Goal: Task Accomplishment & Management: Use online tool/utility

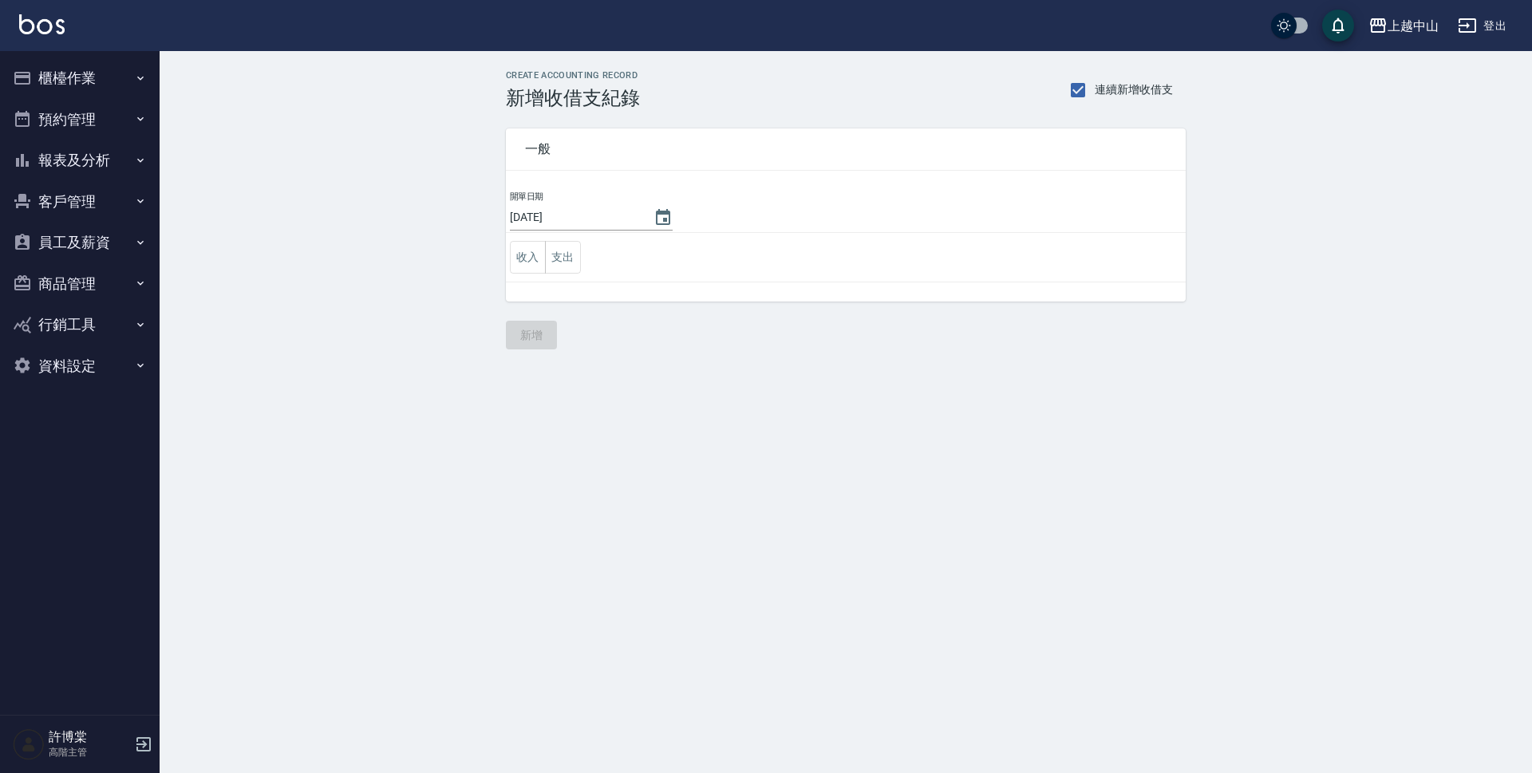
click at [92, 121] on button "預約管理" at bounding box center [79, 119] width 147 height 41
click at [89, 116] on button "預約管理" at bounding box center [79, 119] width 147 height 41
click at [101, 73] on button "櫃檯作業" at bounding box center [79, 77] width 147 height 41
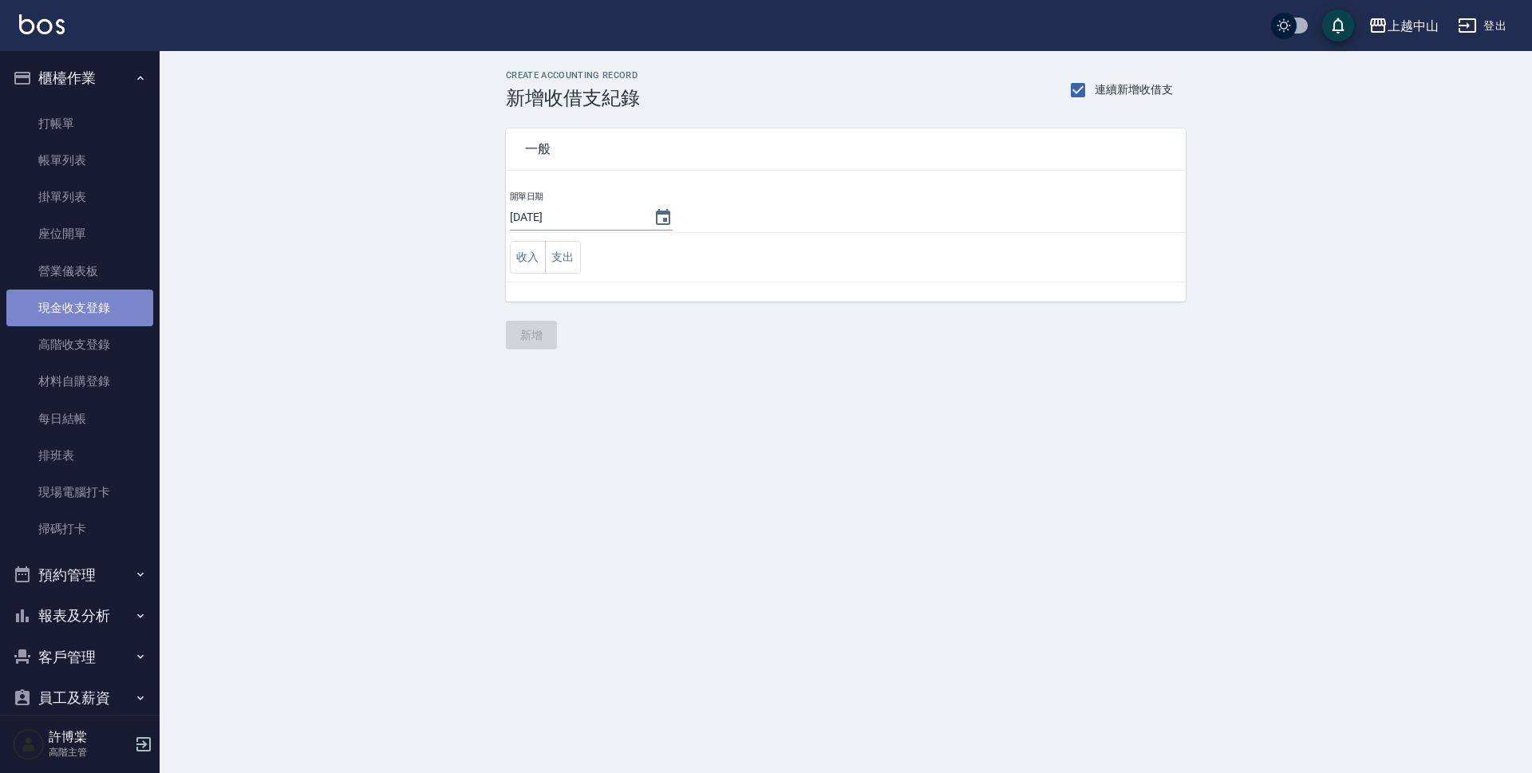
click at [97, 321] on link "現金收支登錄" at bounding box center [79, 308] width 147 height 37
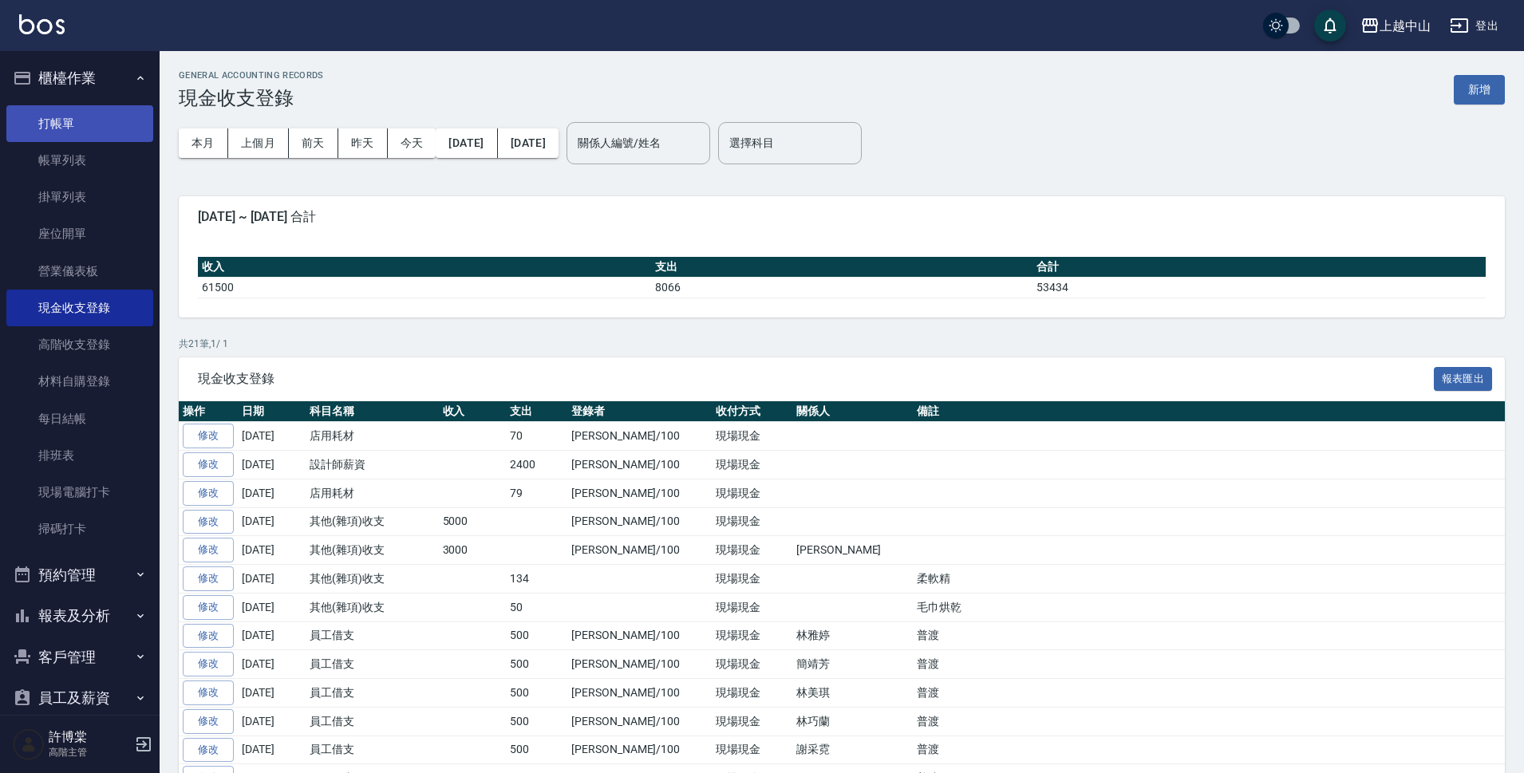
click at [91, 122] on link "打帳單" at bounding box center [79, 123] width 147 height 37
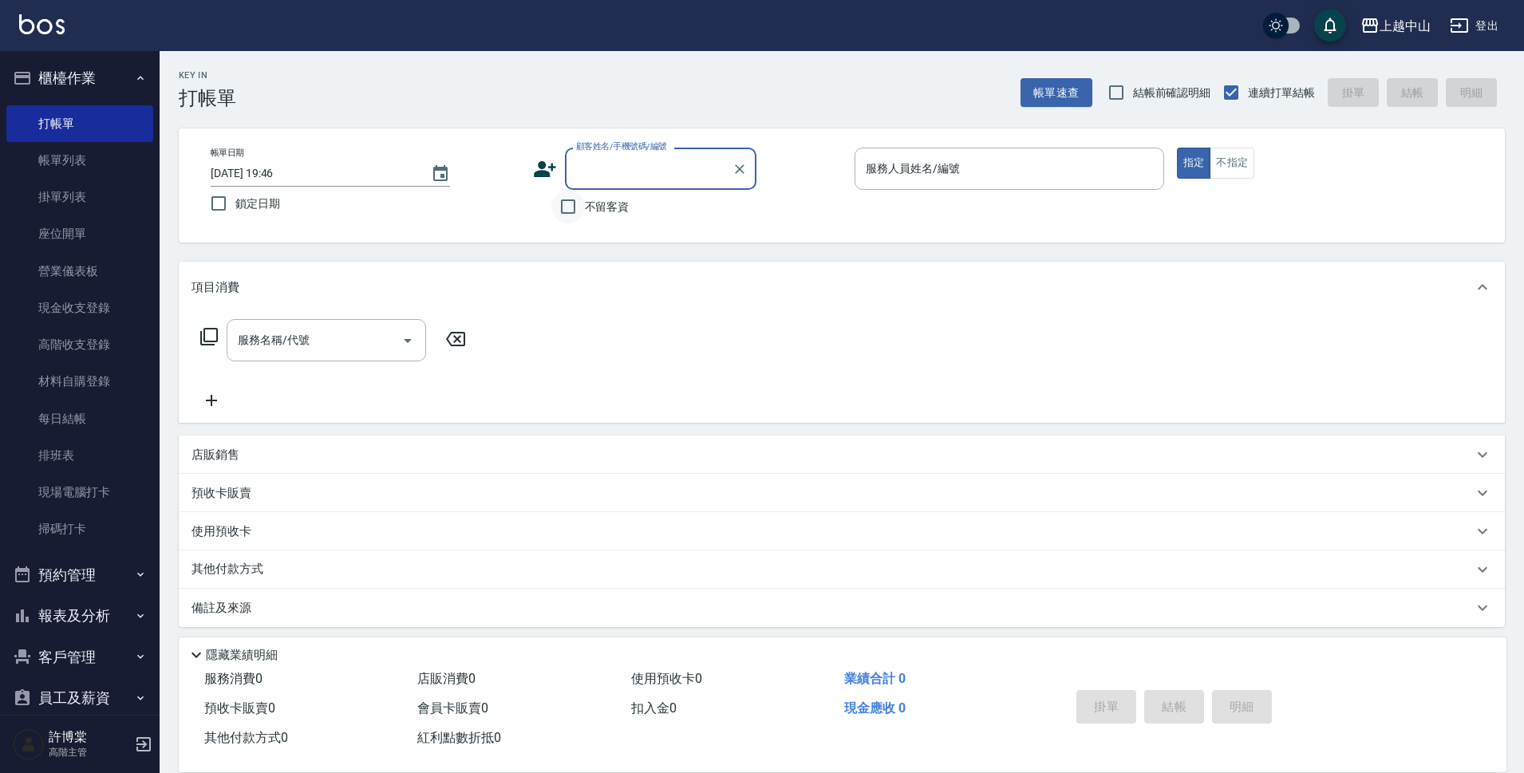
click at [570, 205] on input "不留客資" at bounding box center [568, 207] width 34 height 34
checkbox input "true"
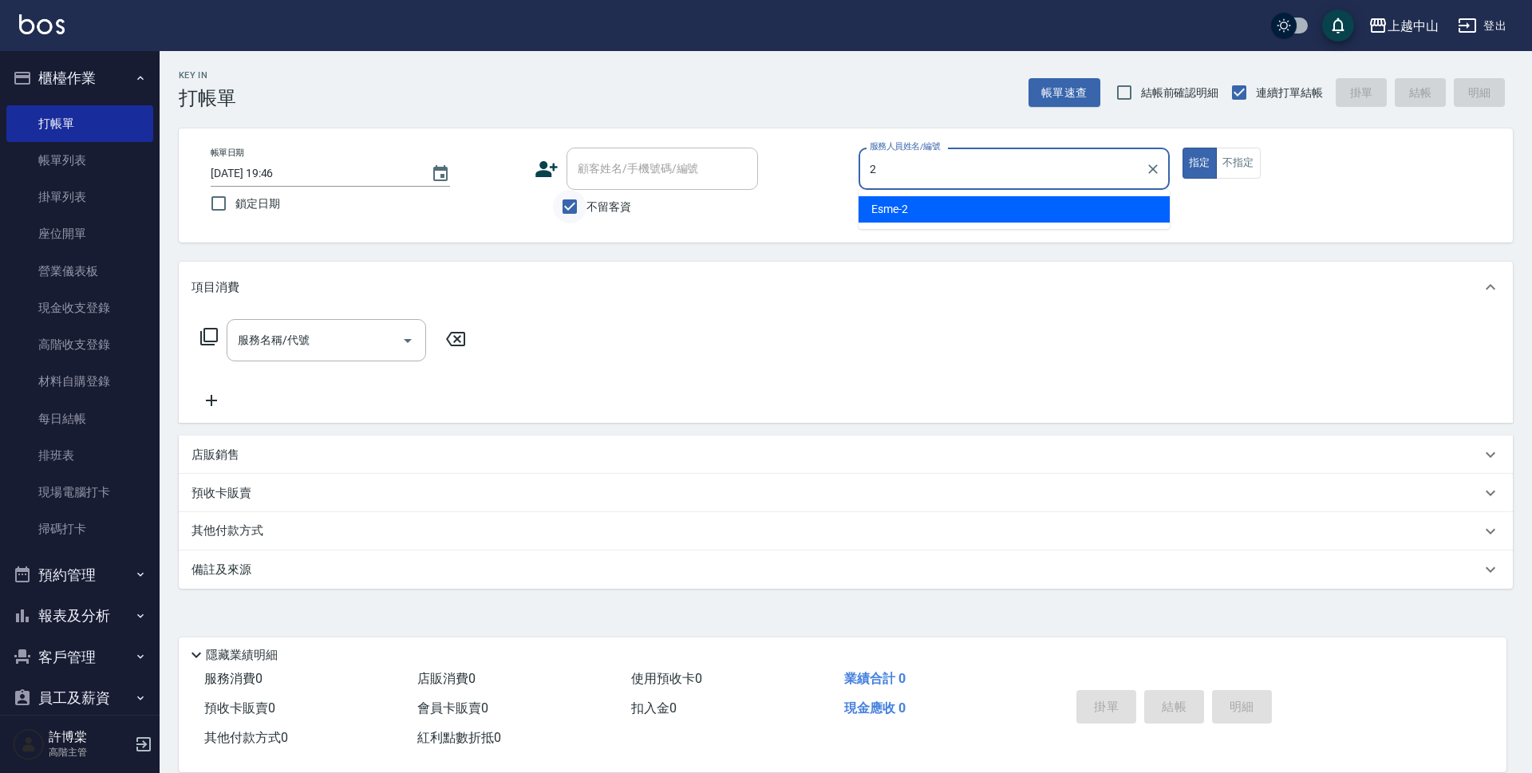
type input "Esme-2"
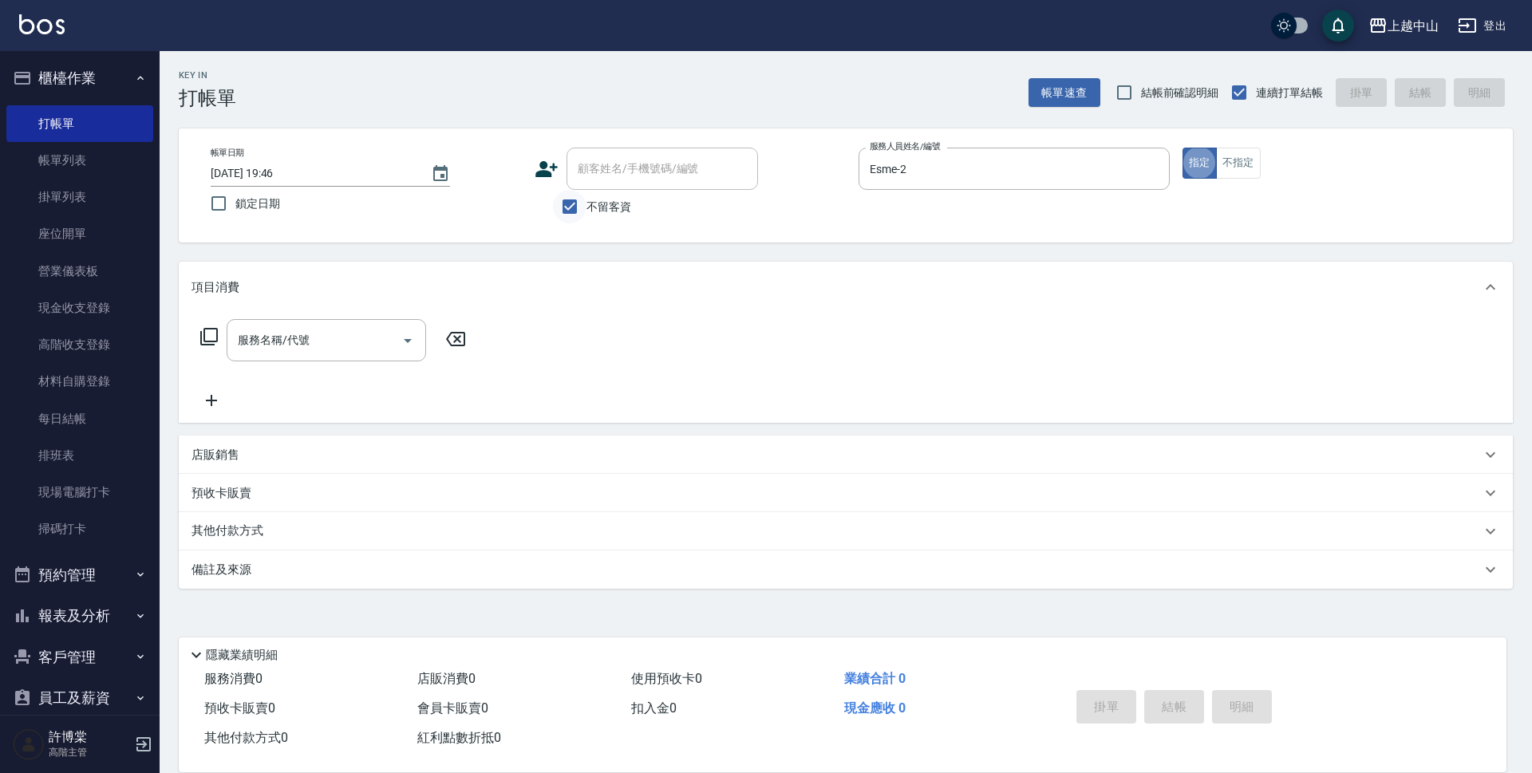
type button "true"
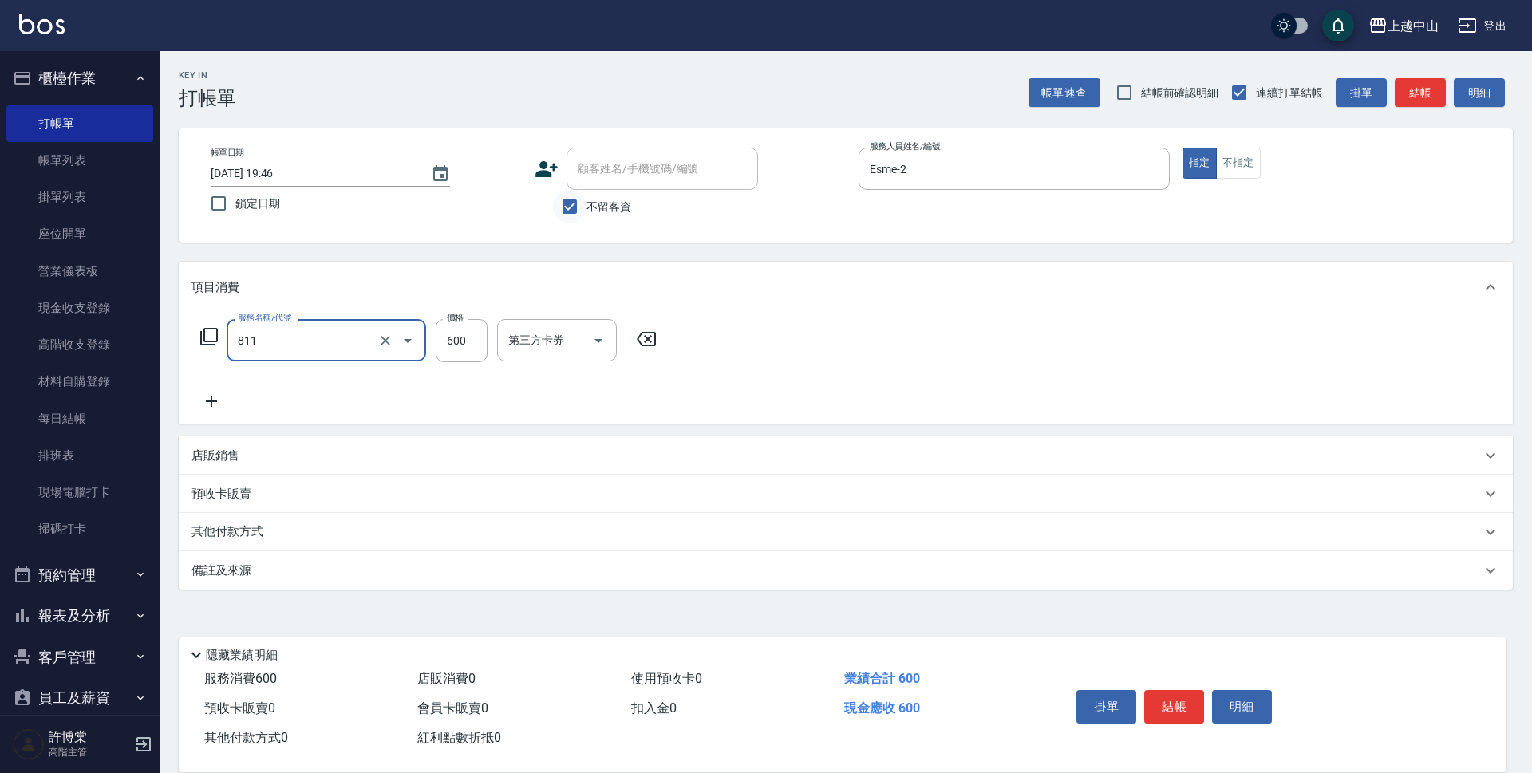
type input "洗+剪(811)"
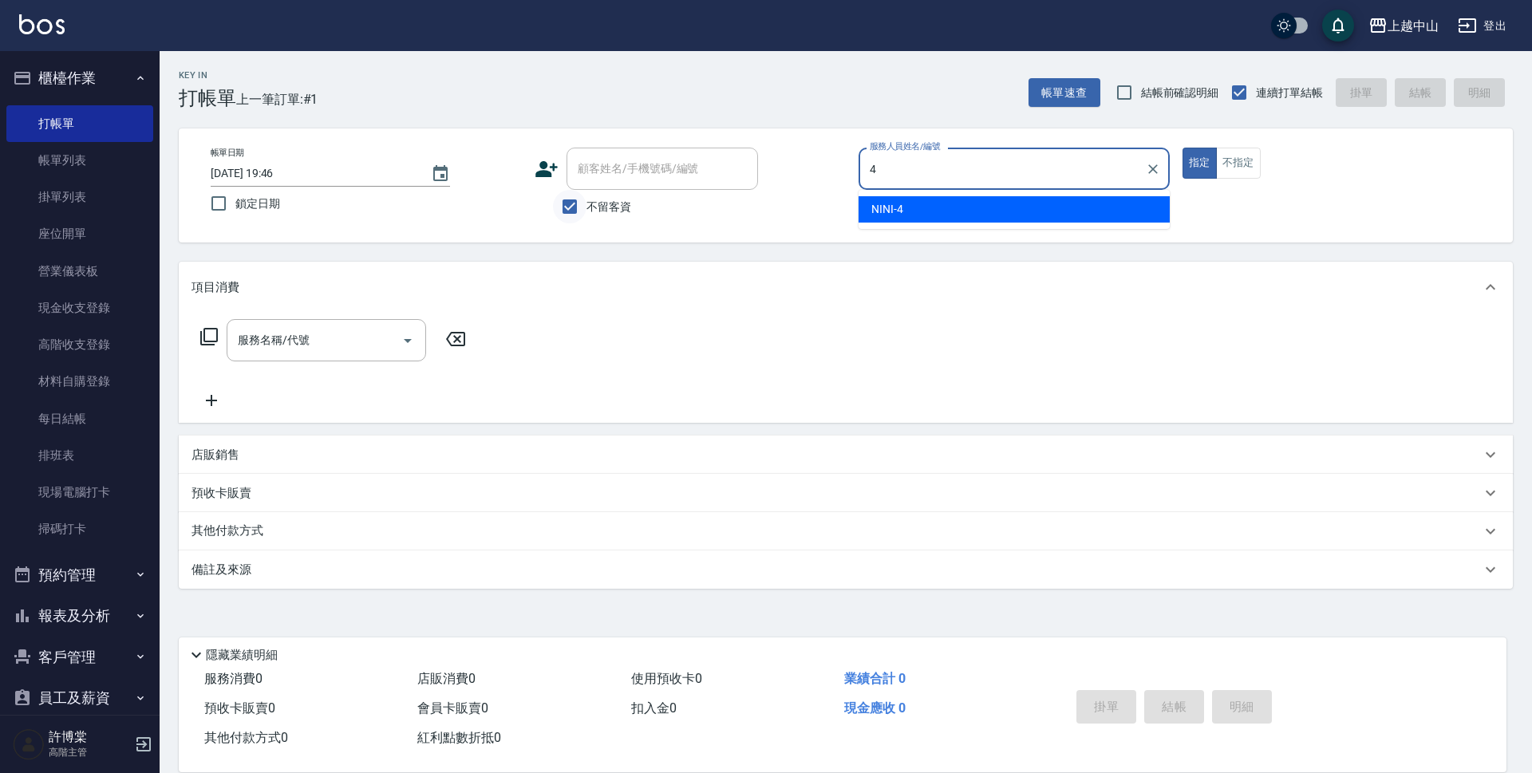
type input "NINI-4"
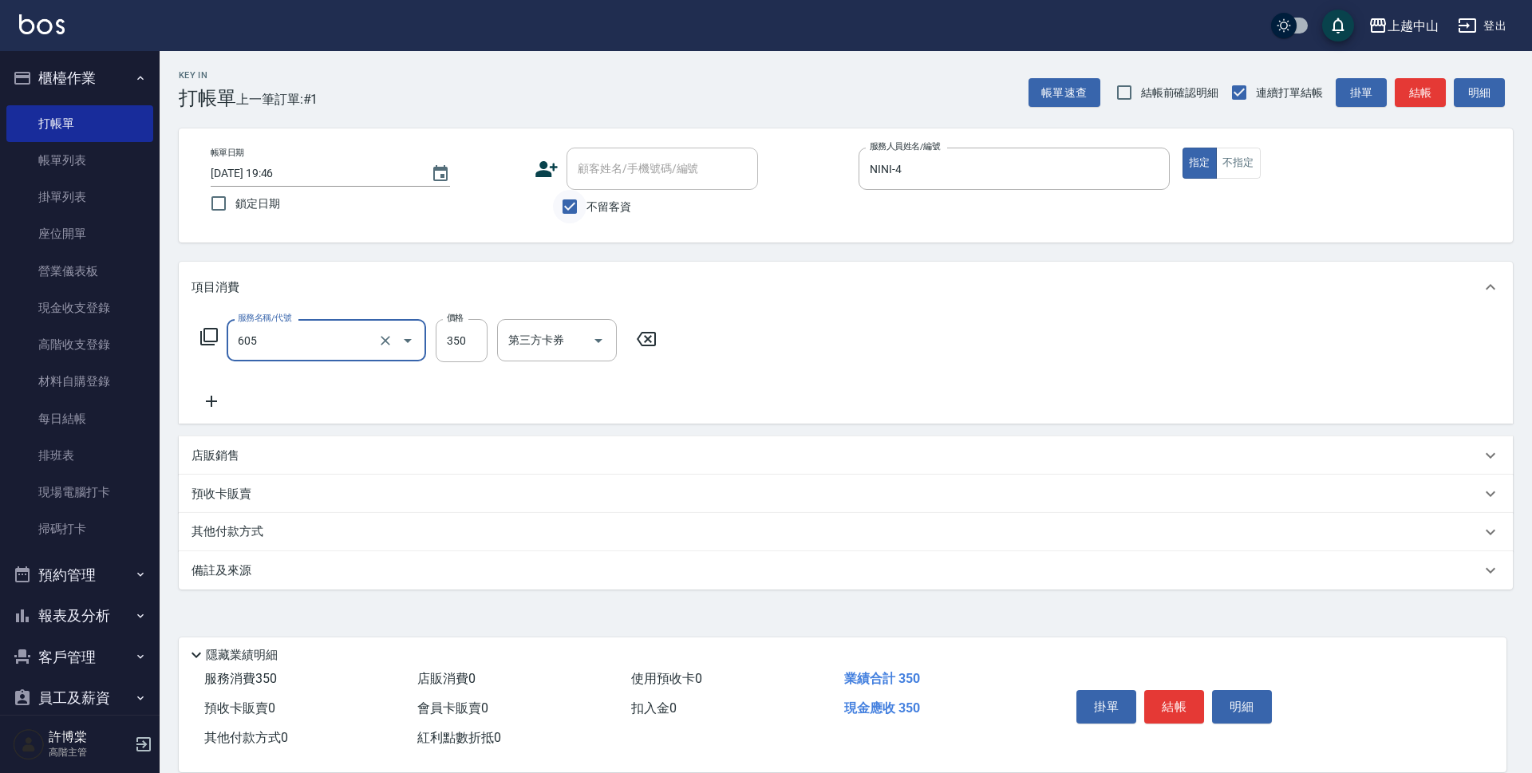
type input "洗髮 (女)(605)"
type input "400"
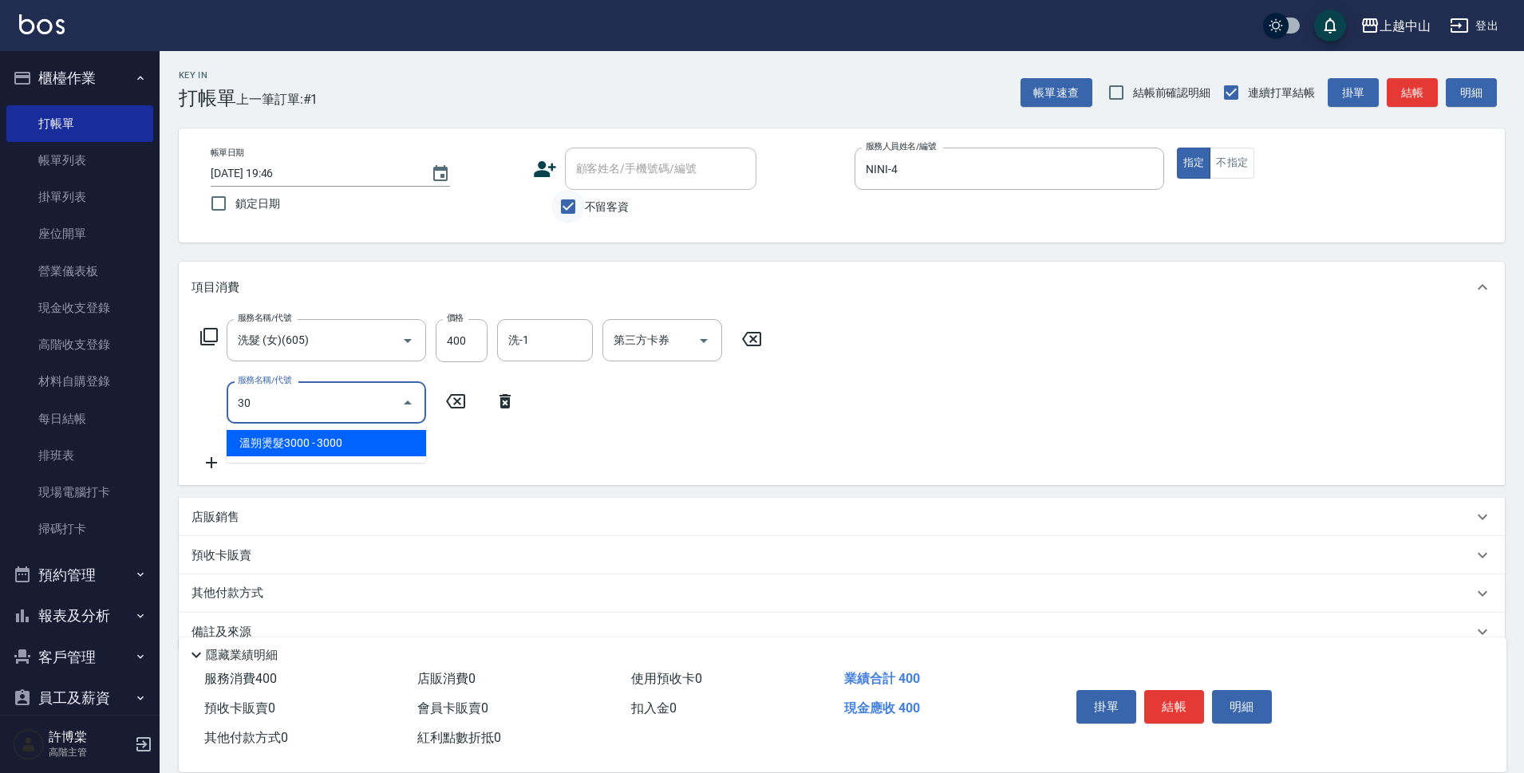
type input "3"
type input "兩段自備單次(635)"
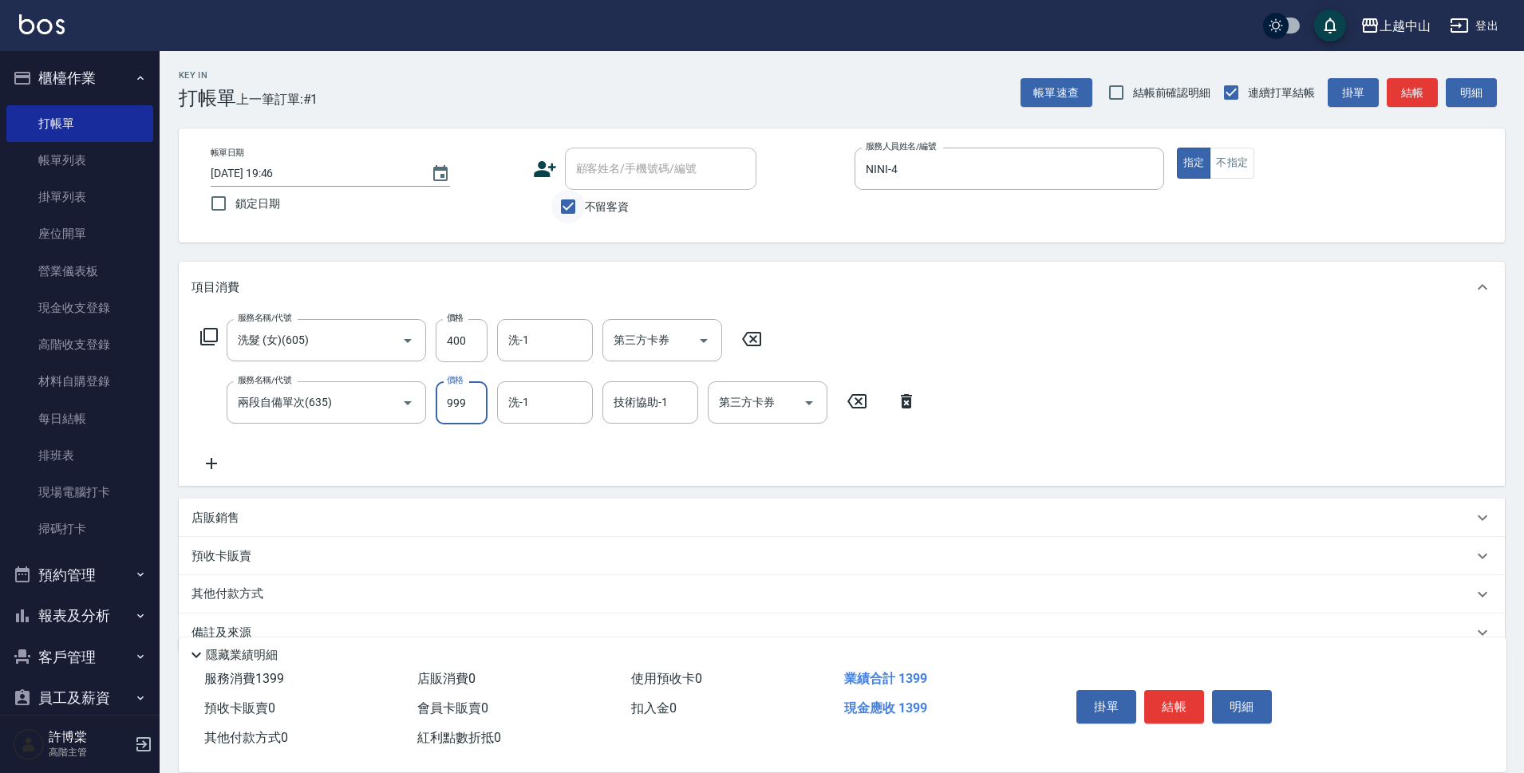
type input "999"
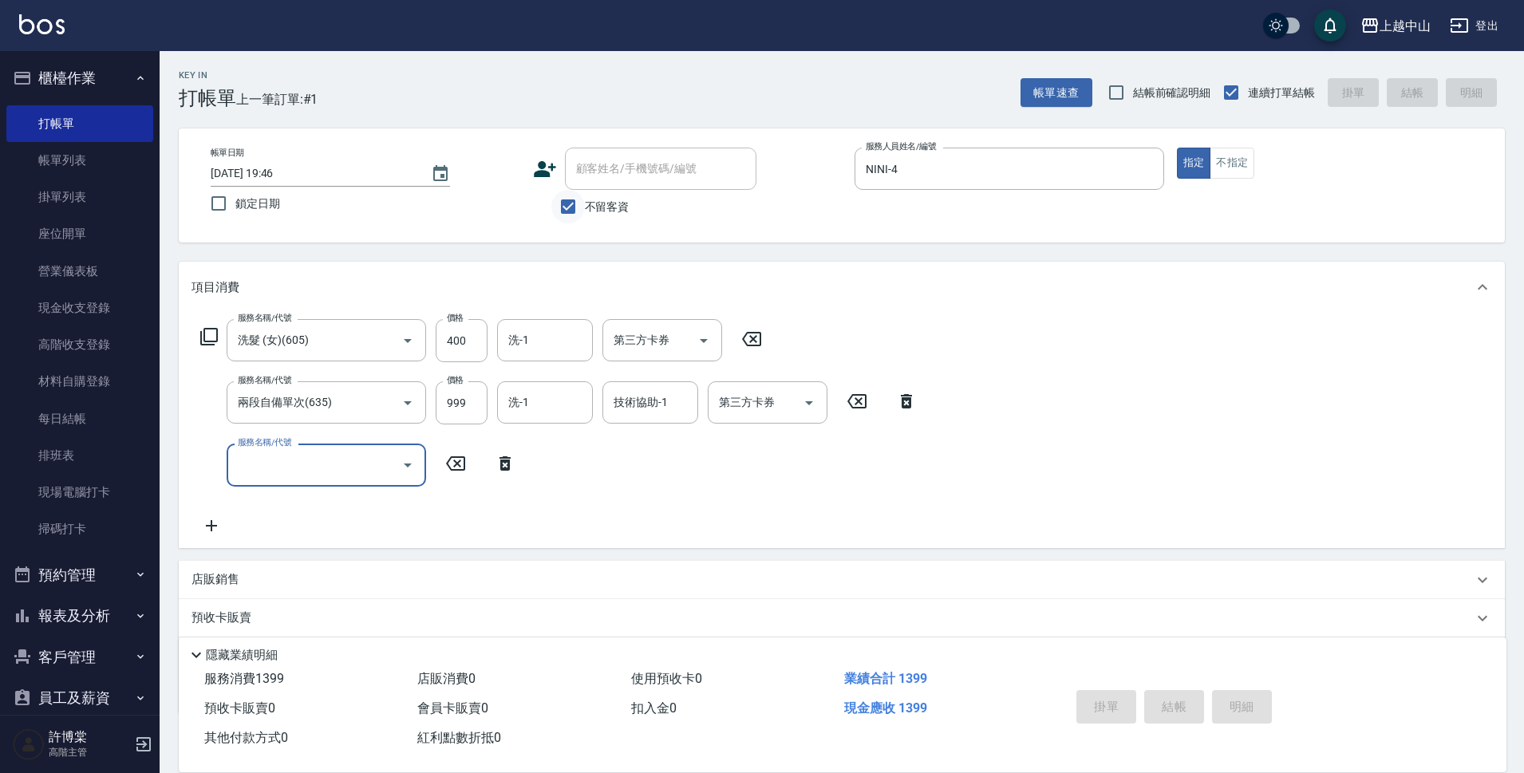
type input "[DATE] 19:47"
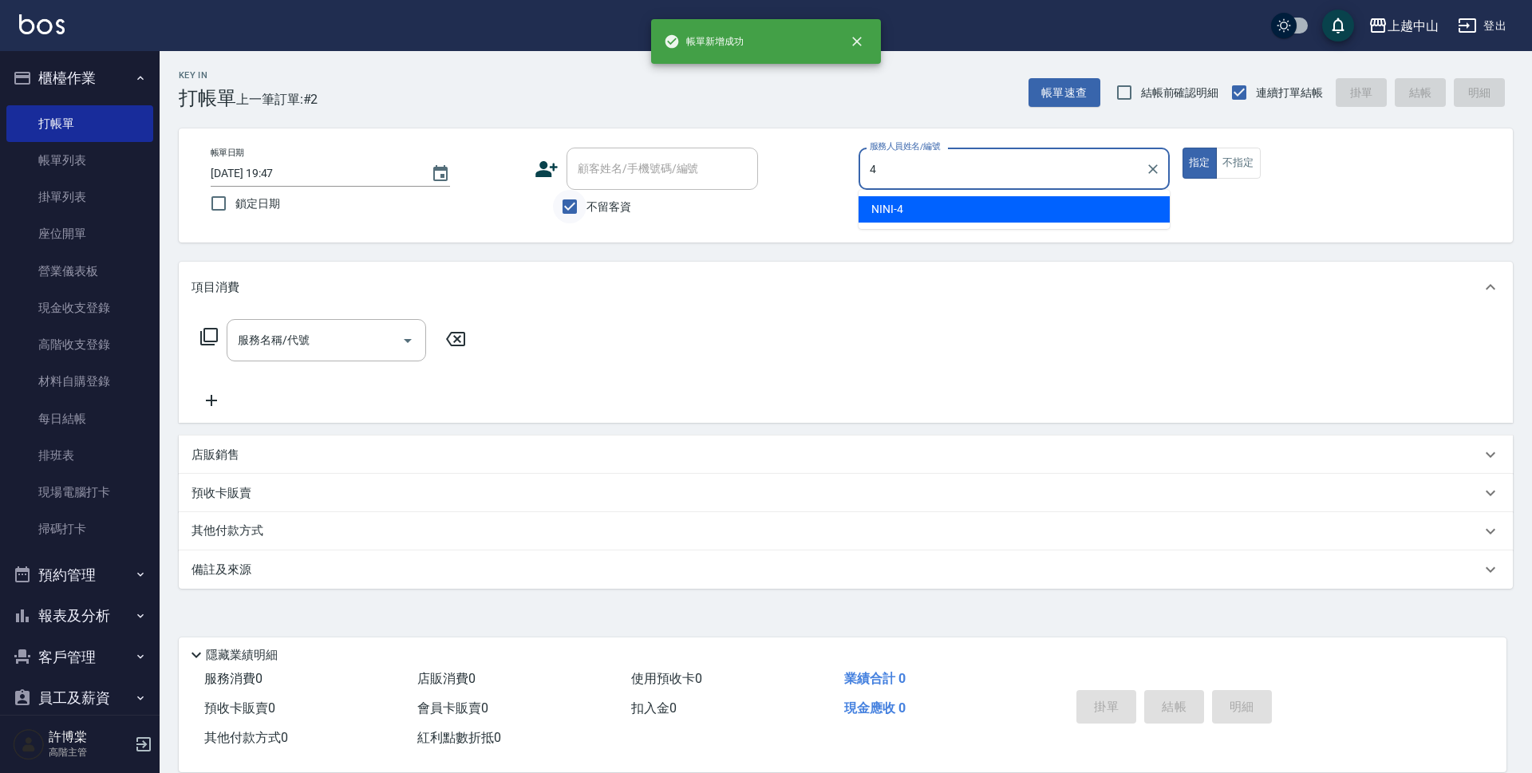
type input "NINI-4"
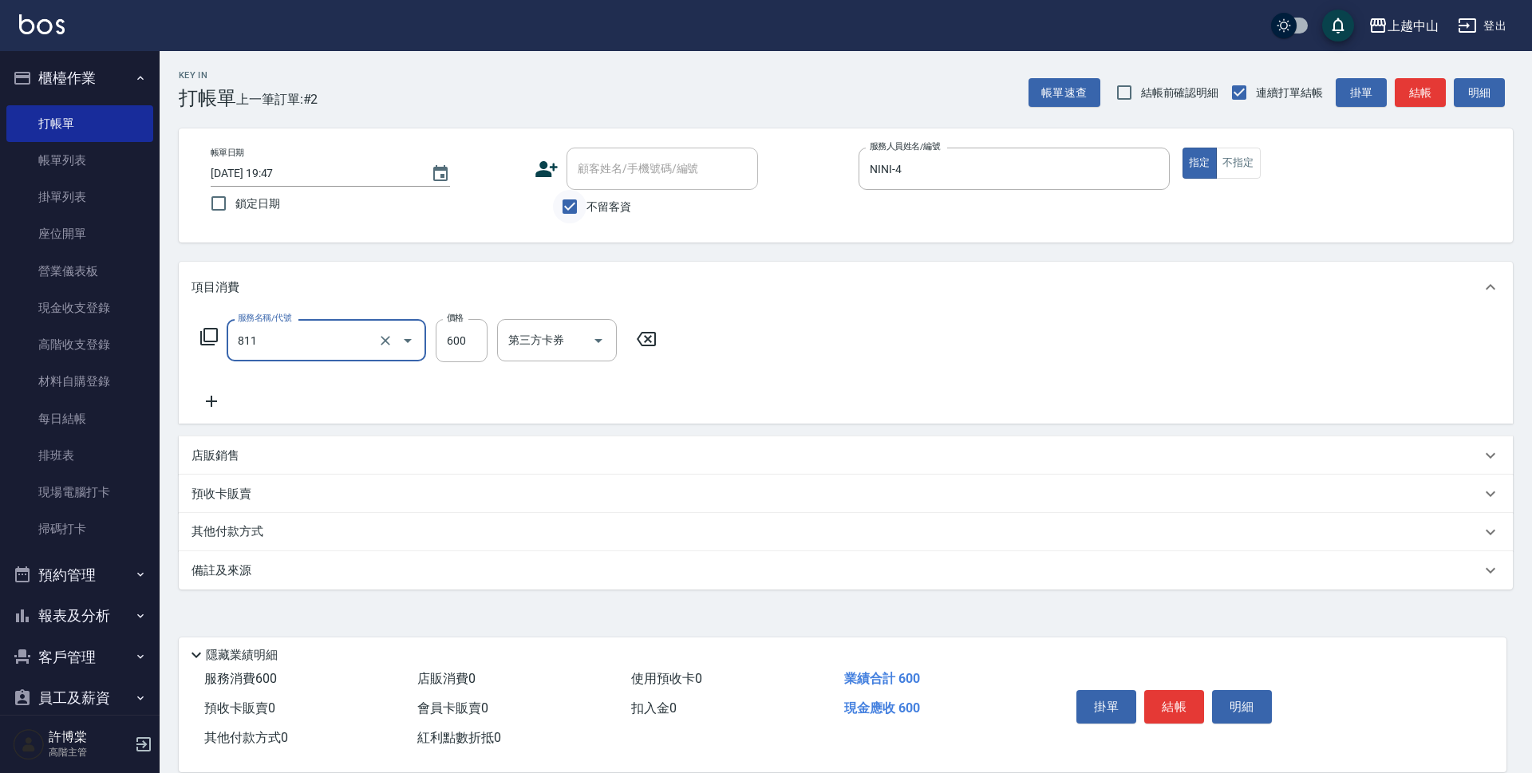
type input "洗+剪(811)"
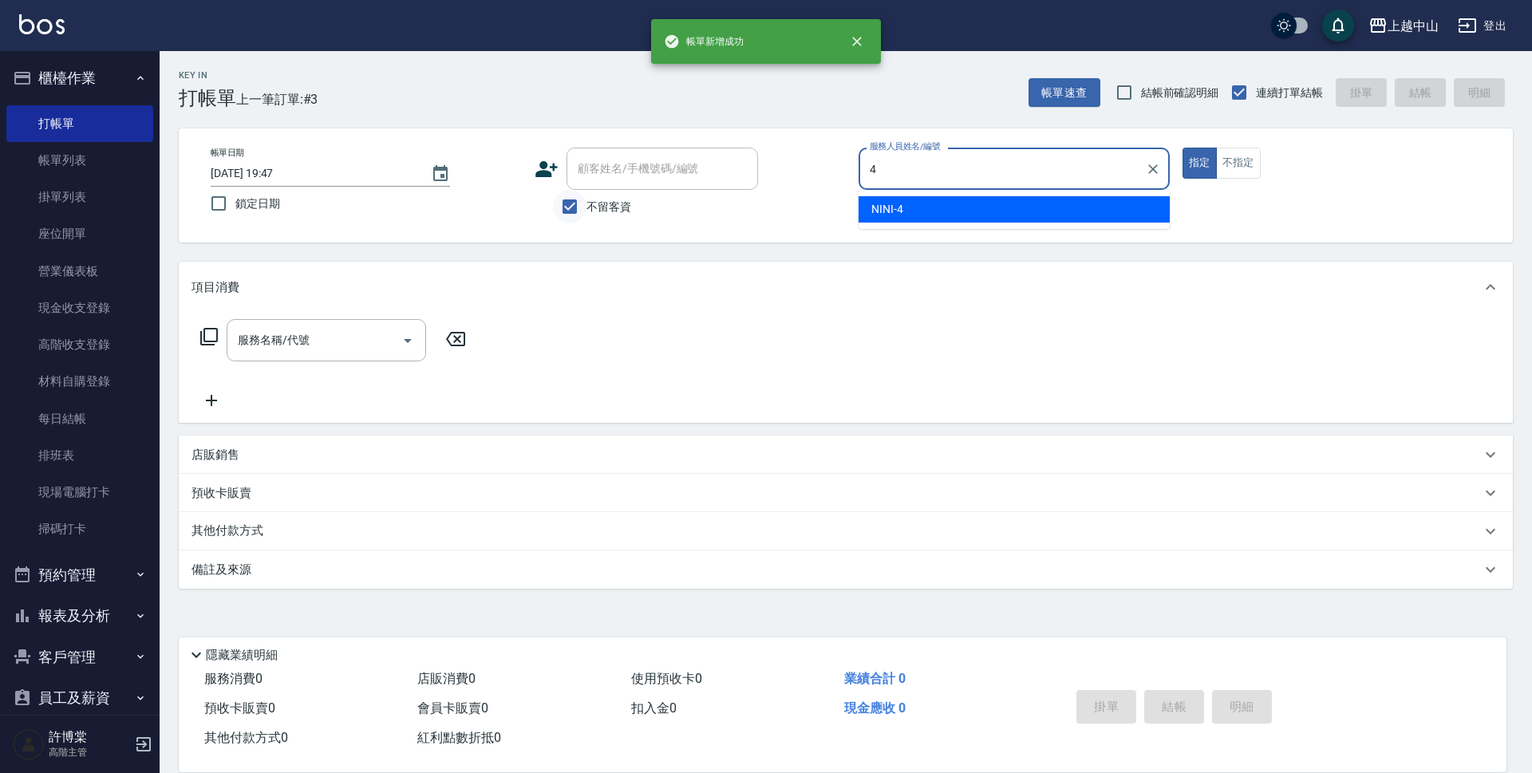
type input "NINI-4"
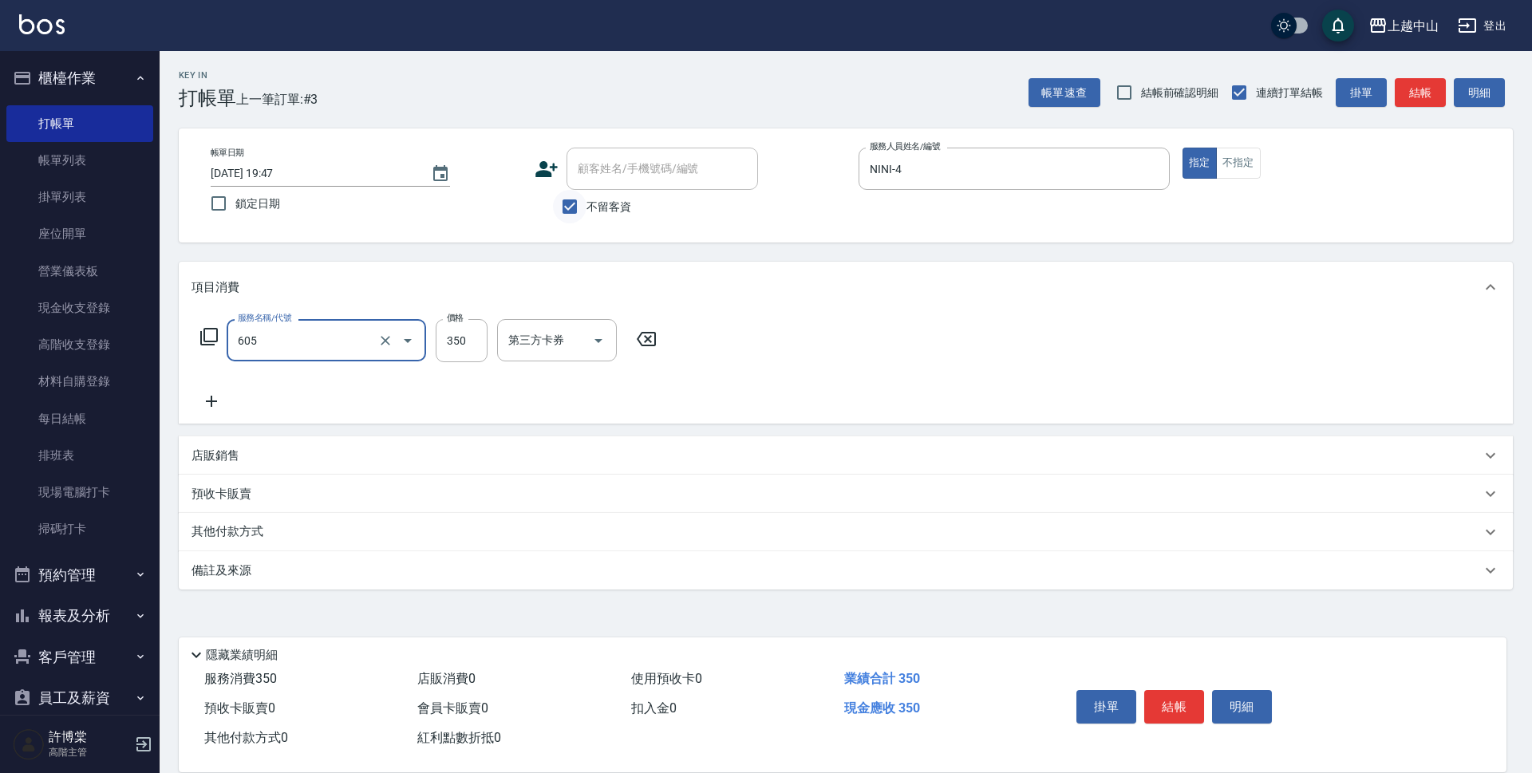
type input "洗髮 (女)(605)"
type input "500"
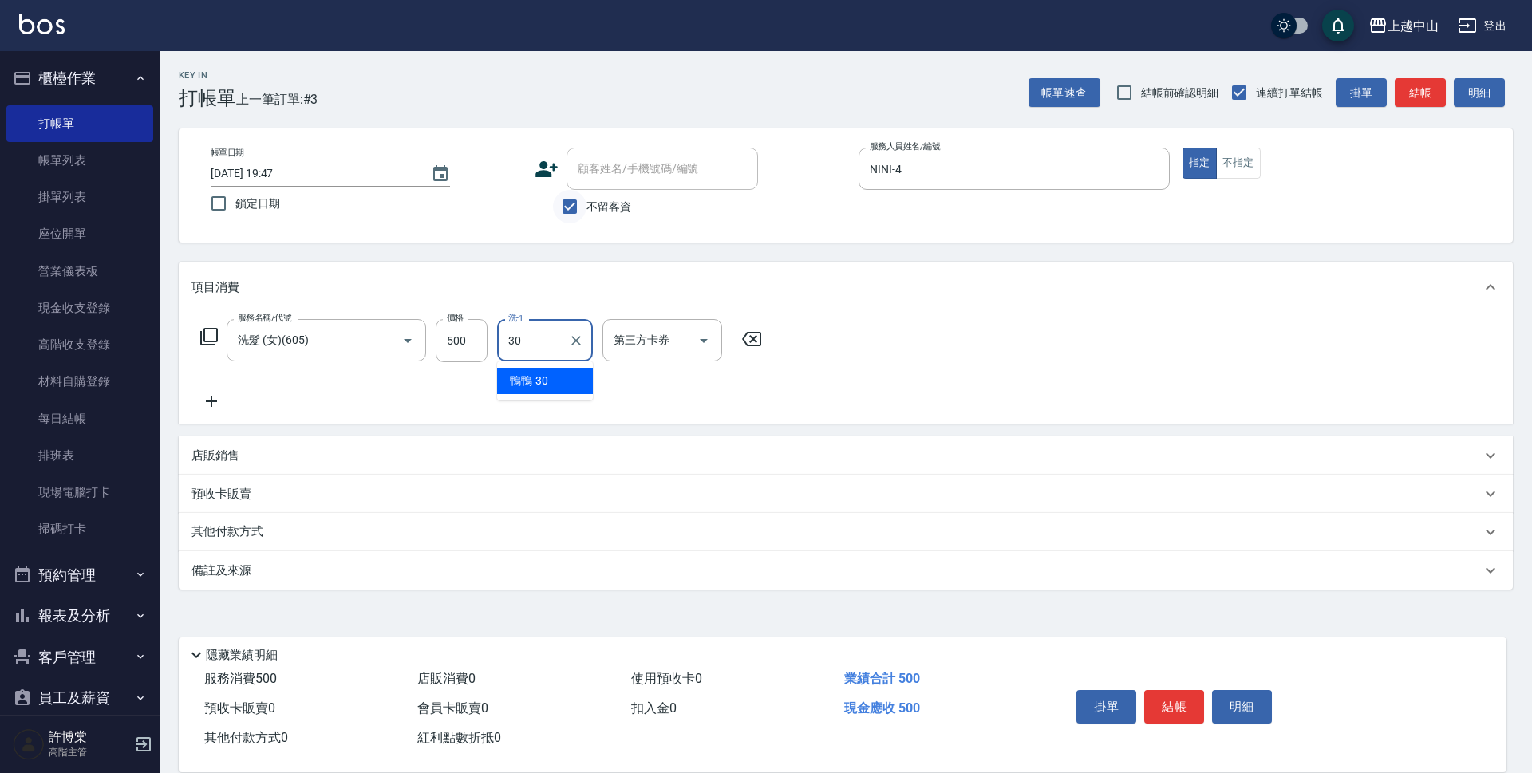
type input "鴨鴨-30"
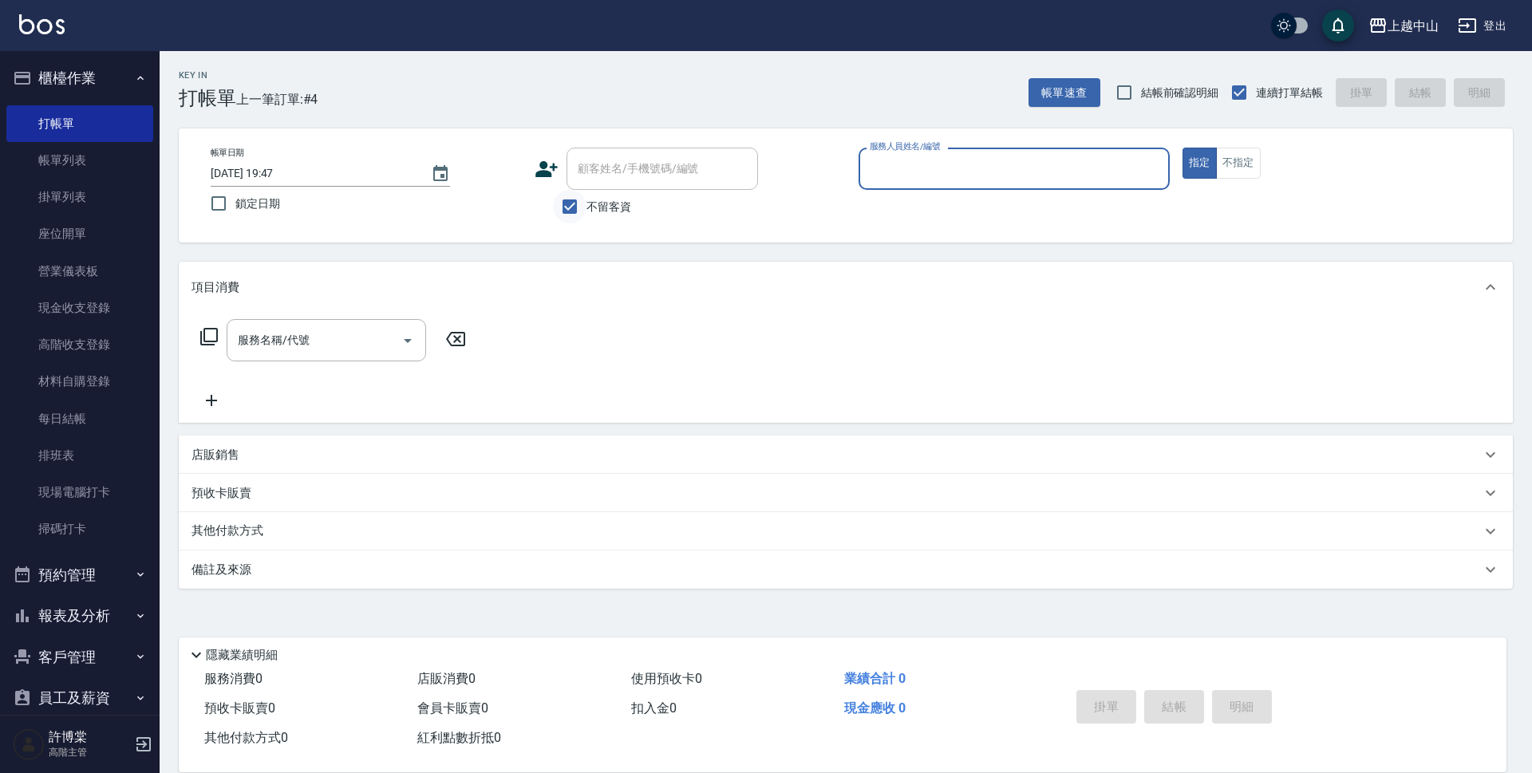
click at [573, 205] on input "不留客資" at bounding box center [570, 207] width 34 height 34
checkbox input "false"
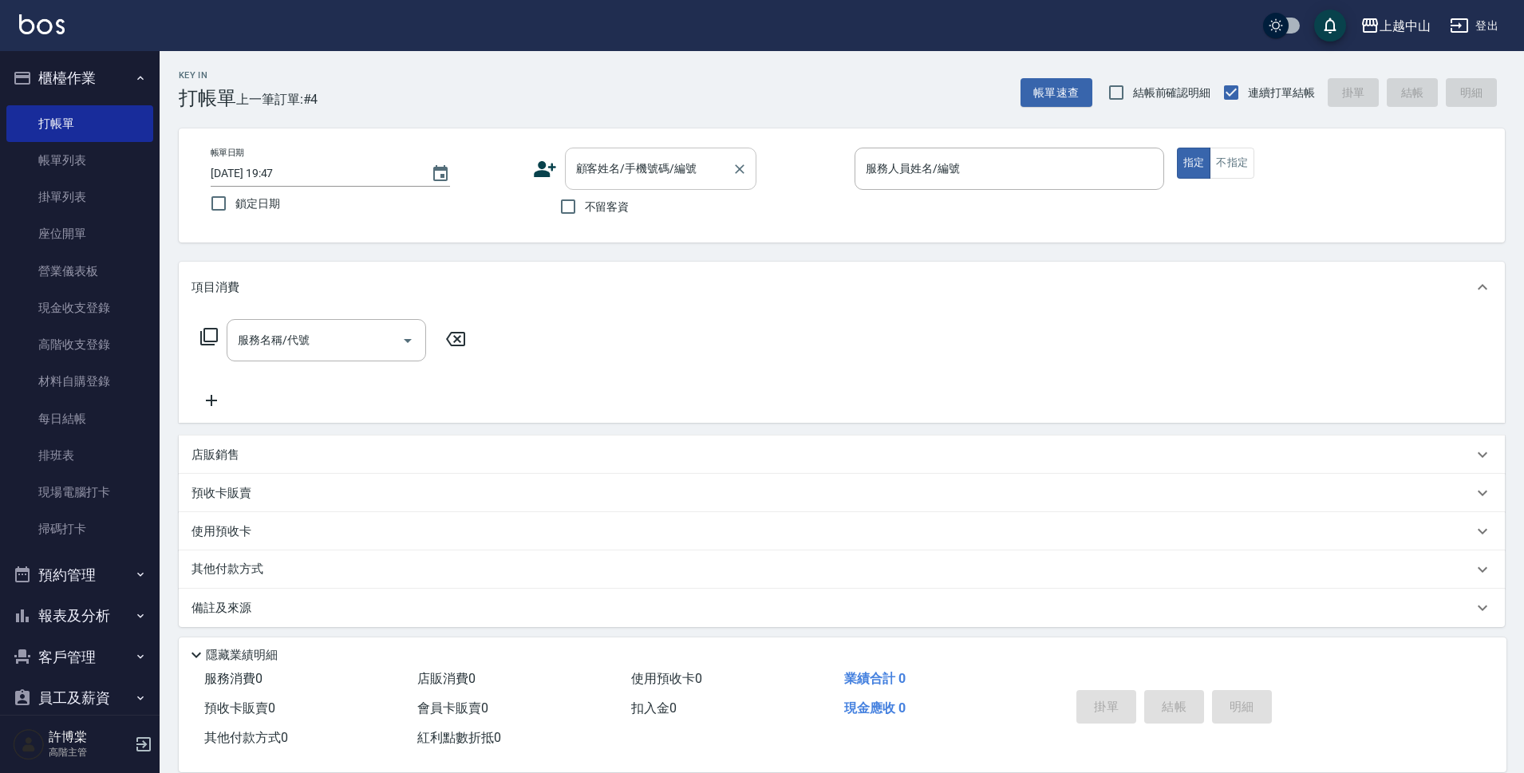
click at [605, 177] on input "顧客姓名/手機號碼/編號" at bounding box center [648, 169] width 153 height 28
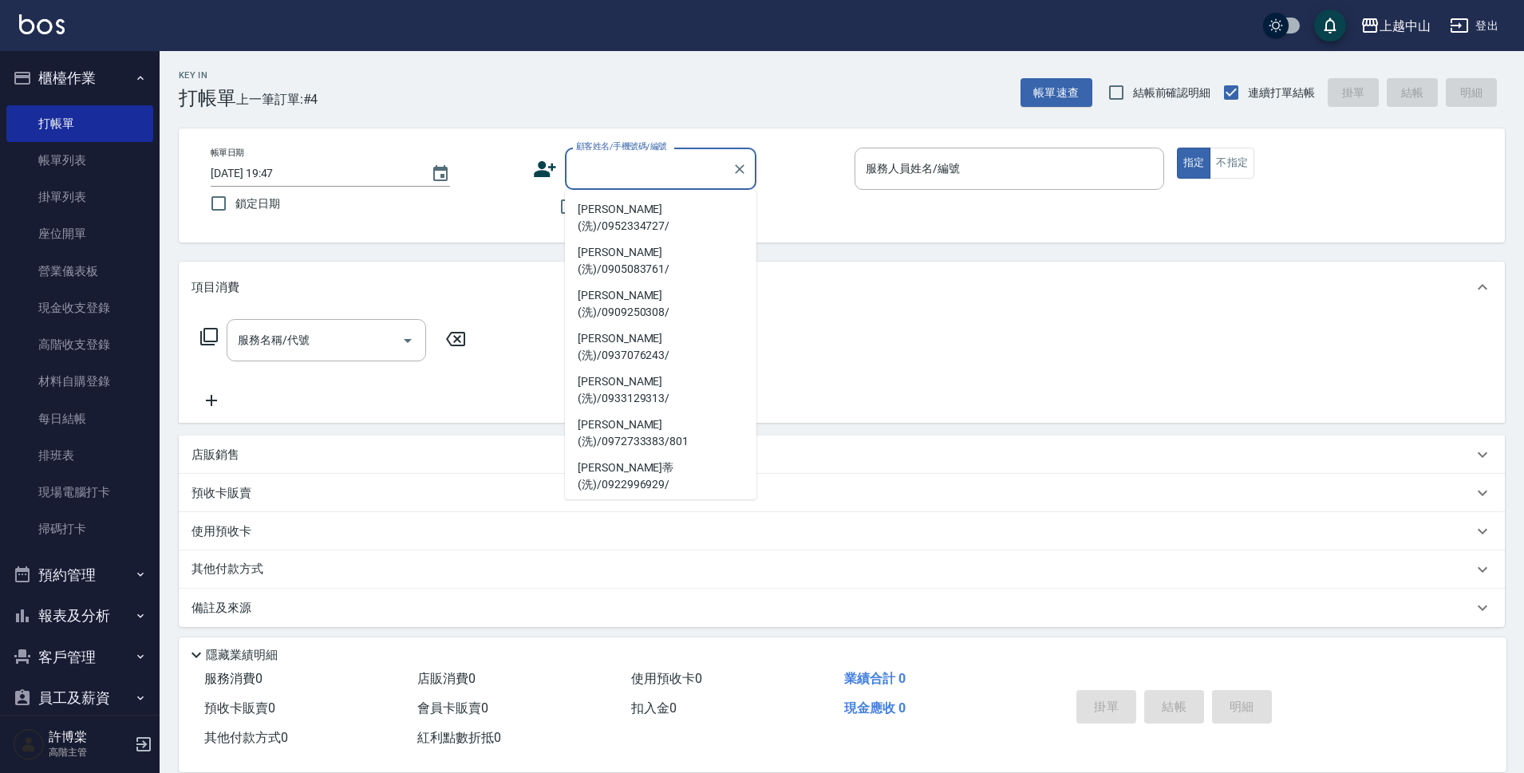
click at [675, 627] on li "[PERSON_NAME](洗)/0935989355/" at bounding box center [660, 648] width 191 height 43
type input "[PERSON_NAME](洗)/0935989355/"
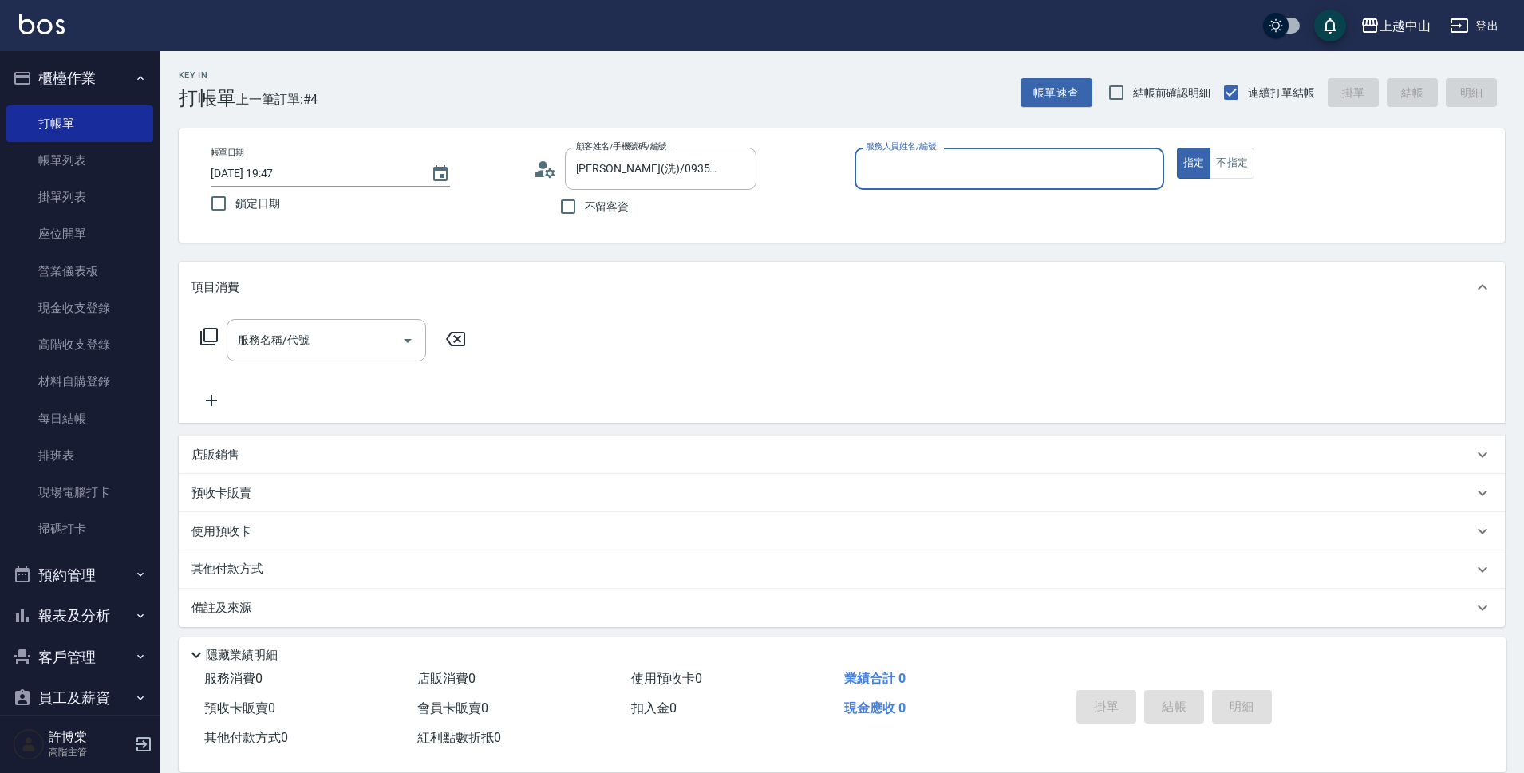
type input "NINI-4"
click at [1177, 148] on button "指定" at bounding box center [1194, 163] width 34 height 31
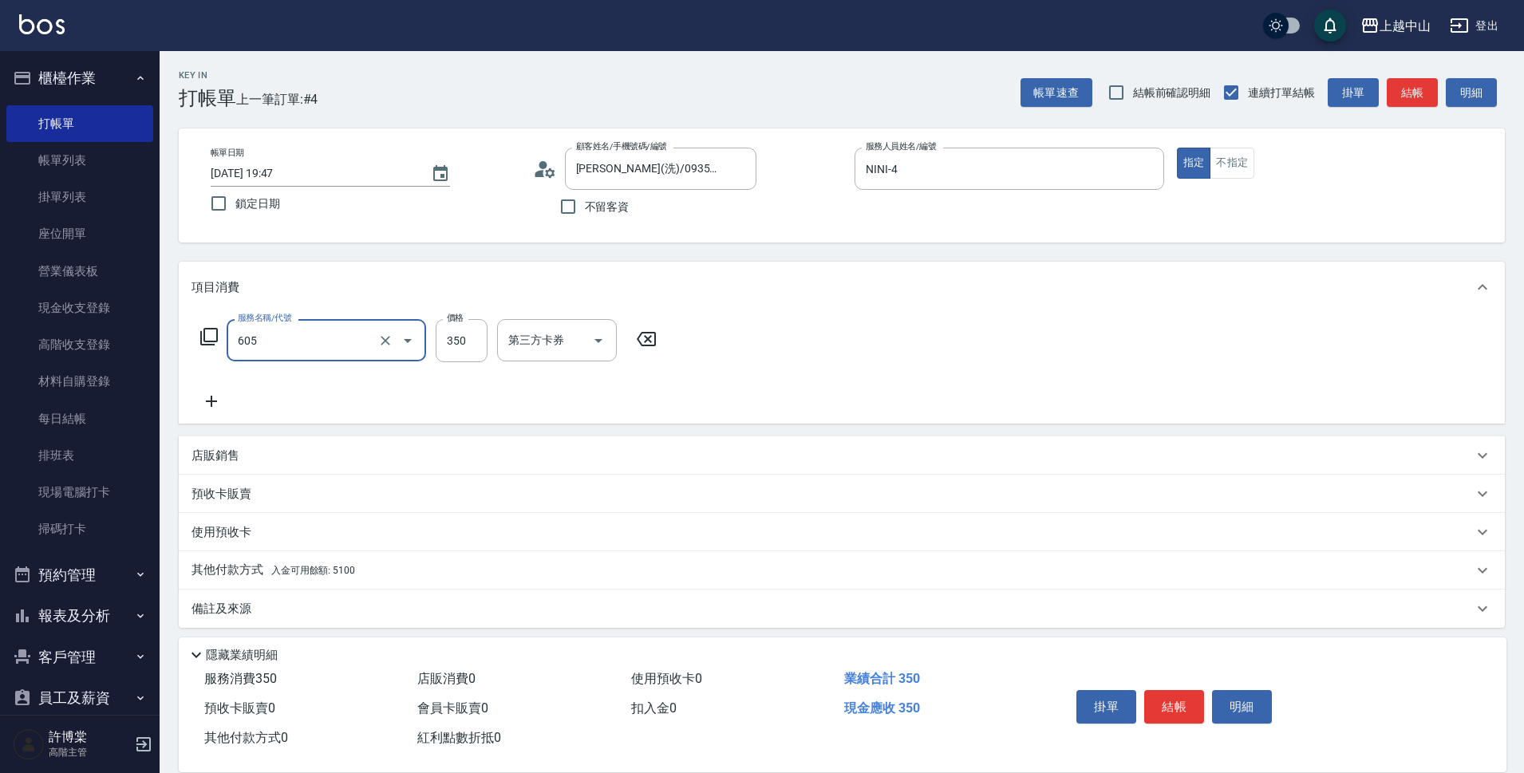
type input "洗髮 (女)(605)"
type input "薇慈-36"
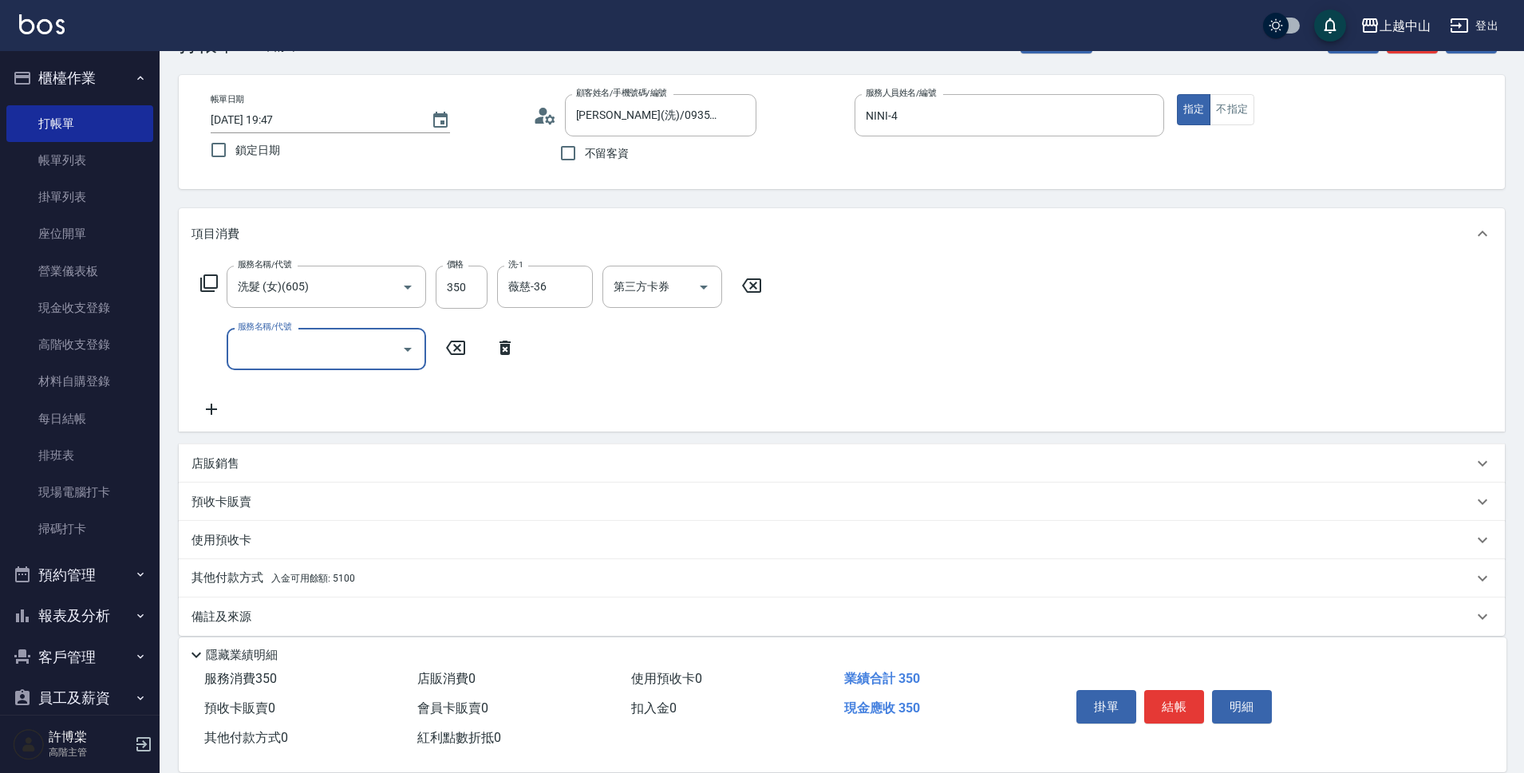
scroll to position [69, 0]
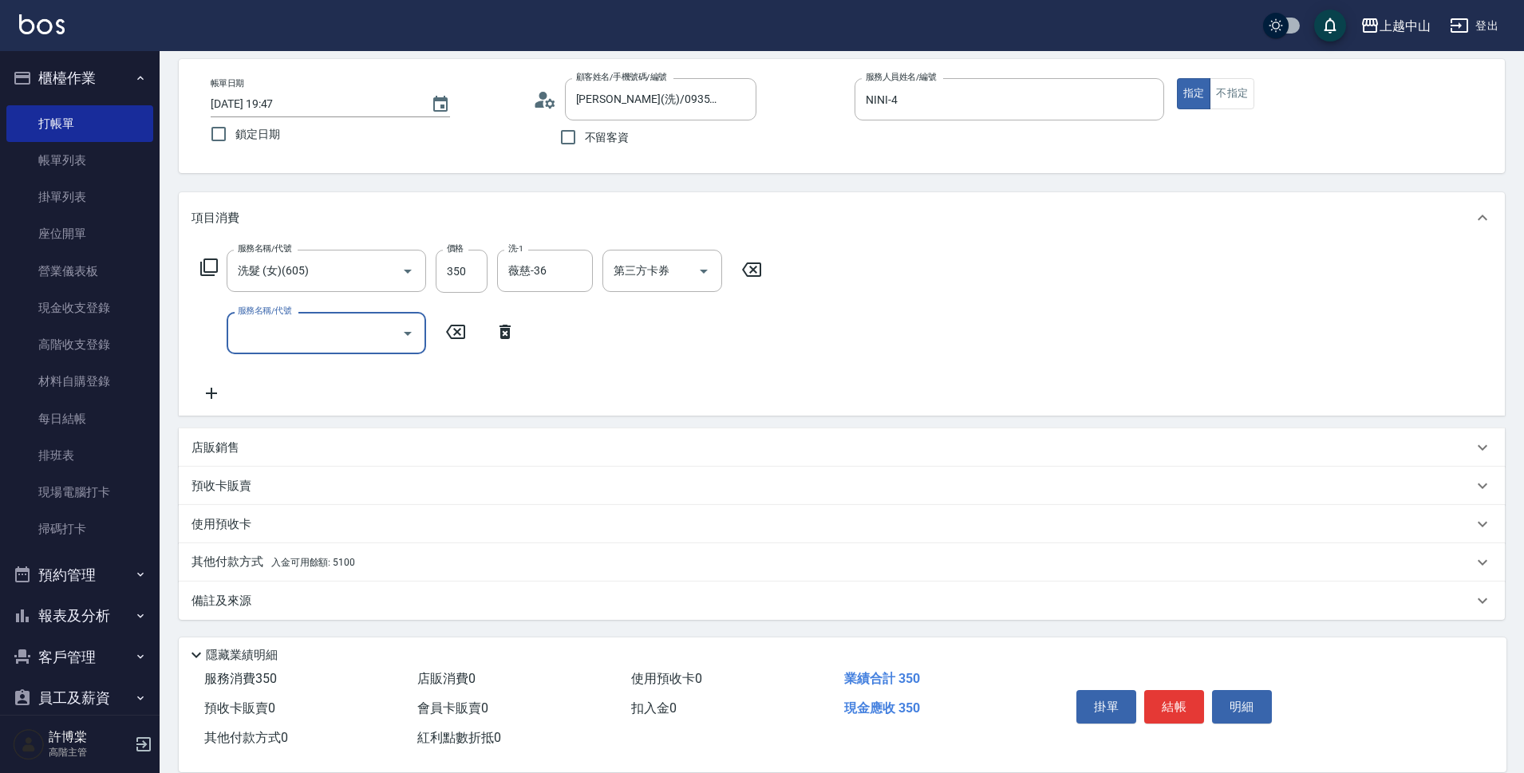
click at [503, 556] on div "其他付款方式 入金可用餘額: 5100" at bounding box center [831, 563] width 1281 height 18
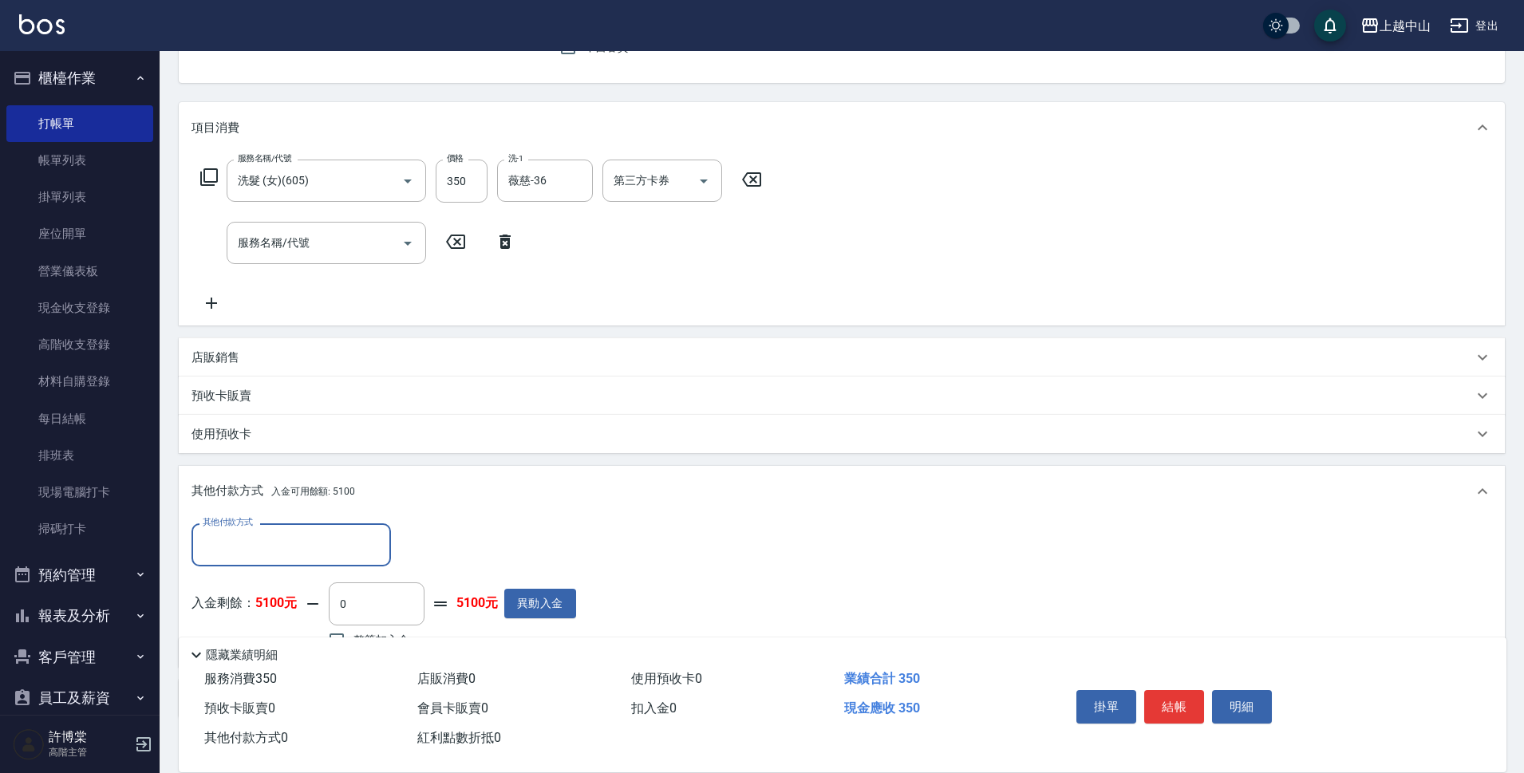
scroll to position [258, 0]
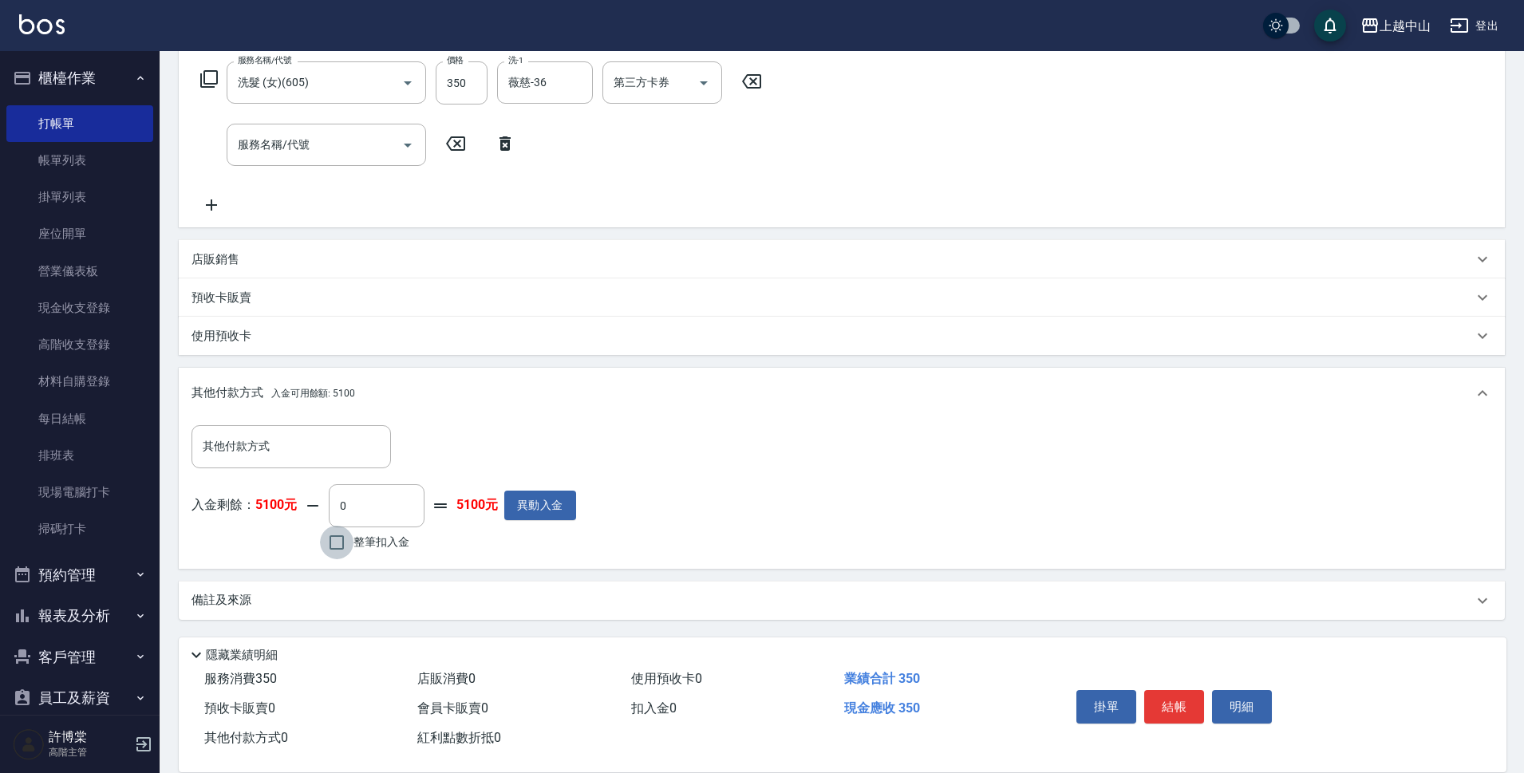
click at [333, 550] on input "整筆扣入金" at bounding box center [337, 543] width 34 height 34
checkbox input "true"
type input "350"
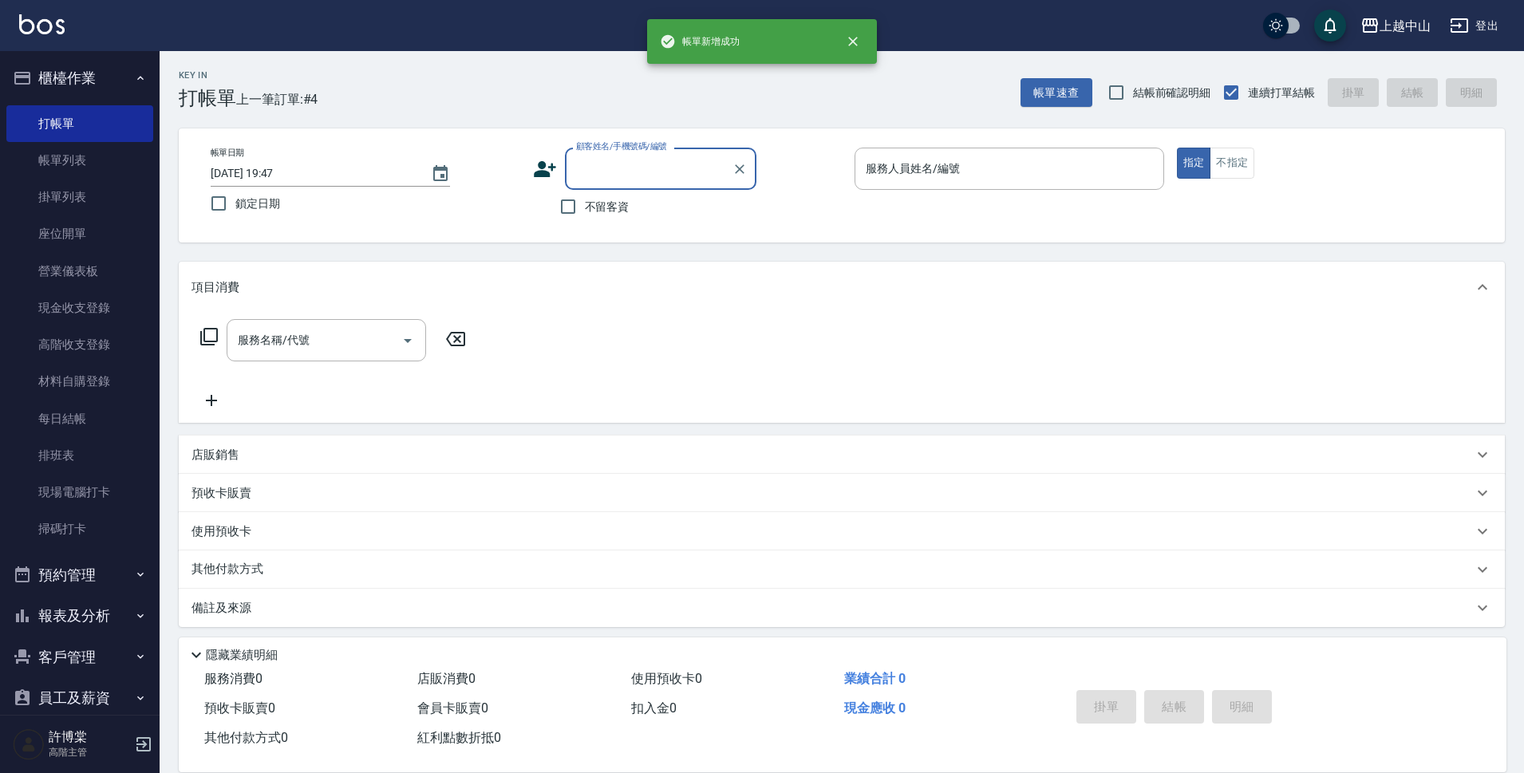
scroll to position [0, 0]
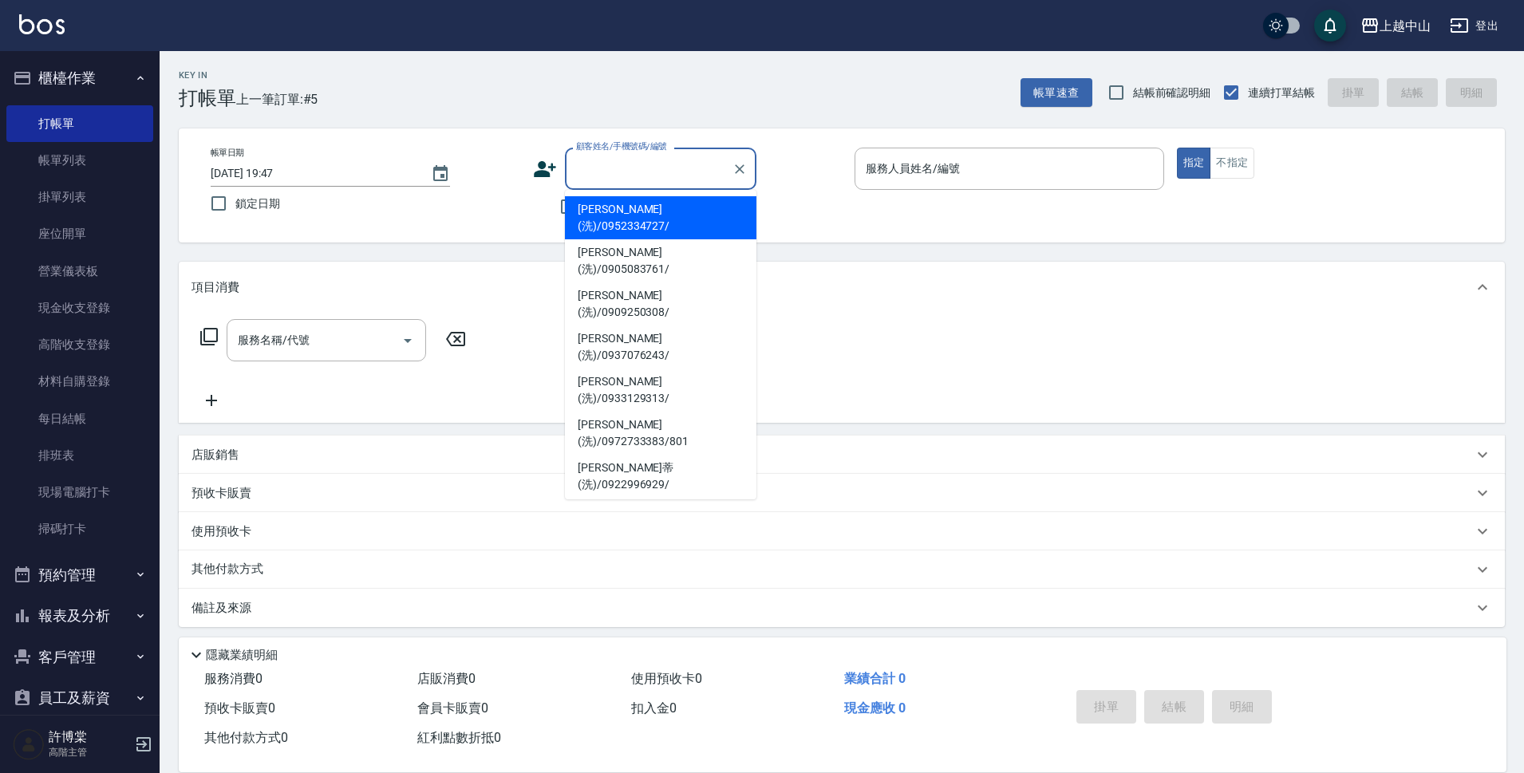
click at [637, 178] on input "顧客姓名/手機號碼/編號" at bounding box center [648, 169] width 153 height 28
click at [624, 627] on li "[PERSON_NAME](洗)/0935989355/" at bounding box center [660, 648] width 191 height 43
type input "[PERSON_NAME](洗)/0935989355/"
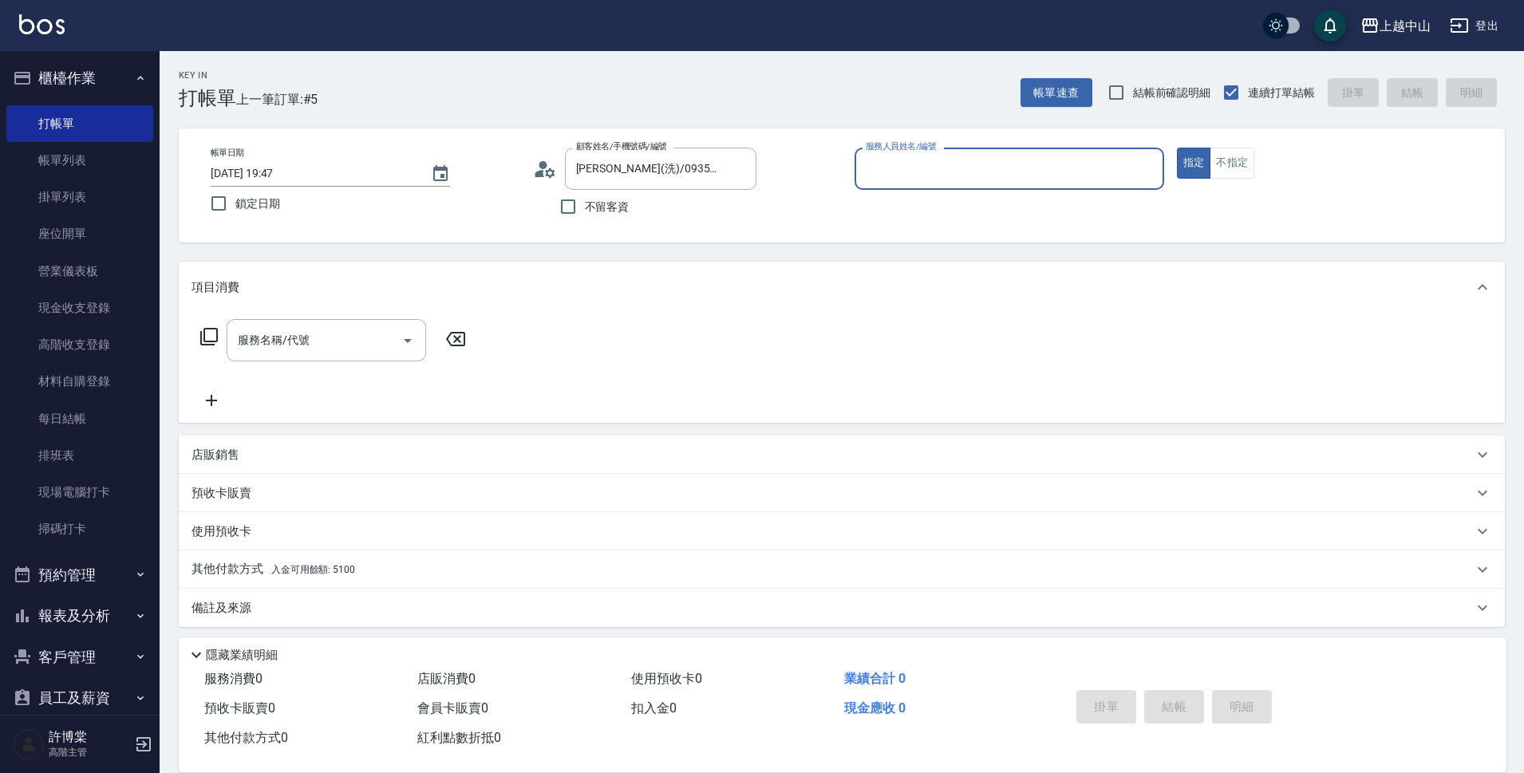
type input "NINI-4"
click at [1177, 148] on button "指定" at bounding box center [1194, 163] width 34 height 31
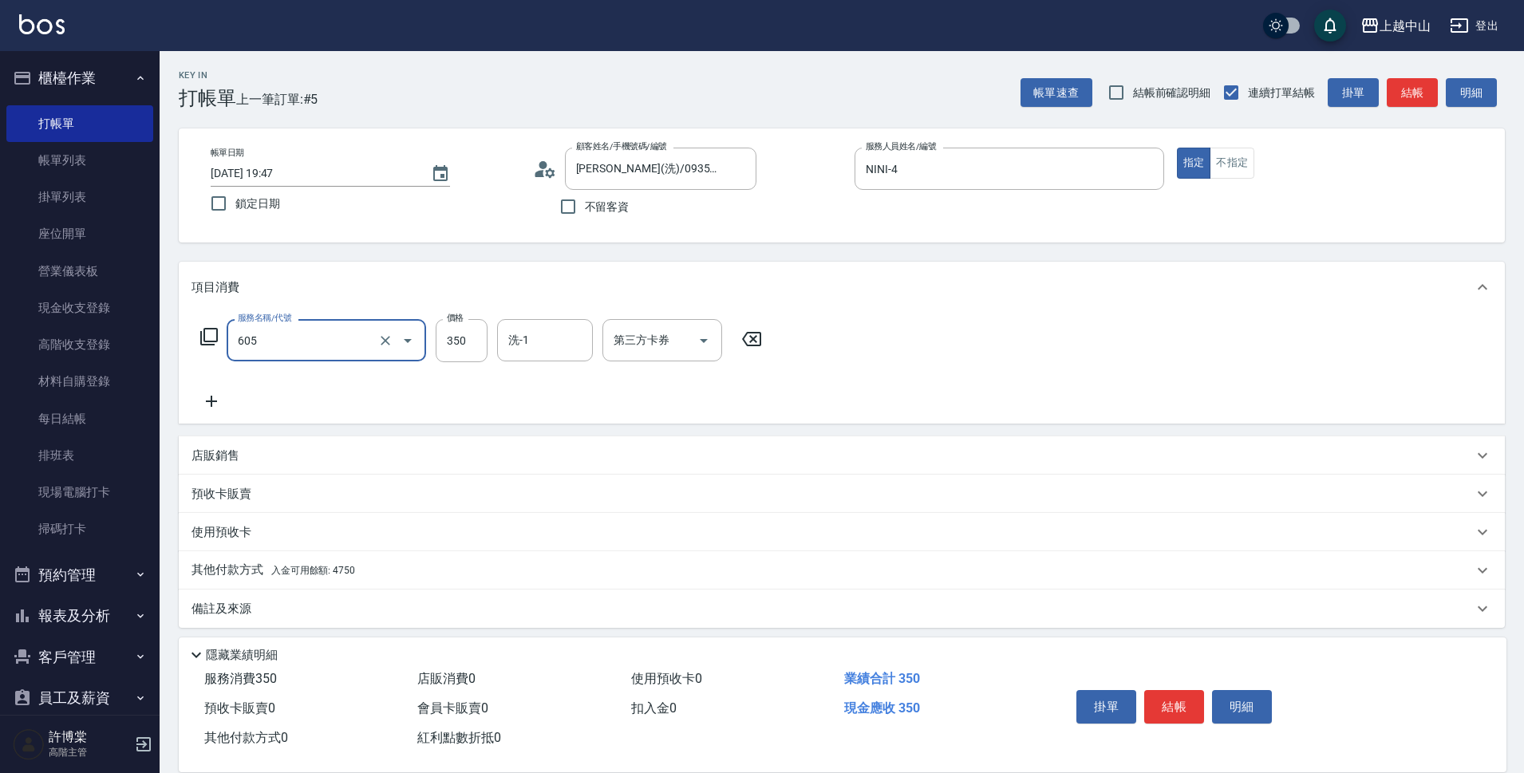
type input "洗髮 (女)(605)"
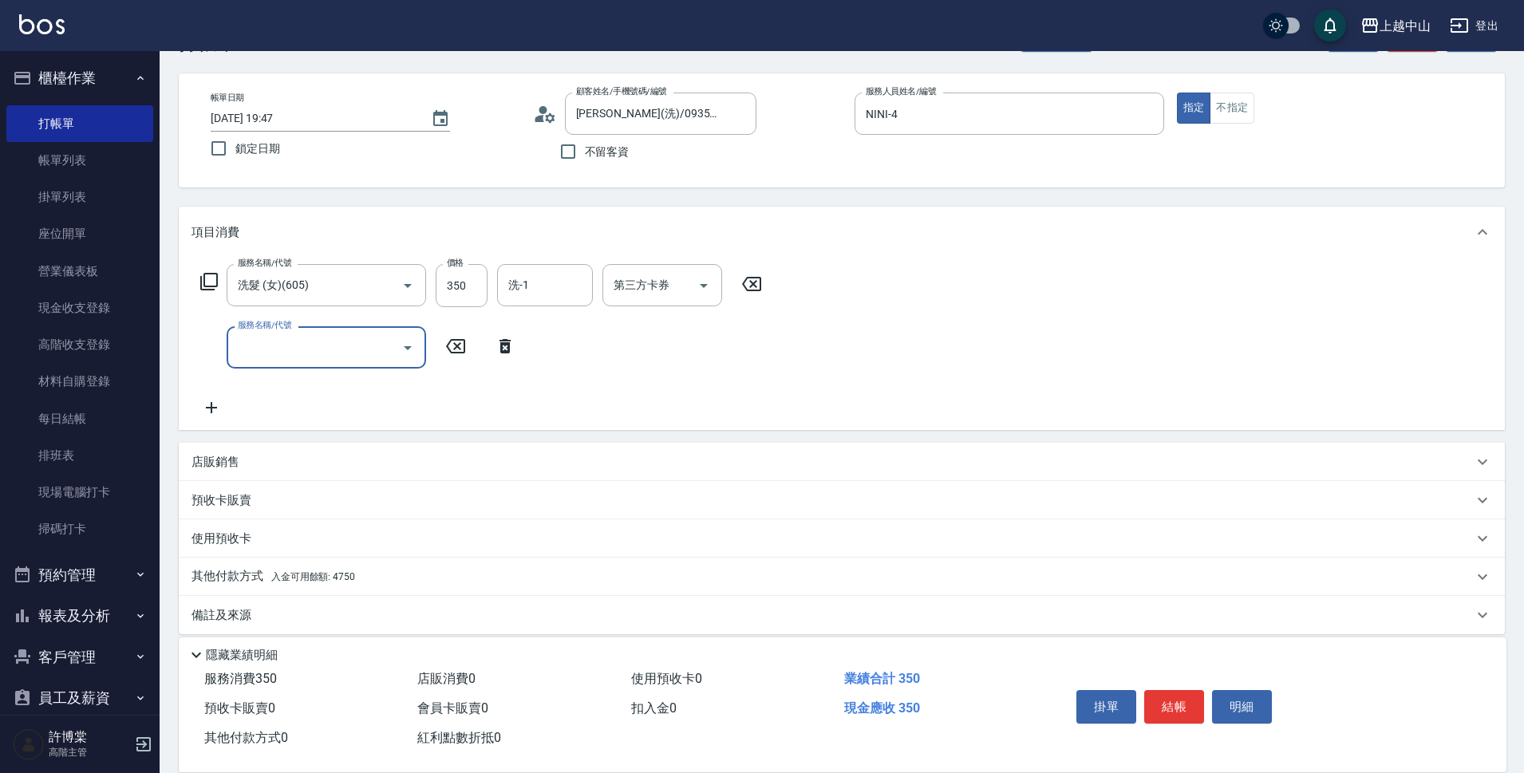
scroll to position [69, 0]
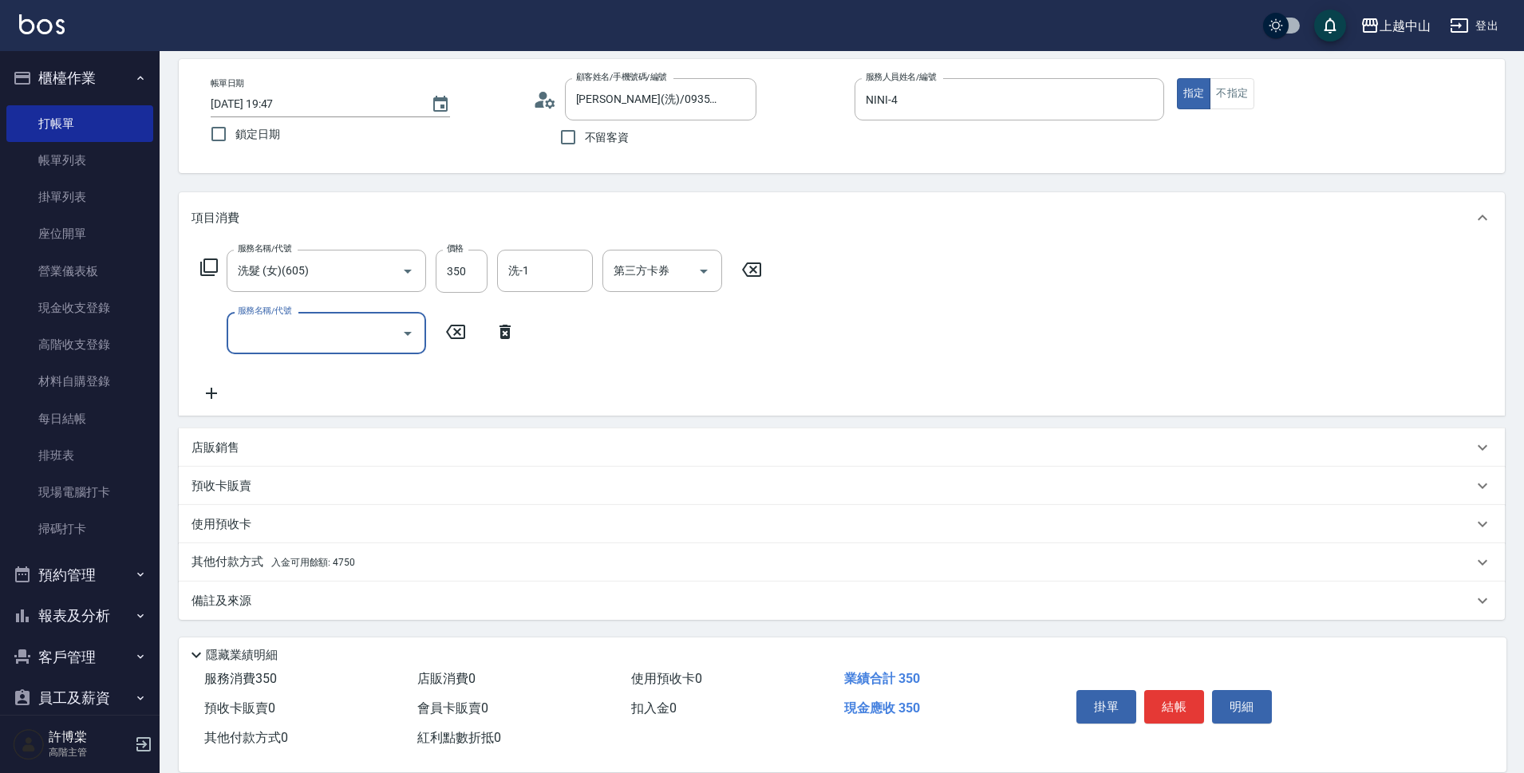
click at [579, 560] on div "其他付款方式 入金可用餘額: 4750" at bounding box center [831, 563] width 1281 height 18
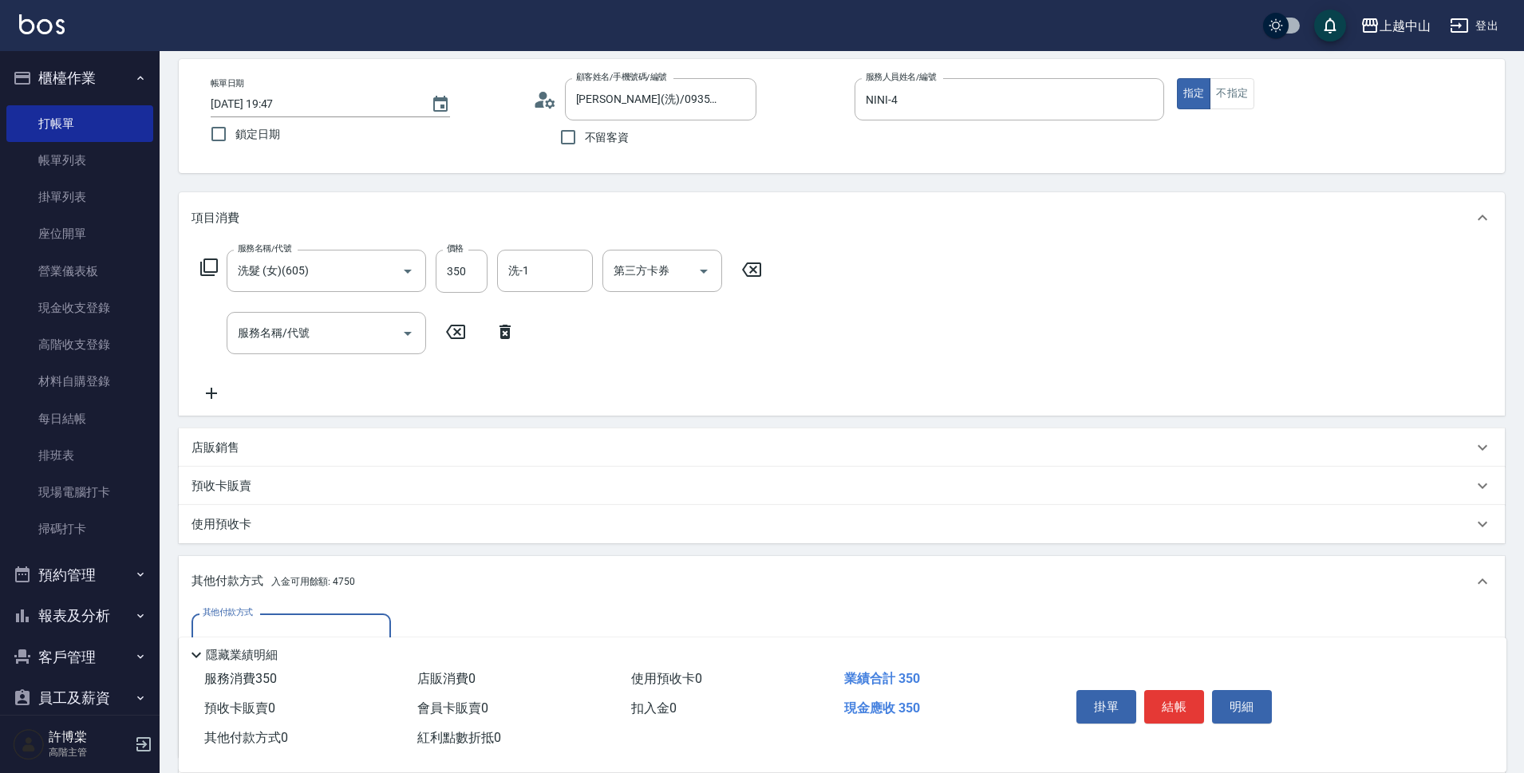
scroll to position [258, 0]
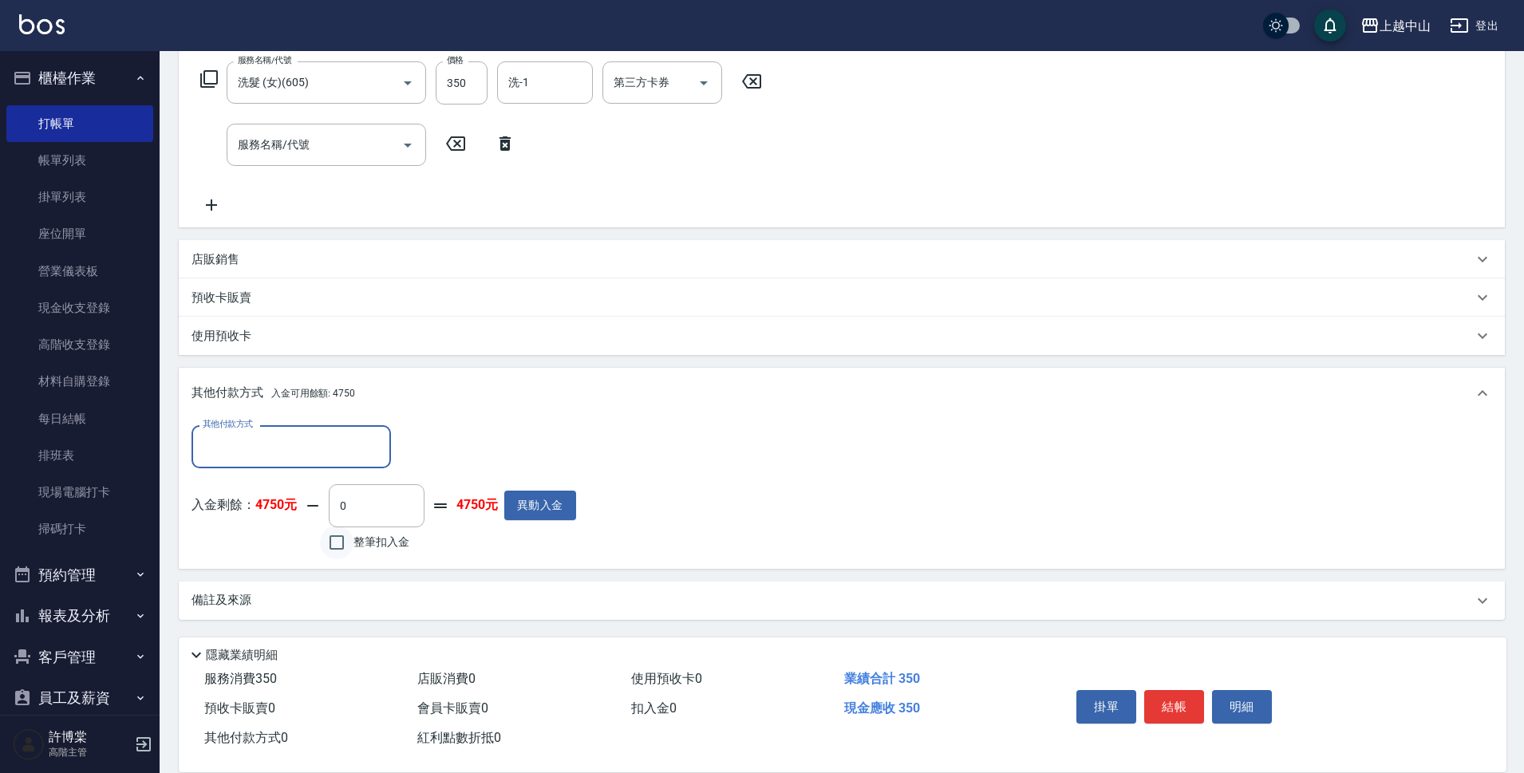
click at [343, 548] on input "整筆扣入金" at bounding box center [337, 543] width 34 height 34
checkbox input "true"
type input "350"
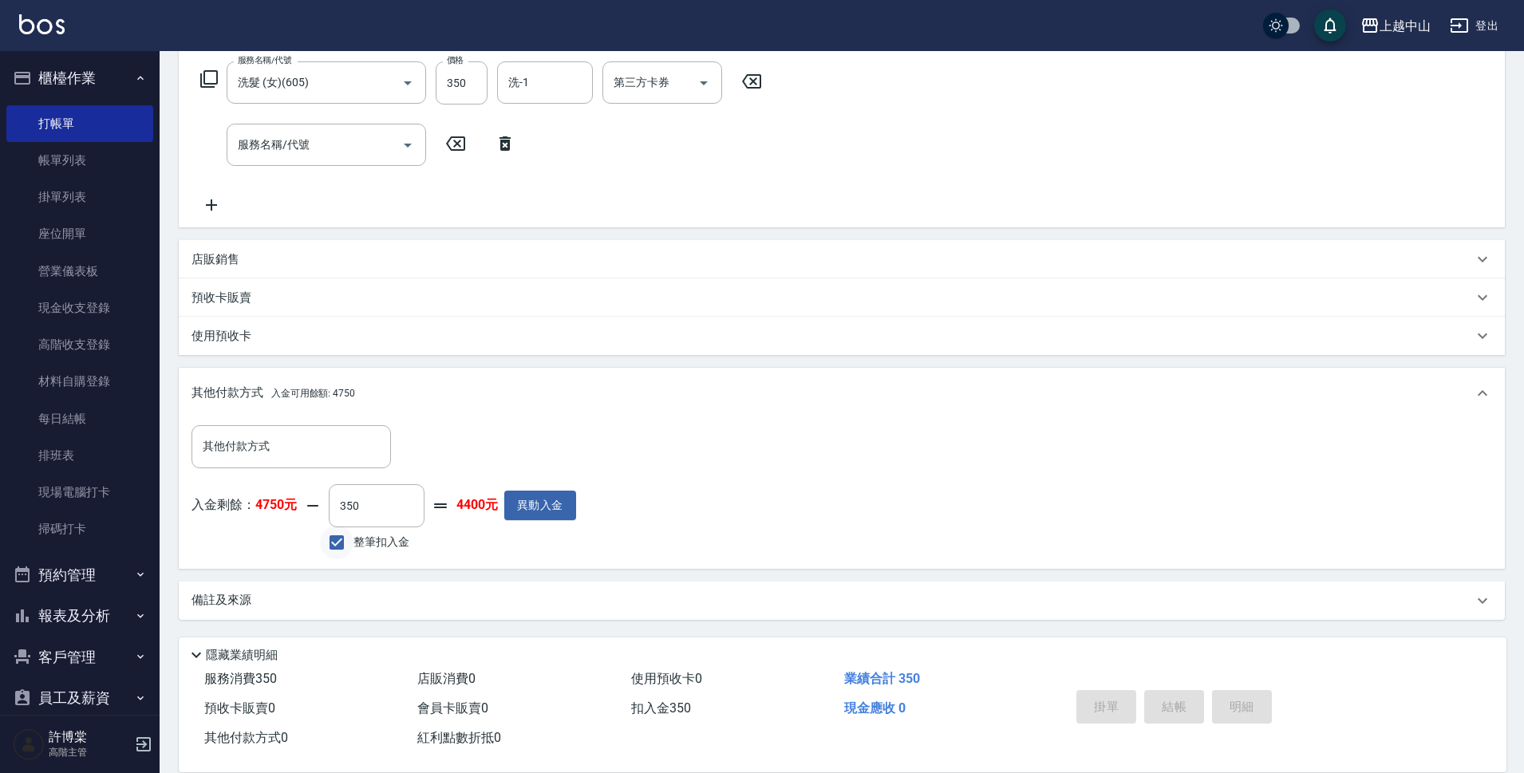
type input "[DATE] 19:48"
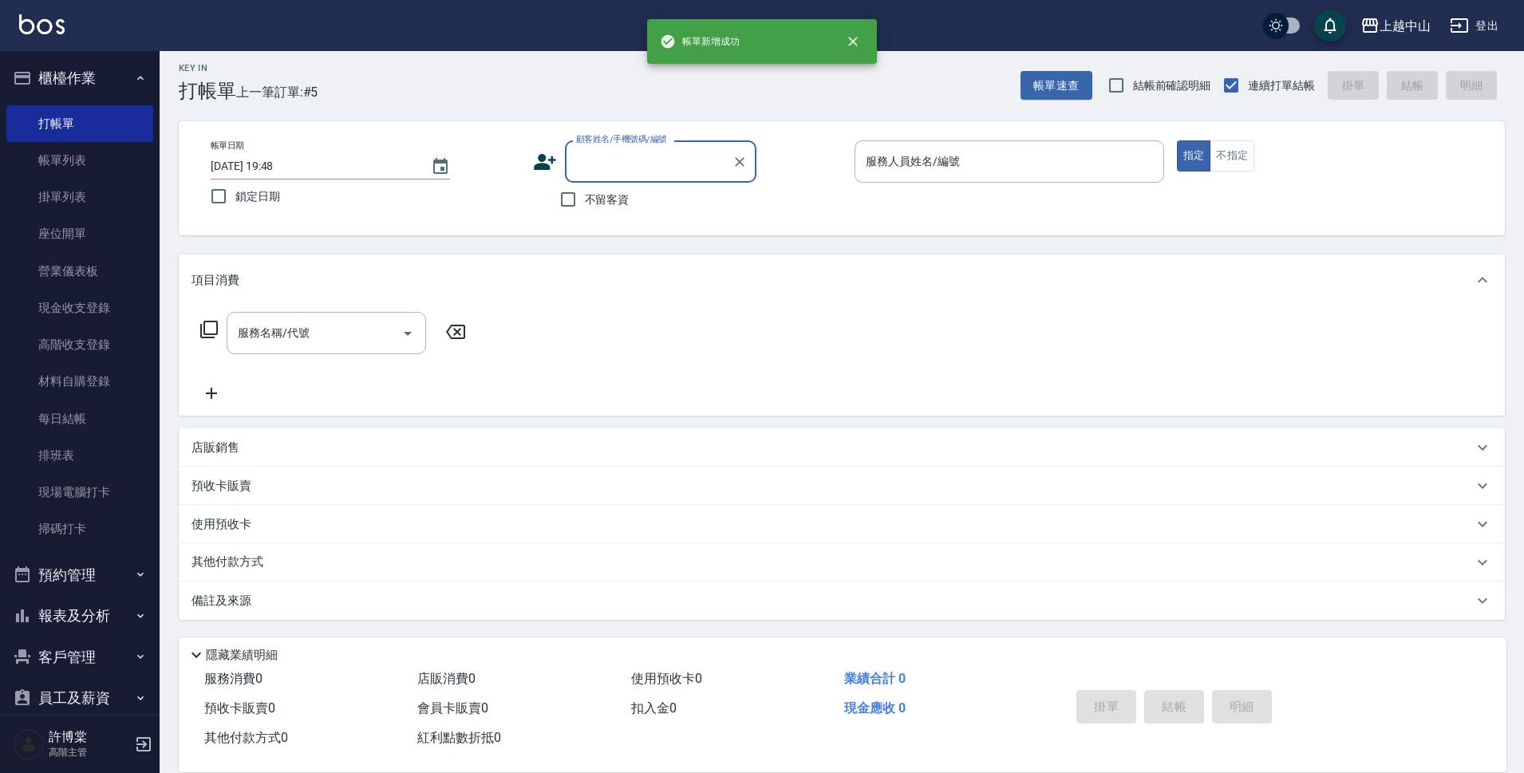
scroll to position [0, 0]
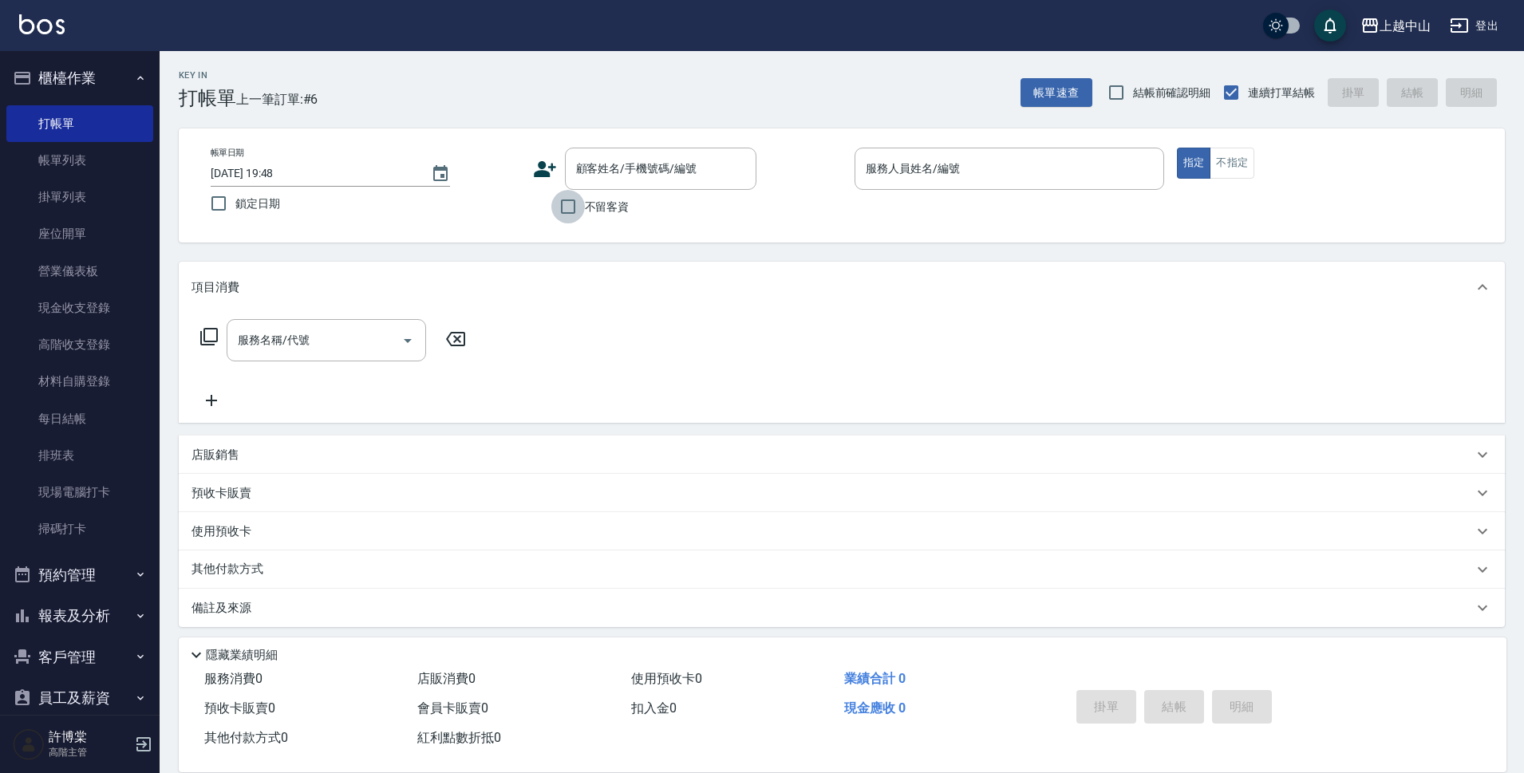
click at [571, 203] on input "不留客資" at bounding box center [568, 207] width 34 height 34
checkbox input "true"
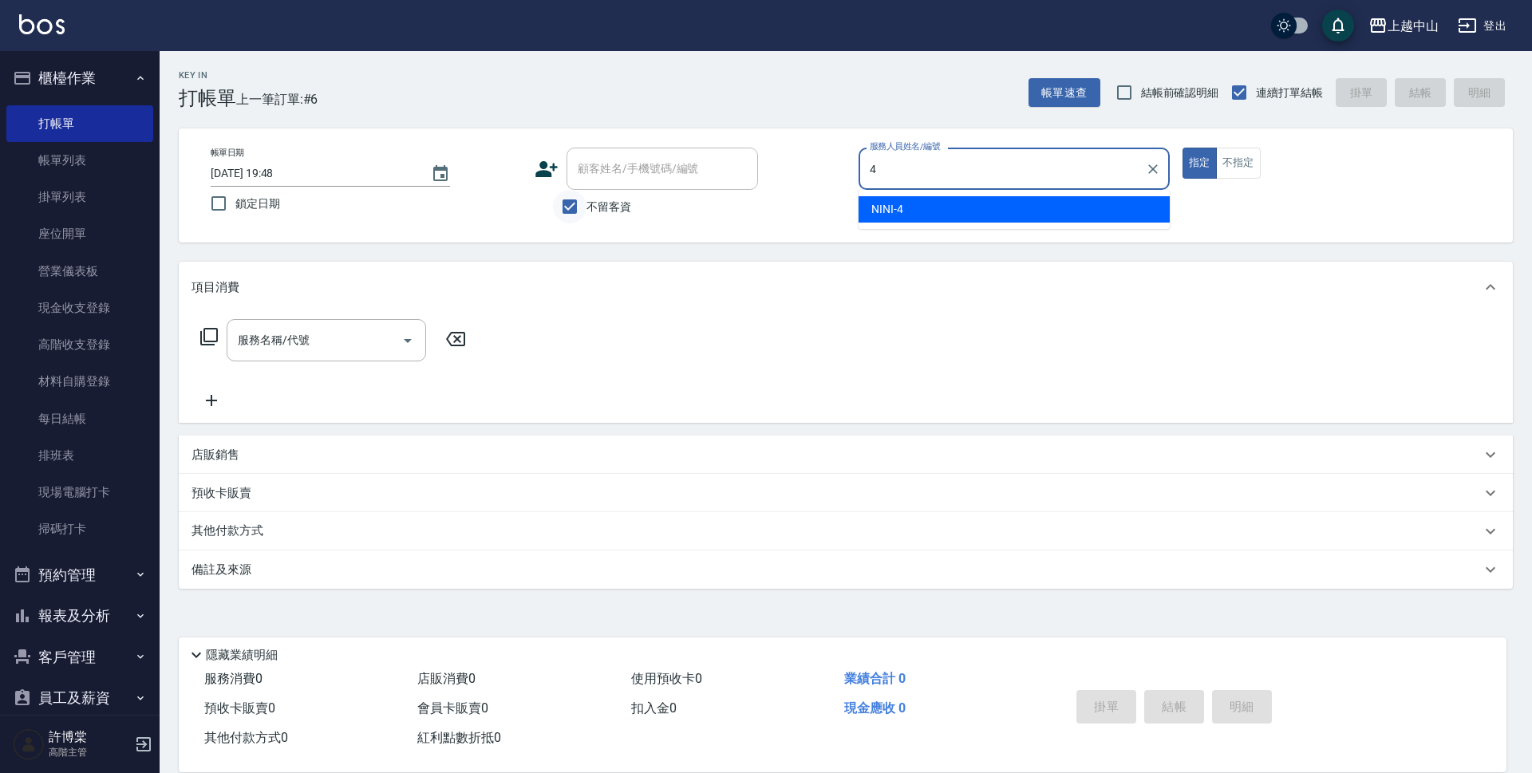
type input "NINI-4"
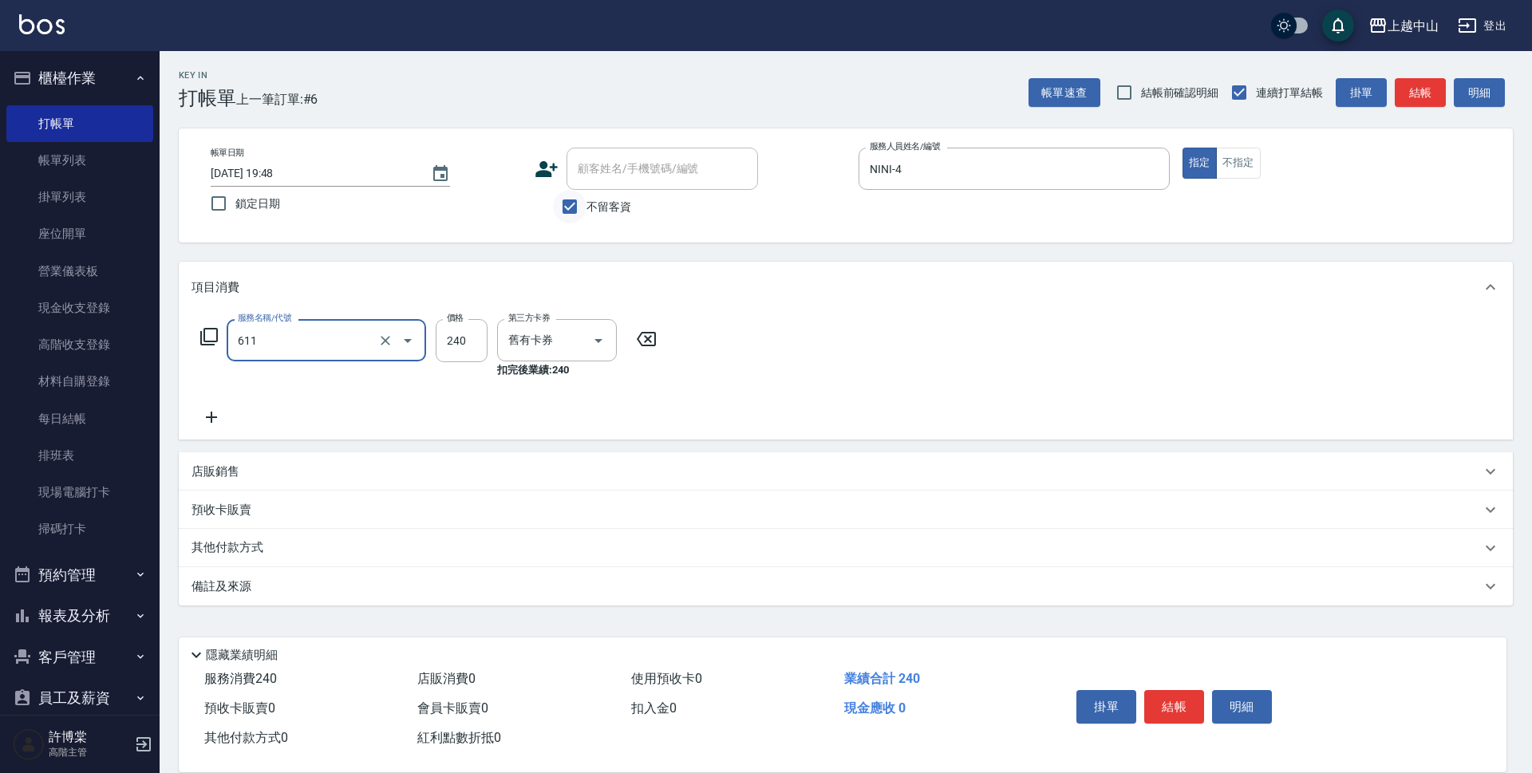
type input "洗髮卷消費(611)"
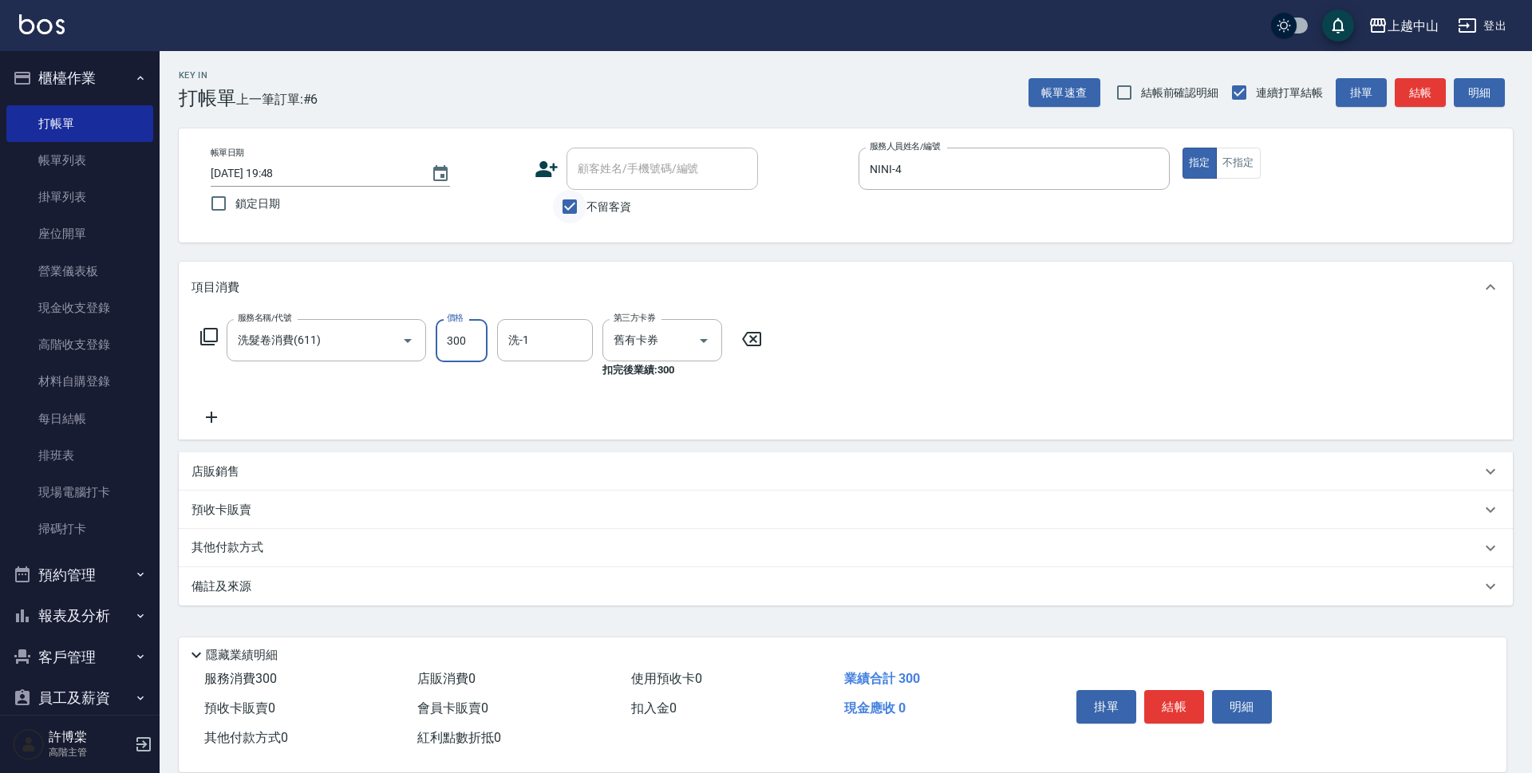
type input "300"
type input "[PERSON_NAME]-39"
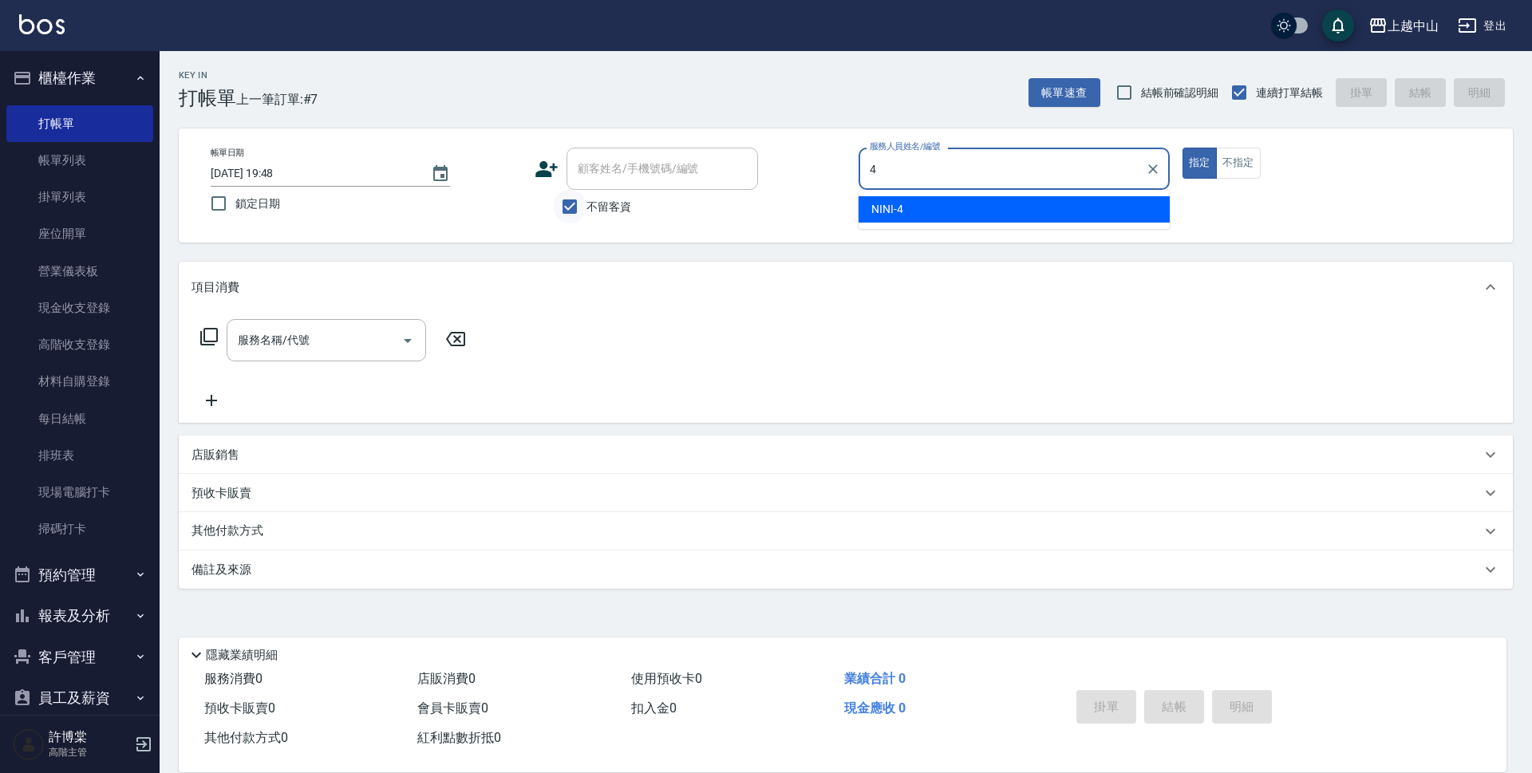
type input "NINI-4"
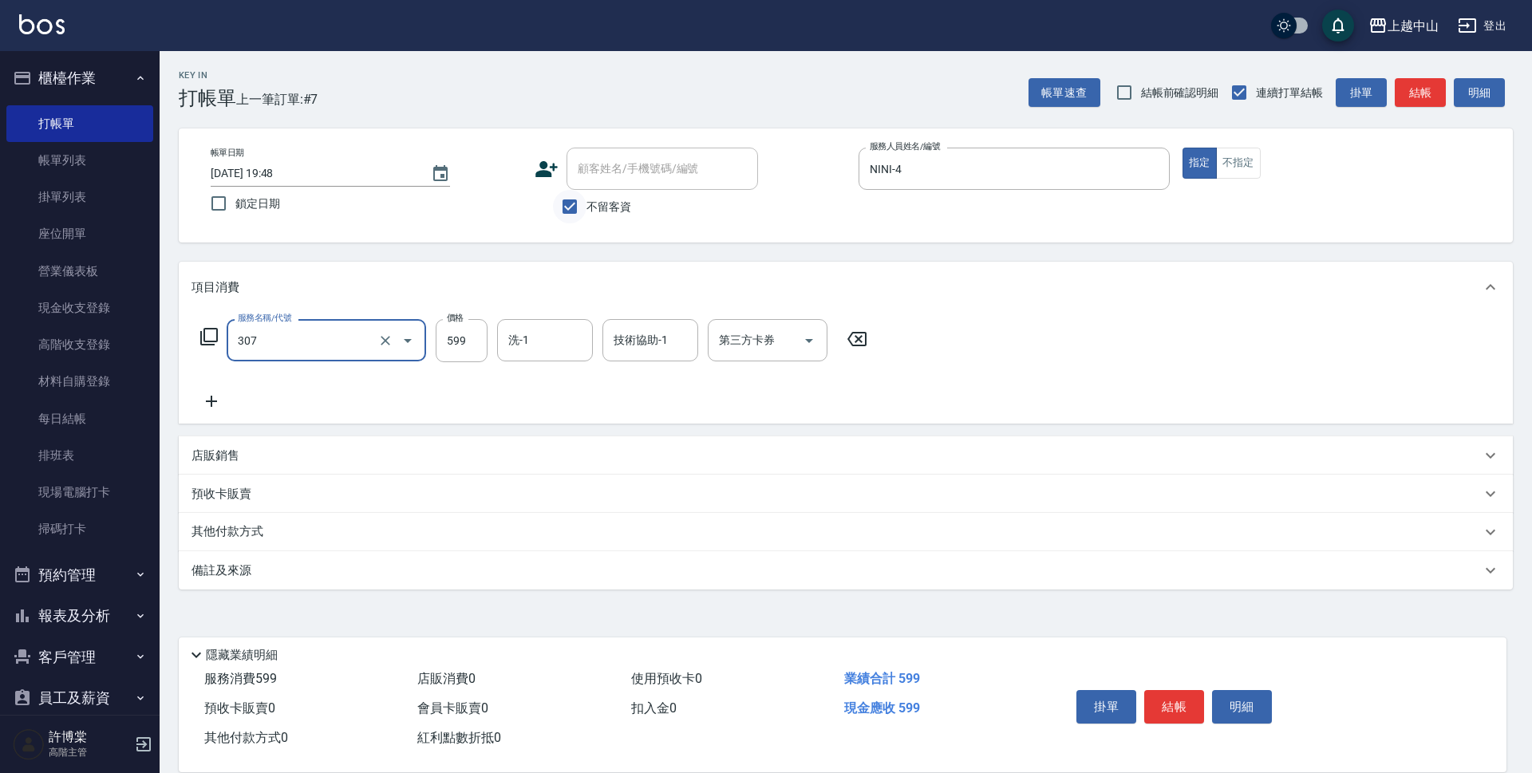
type input "森精萃角質調理髮浴(307)"
type input "600"
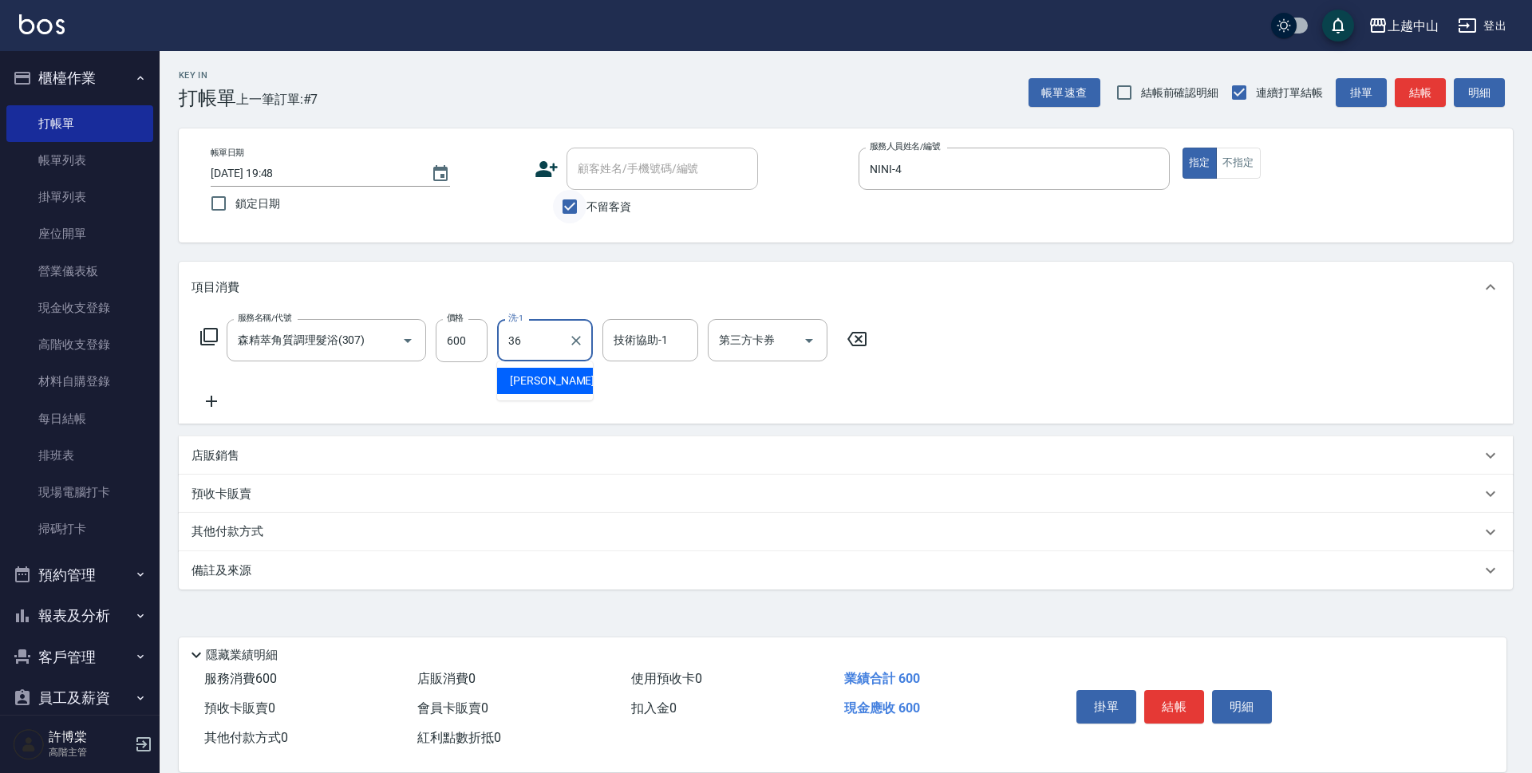
type input "薇慈-36"
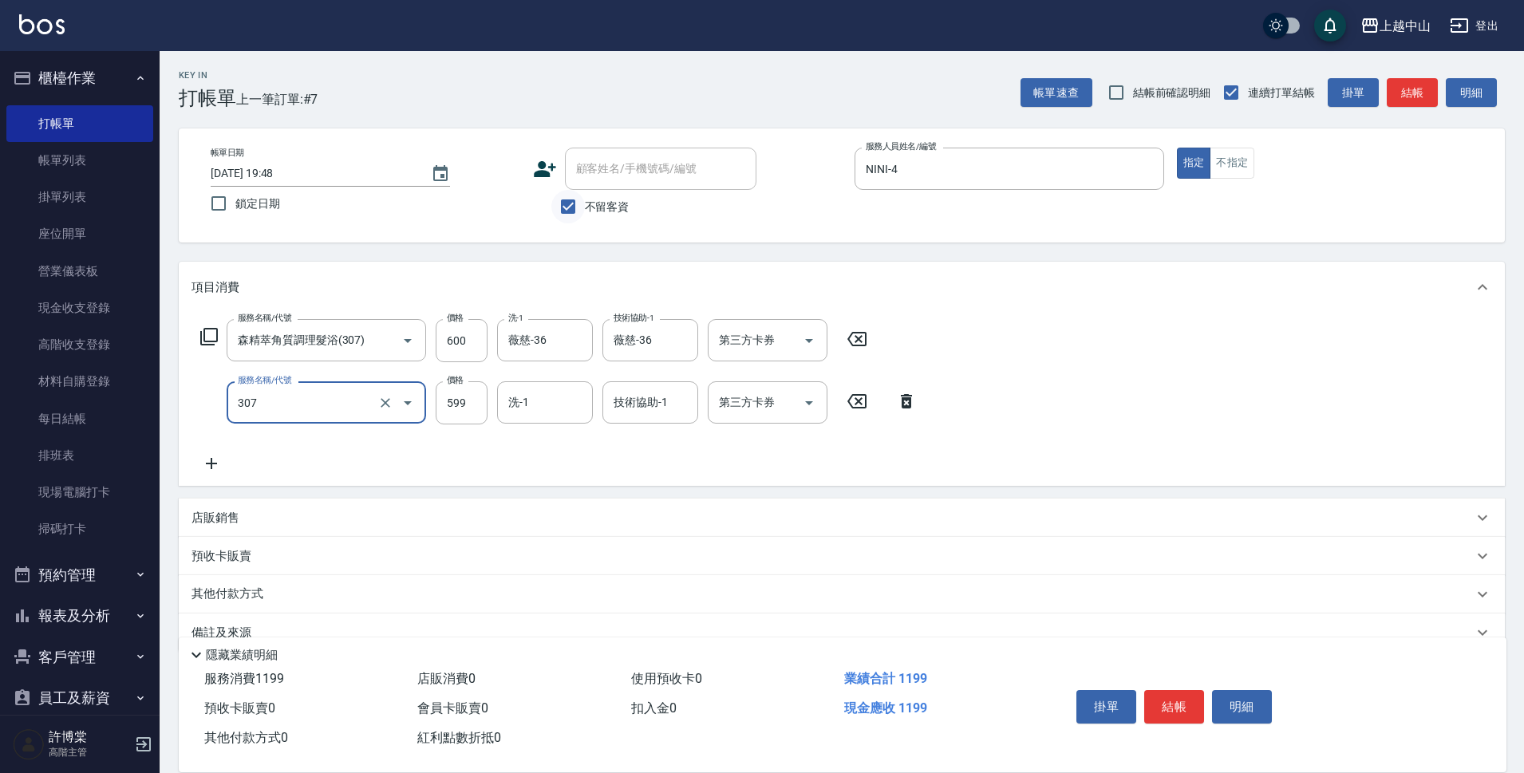
type input "森精萃角質調理髮浴(307)"
type input "600"
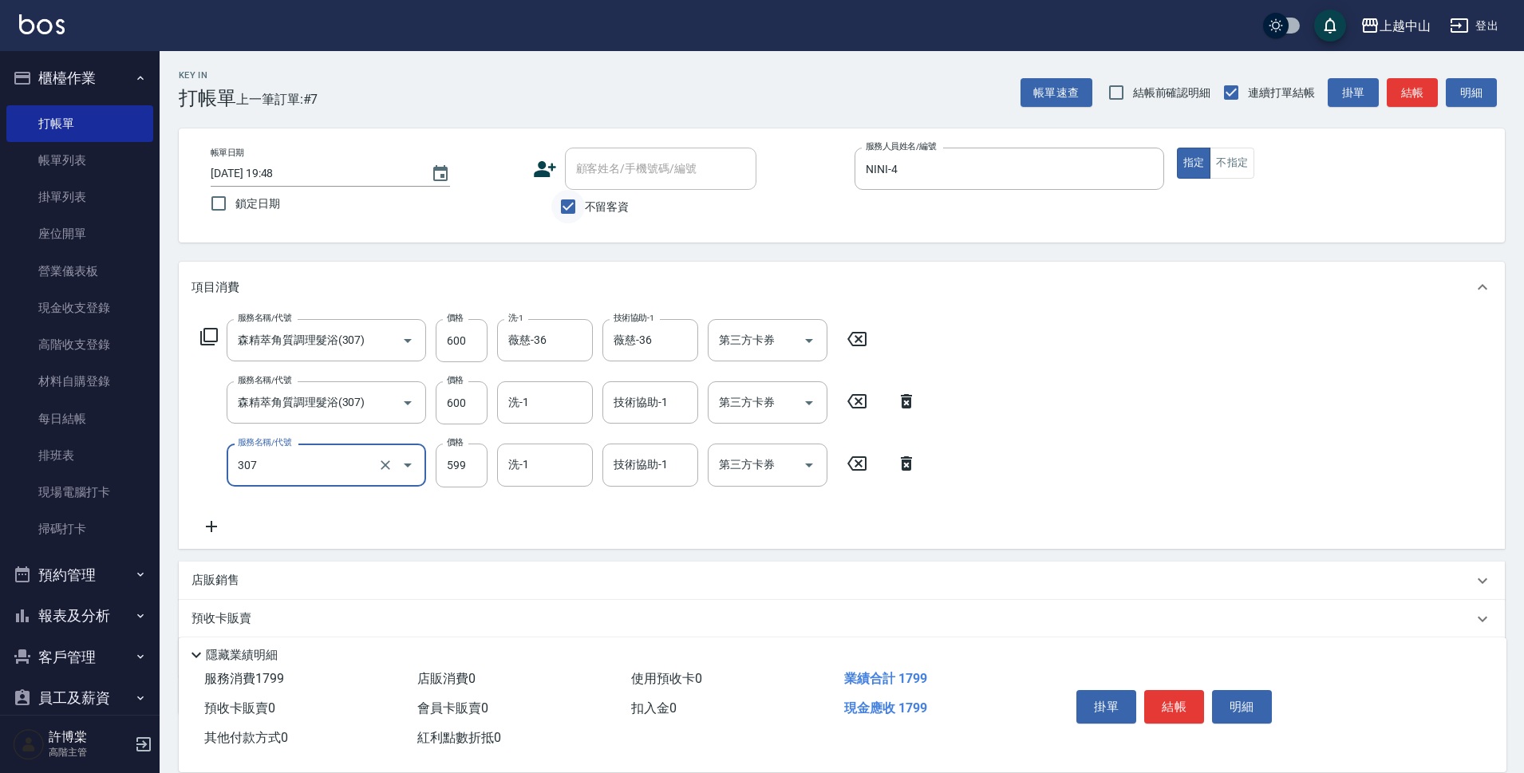
type input "森精萃角質調理髮浴(307)"
type input "600"
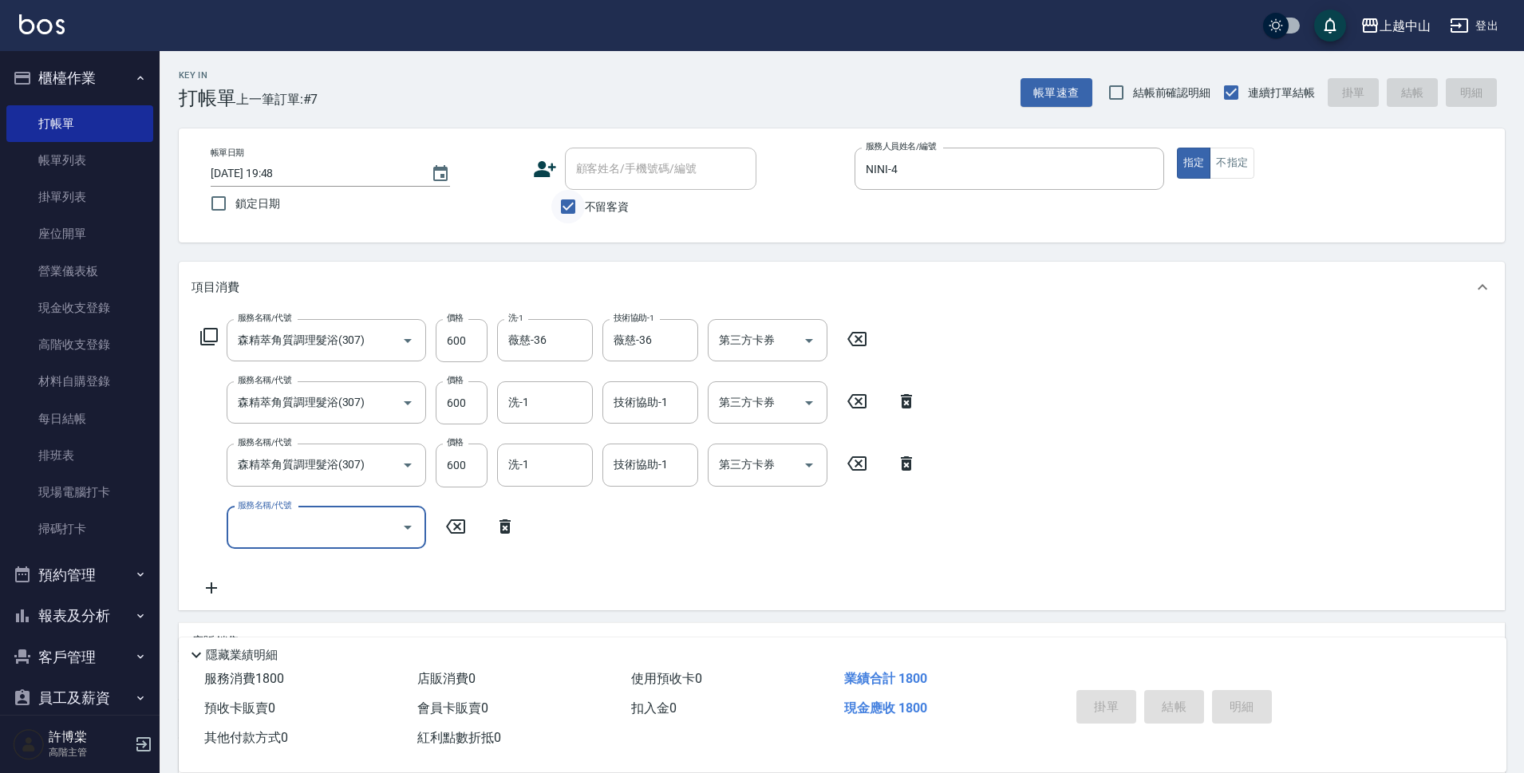
type input "[DATE] 19:49"
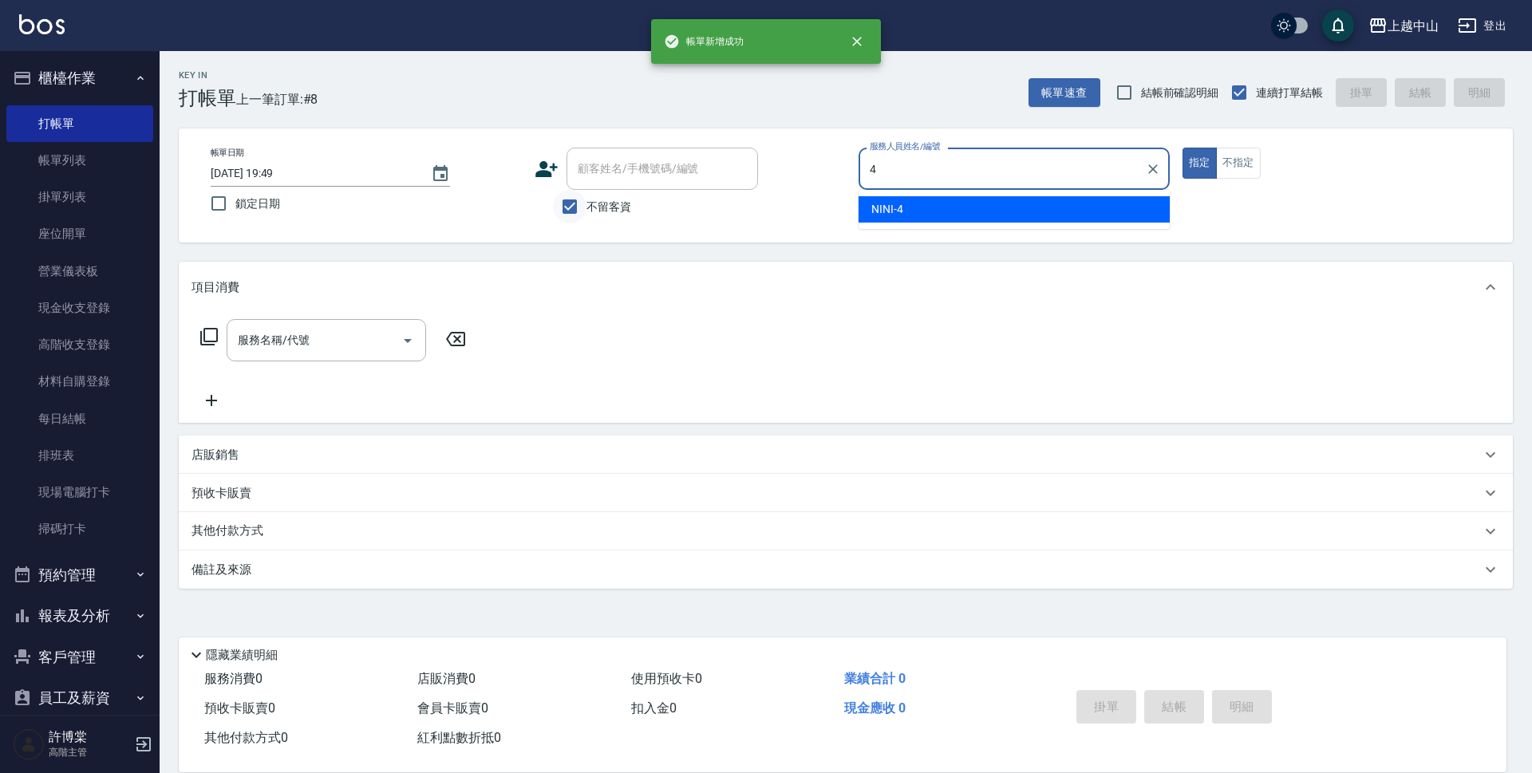
type input "NINI-4"
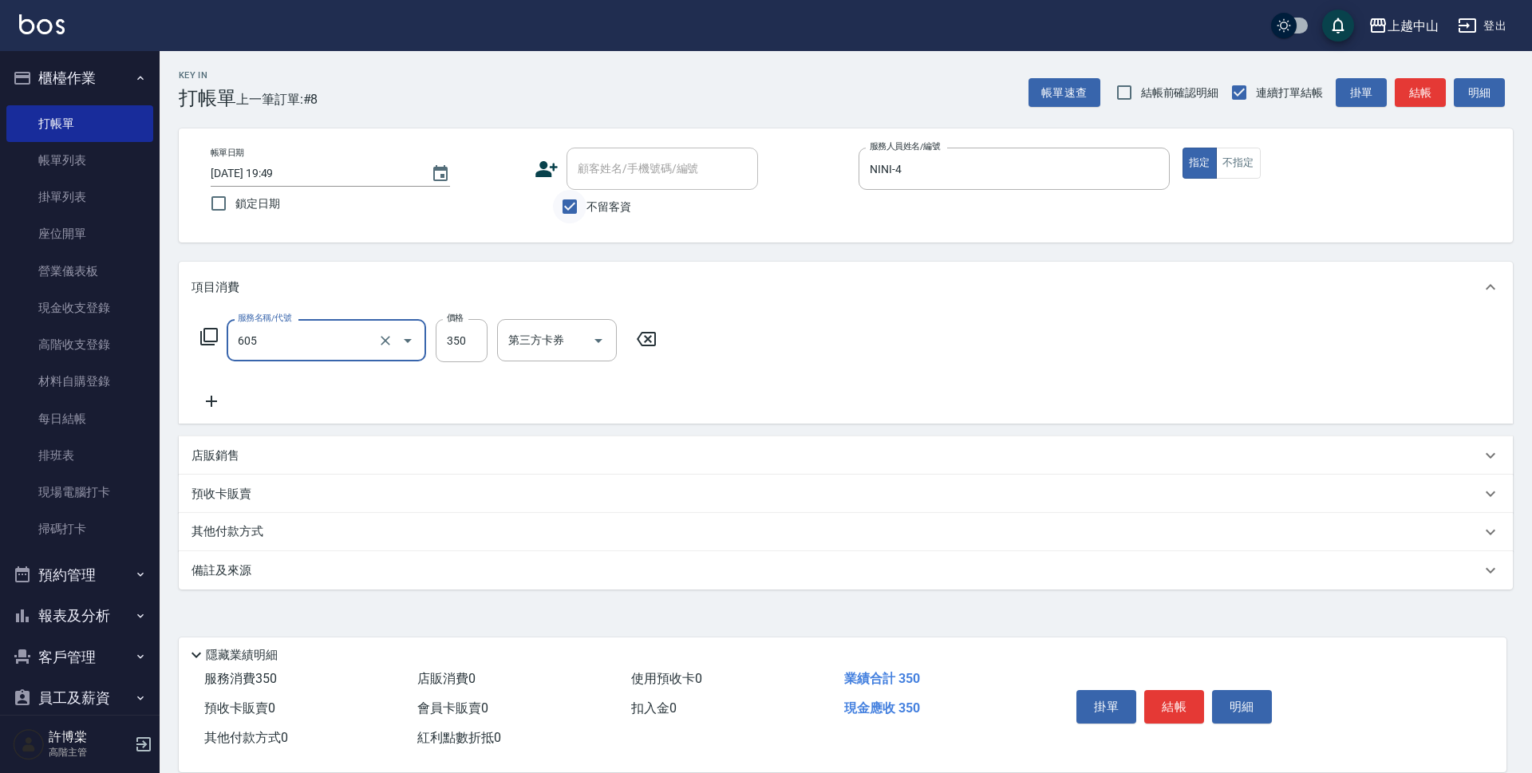
type input "洗髮 (女)(605)"
type input "400"
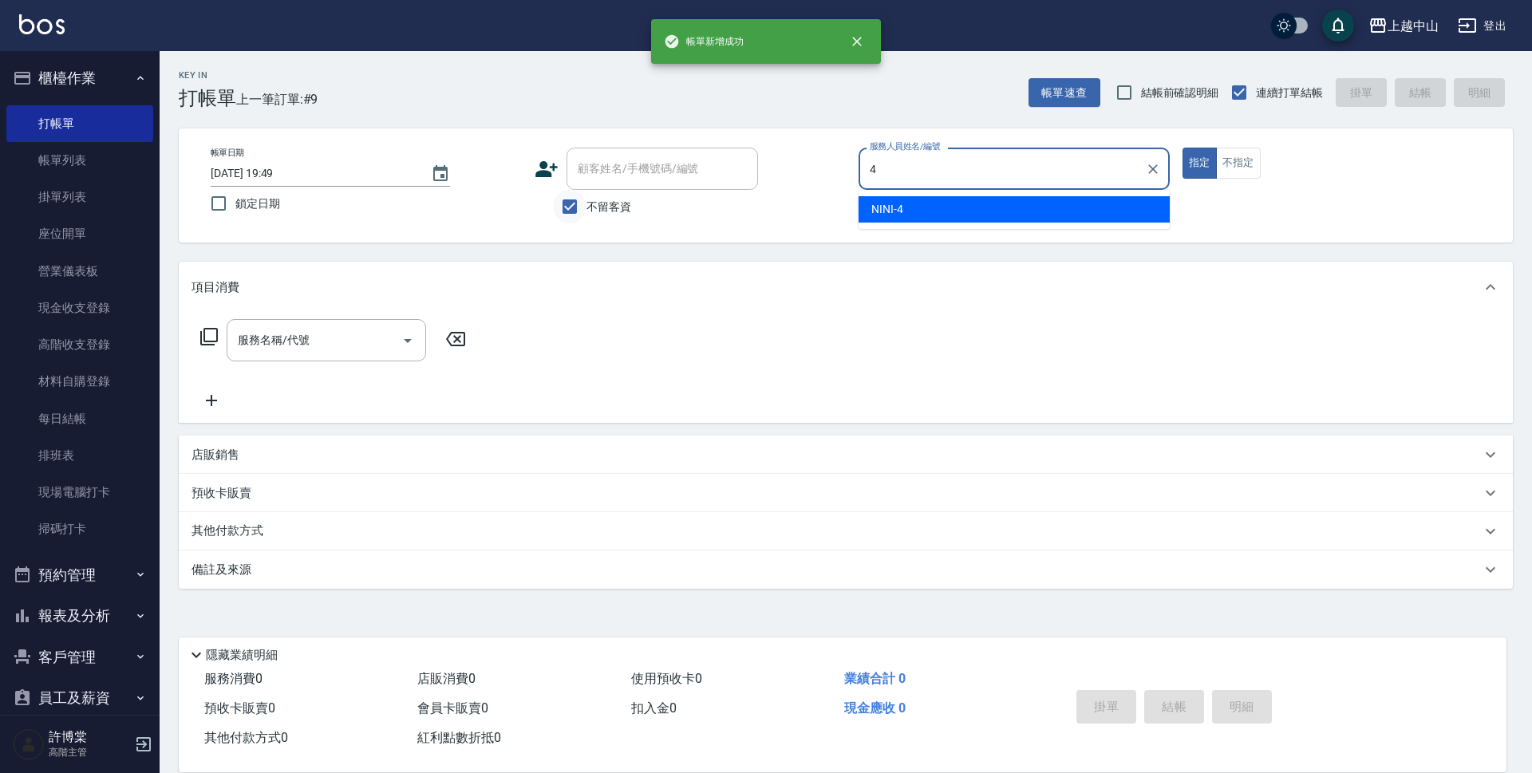
type input "NINI-4"
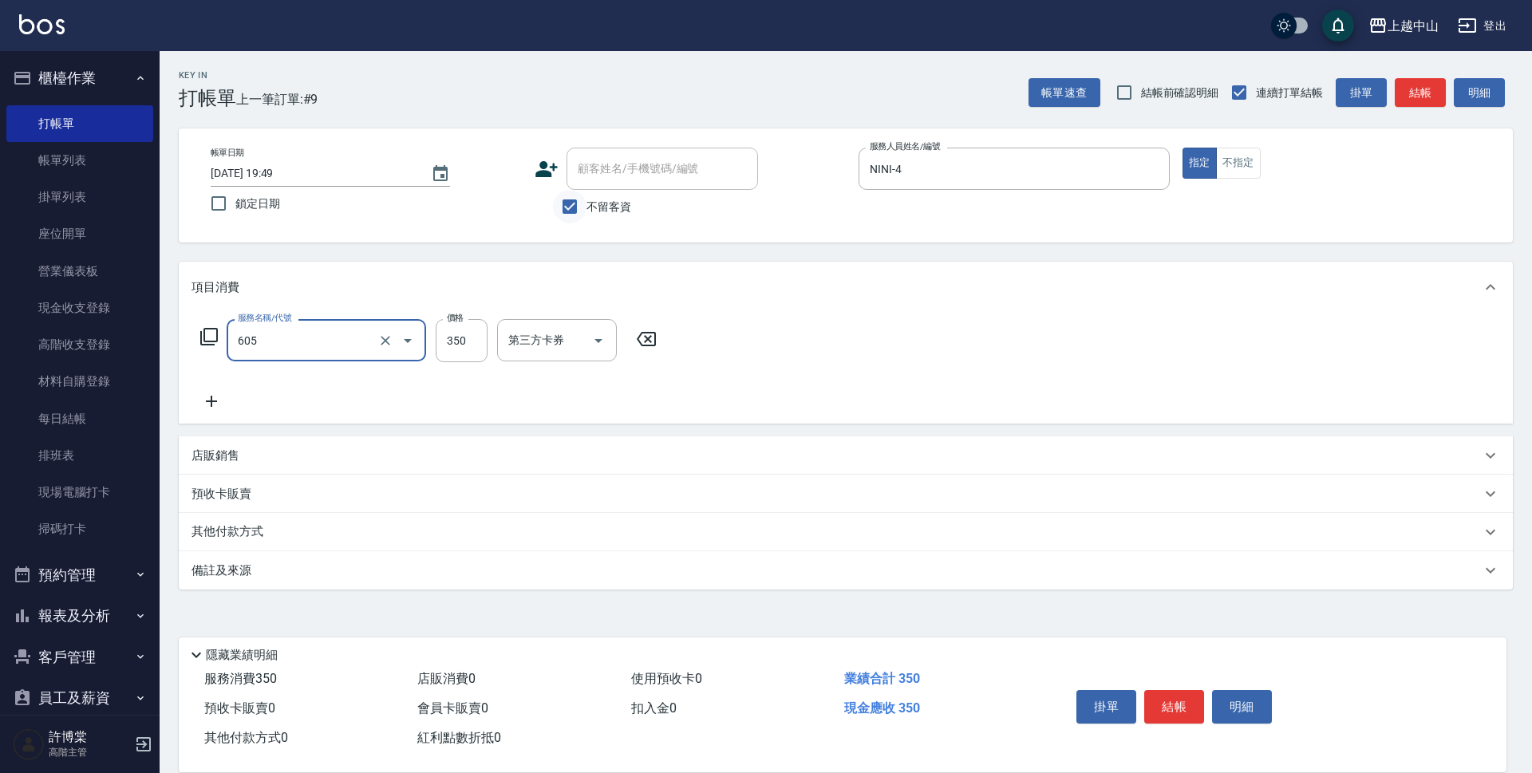
type input "洗髮 (女)(605)"
type input "400"
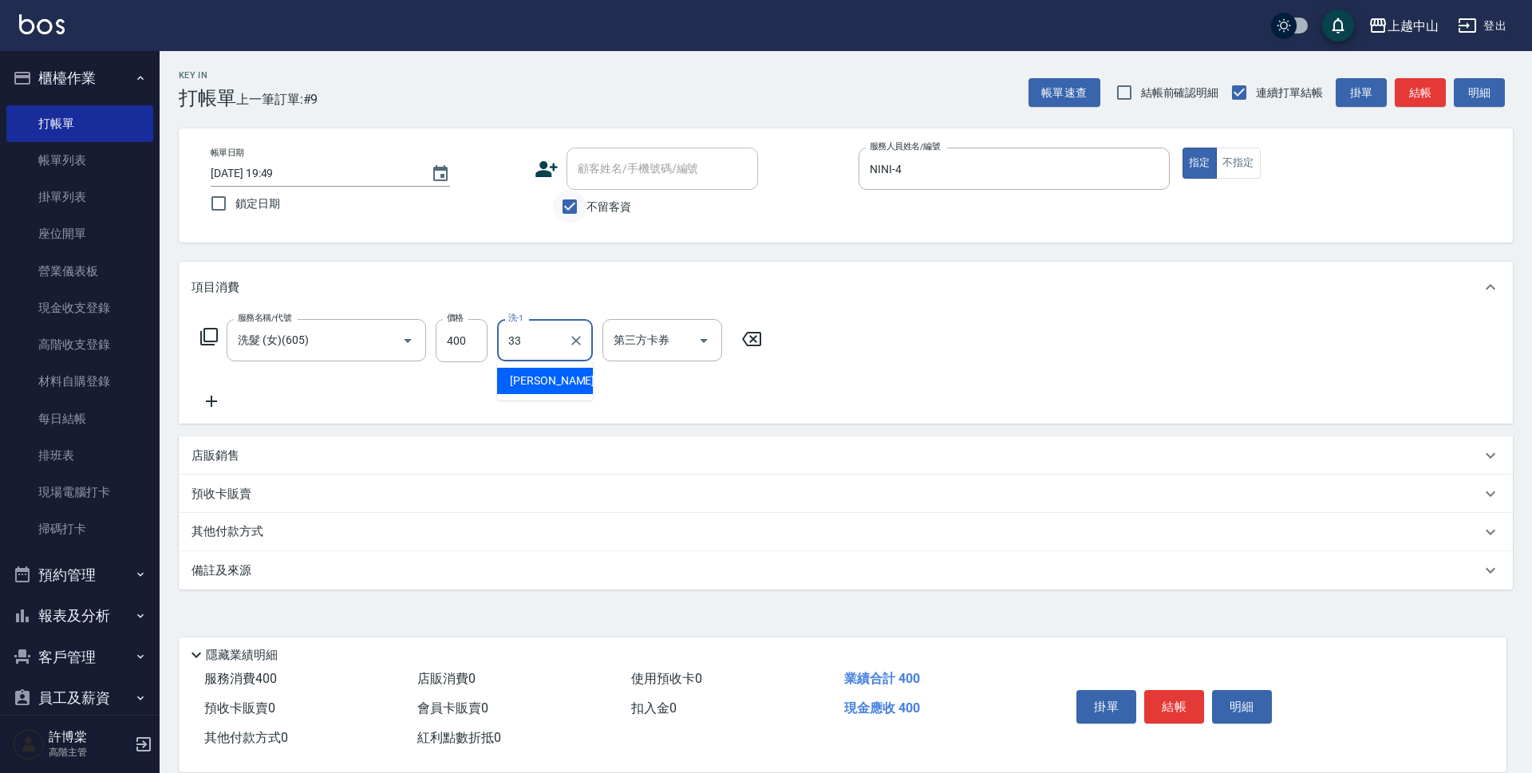
type input "[PERSON_NAME]-33"
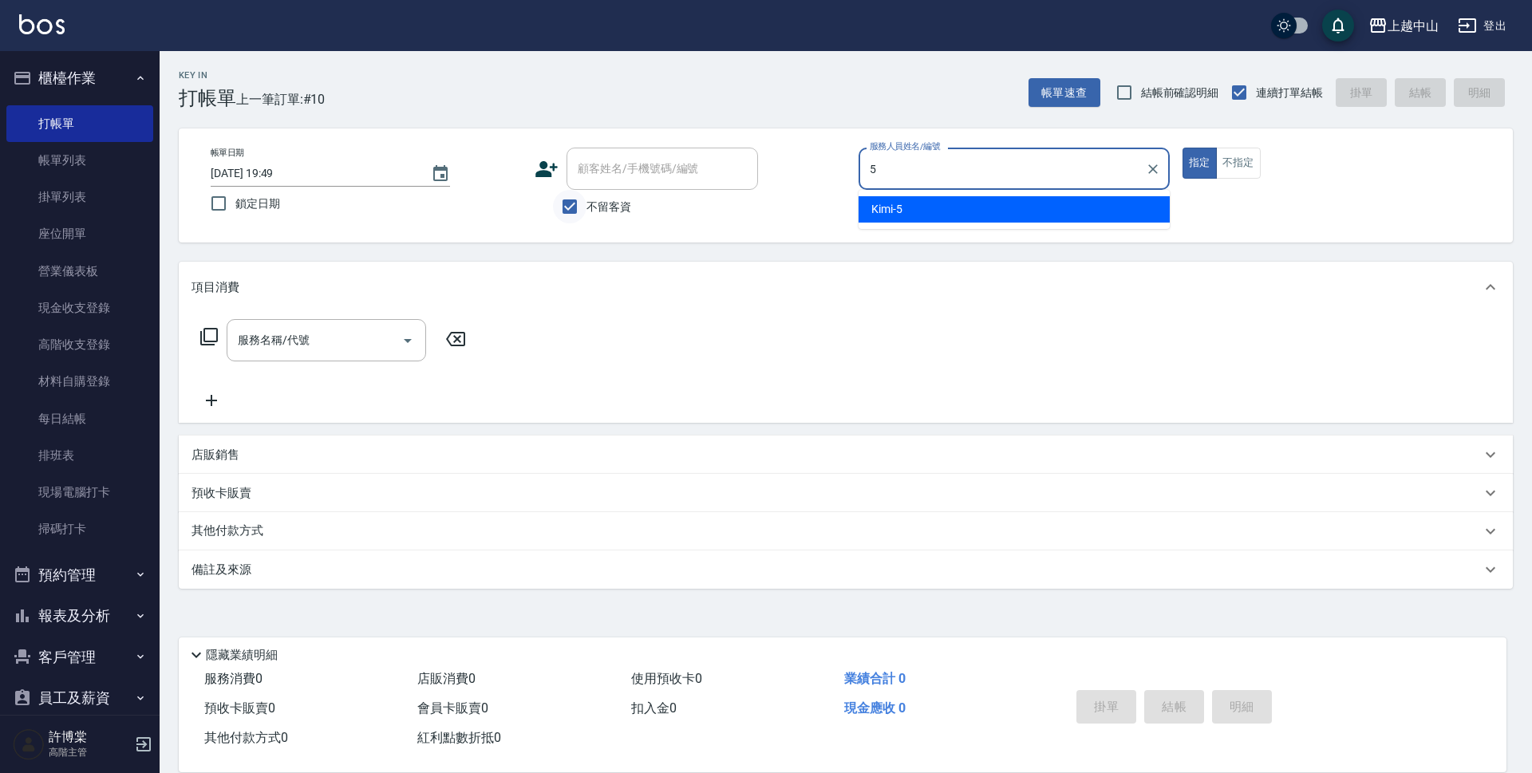
type input "Kimi-5"
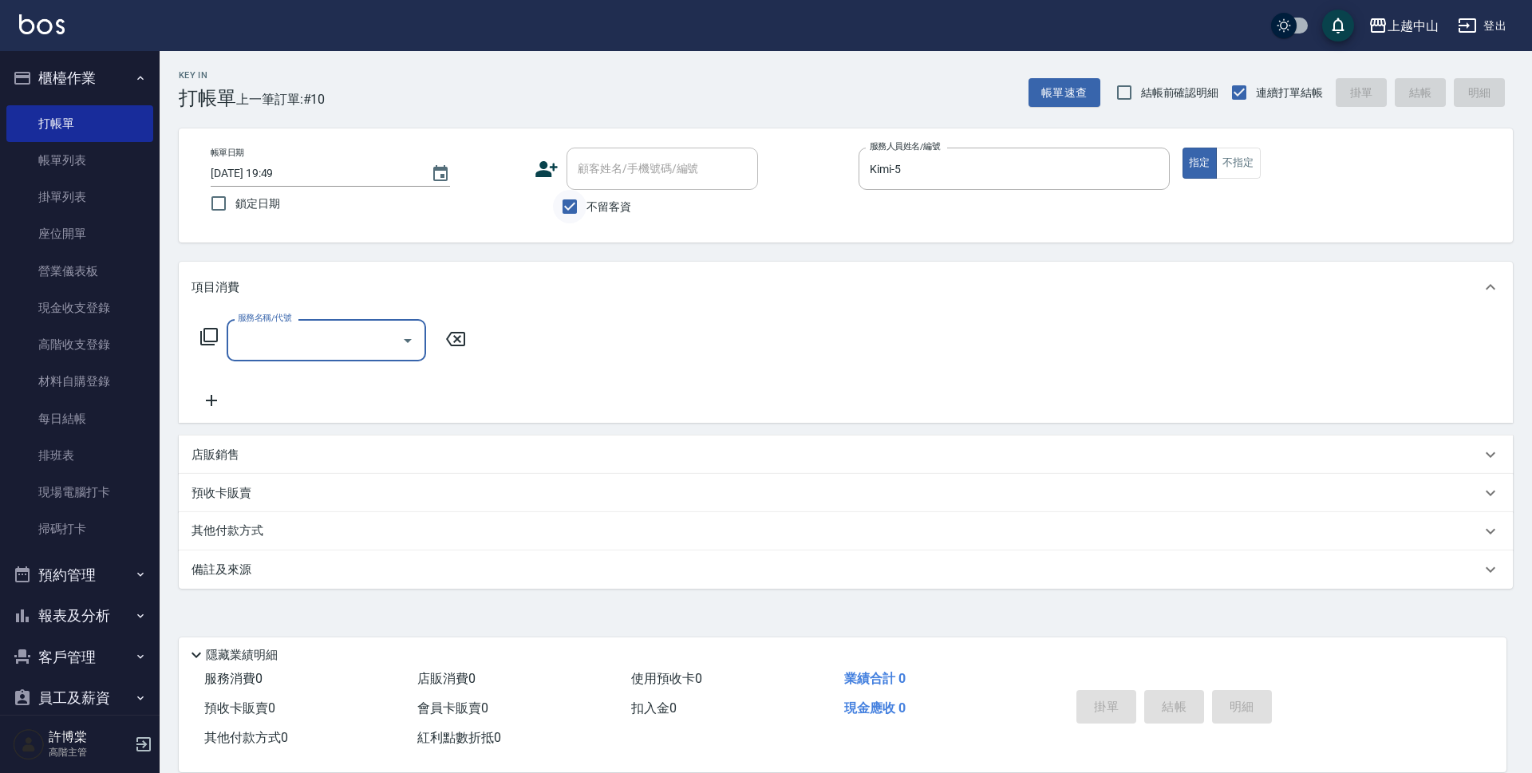
type input "6"
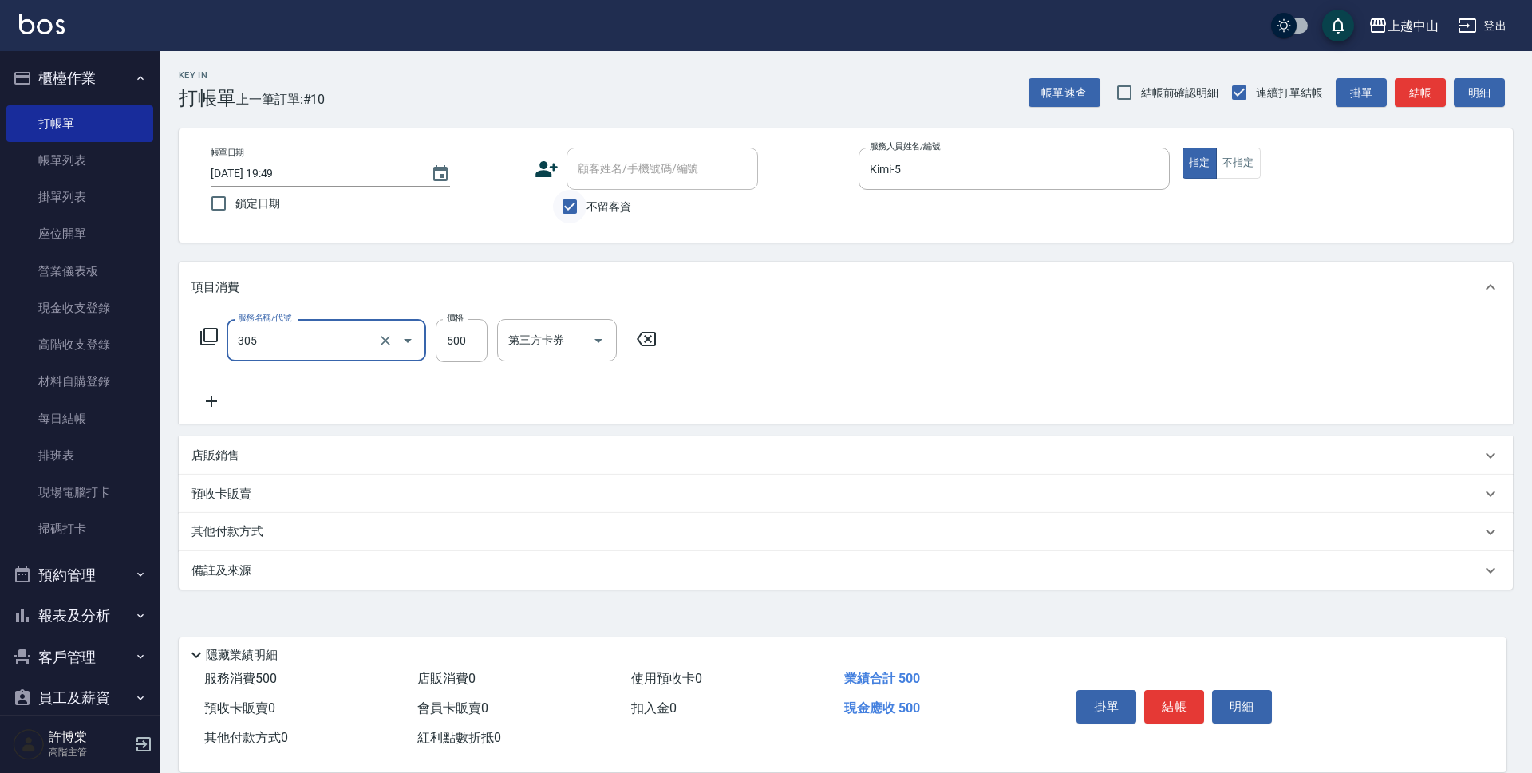
type input "剪髮(305)"
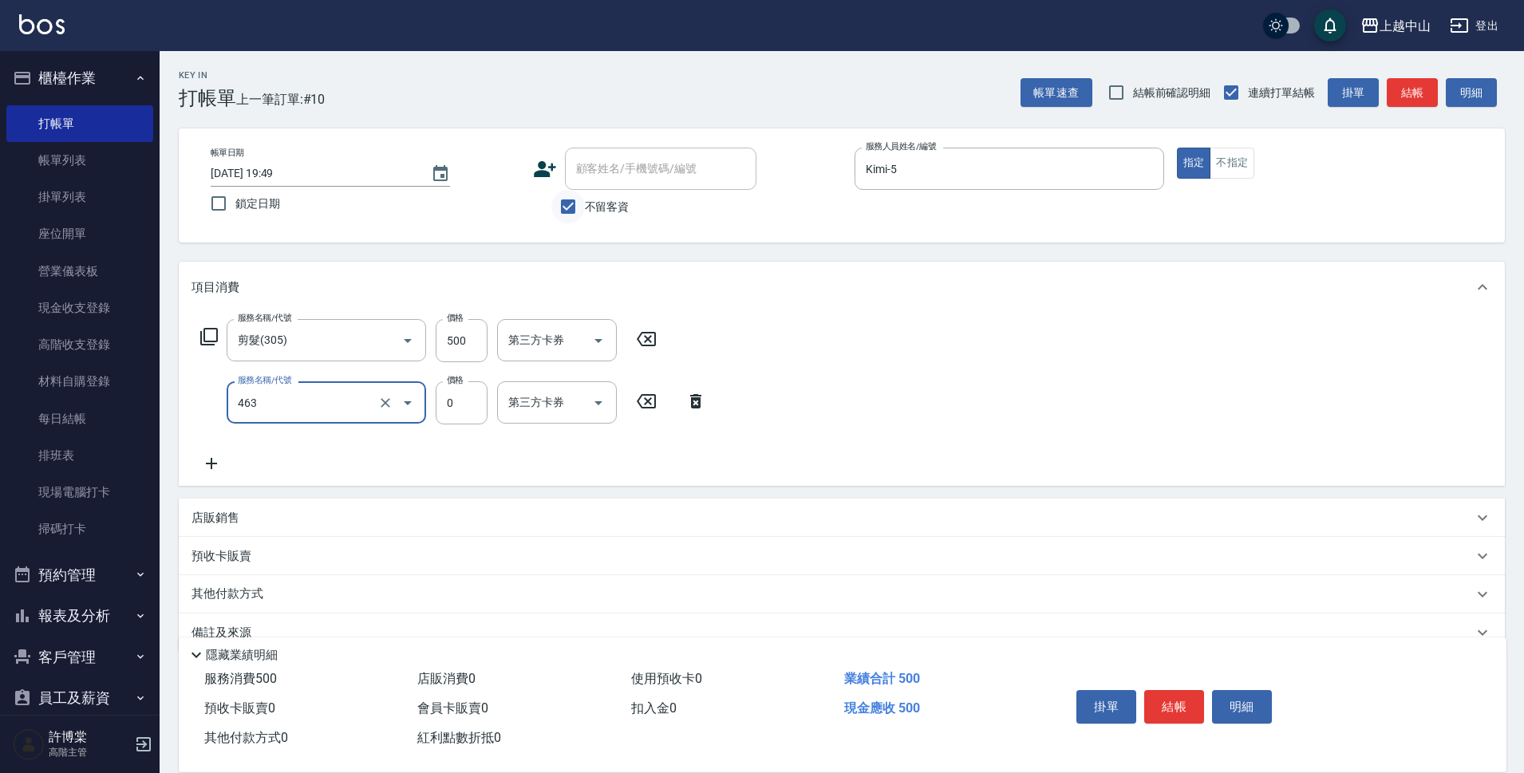
type input "護髮卡使用(463)"
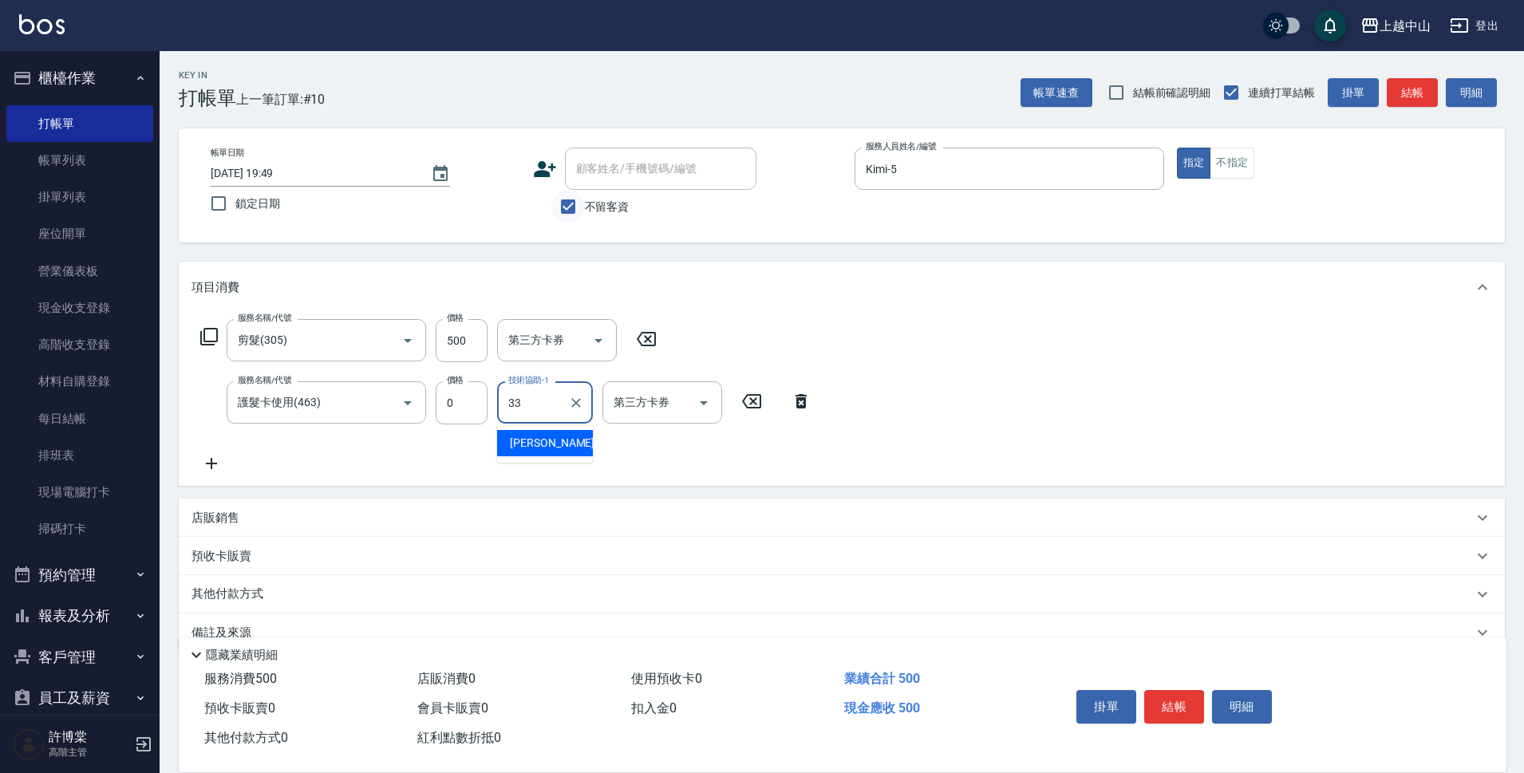
type input "[PERSON_NAME]-33"
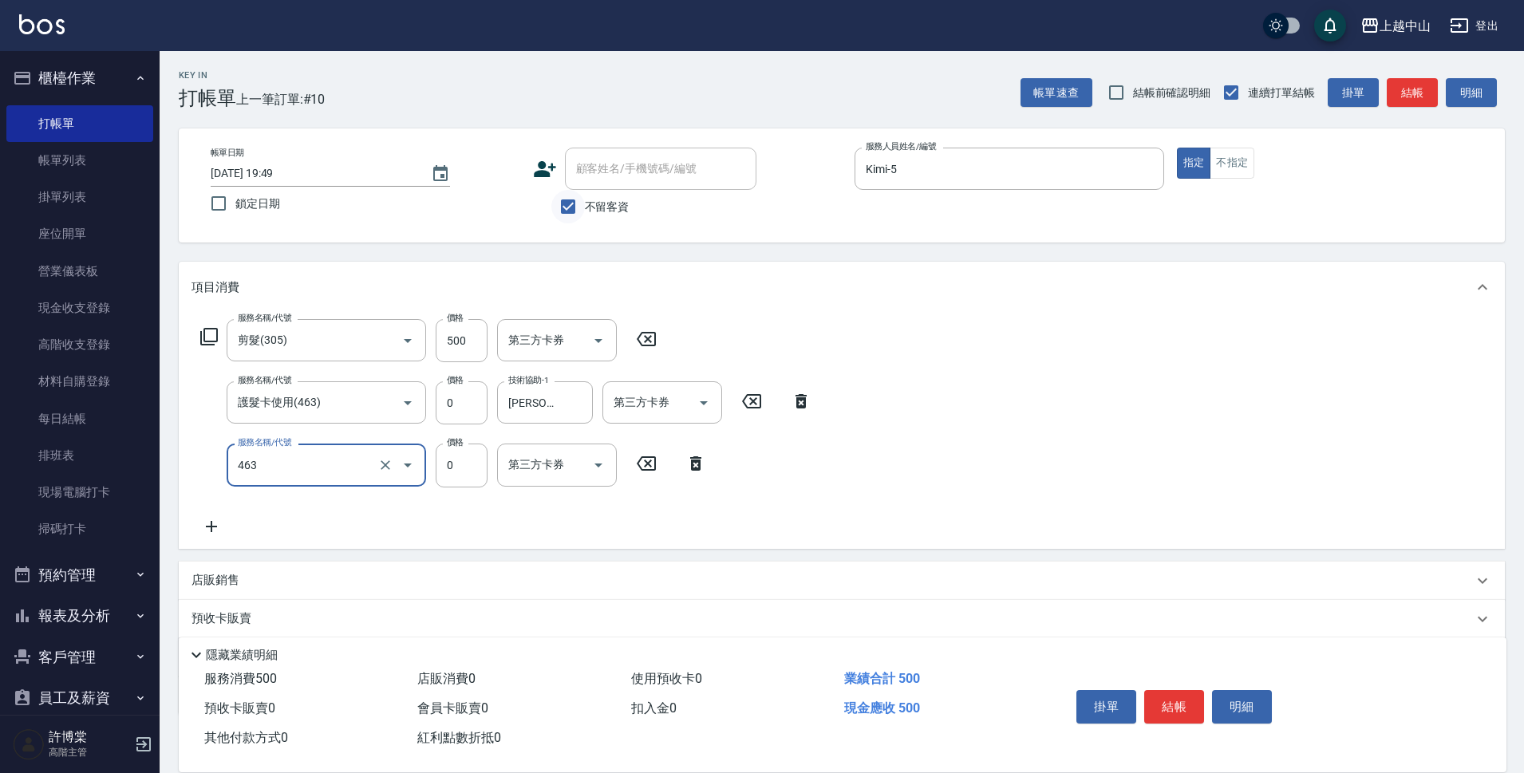
type input "護髮卡使用(463)"
type input "0"
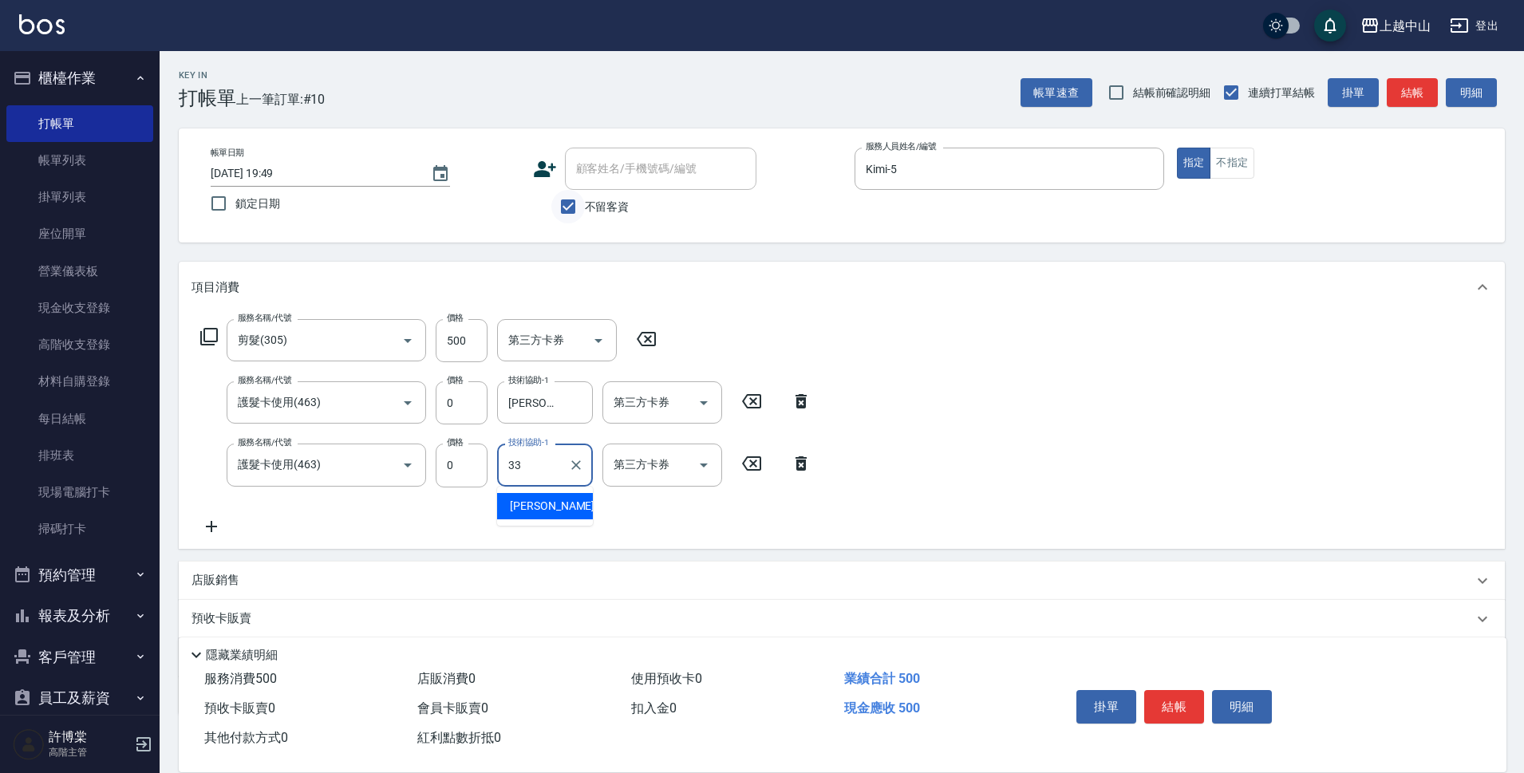
type input "[PERSON_NAME]-33"
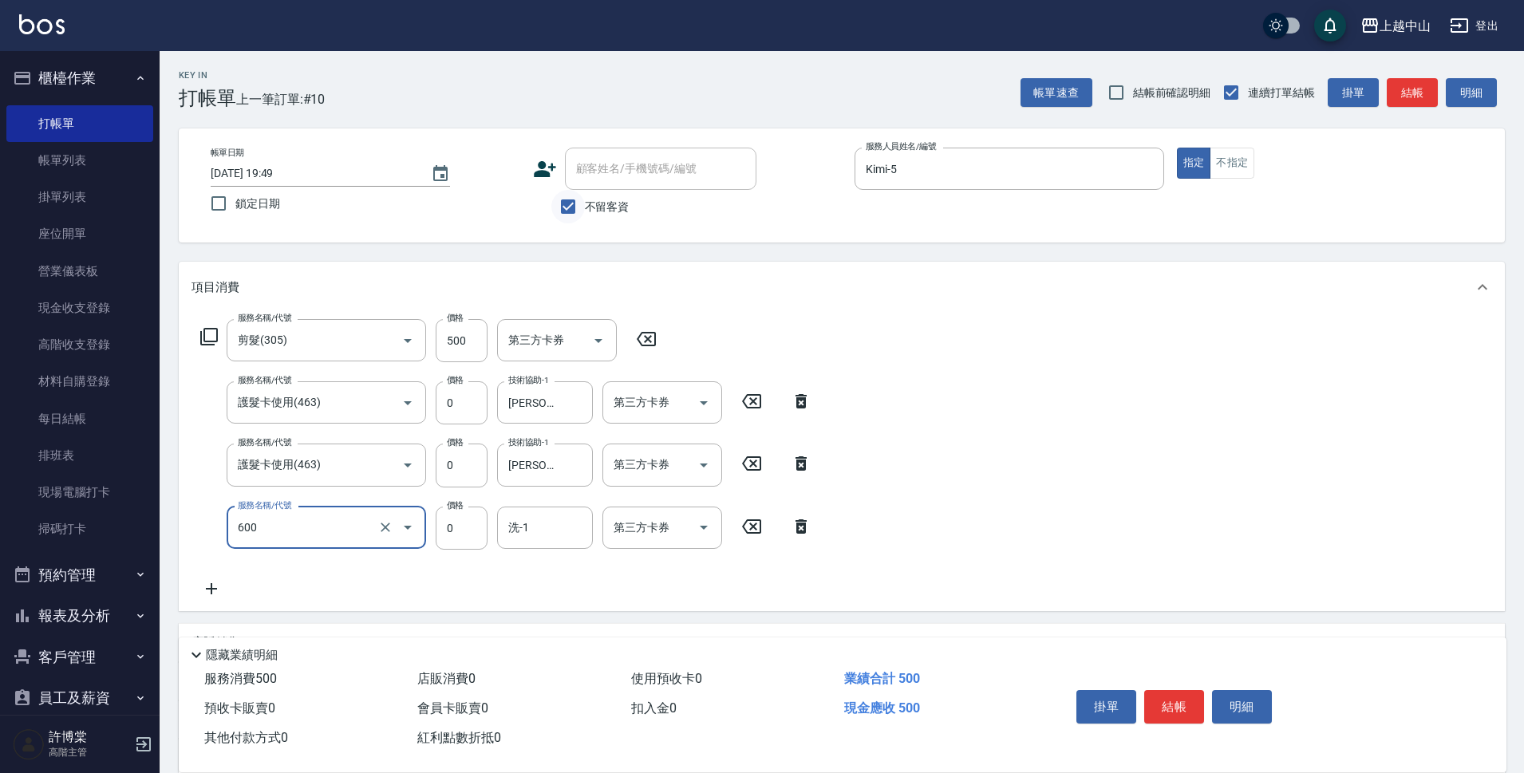
type input "洗髮(免費)(600)"
type input "[PERSON_NAME]-33"
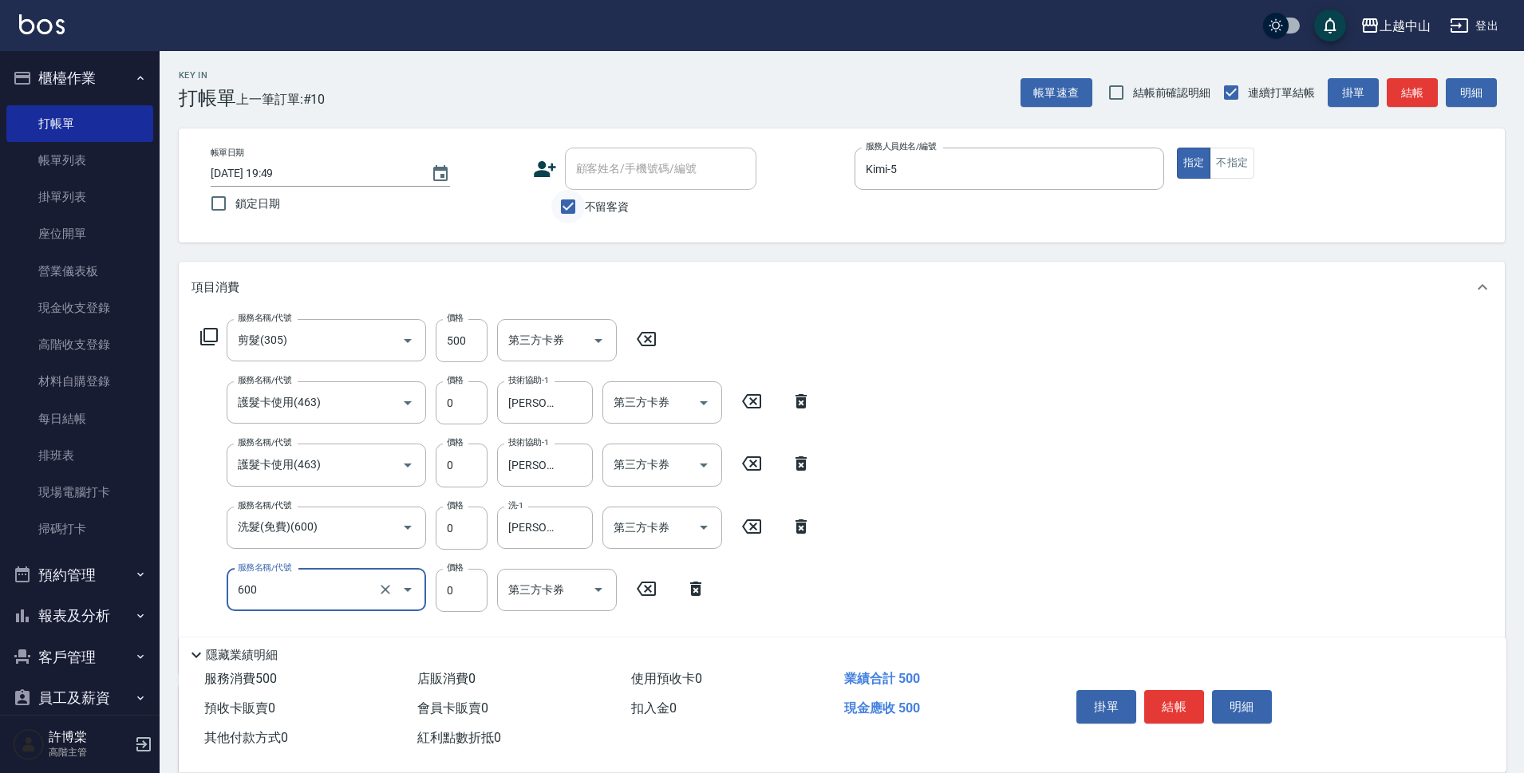
type input "洗髮(免費)(600)"
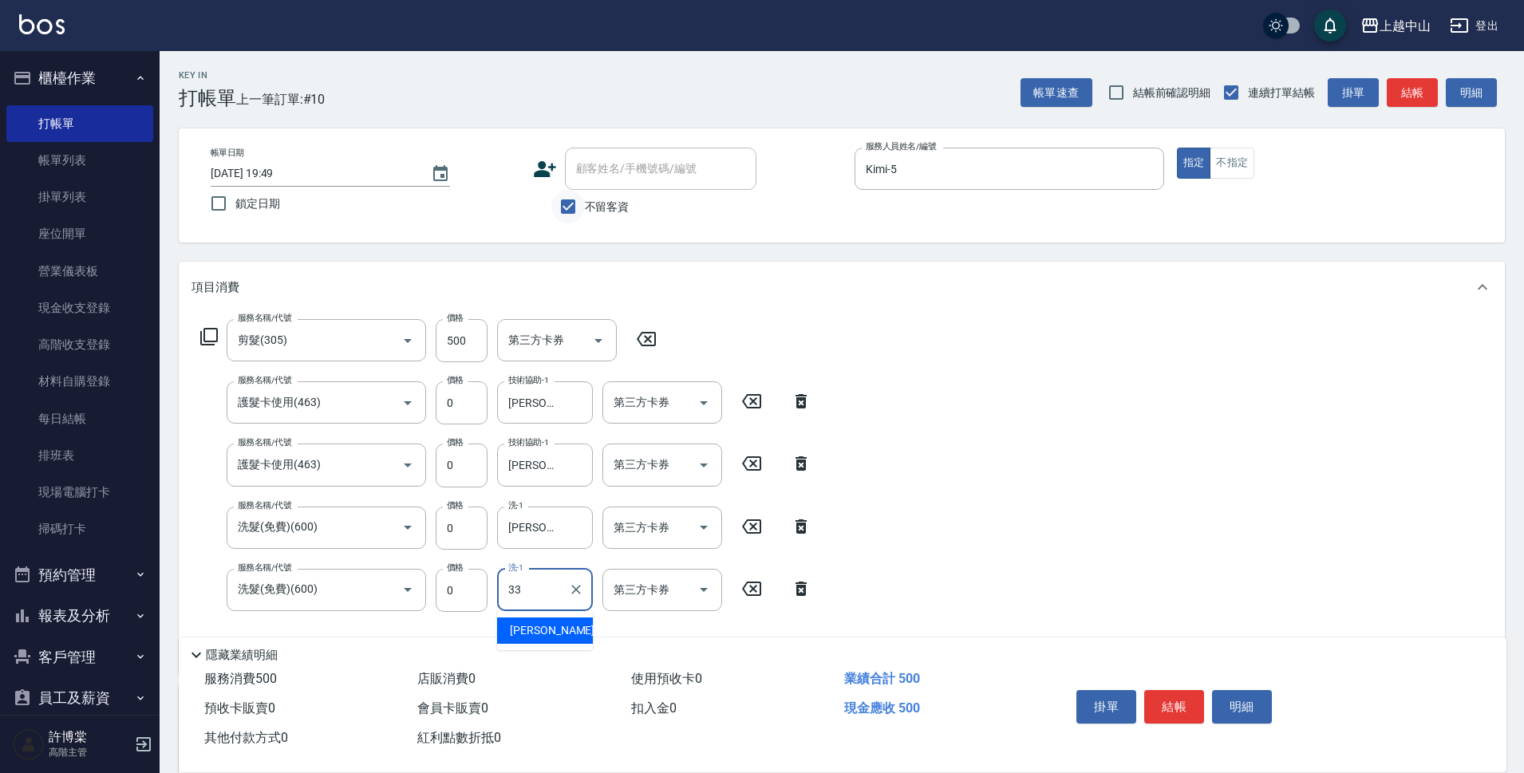
type input "[PERSON_NAME]-33"
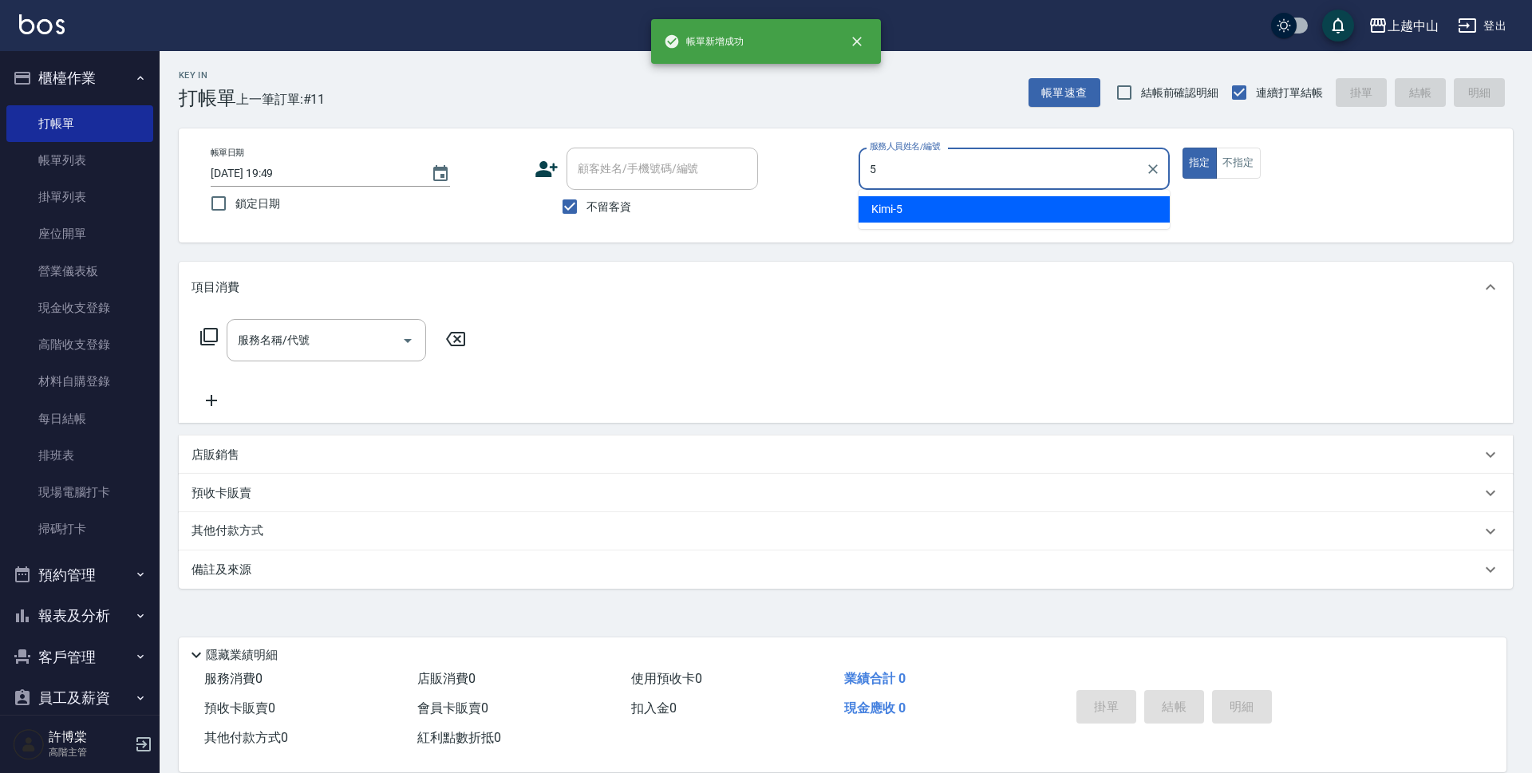
type input "Kimi-5"
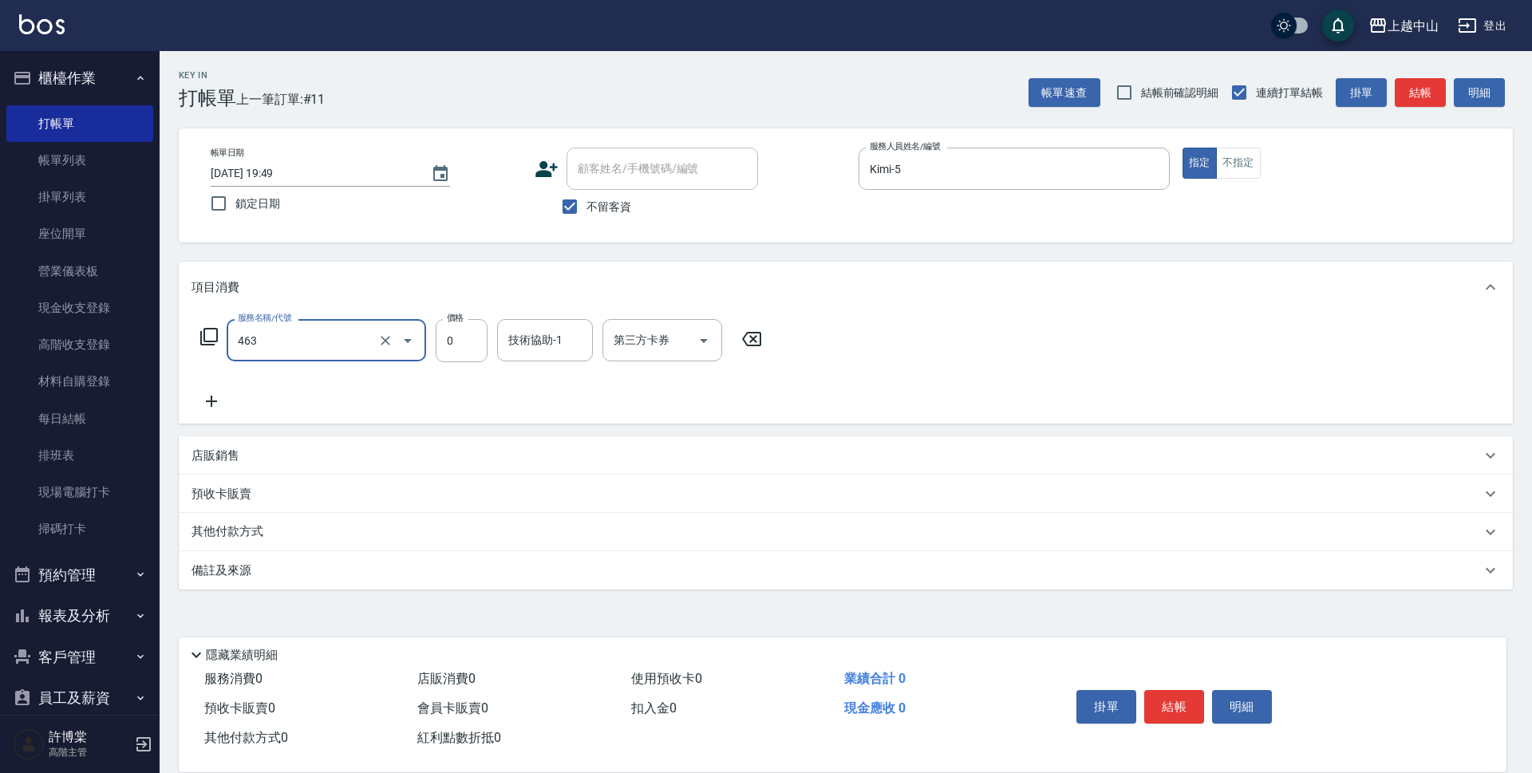
type input "護髮卡使用(463)"
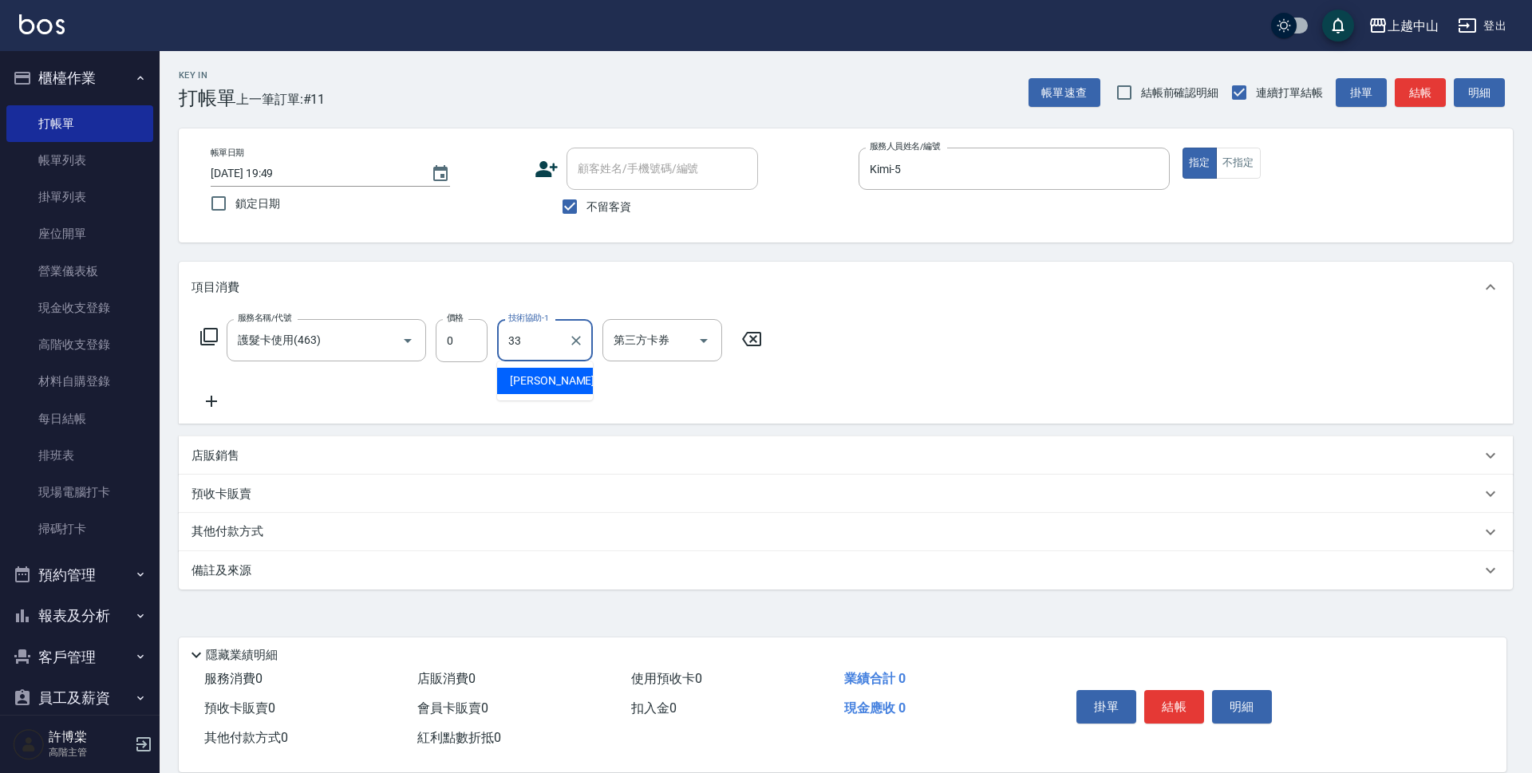
type input "[PERSON_NAME]-33"
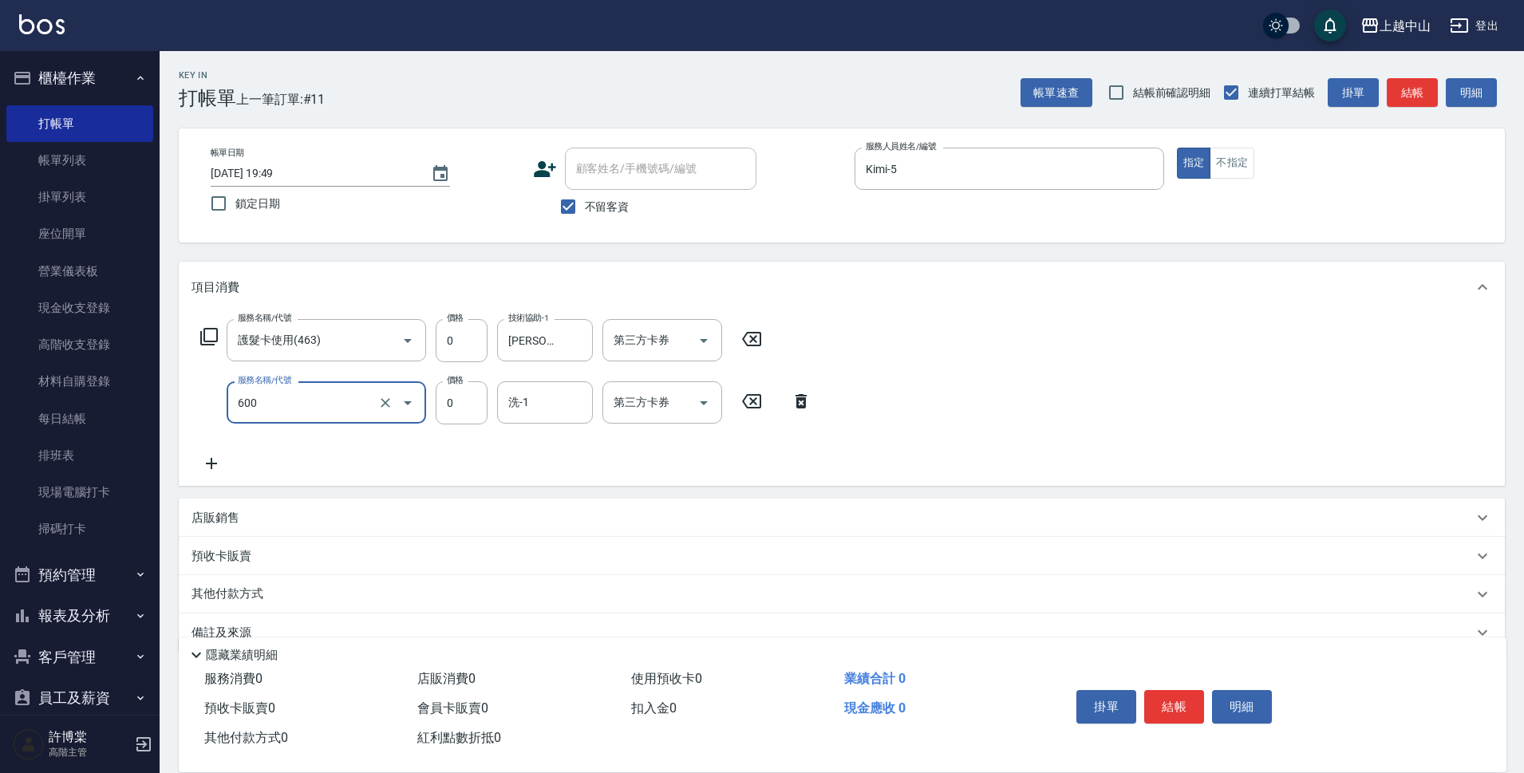
type input "洗髮(免費)(600)"
type input "[PERSON_NAME]-33"
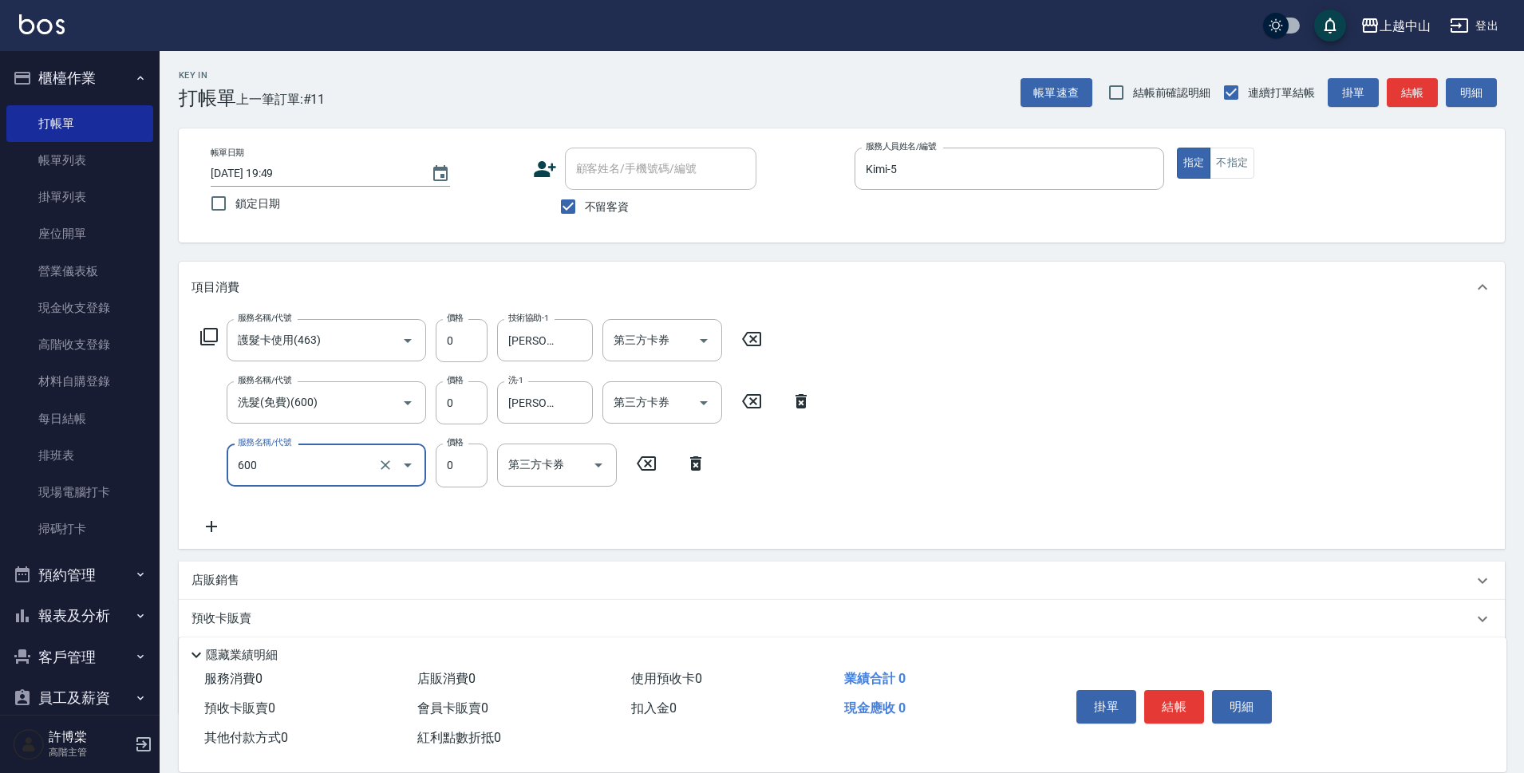
type input "洗髮(免費)(600)"
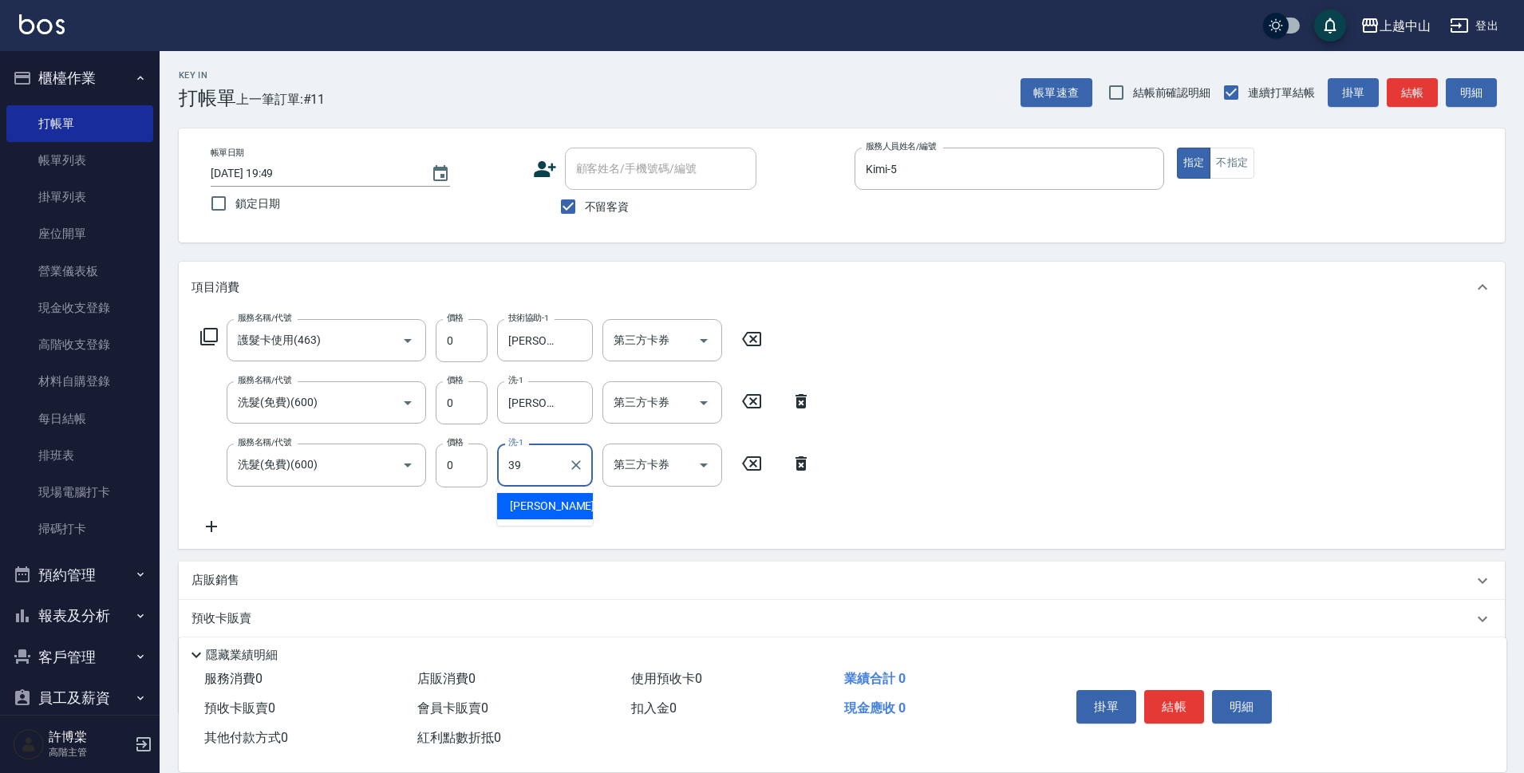
type input "[PERSON_NAME]-39"
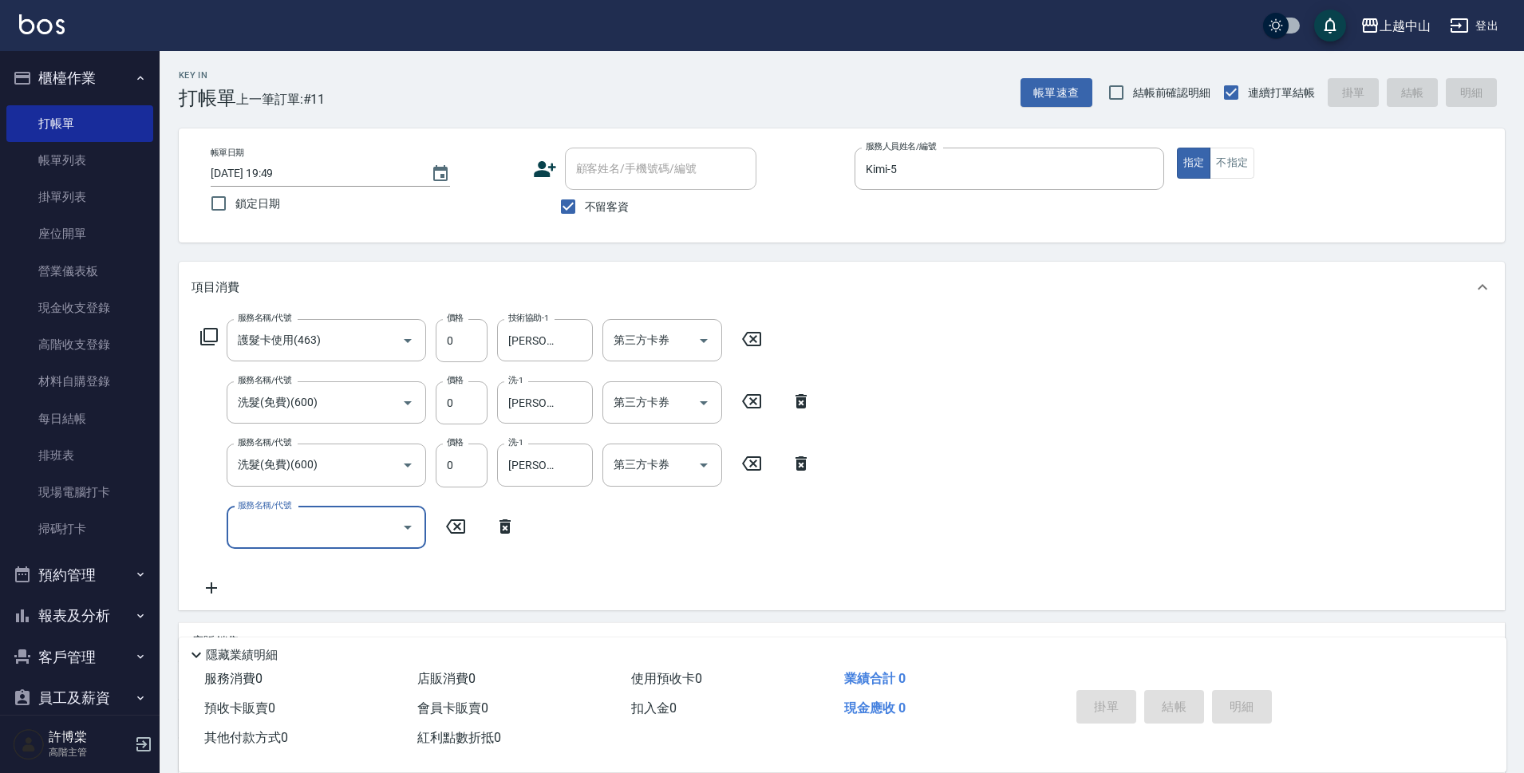
type input "[DATE] 19:50"
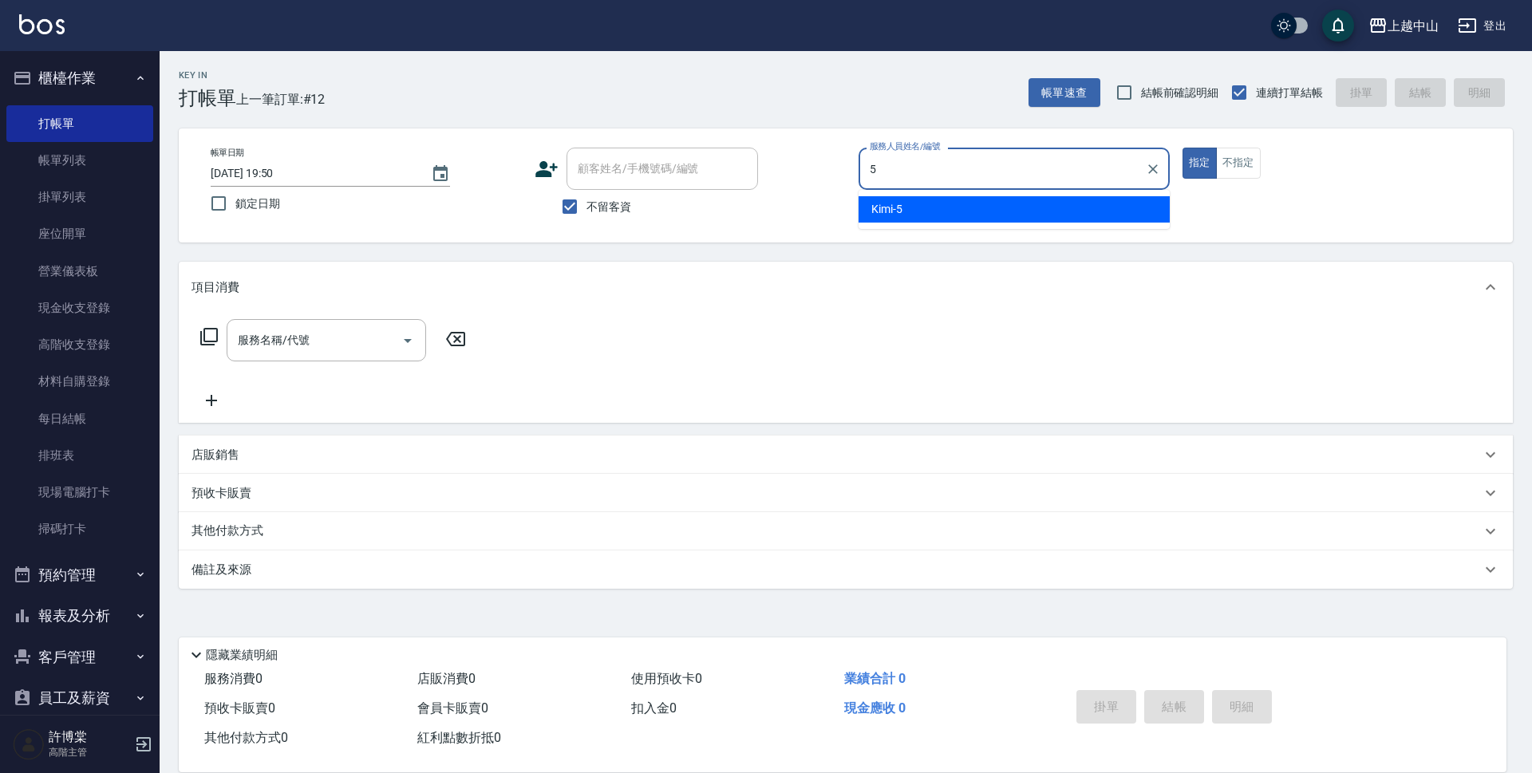
type input "Kimi-5"
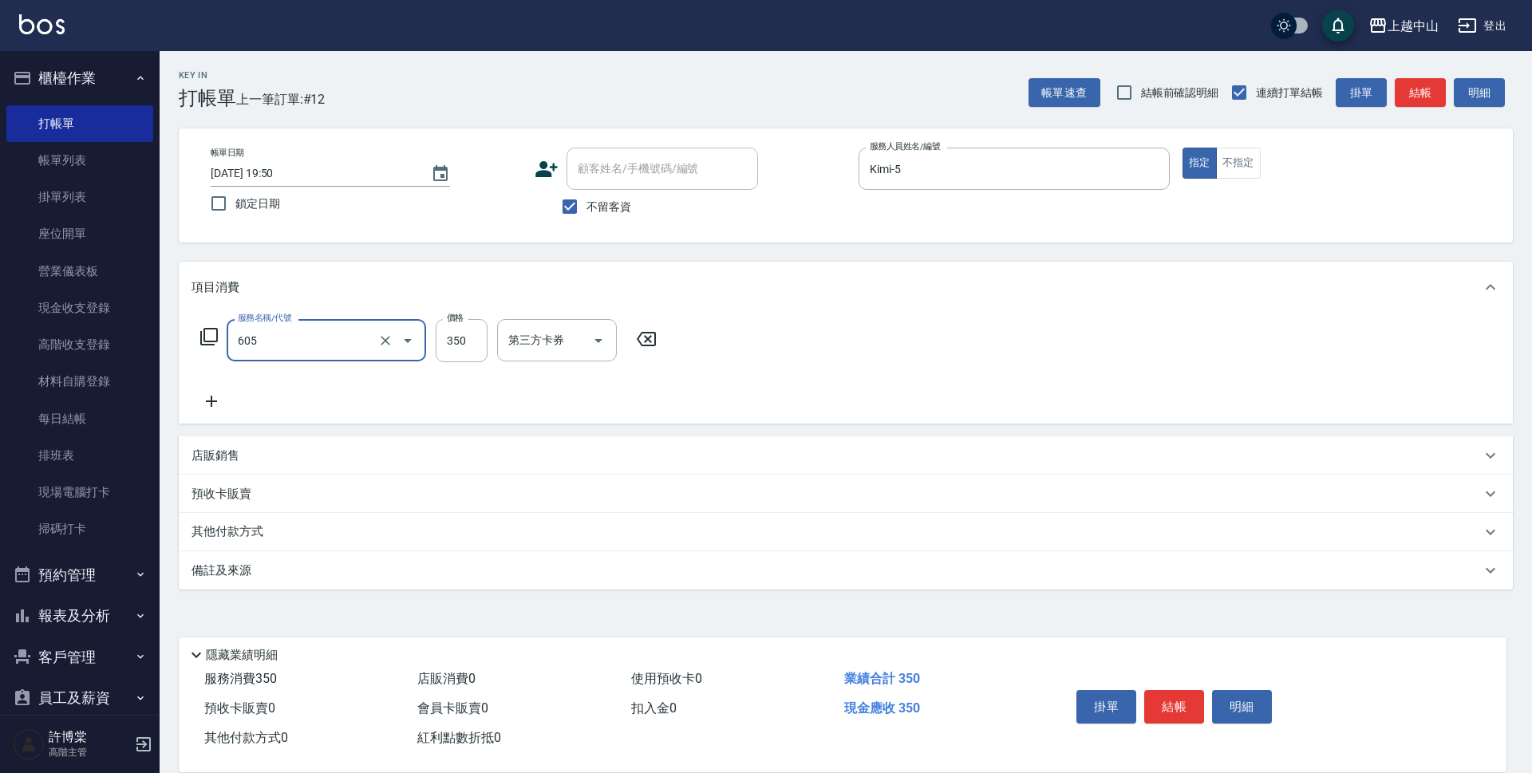
type input "洗髮 (女)(605)"
type input "400"
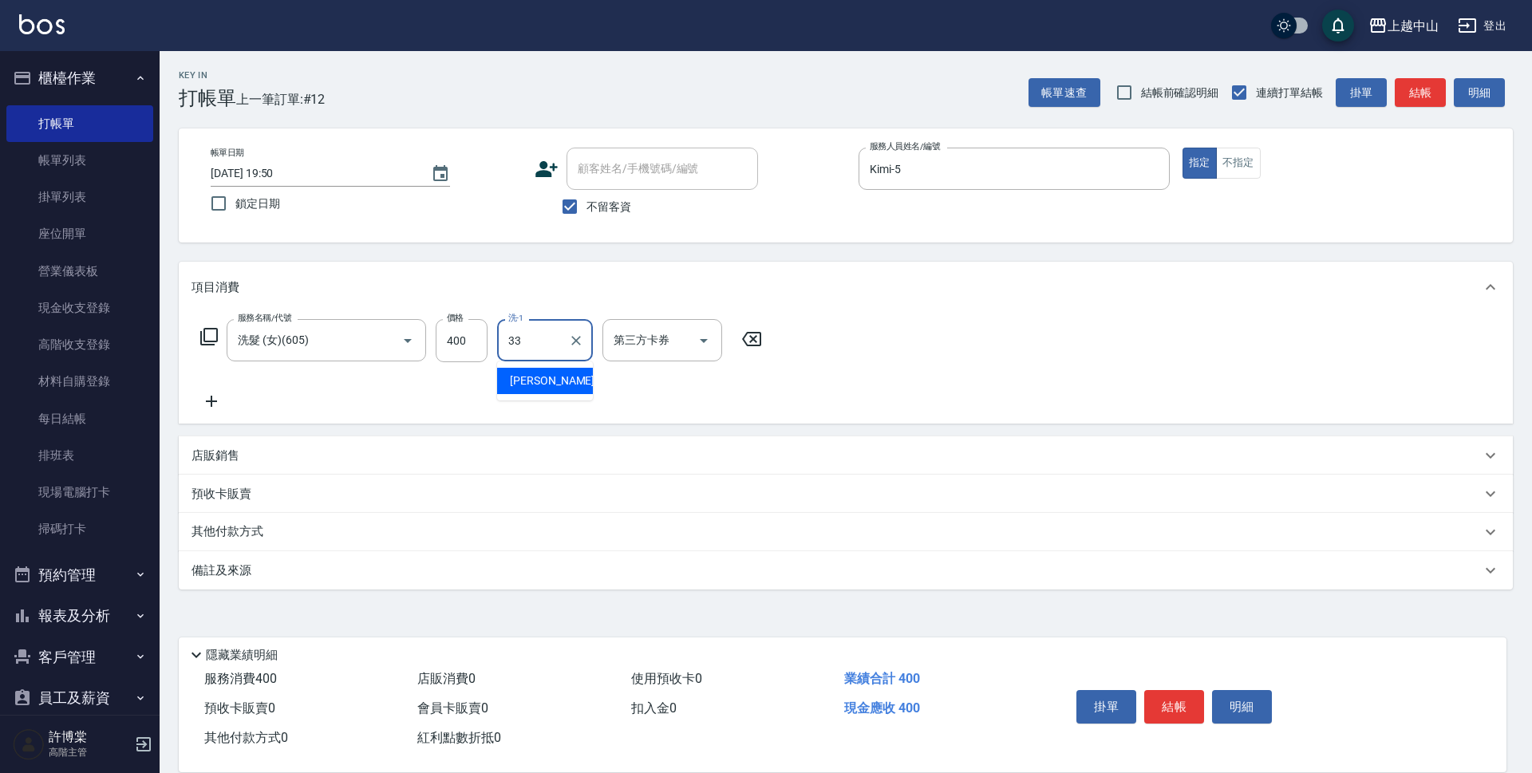
type input "[PERSON_NAME]-33"
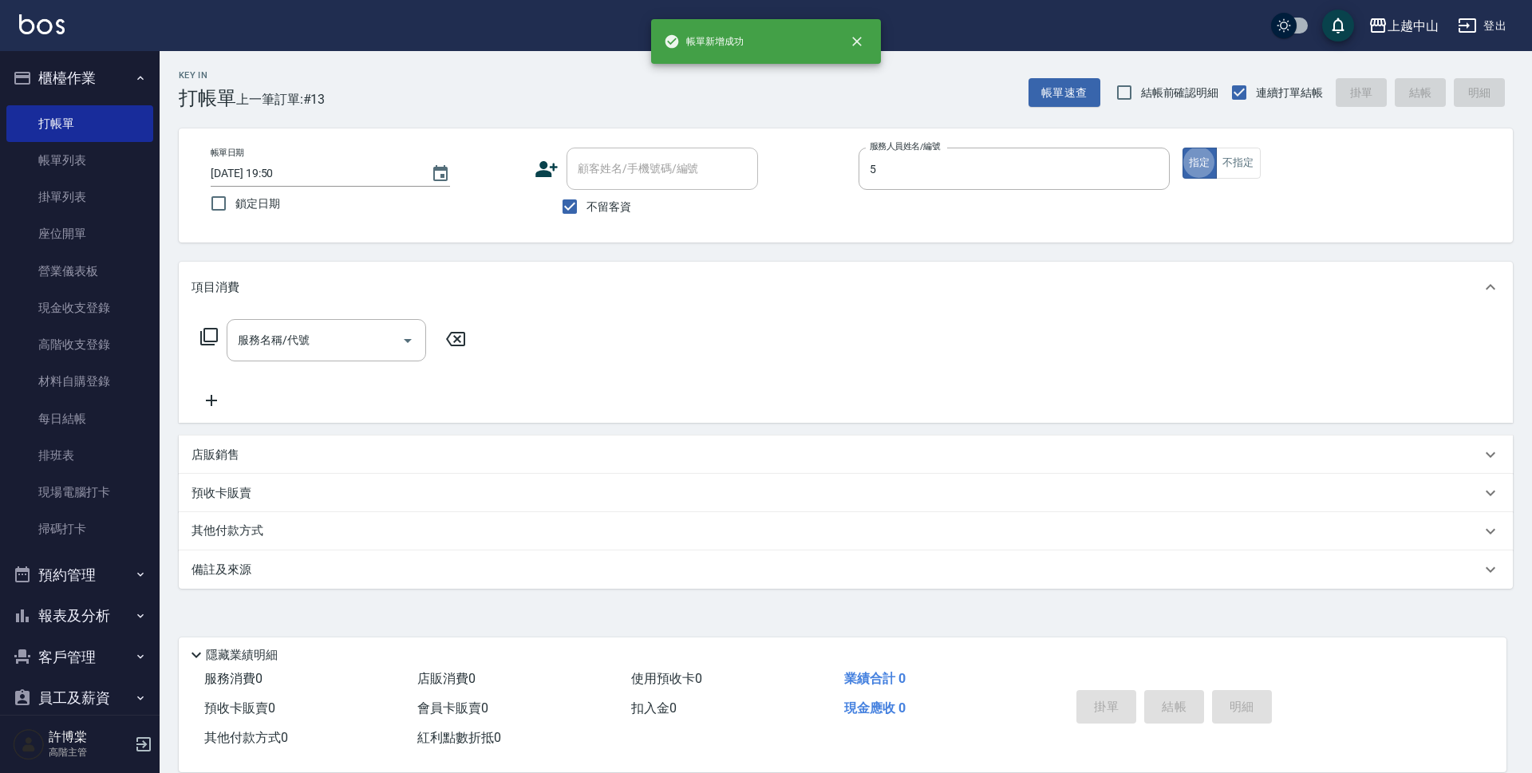
type input "Kimi-5"
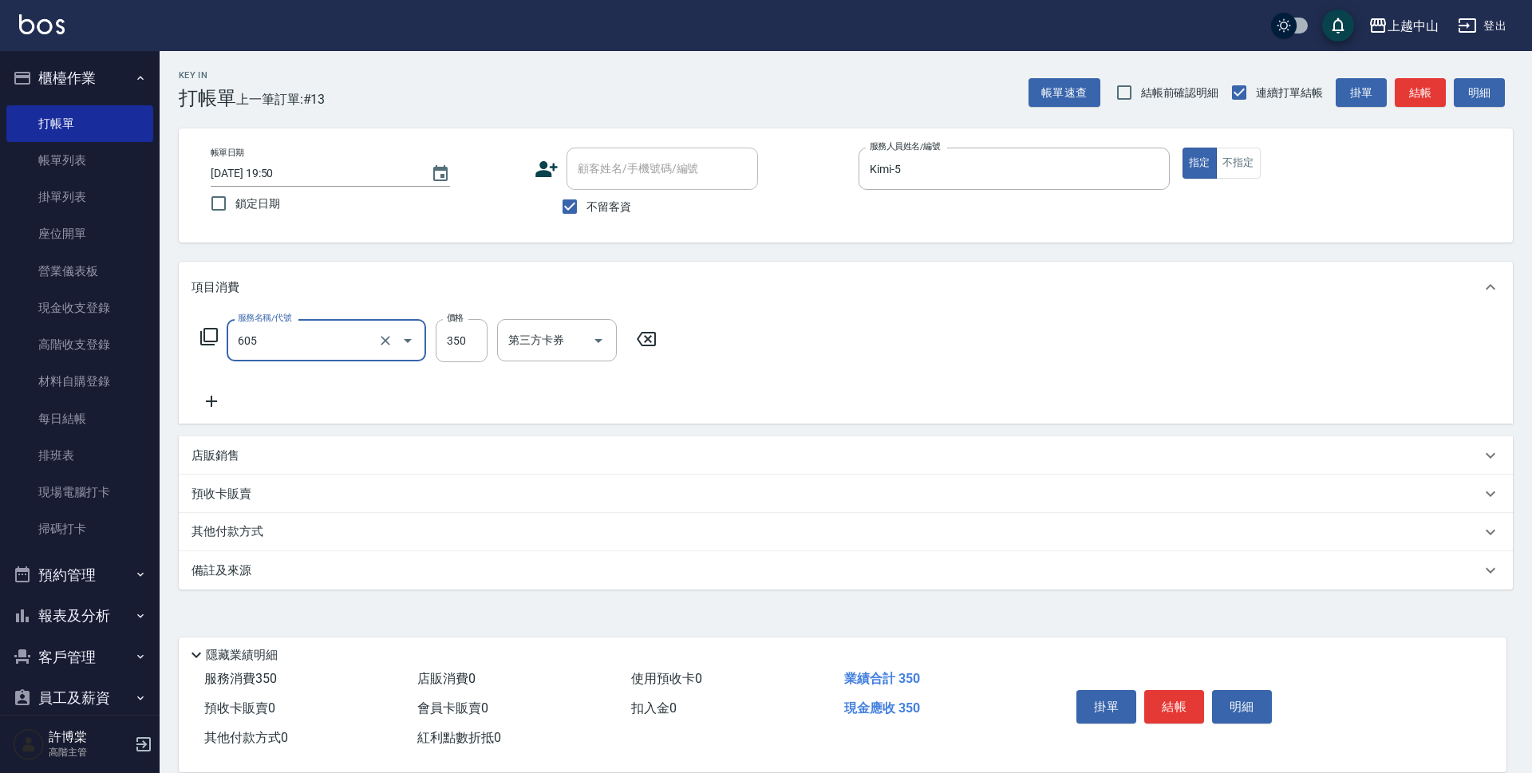
type input "洗髮 (女)(605)"
type input "400"
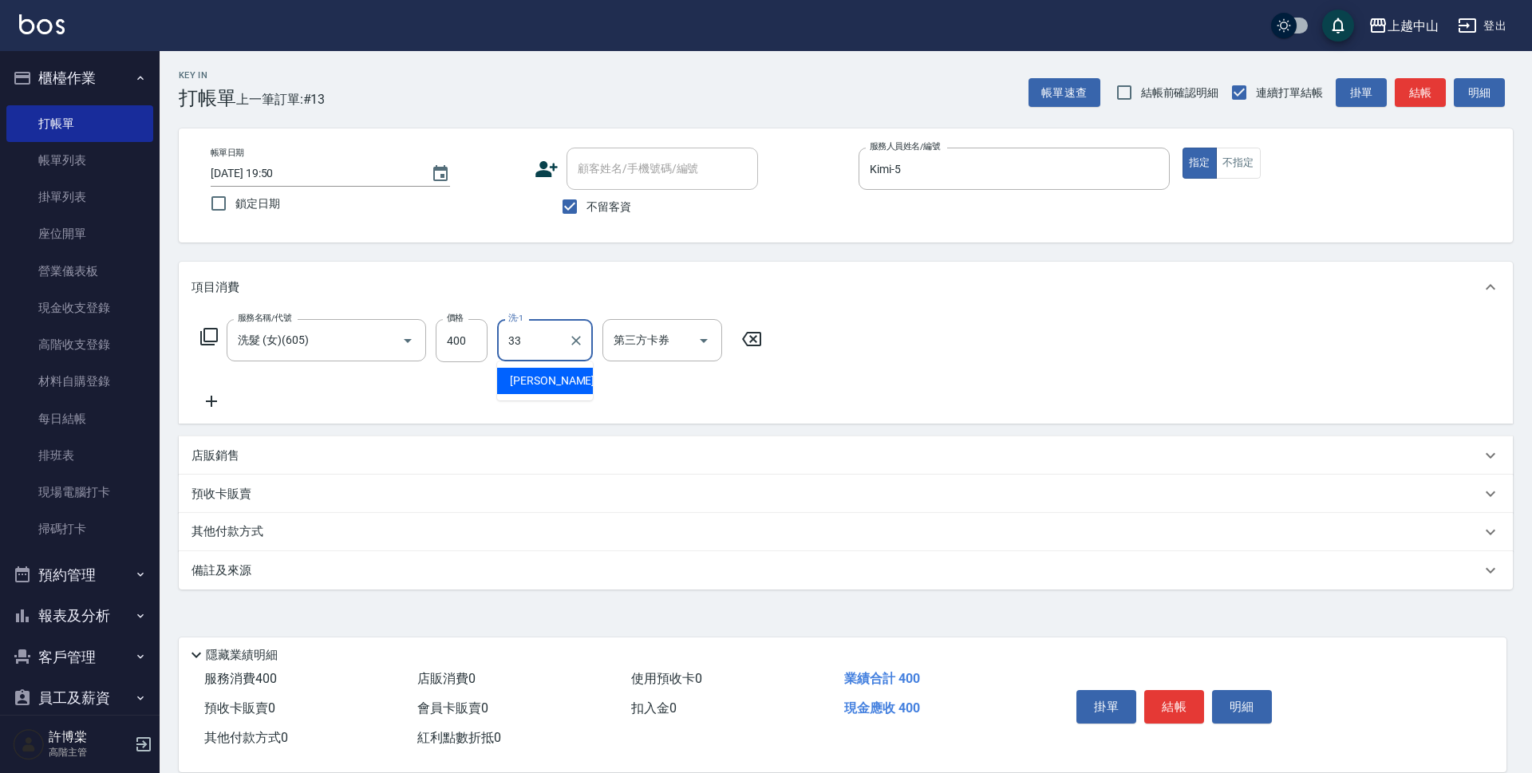
type input "[PERSON_NAME]-33"
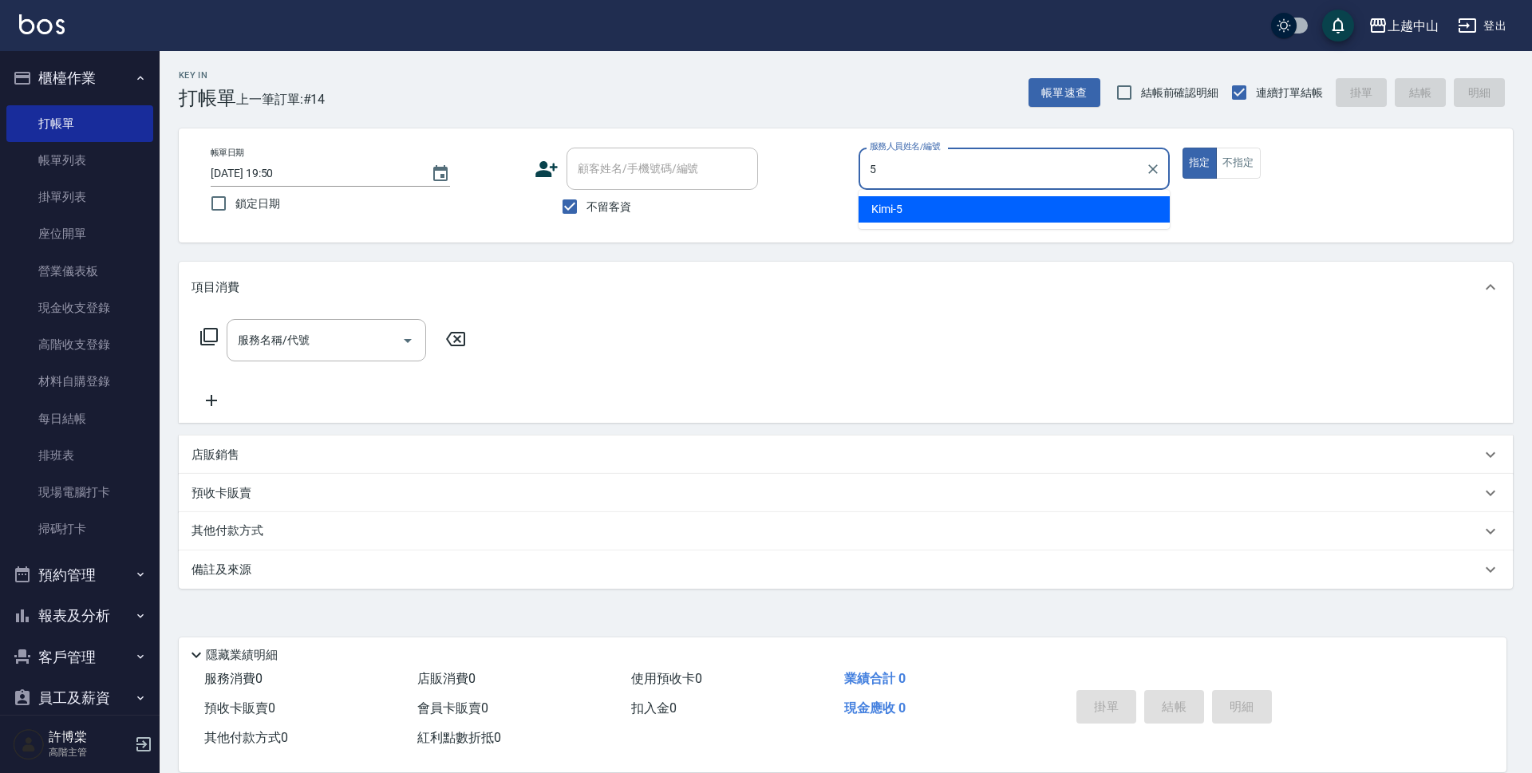
type input "Kimi-5"
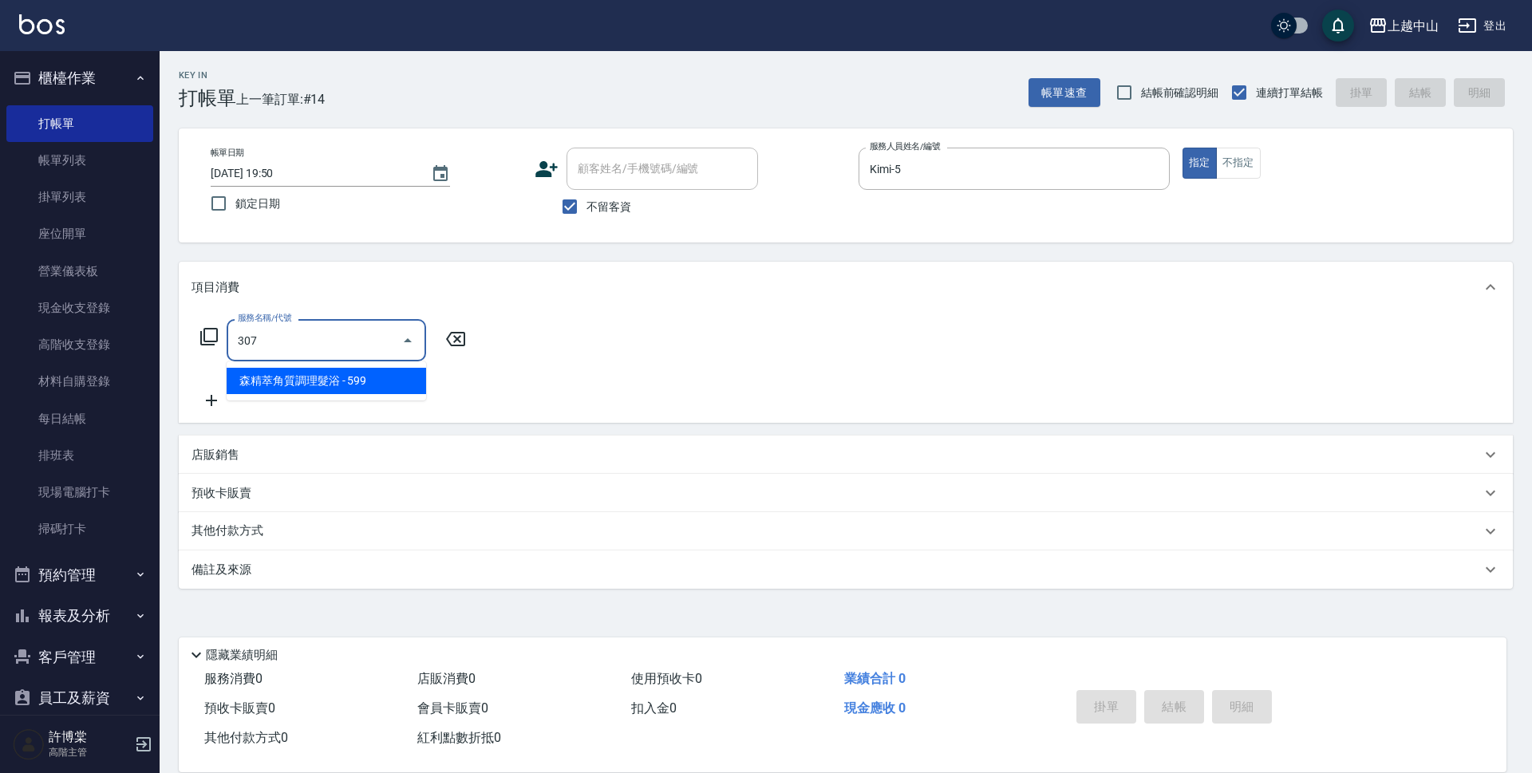
type input "森精萃角質調理髮浴(307)"
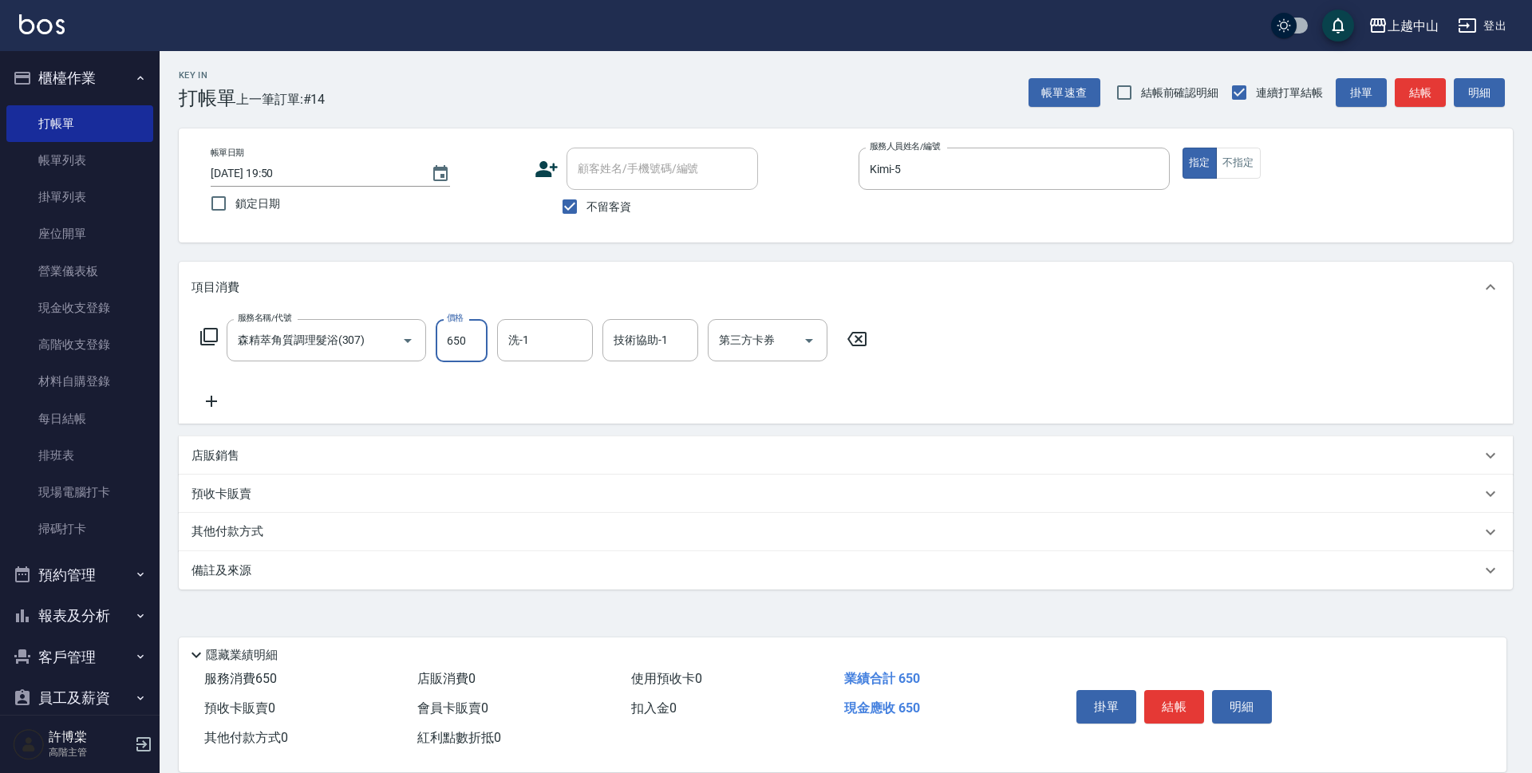
type input "650"
type input "[PERSON_NAME]-33"
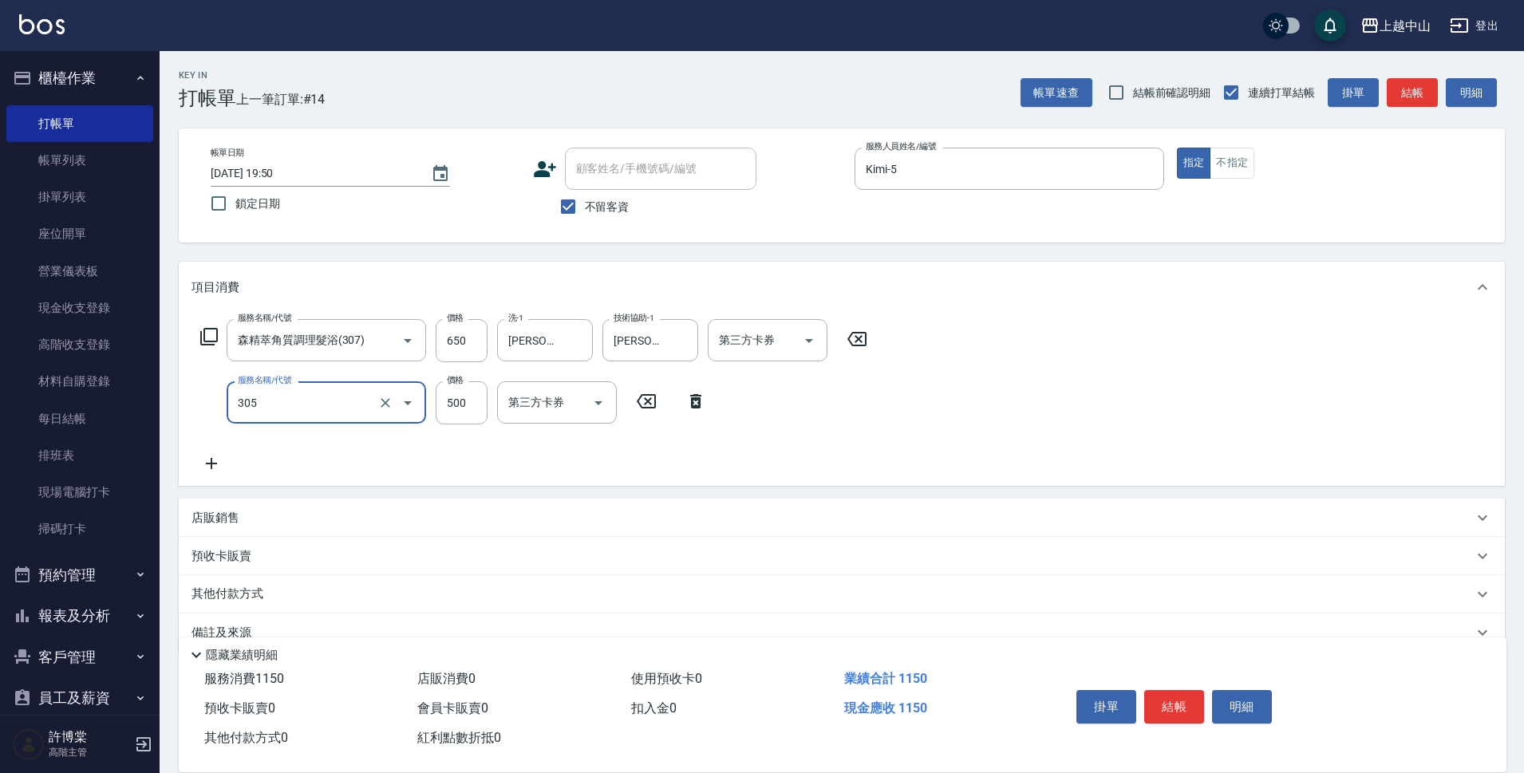
type input "剪髮(305)"
type input "400"
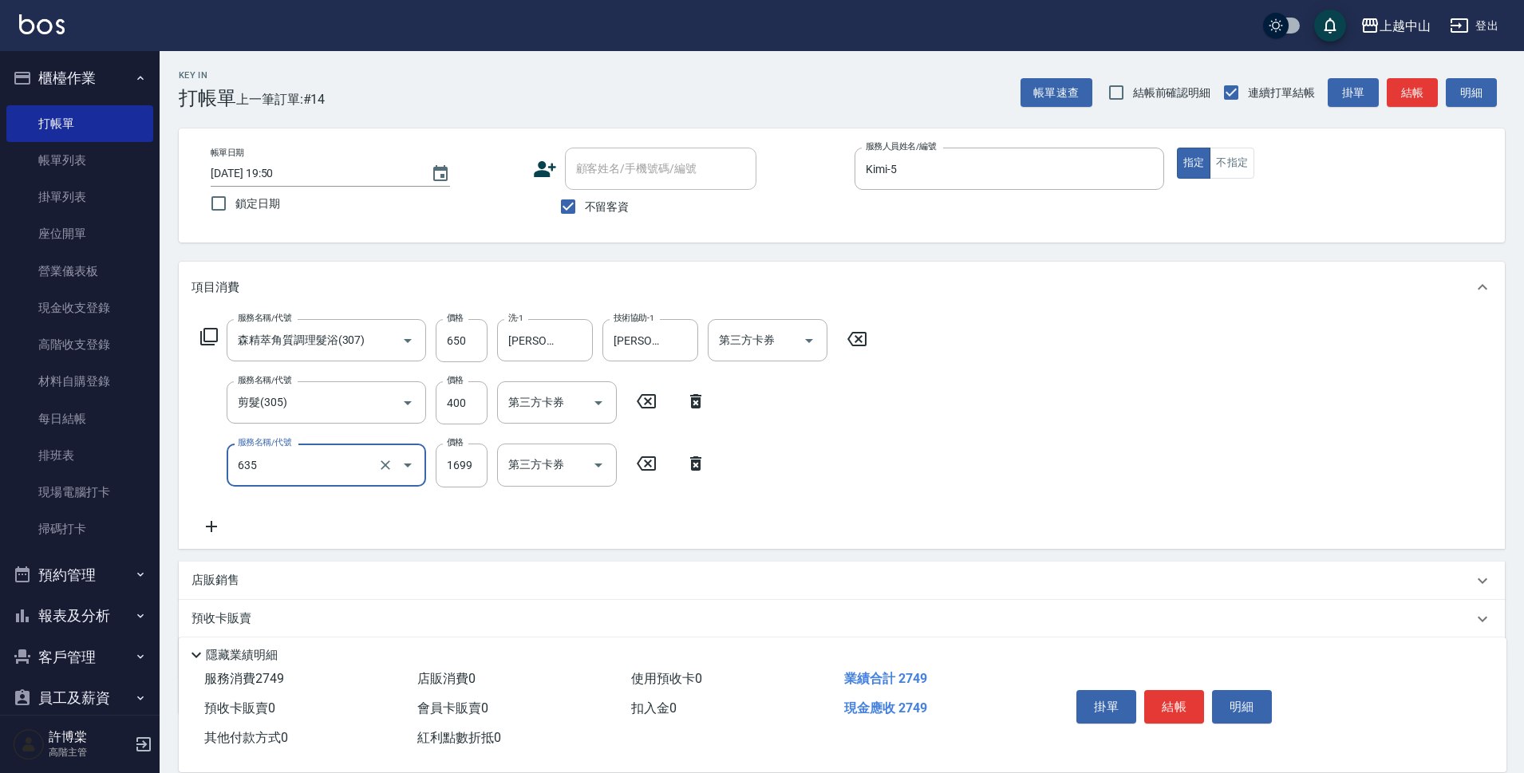
type input "兩段自備單次(635)"
type input "1500"
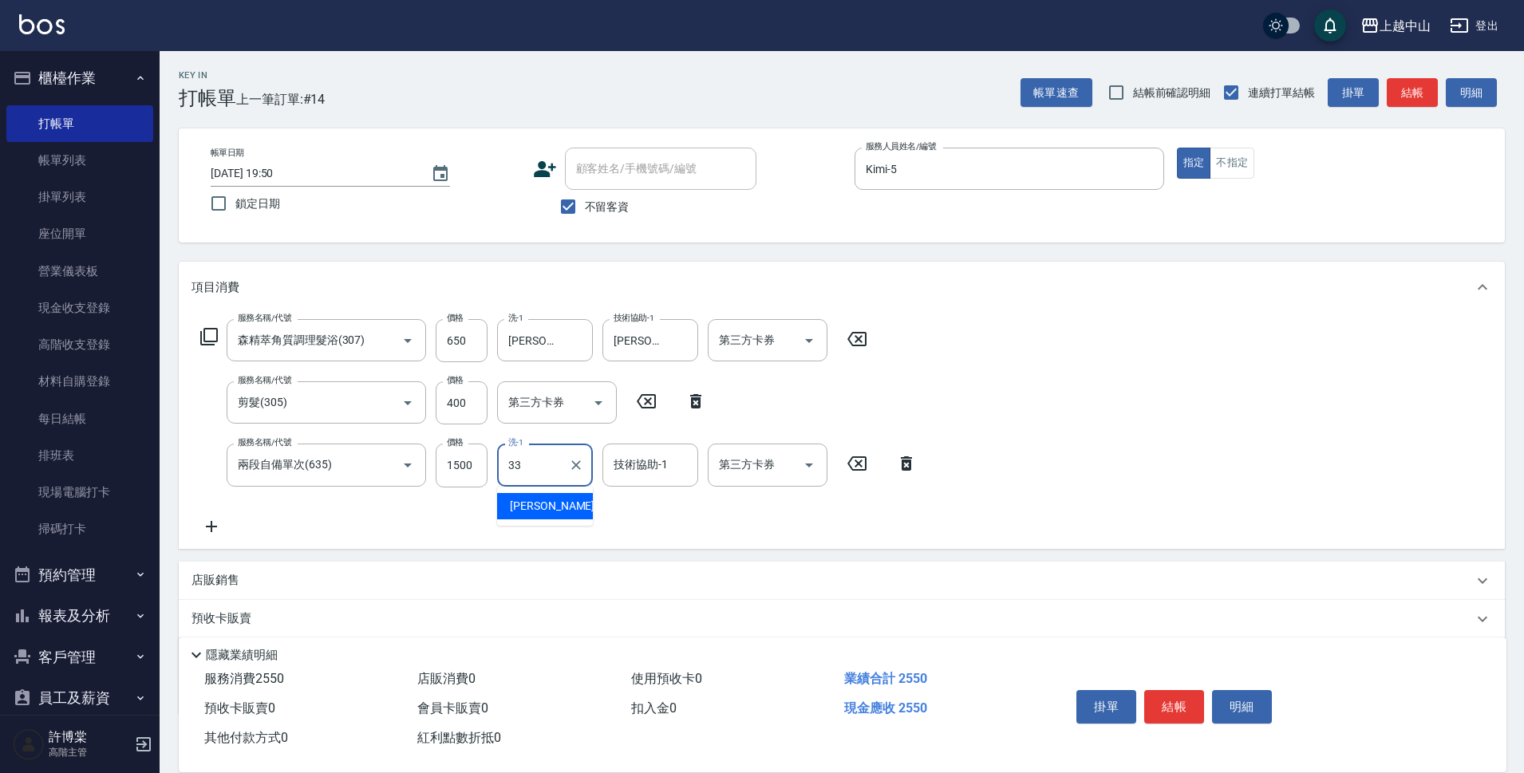
type input "[PERSON_NAME]-33"
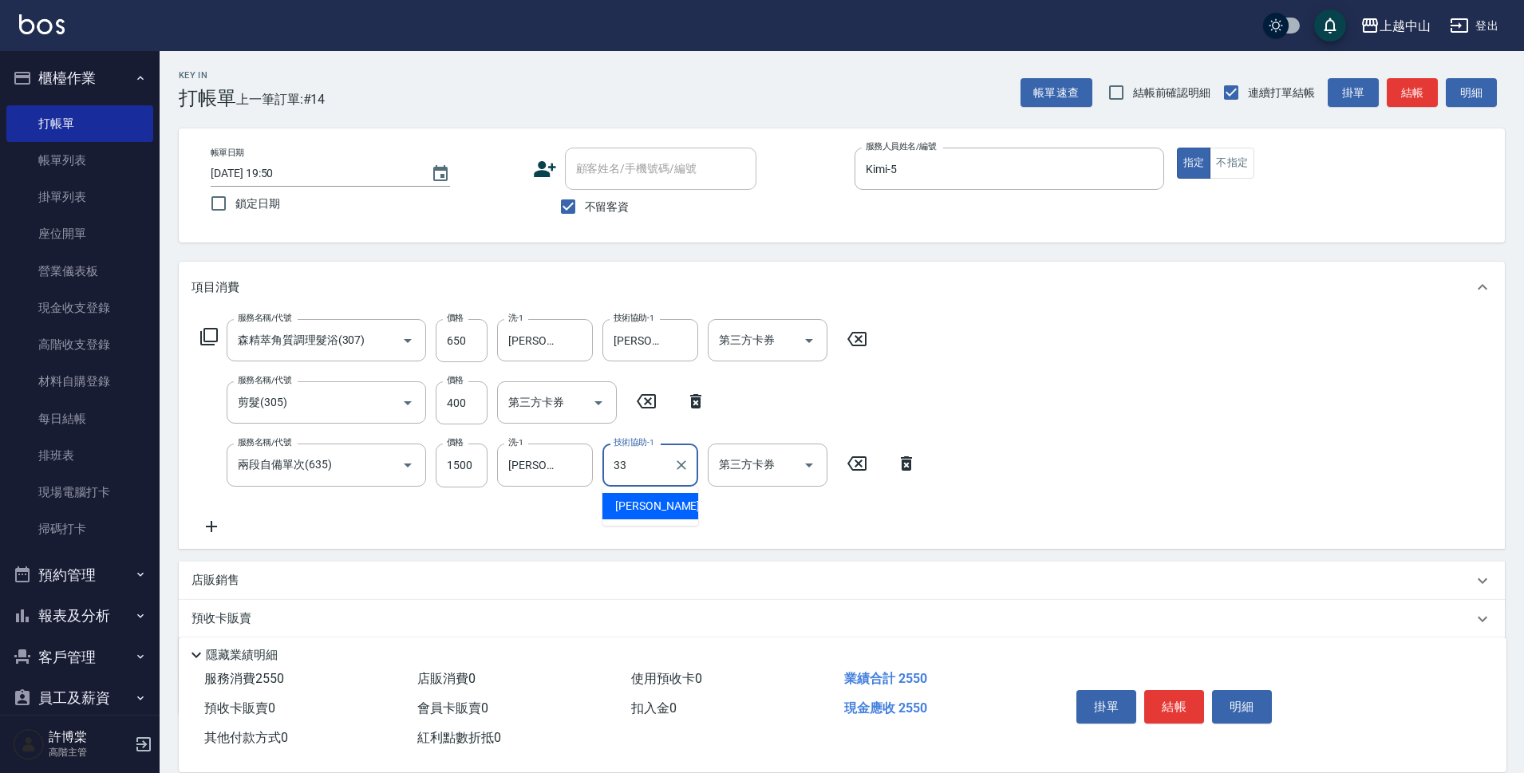
type input "[PERSON_NAME]-33"
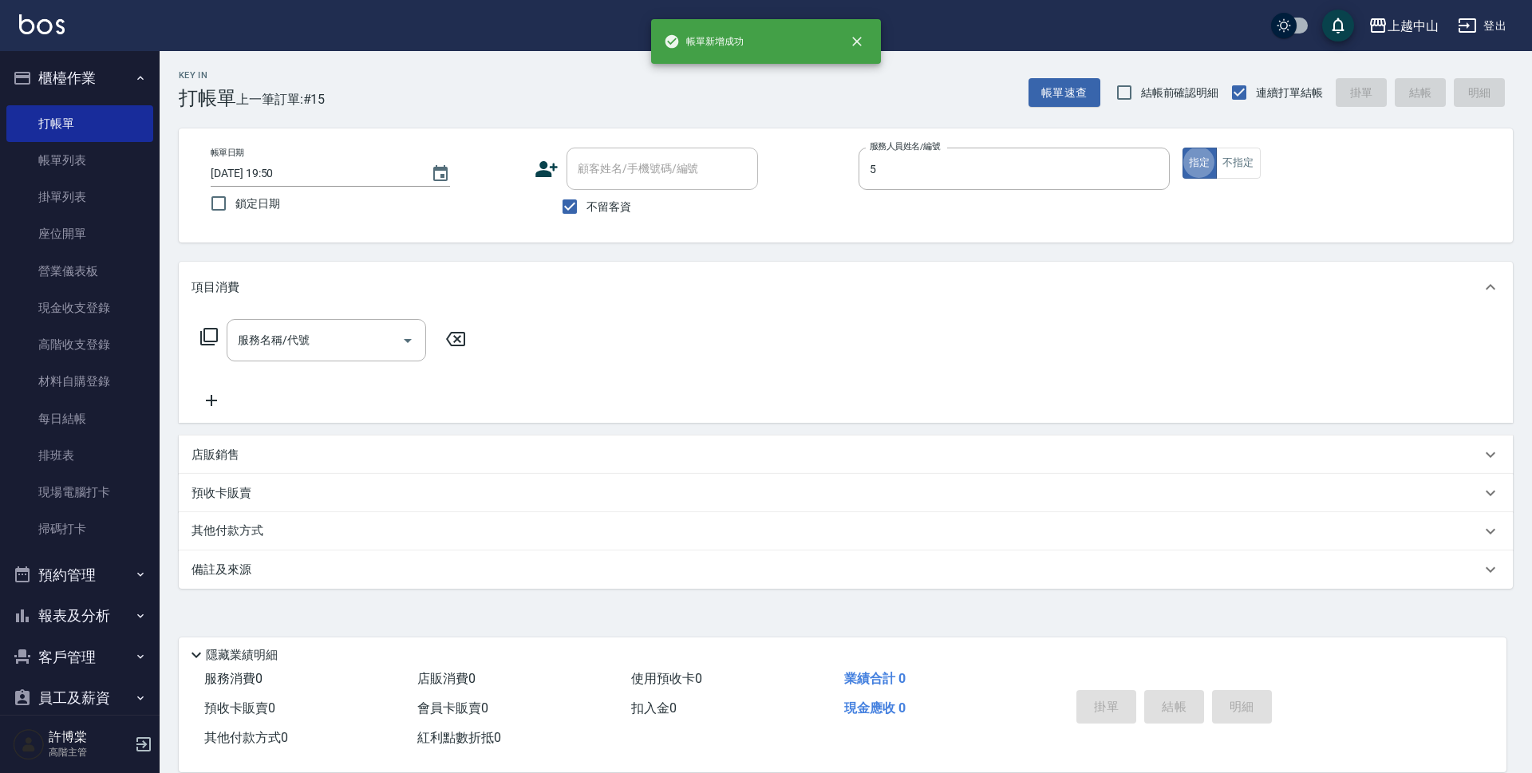
type input "Kimi-5"
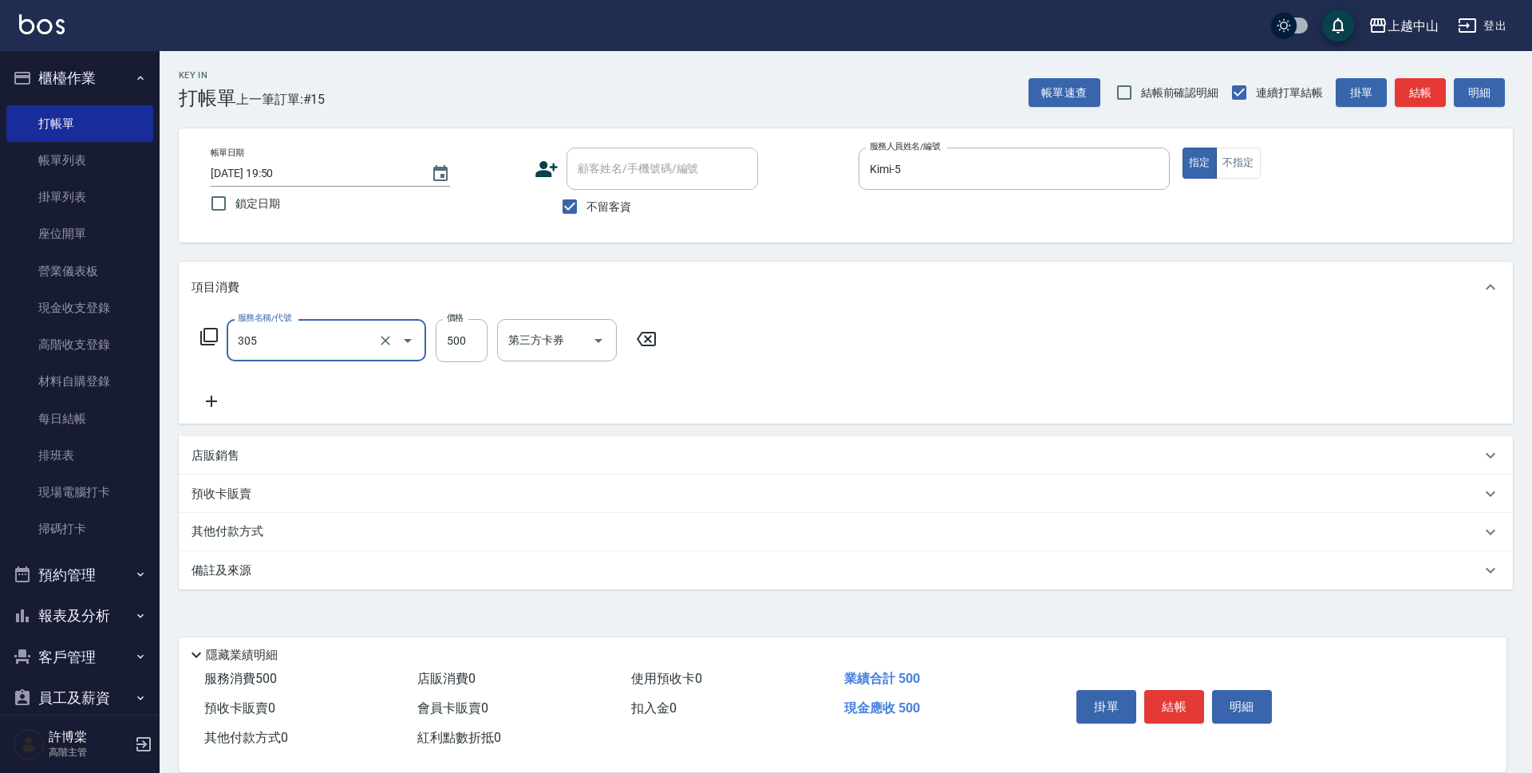
type input "剪髮(305)"
type input "400"
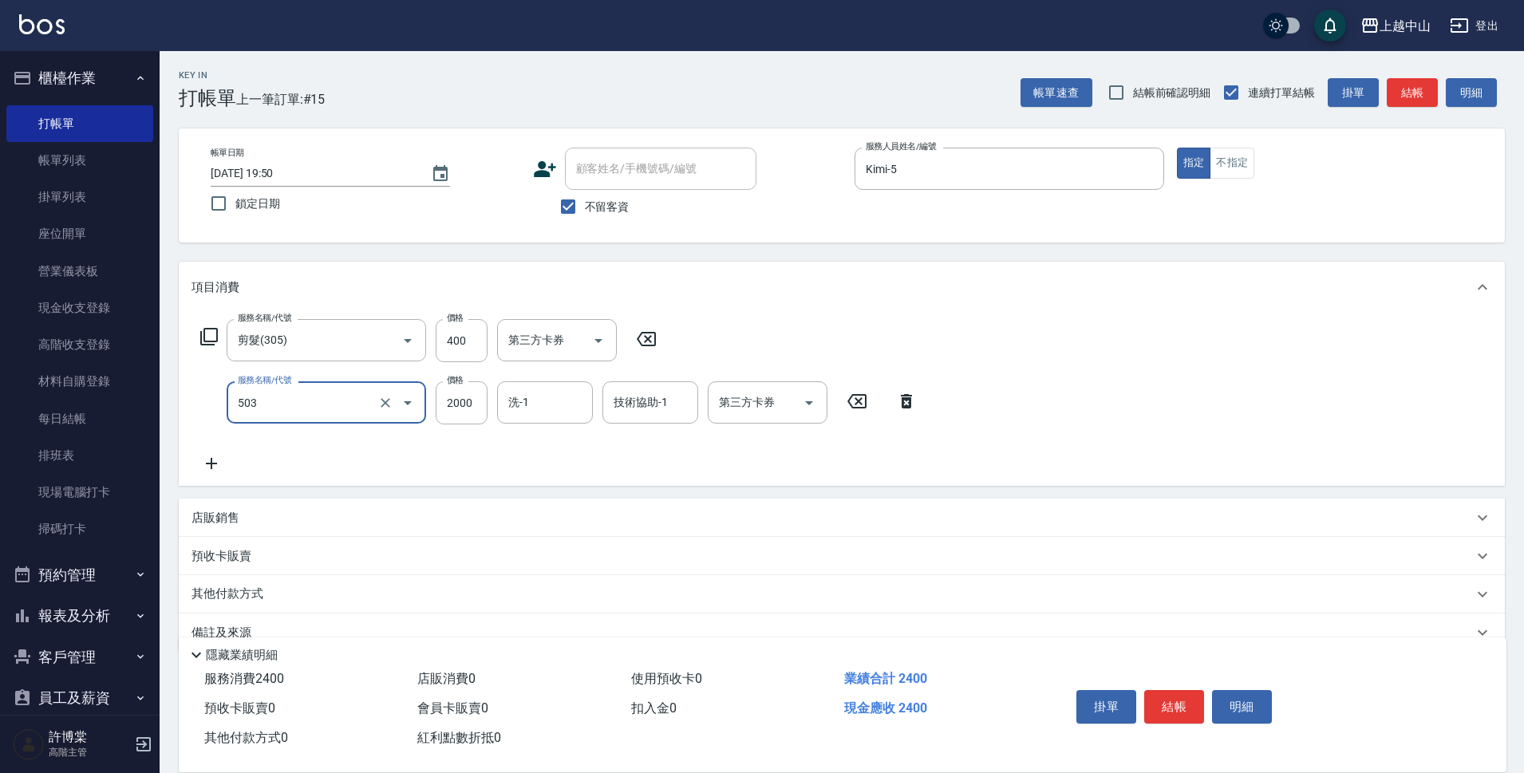
type input "染髮2000以下(503)"
type input "1300"
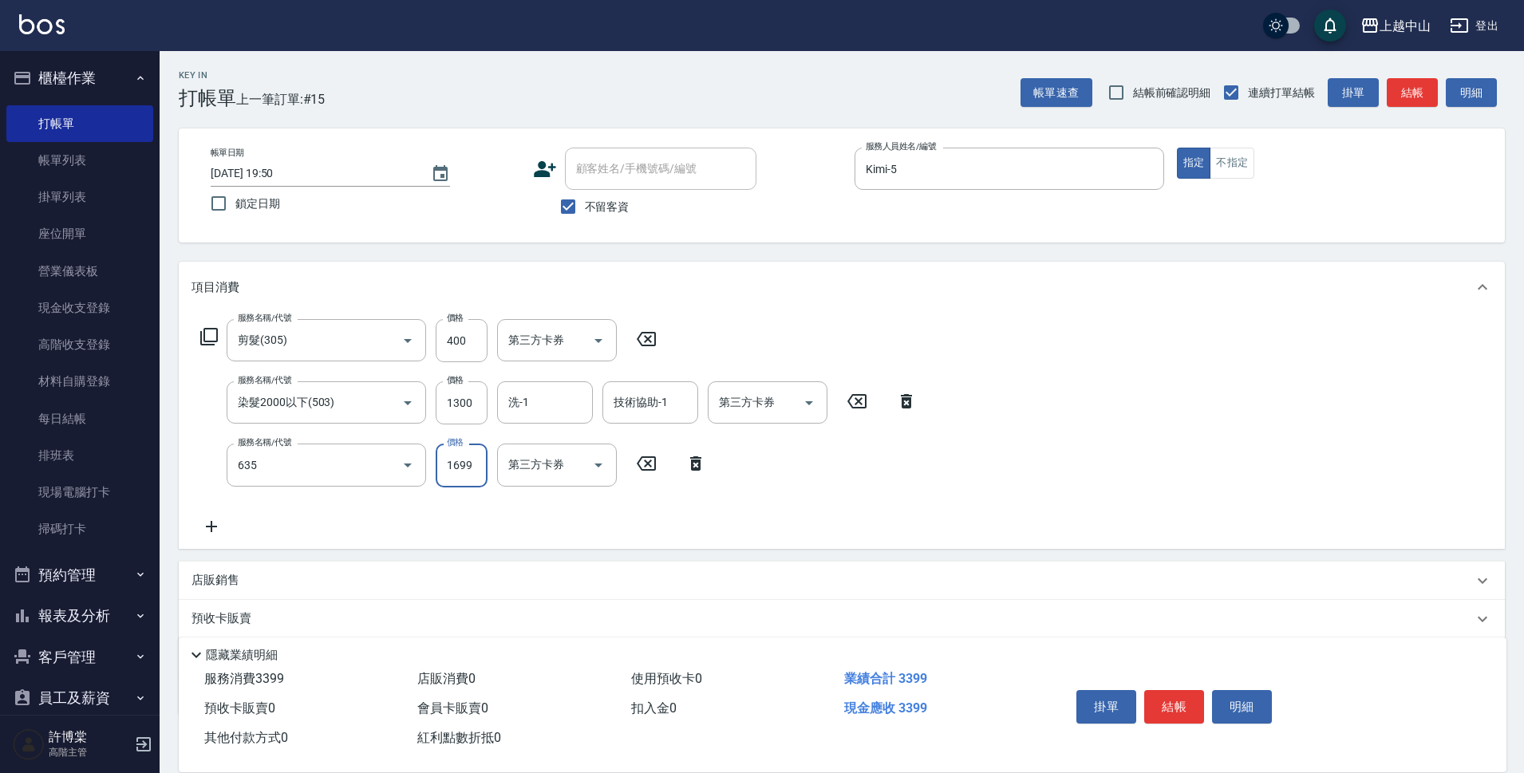
type input "兩段自備單次(635)"
type input "999"
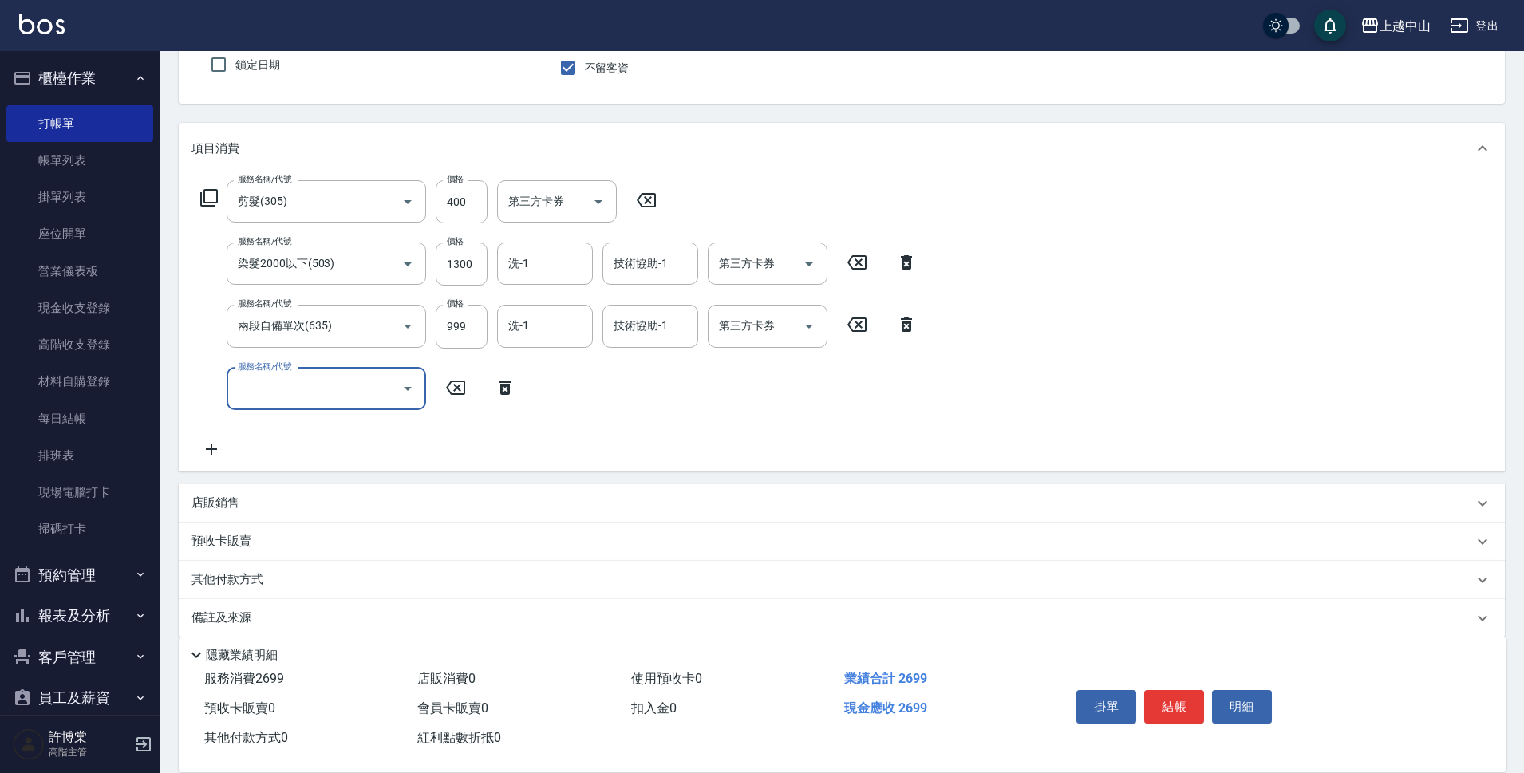
scroll to position [156, 0]
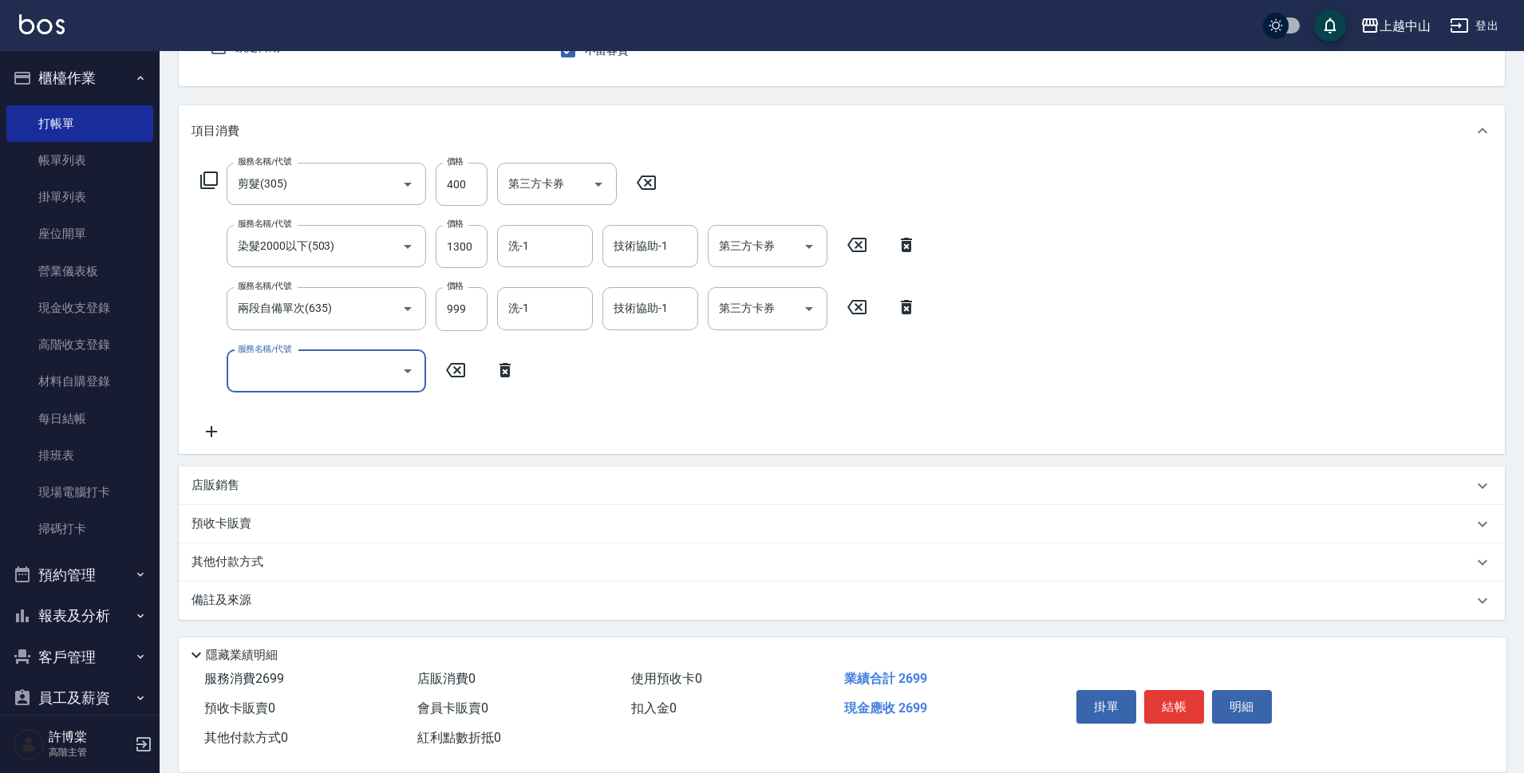
click at [275, 479] on div "店販銷售" at bounding box center [831, 485] width 1281 height 17
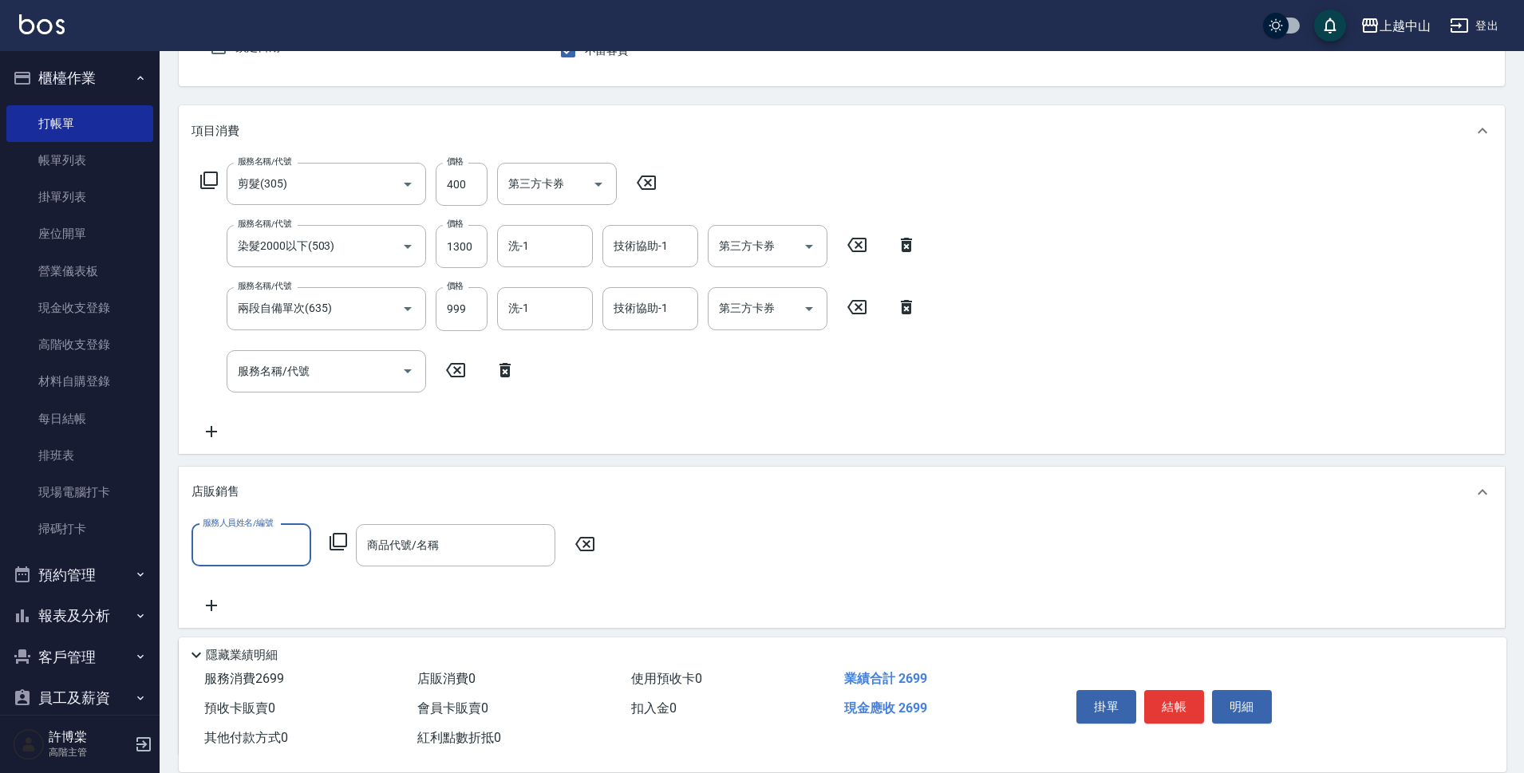
scroll to position [0, 0]
type input "Kimi-5"
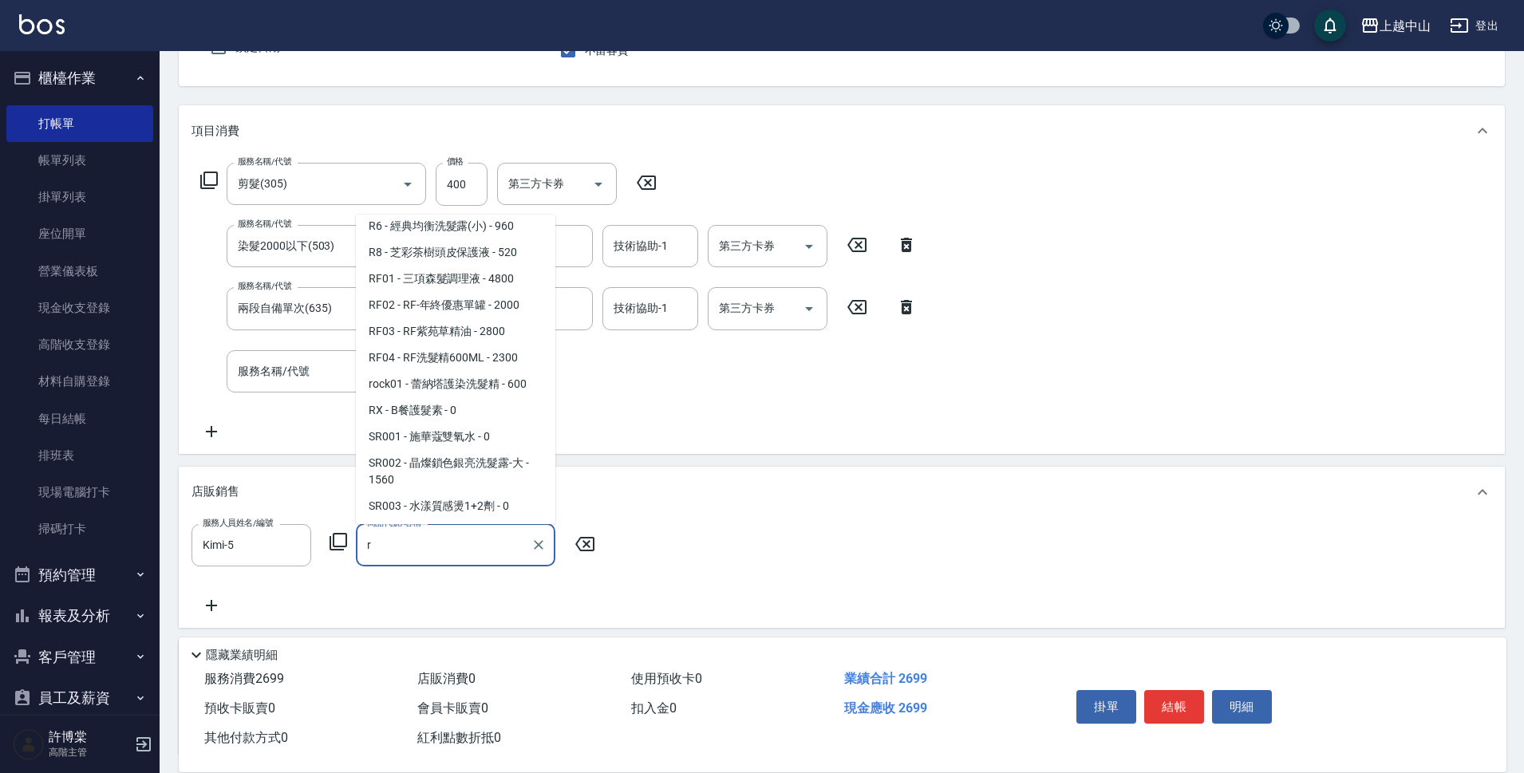
scroll to position [1398, 0]
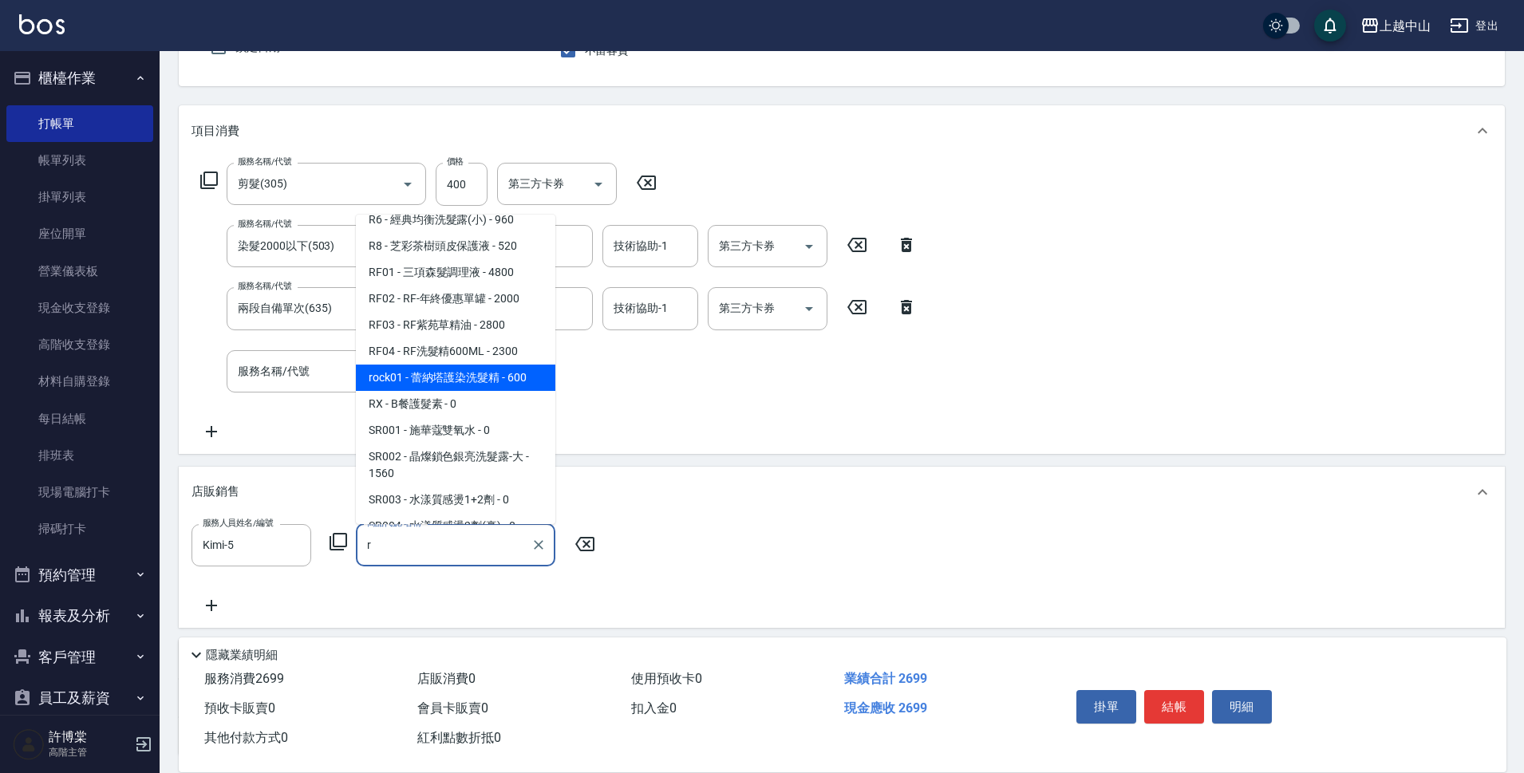
click at [494, 381] on span "rock01 - 蕾納塔護染洗髮精 - 600" at bounding box center [455, 378] width 199 height 26
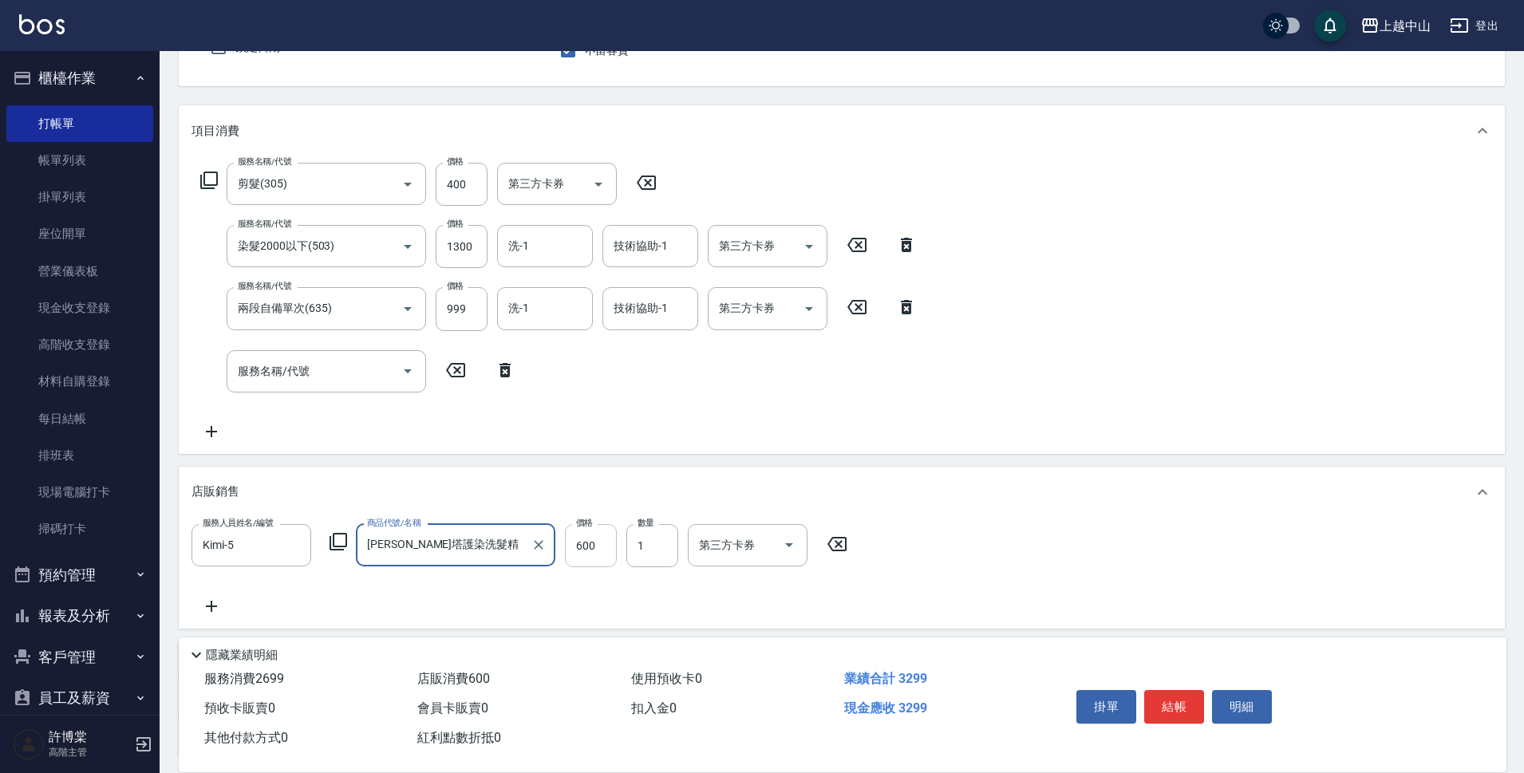
type input "[PERSON_NAME]塔護染洗髮精"
click at [582, 553] on input "600" at bounding box center [591, 545] width 52 height 43
type input "480"
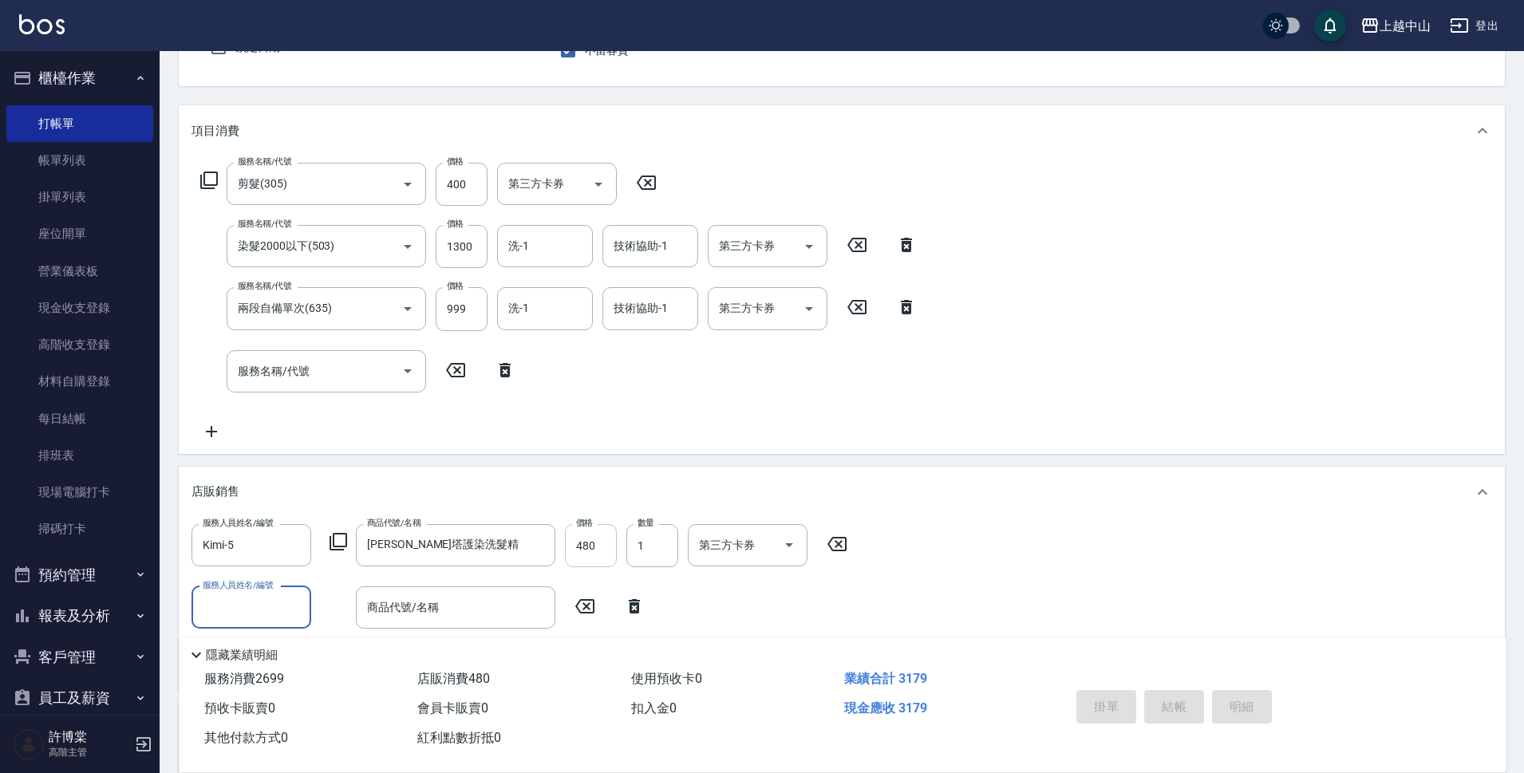
type input "[DATE] 19:51"
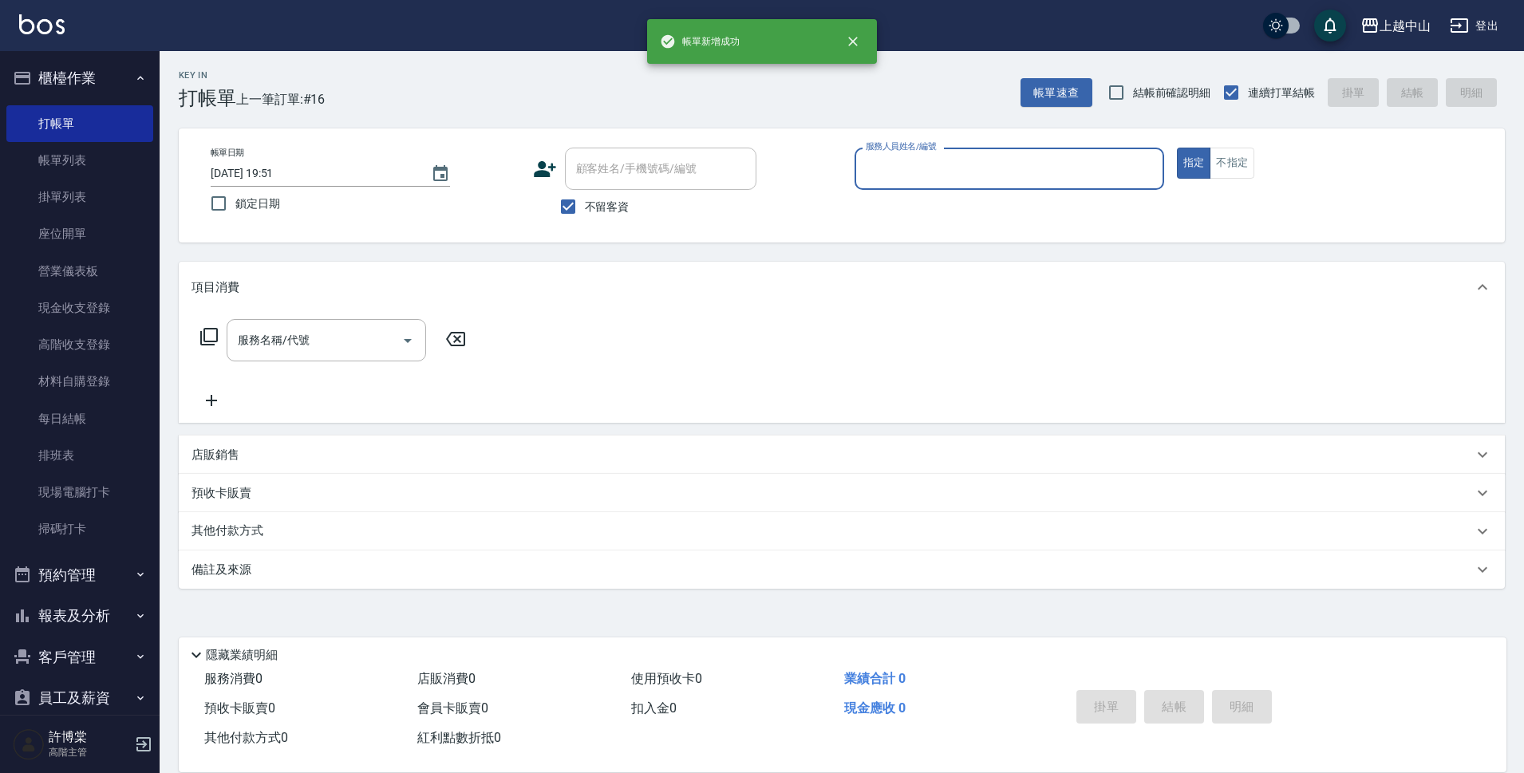
scroll to position [0, 0]
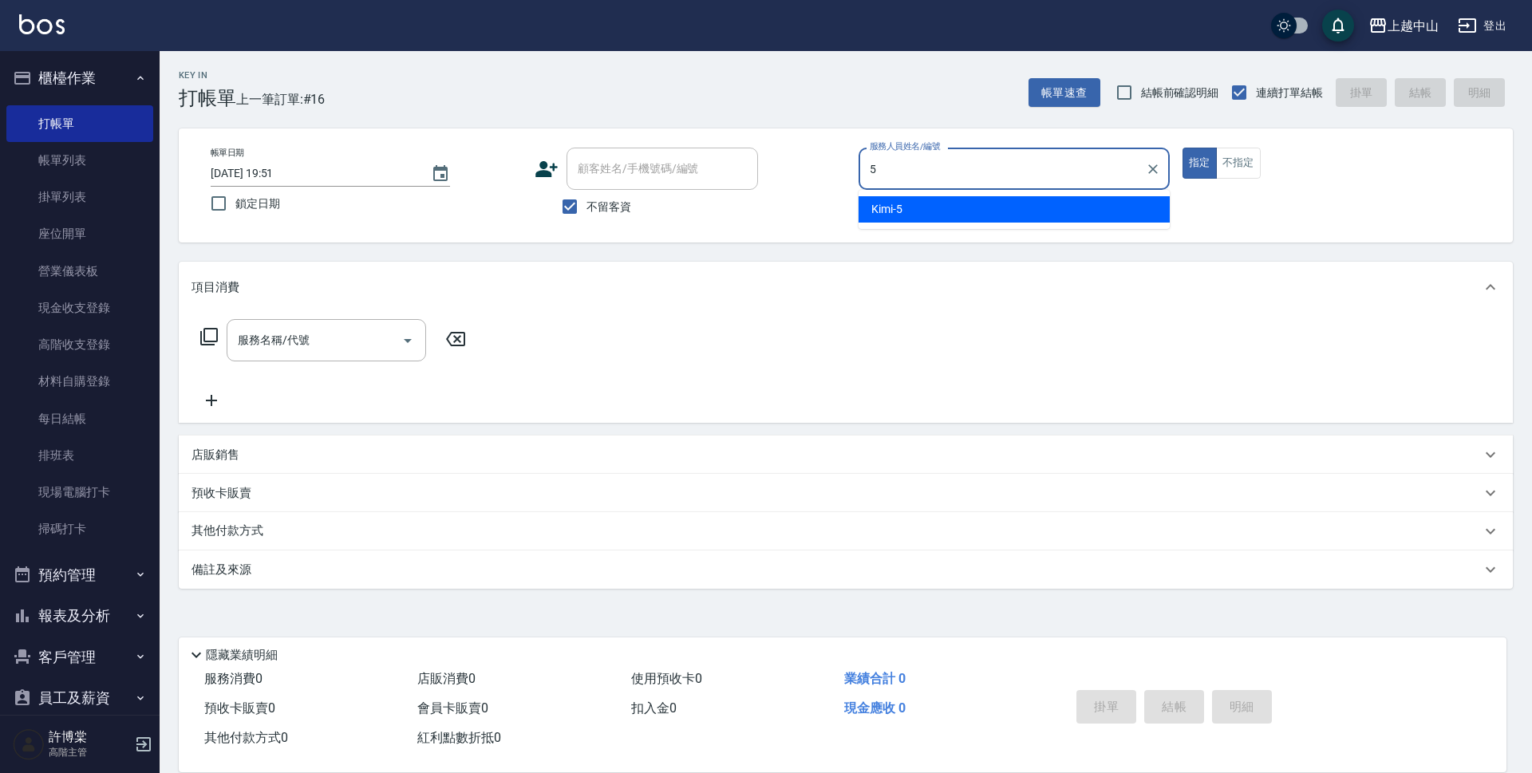
type input "Kimi-5"
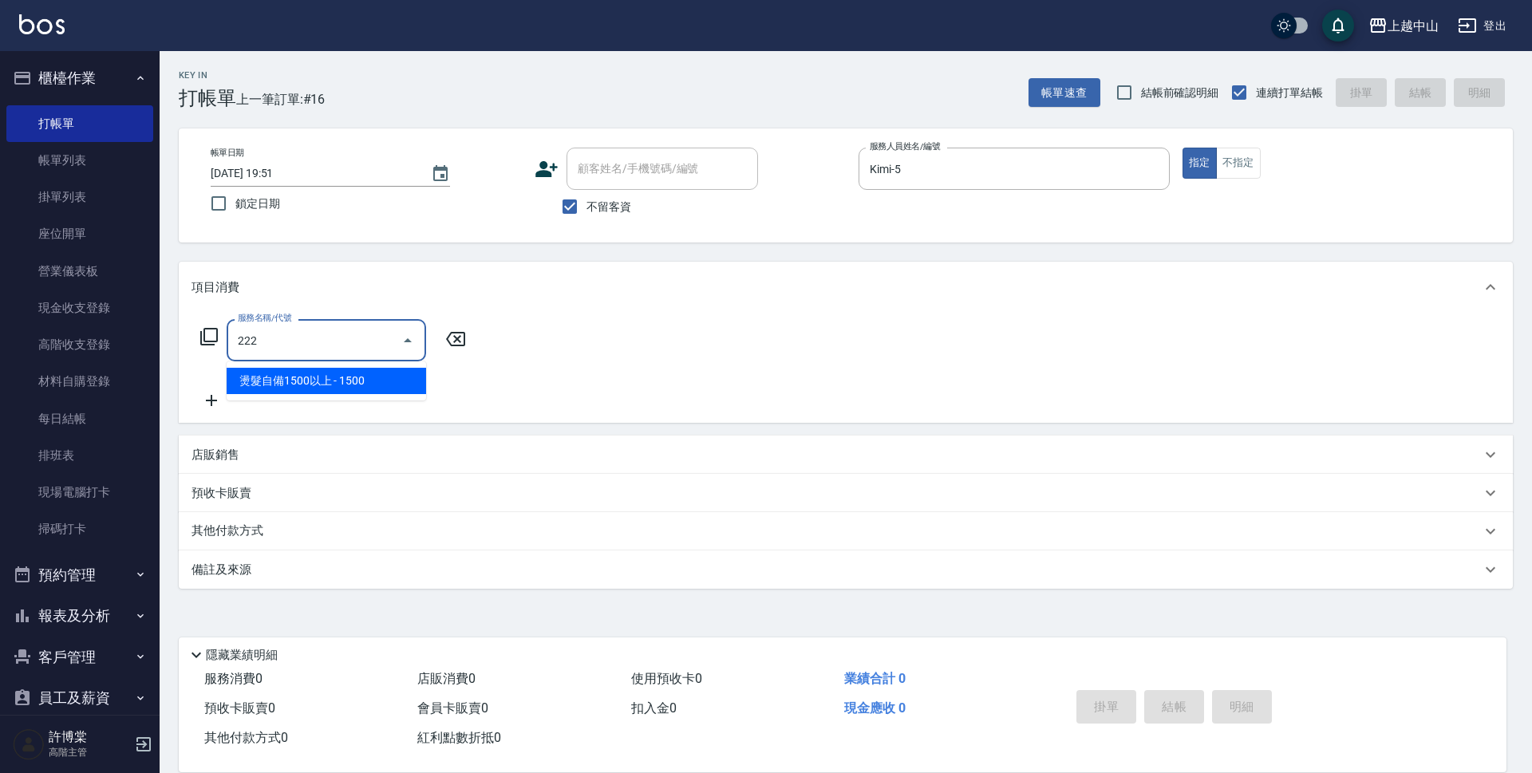
type input "燙髮自備1500以上(222)"
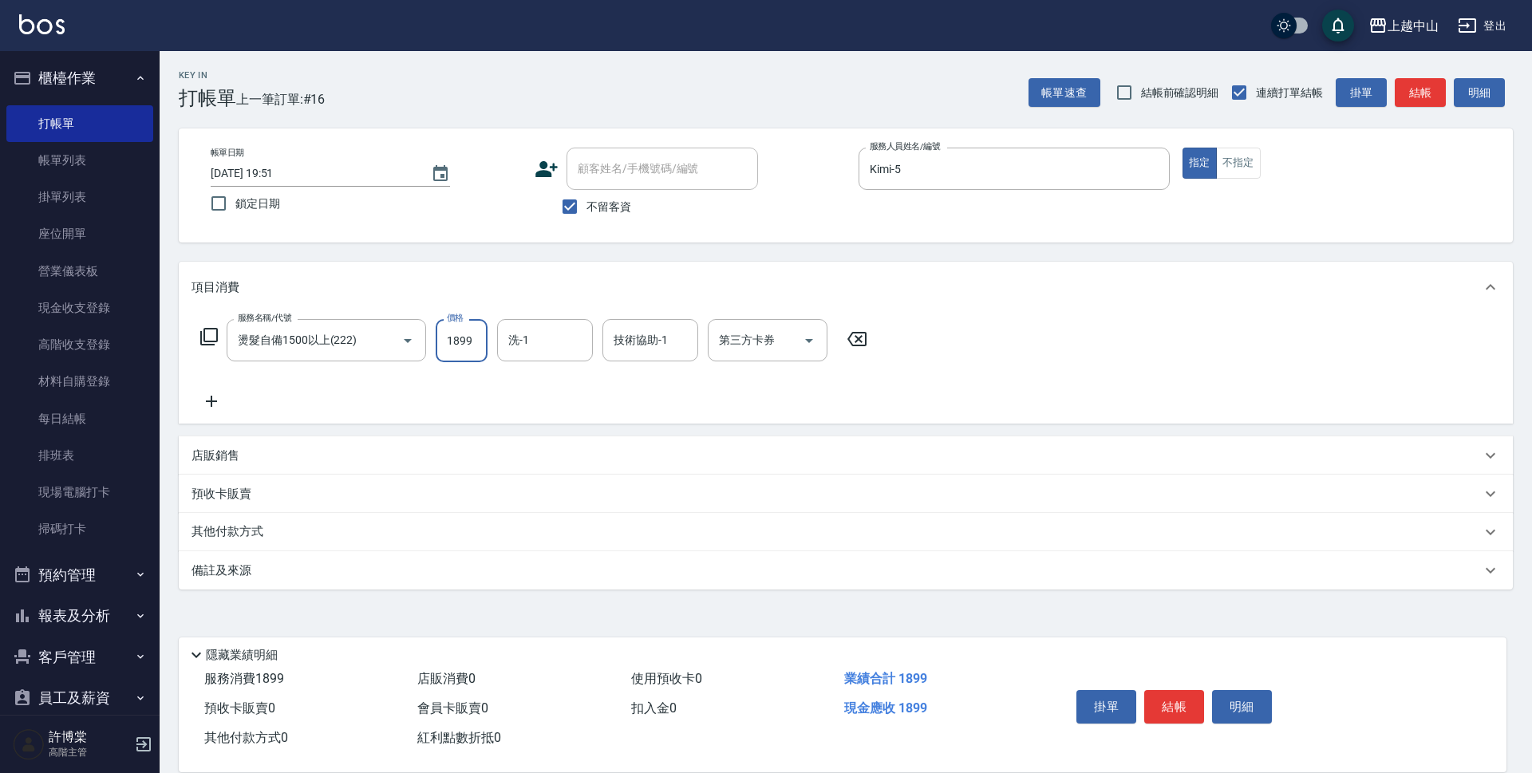
type input "1899"
type input "[PERSON_NAME]-33"
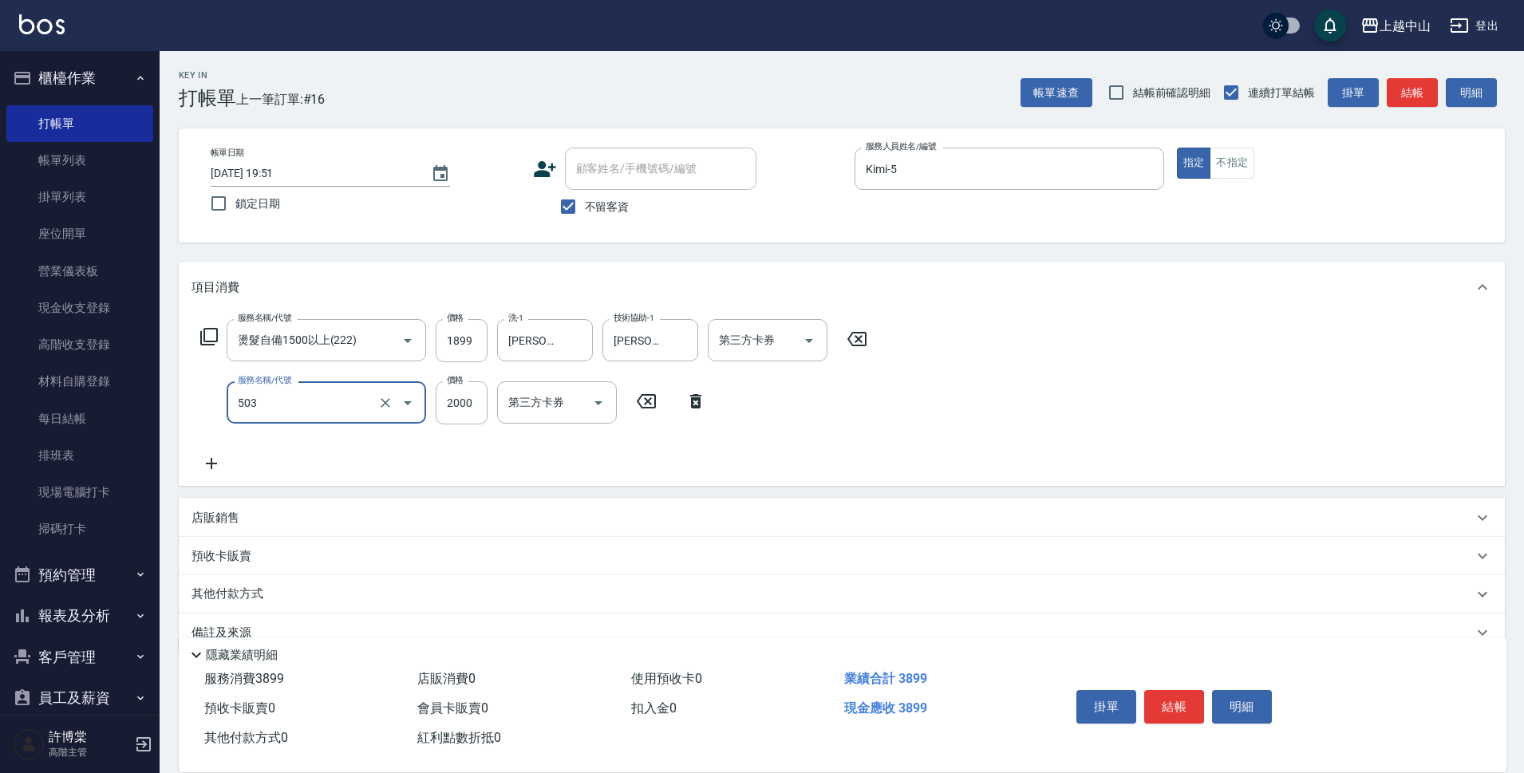
type input "染髮2000以下(503)"
type input "1300"
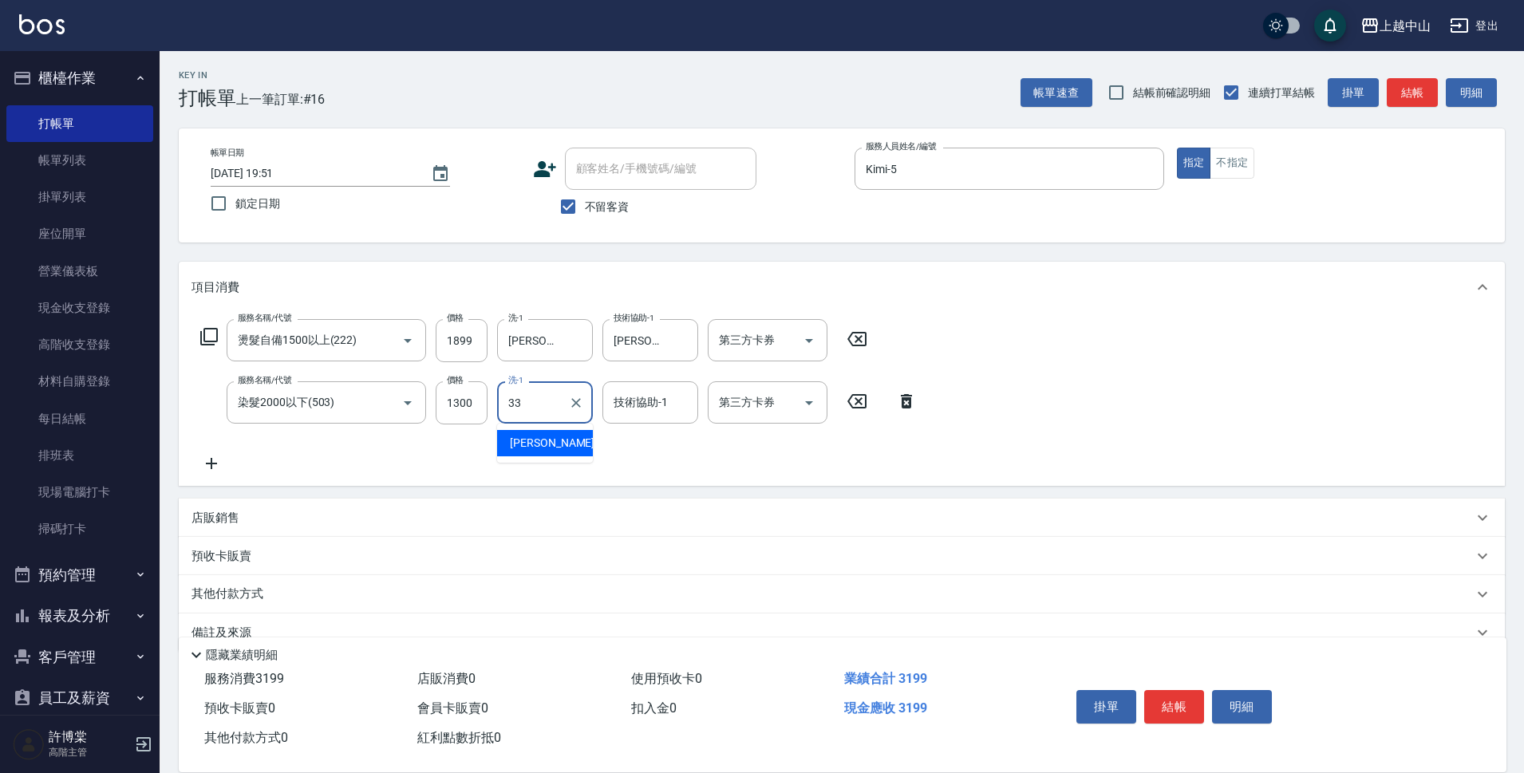
type input "[PERSON_NAME]-33"
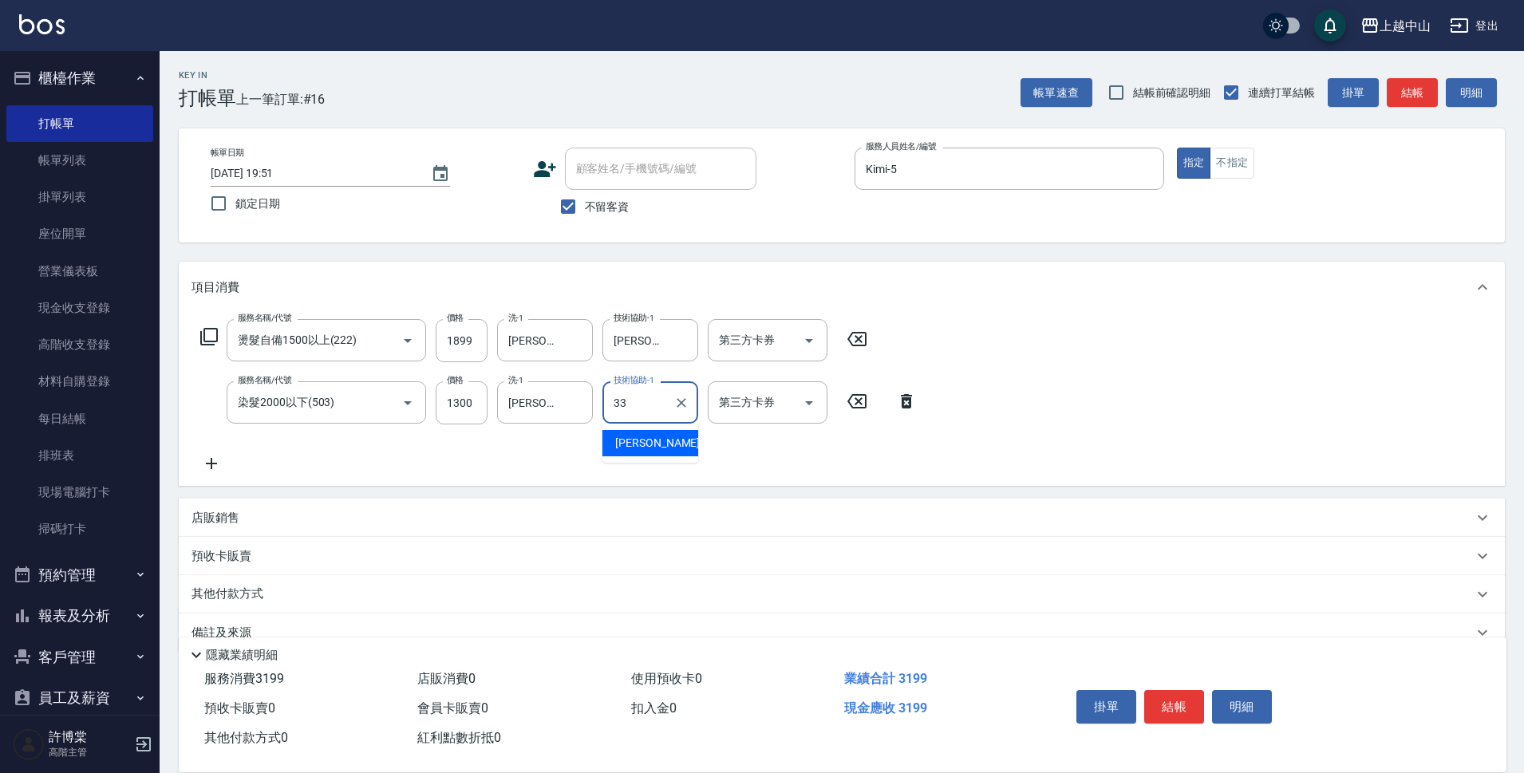
type input "[PERSON_NAME]-33"
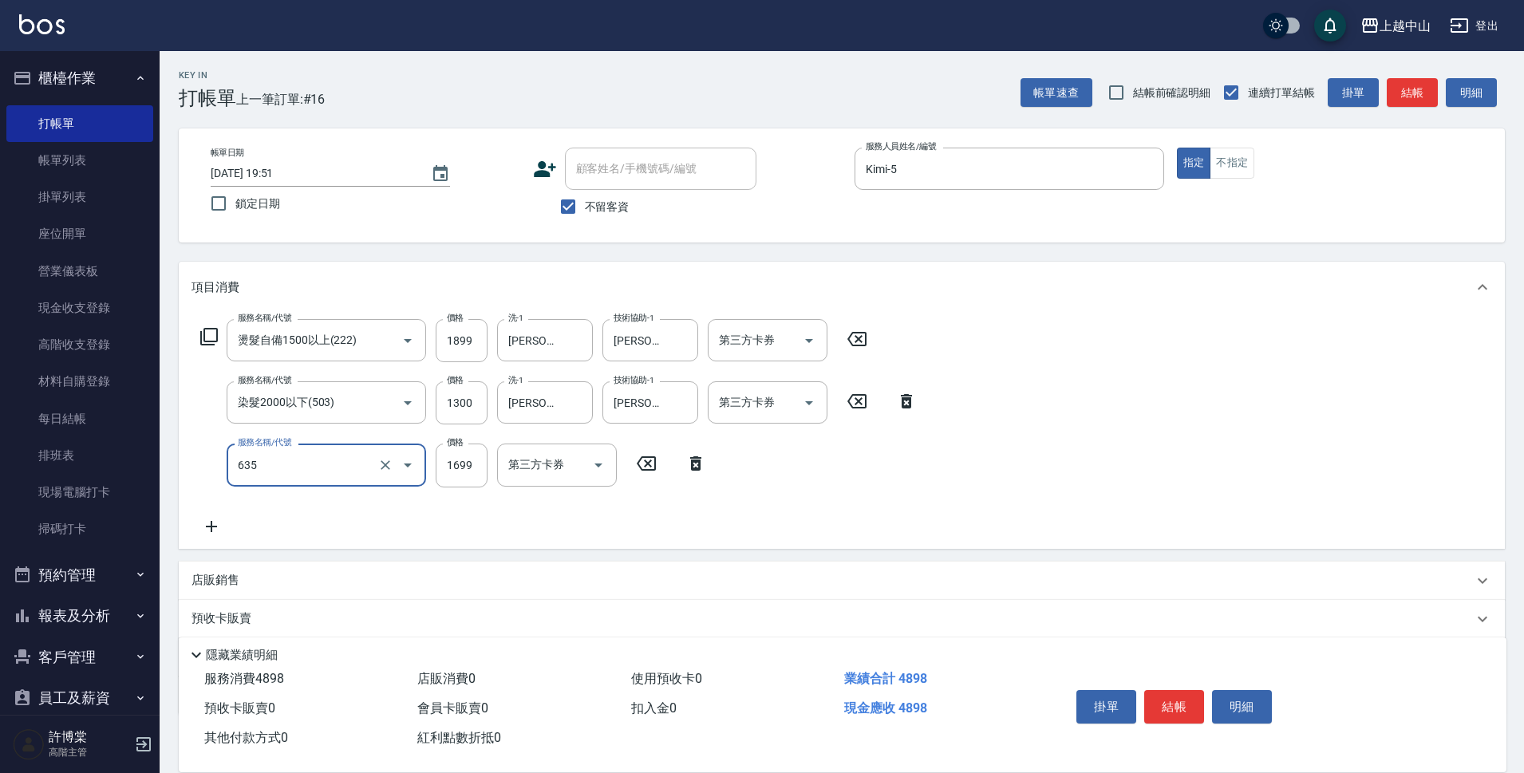
type input "兩段自備單次(635)"
click at [457, 473] on input "1699" at bounding box center [462, 465] width 52 height 43
type input "999"
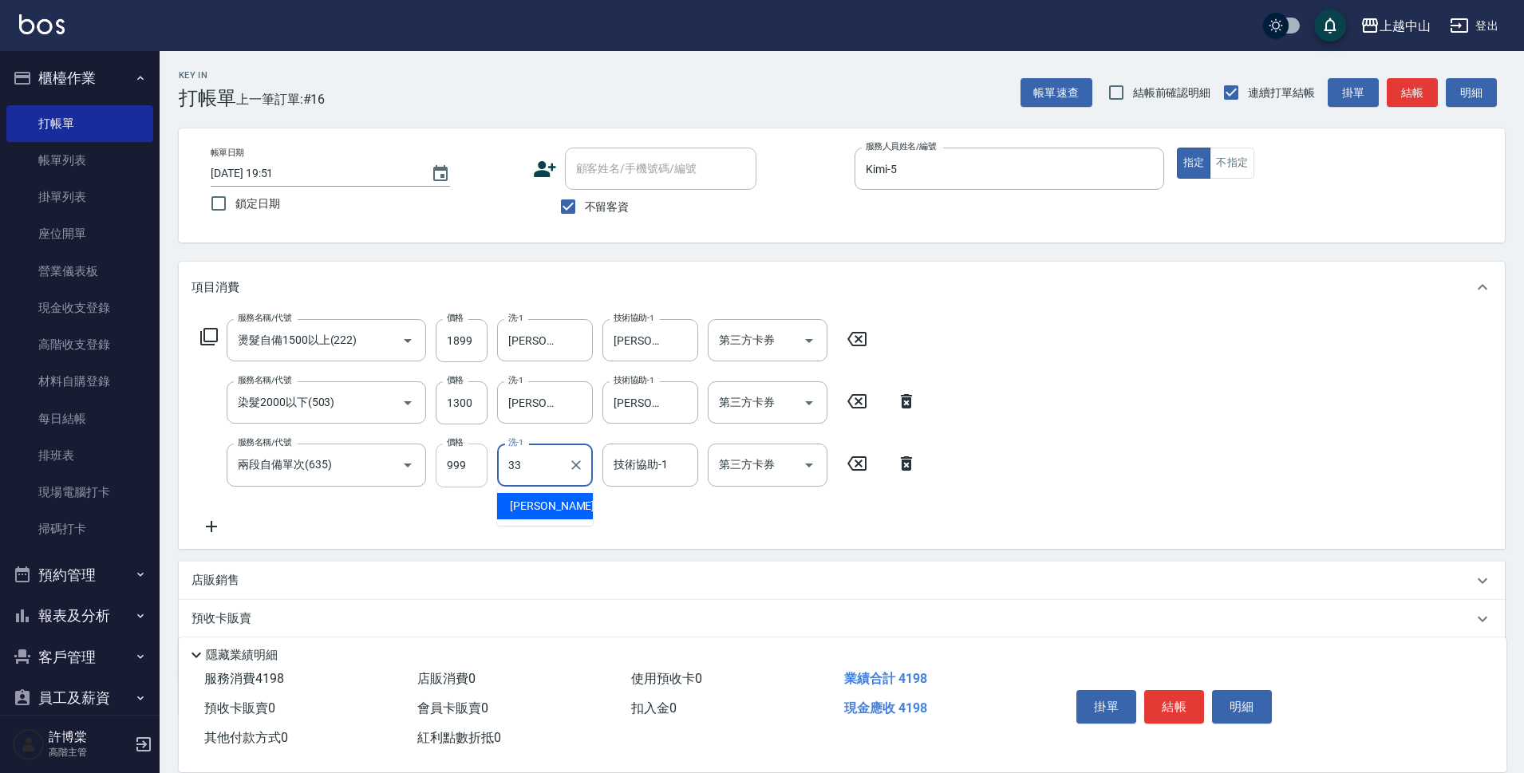
type input "[PERSON_NAME]-33"
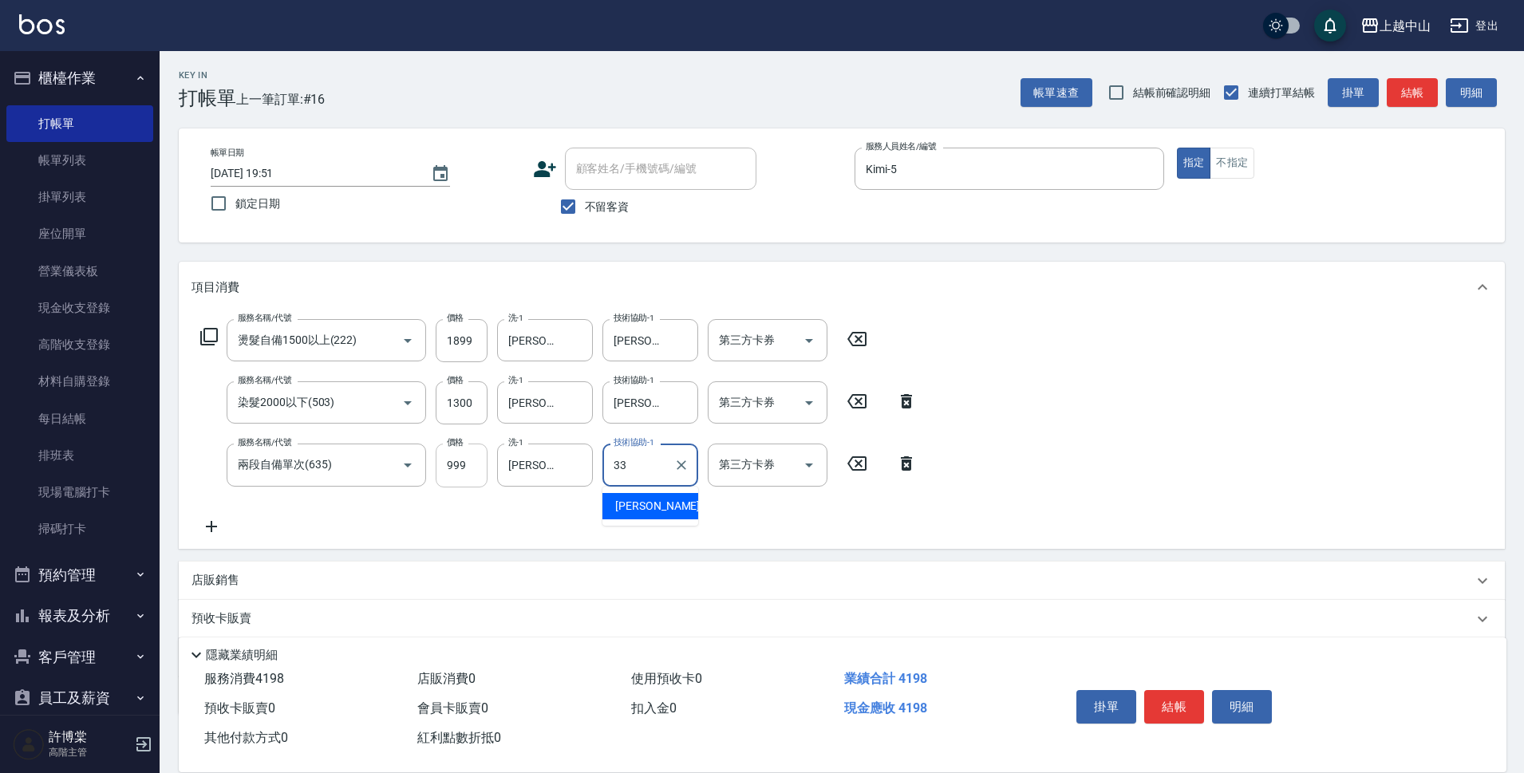
type input "[PERSON_NAME]-33"
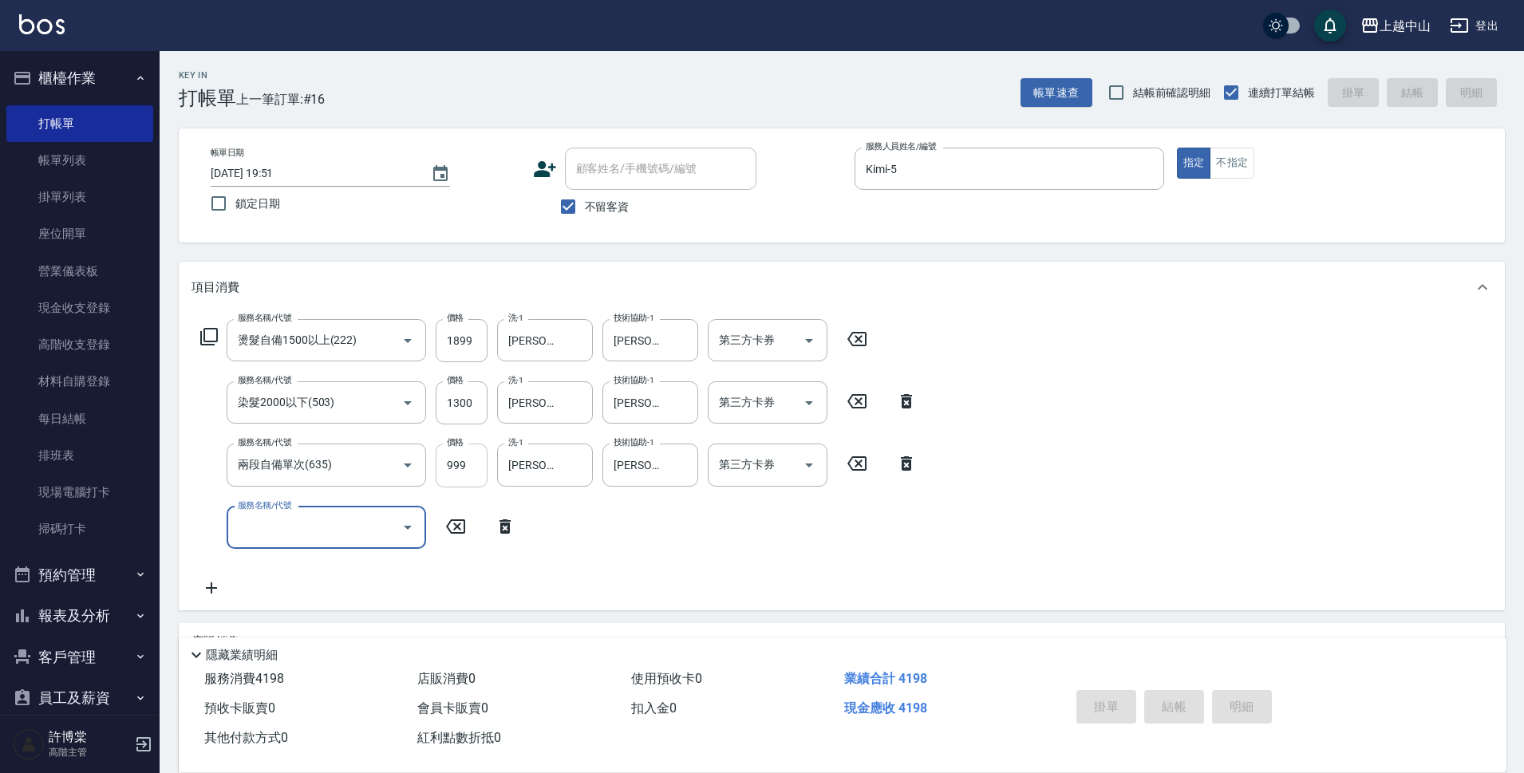
type input "[DATE] 19:52"
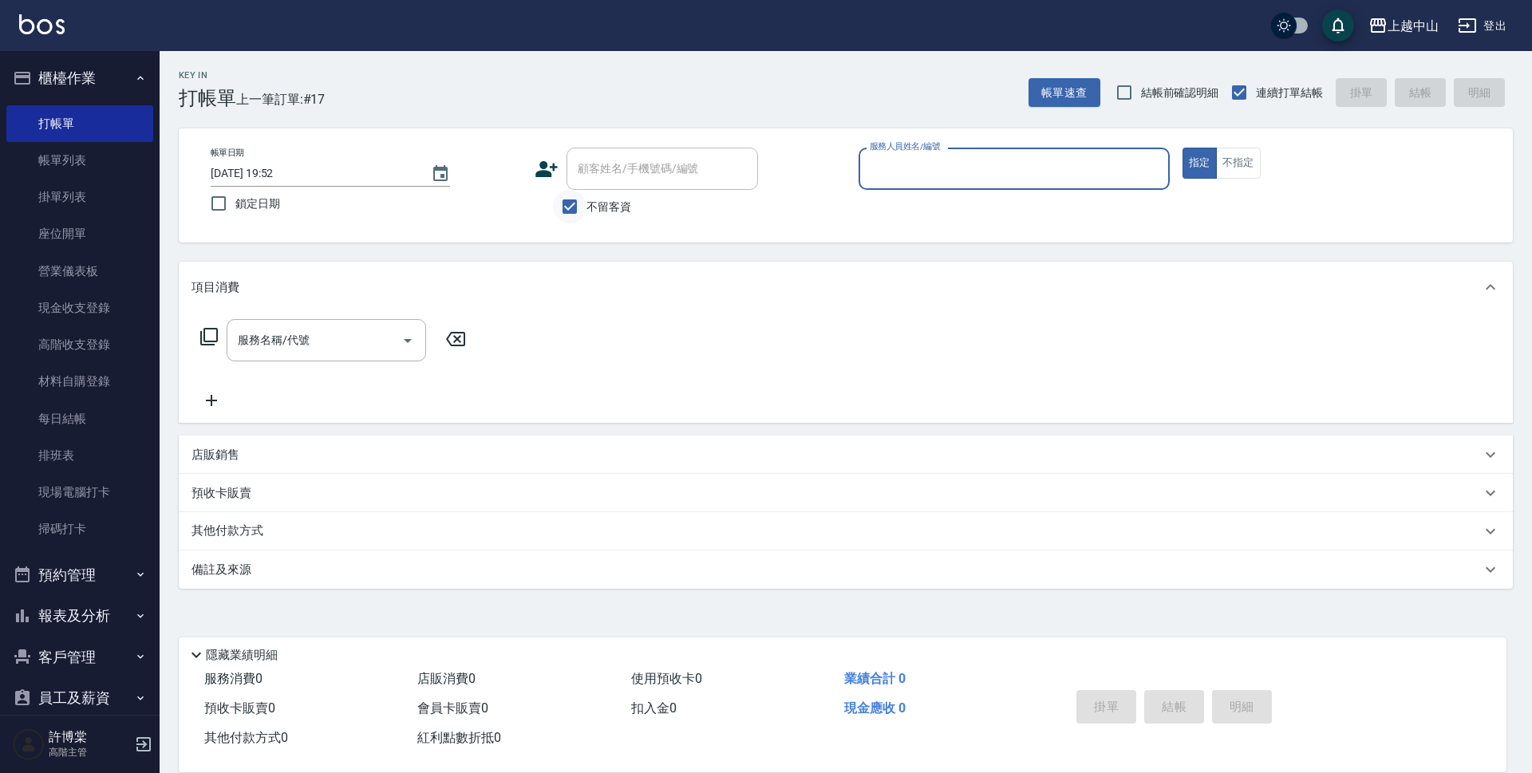
click at [561, 206] on input "不留客資" at bounding box center [570, 207] width 34 height 34
checkbox input "false"
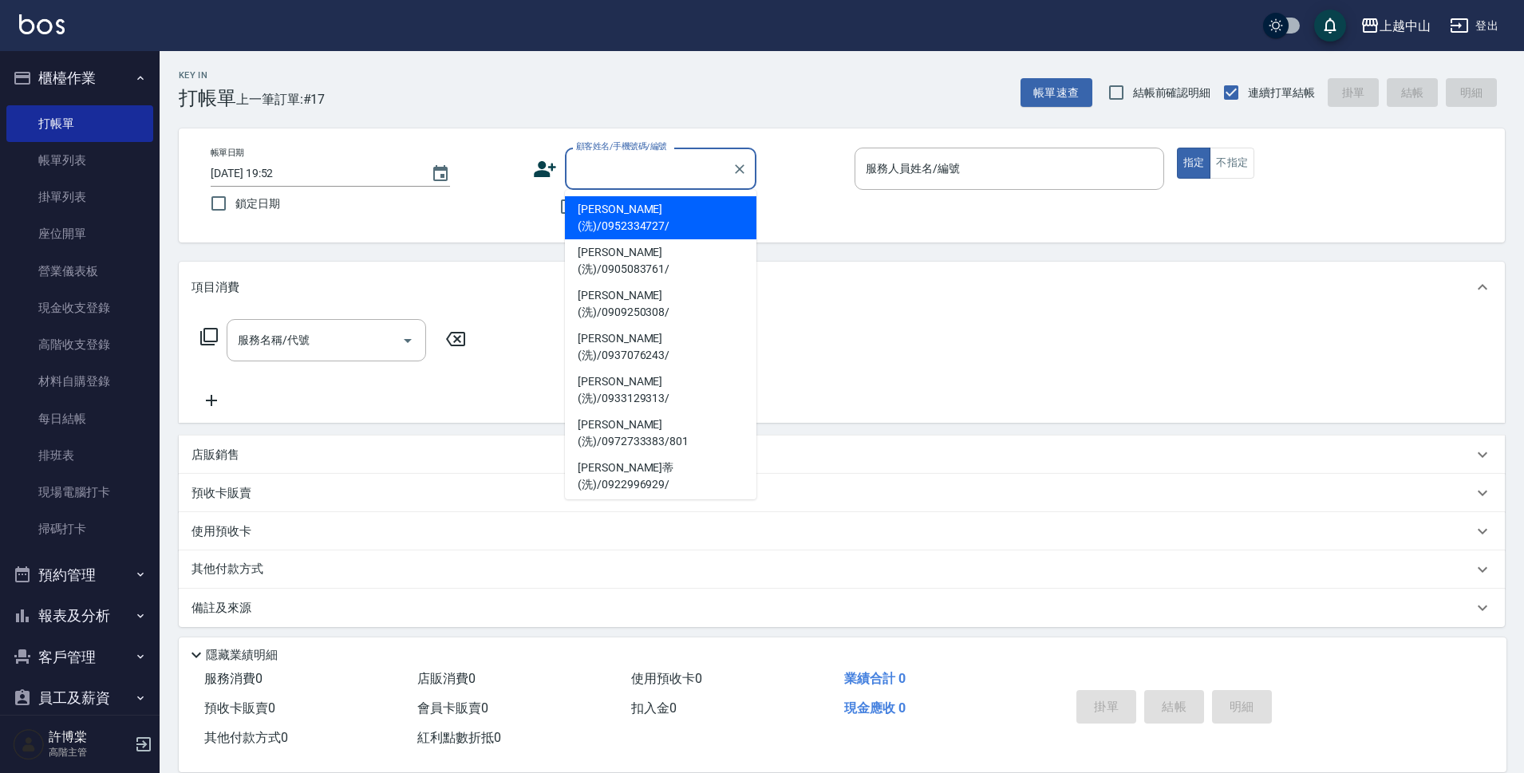
click at [603, 177] on input "顧客姓名/手機號碼/編號" at bounding box center [648, 169] width 153 height 28
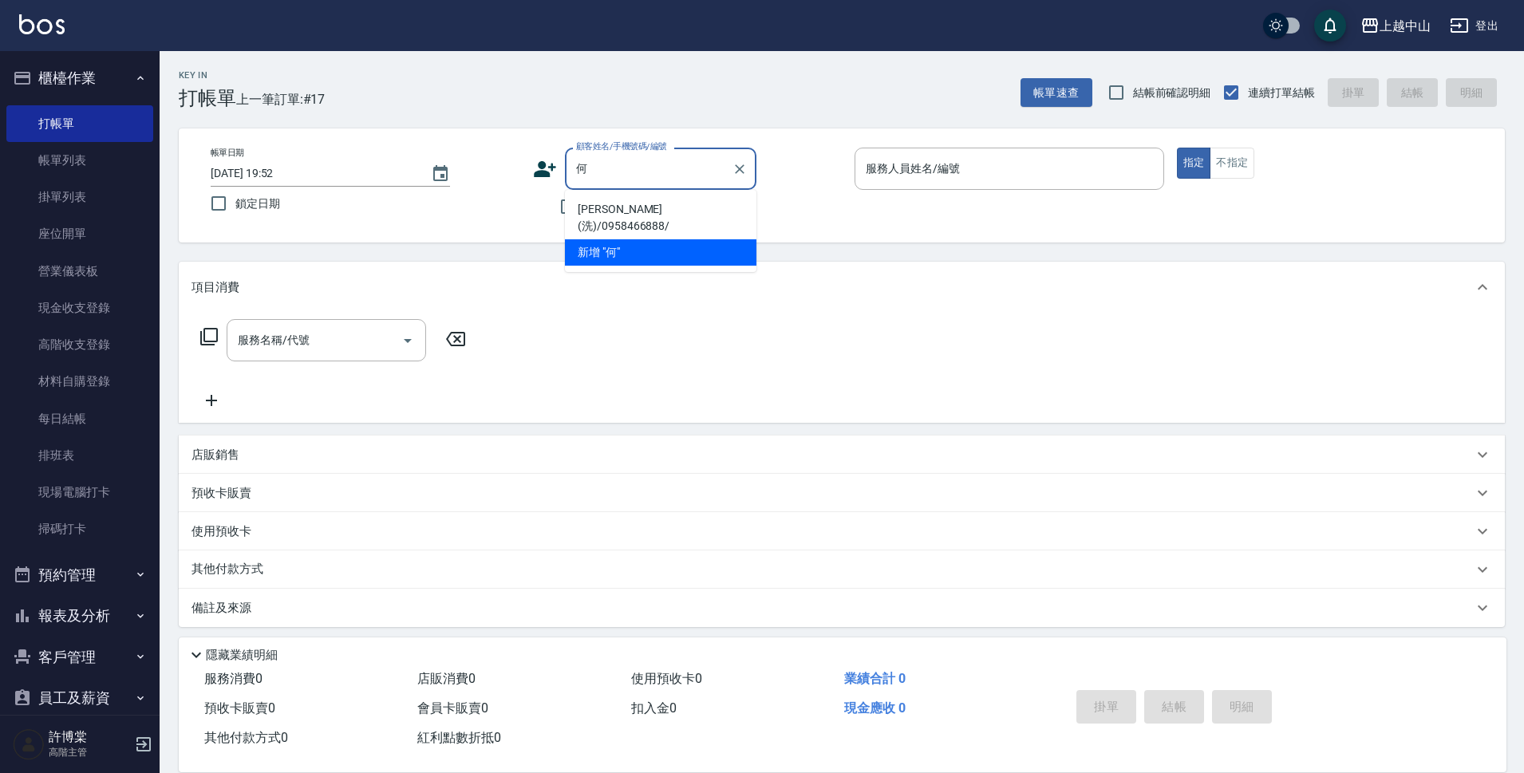
click at [615, 202] on li "[PERSON_NAME](洗)/0958466888/" at bounding box center [660, 217] width 191 height 43
type input "[PERSON_NAME](洗)/0958466888/"
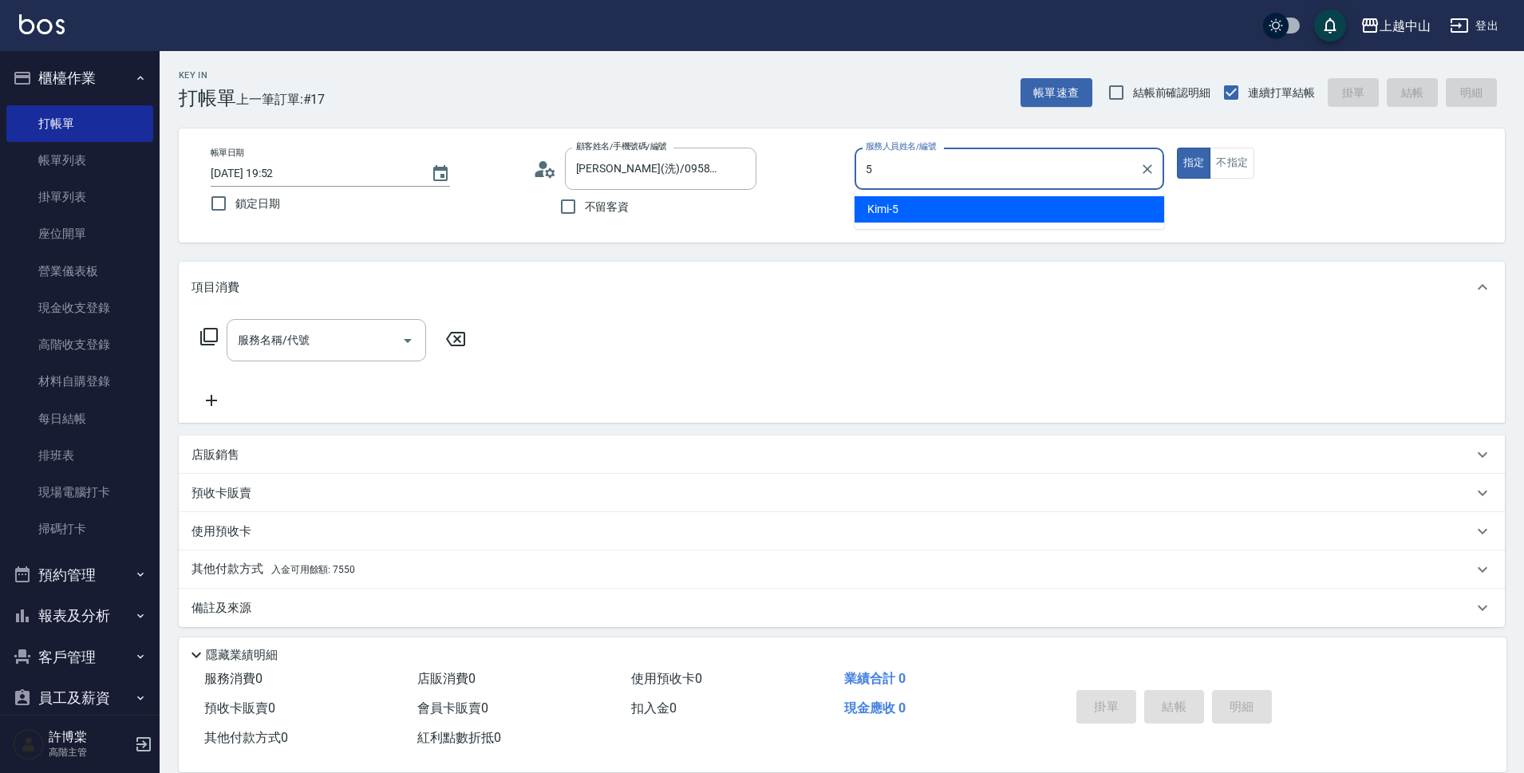
type input "Kimi-5"
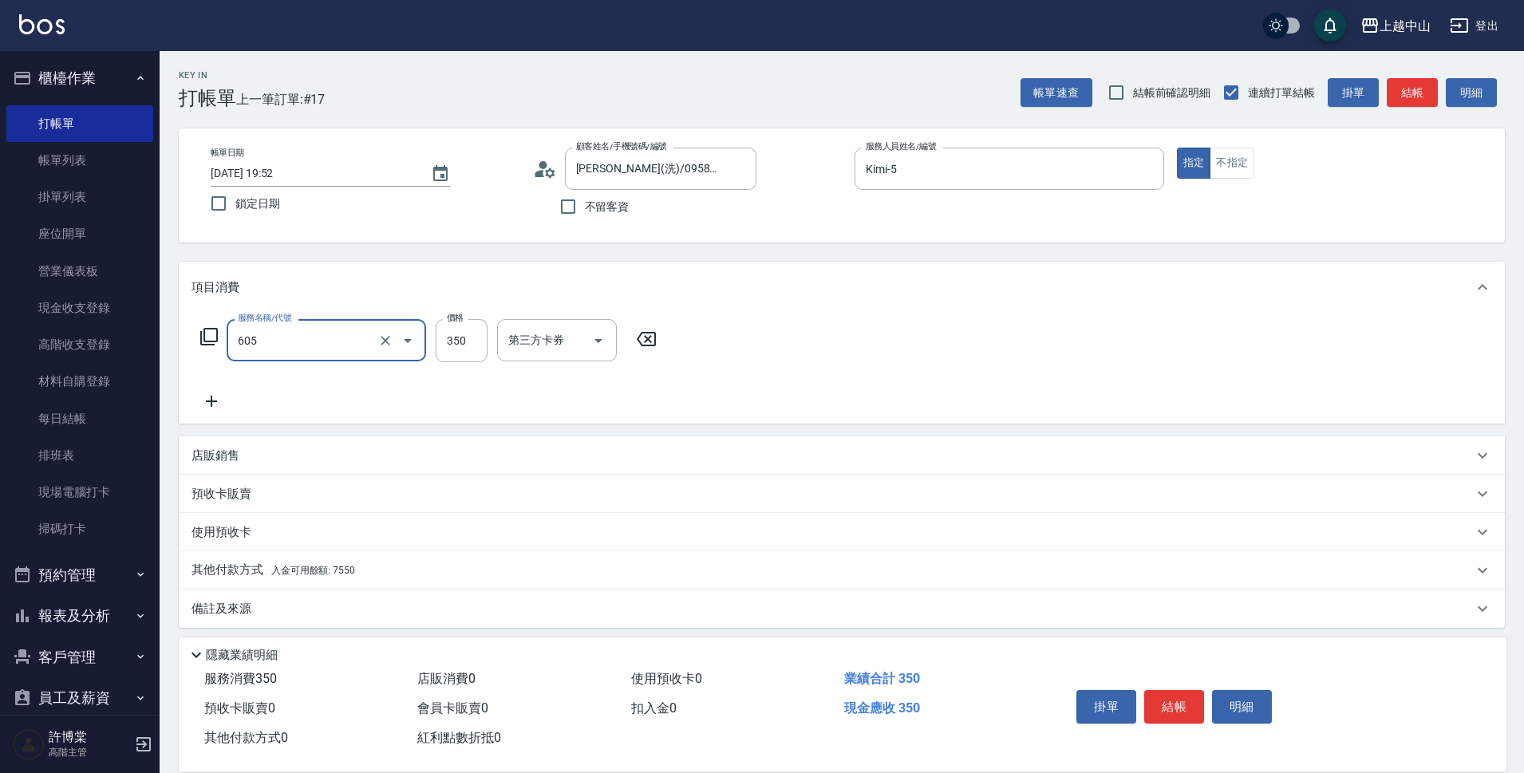
type input "洗髮 (女)(605)"
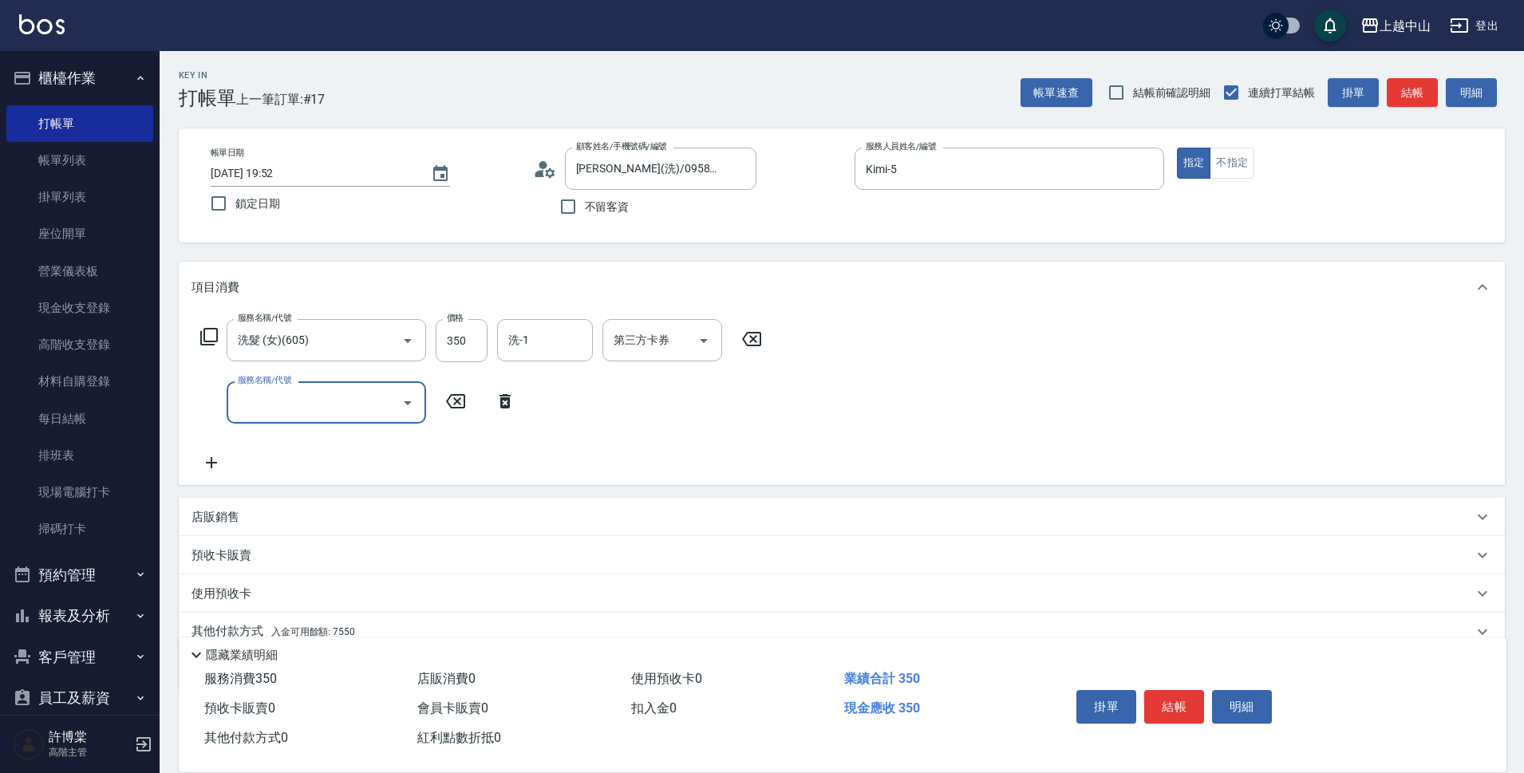
scroll to position [69, 0]
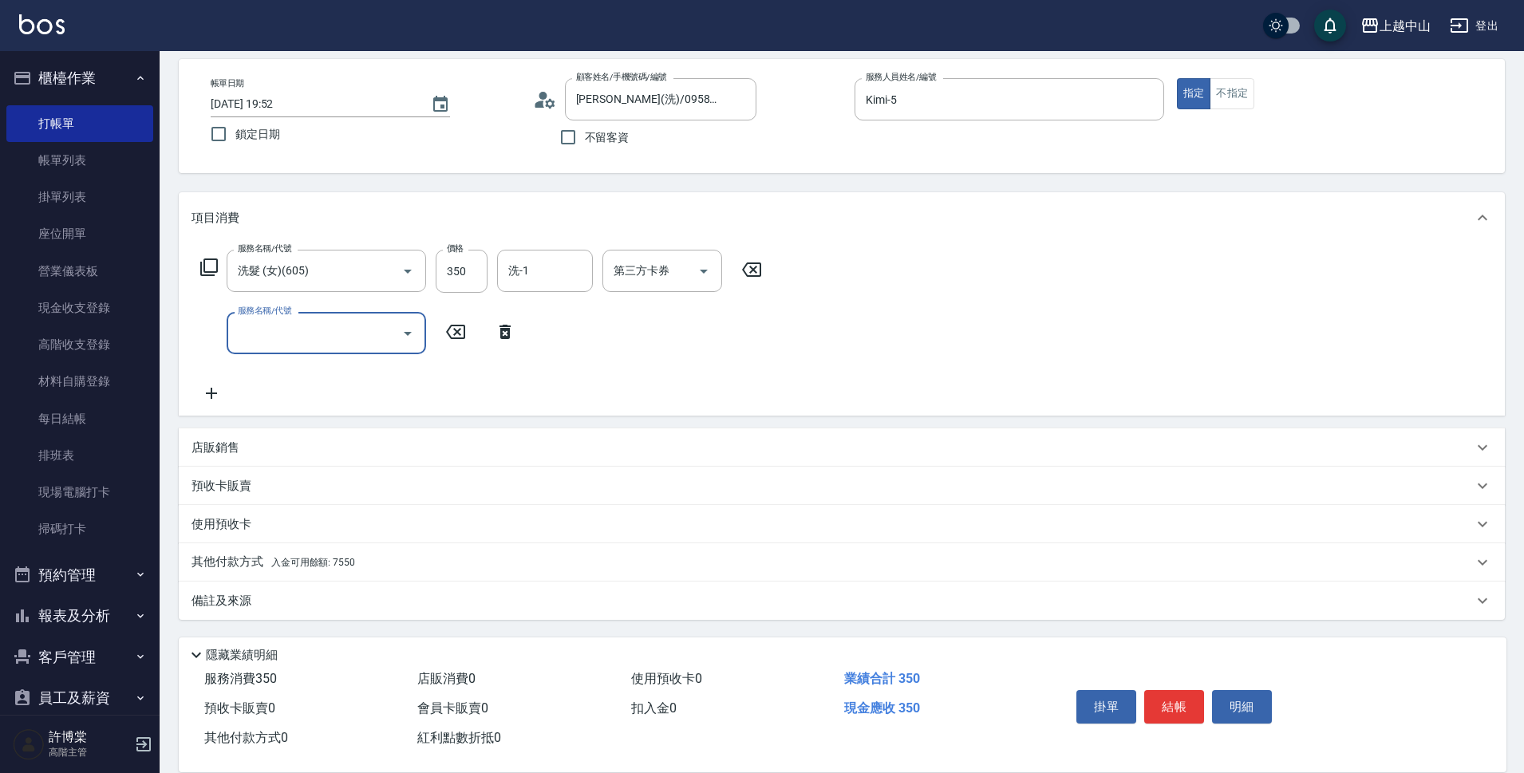
click at [486, 563] on div "其他付款方式 入金可用餘額: 7550" at bounding box center [831, 563] width 1281 height 18
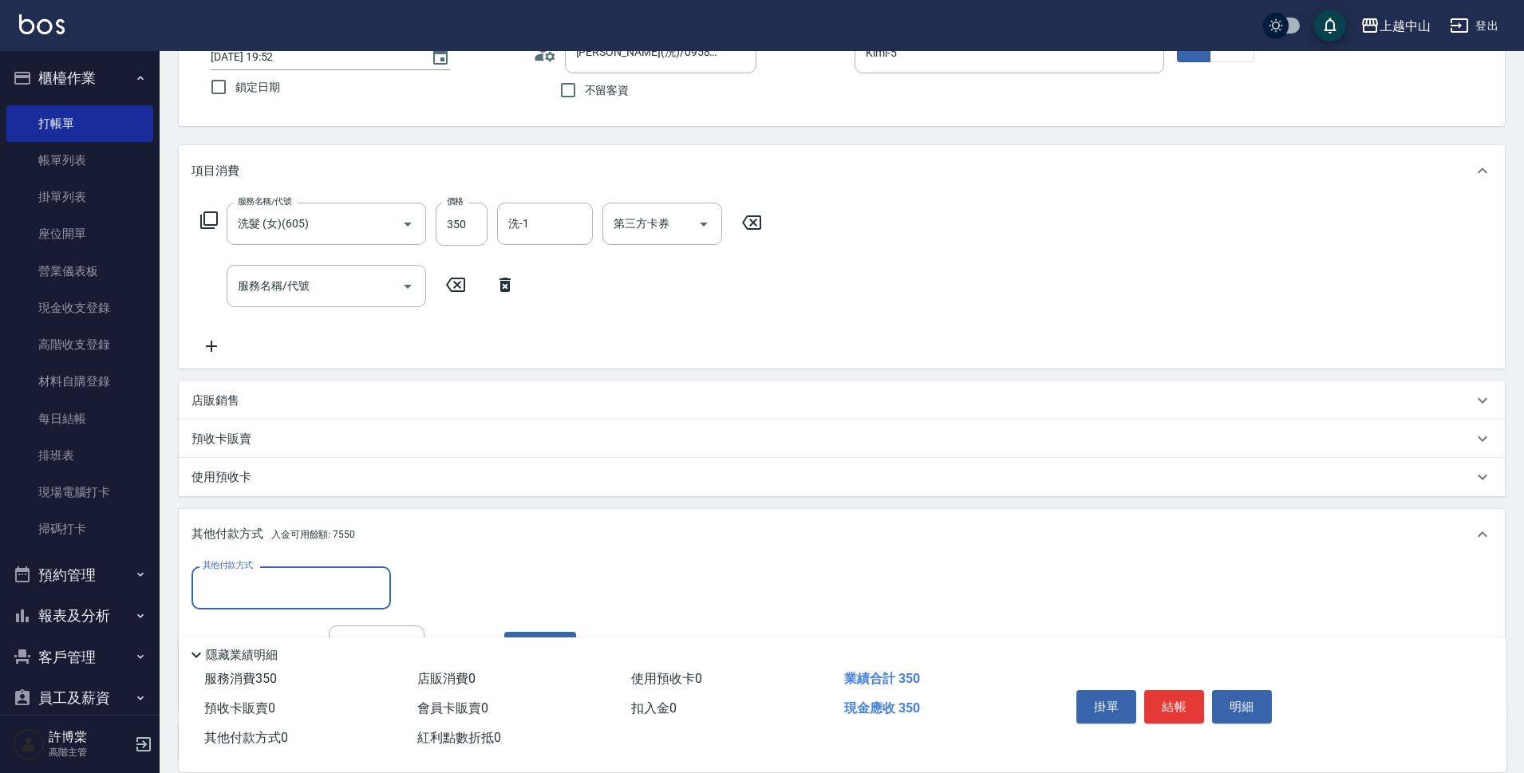
scroll to position [223, 0]
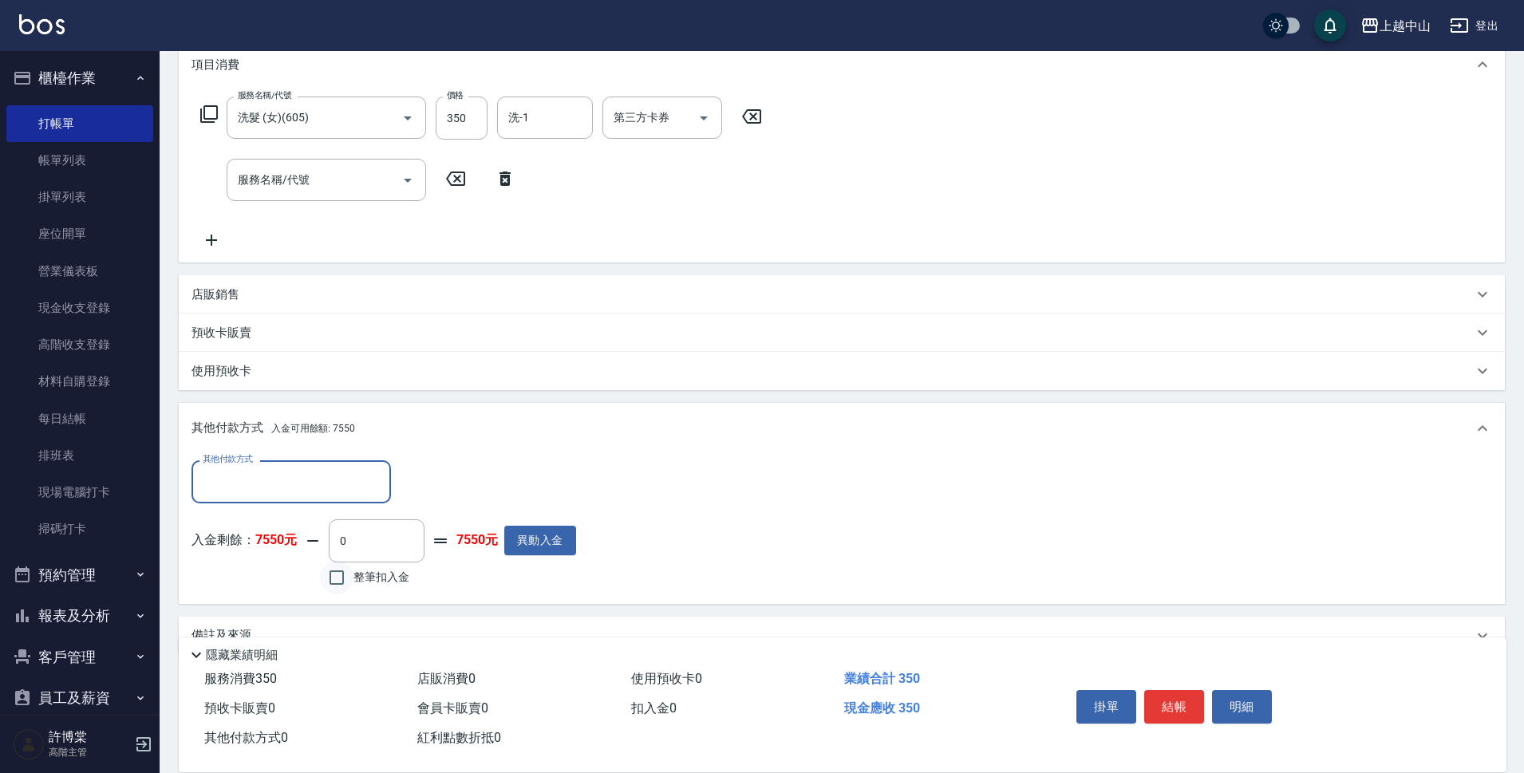
click at [334, 579] on input "整筆扣入金" at bounding box center [337, 578] width 34 height 34
checkbox input "true"
type input "350"
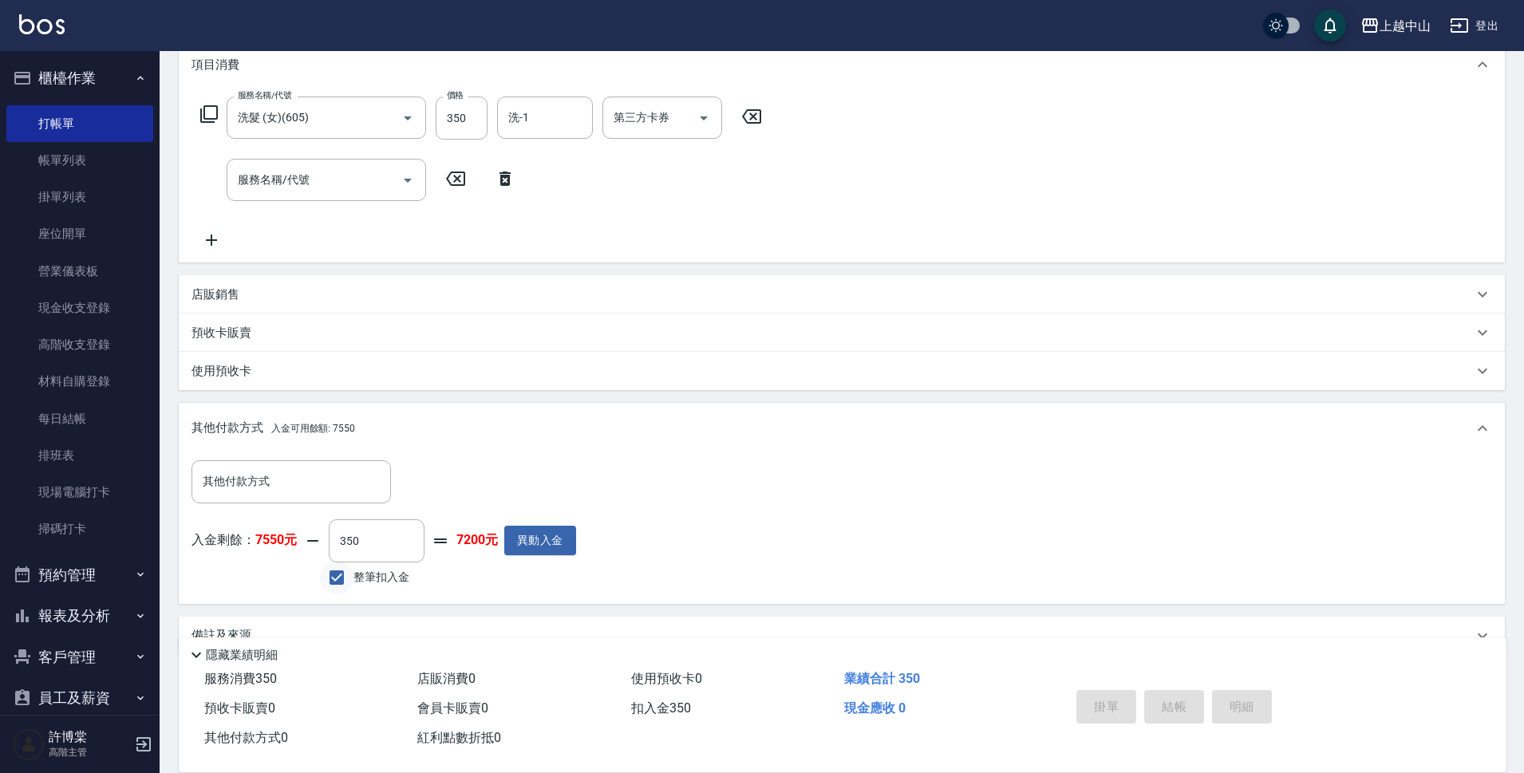
type input "[DATE] 19:53"
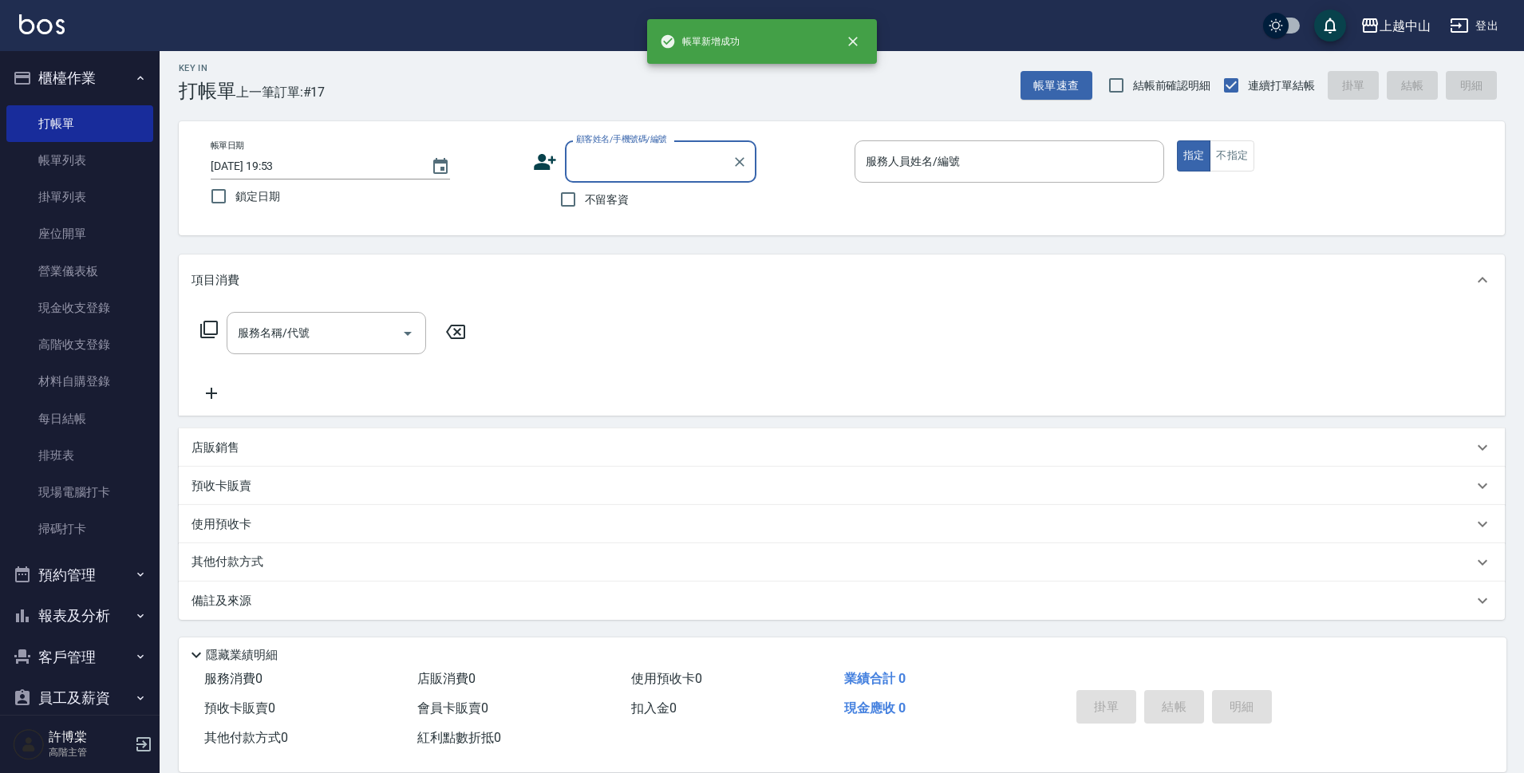
scroll to position [0, 0]
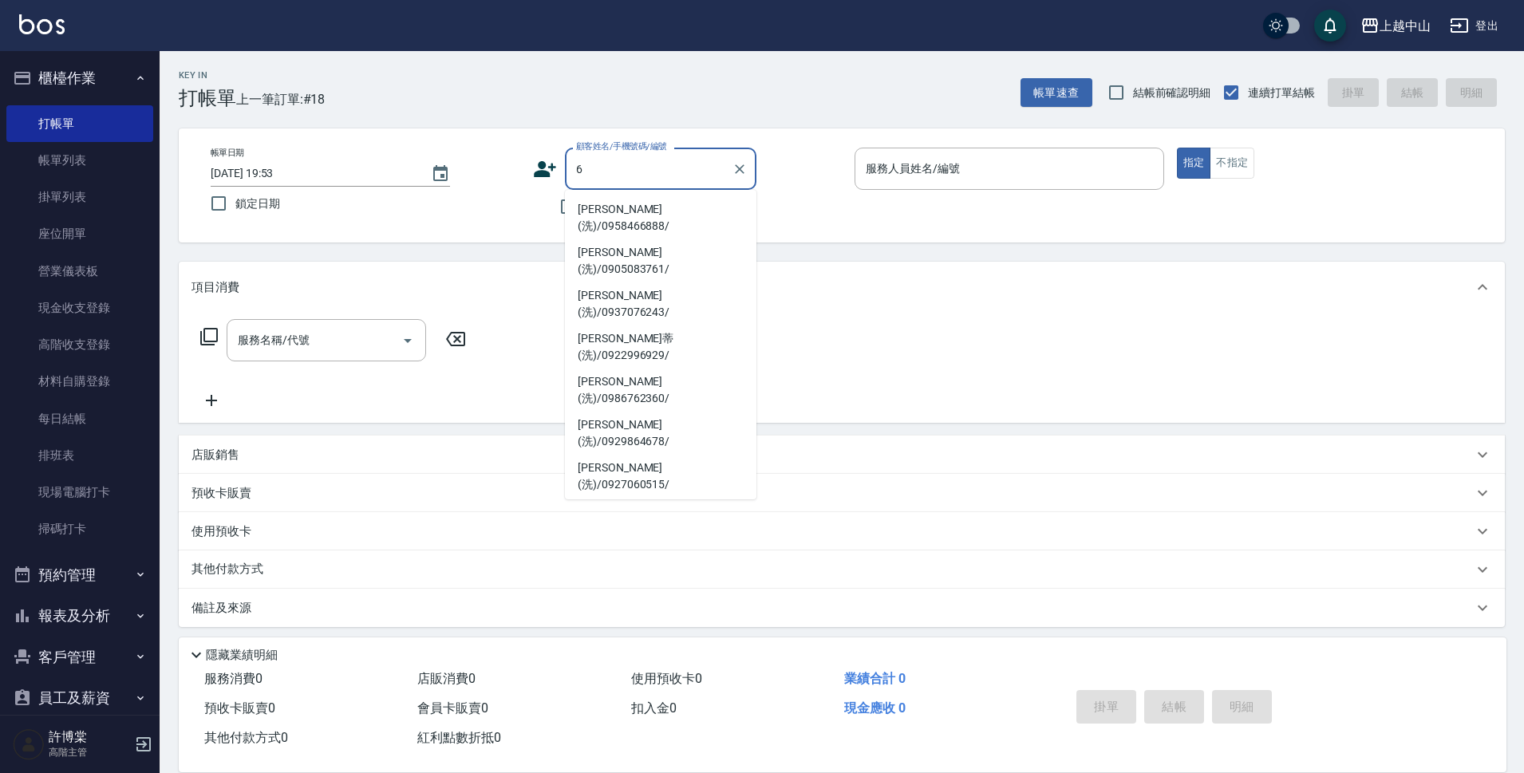
type input "6"
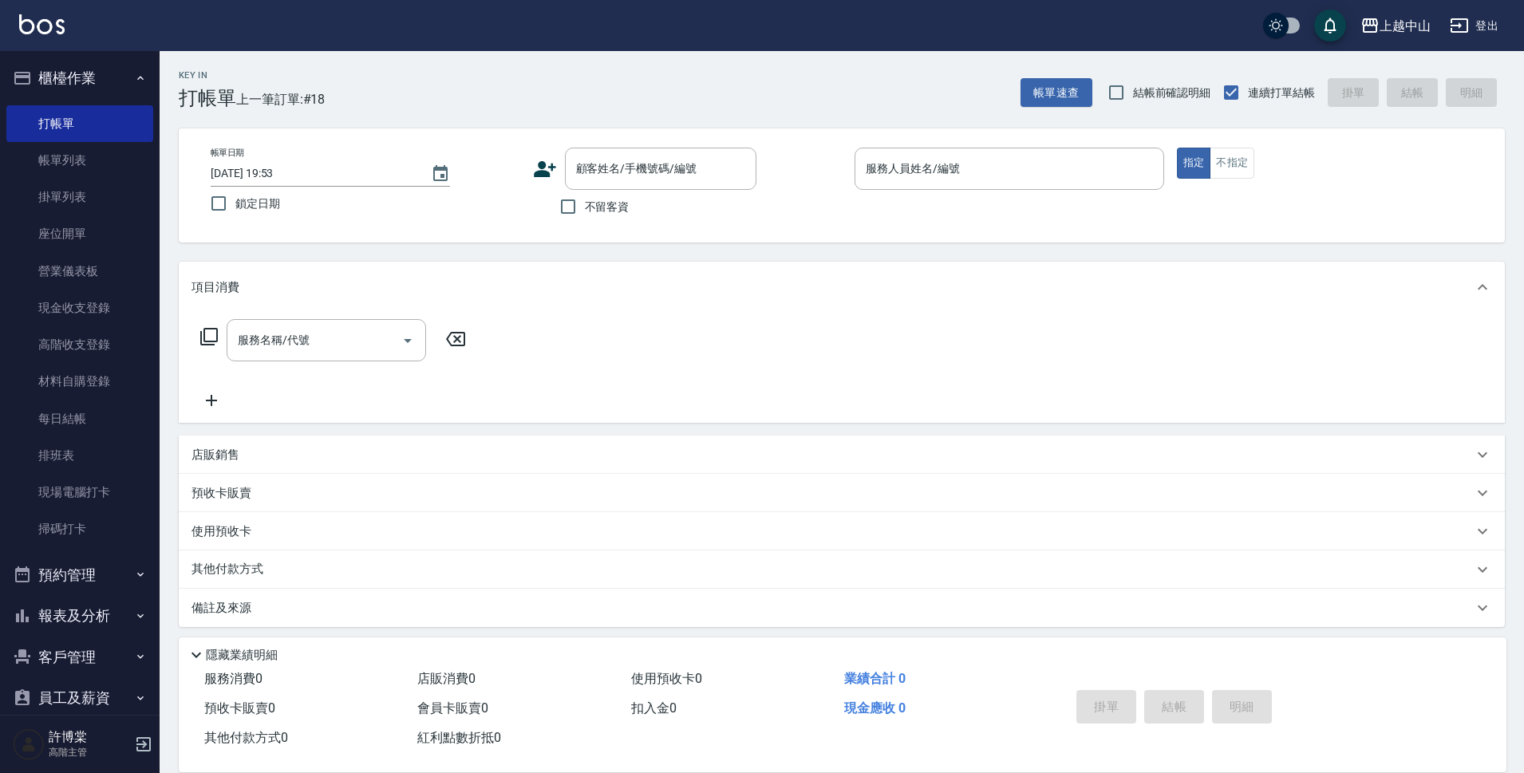
click at [762, 168] on div "顧客姓名/手機號碼/編號 顧客姓名/手機號碼/編號" at bounding box center [688, 169] width 310 height 42
click at [569, 210] on input "不留客資" at bounding box center [568, 207] width 34 height 34
checkbox input "true"
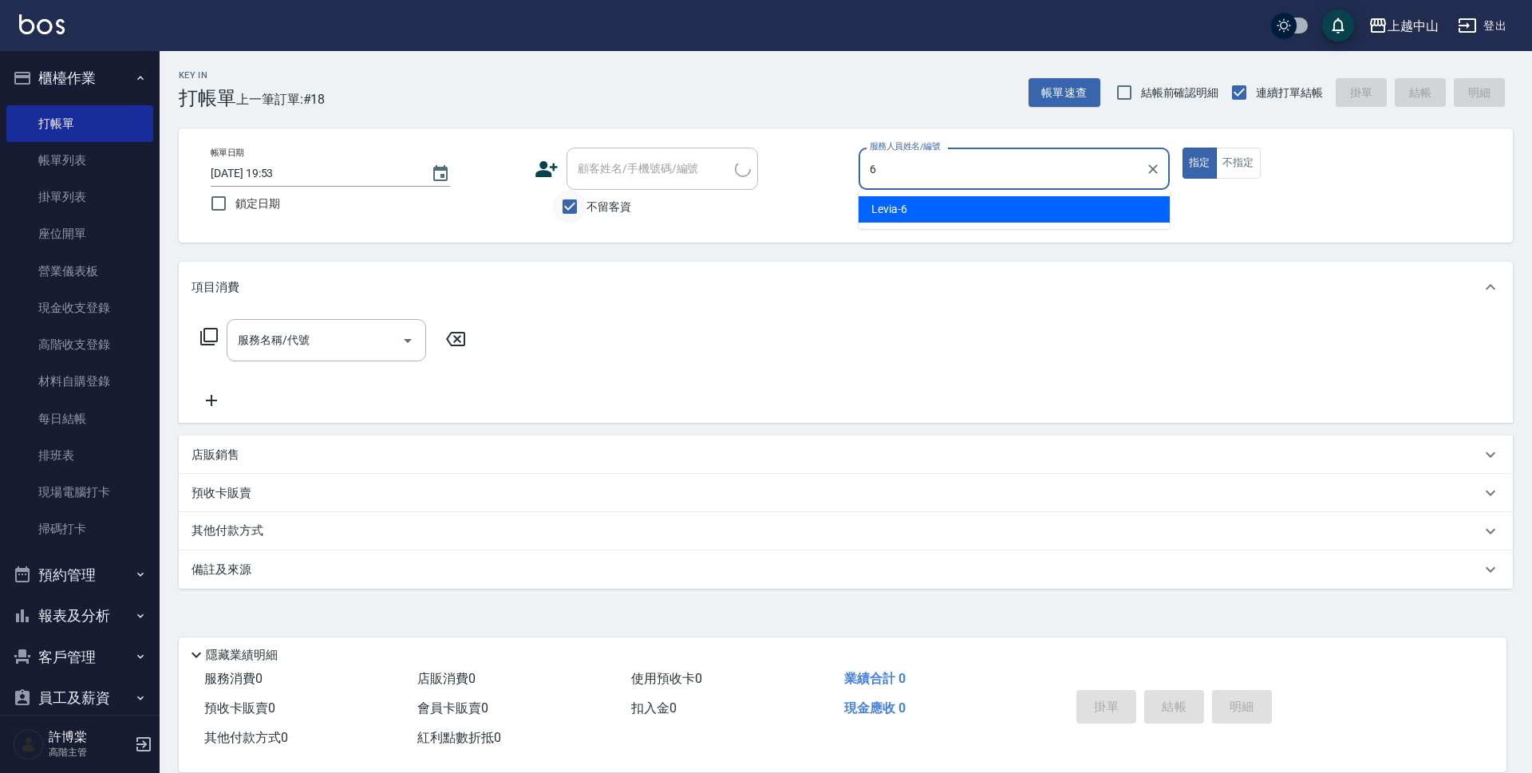
type input "Levia-6"
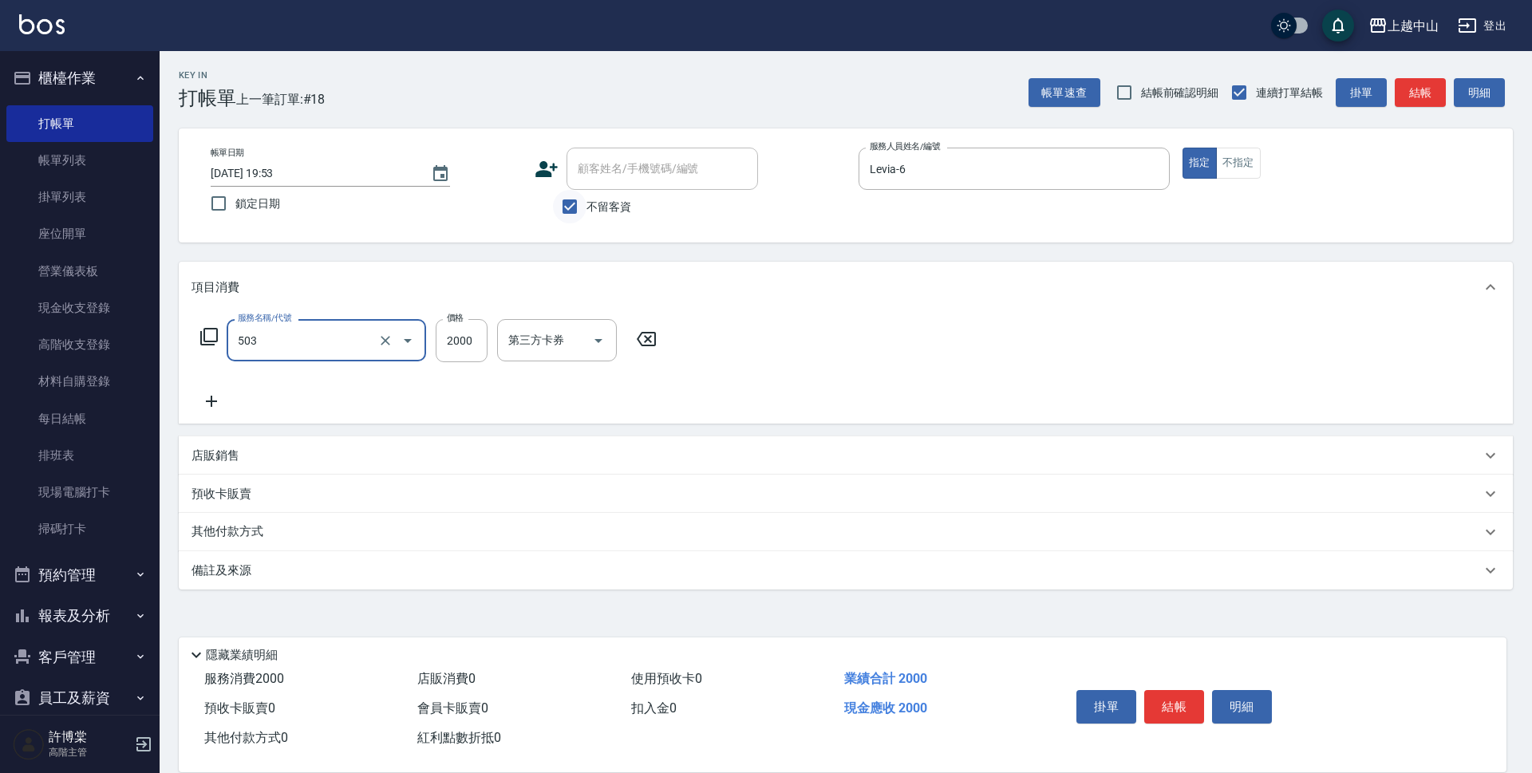
type input "染髮2000以下(503)"
type input "1099"
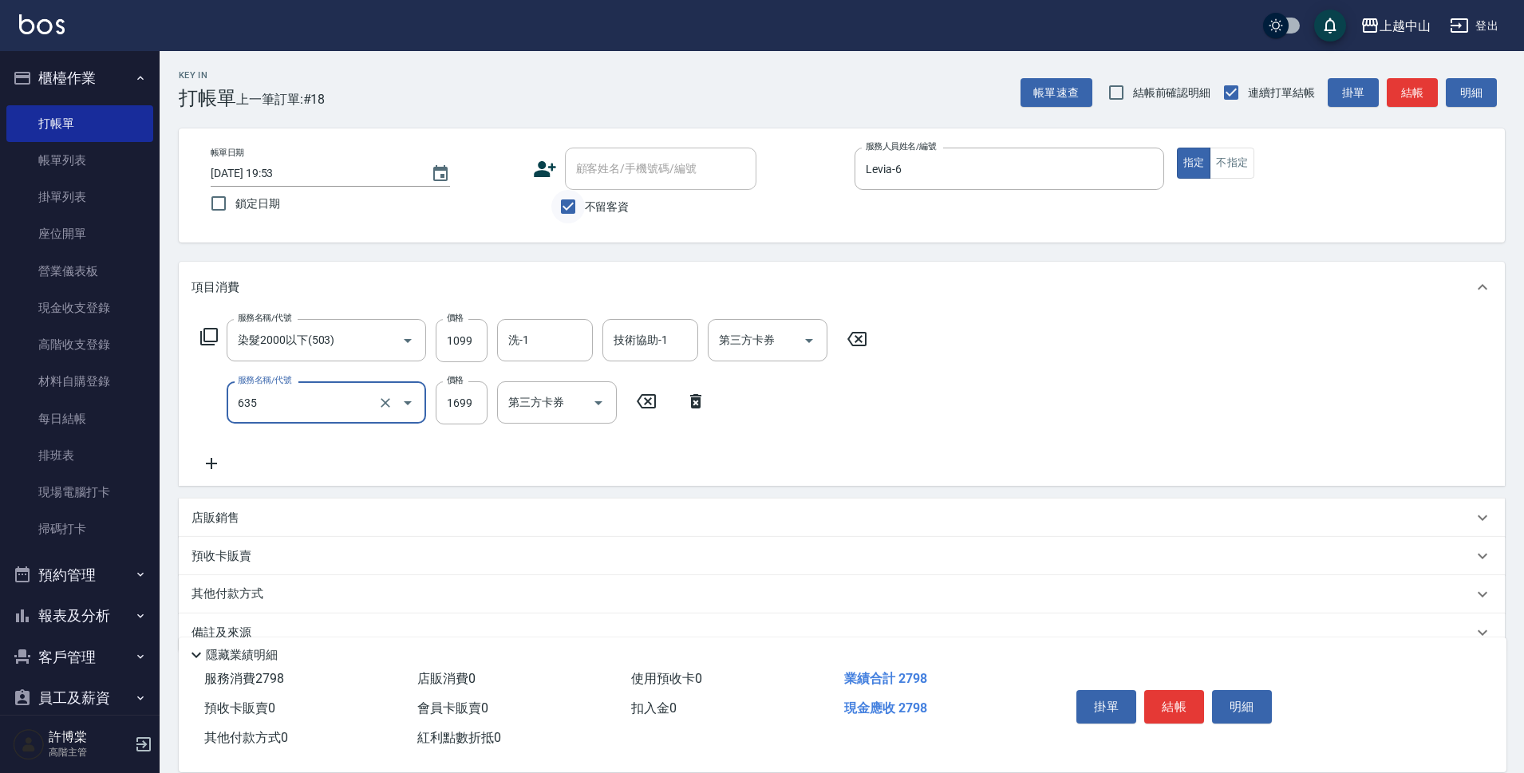
type input "兩段自備單次(635)"
click at [467, 417] on input "100" at bounding box center [462, 402] width 52 height 43
type input "1000"
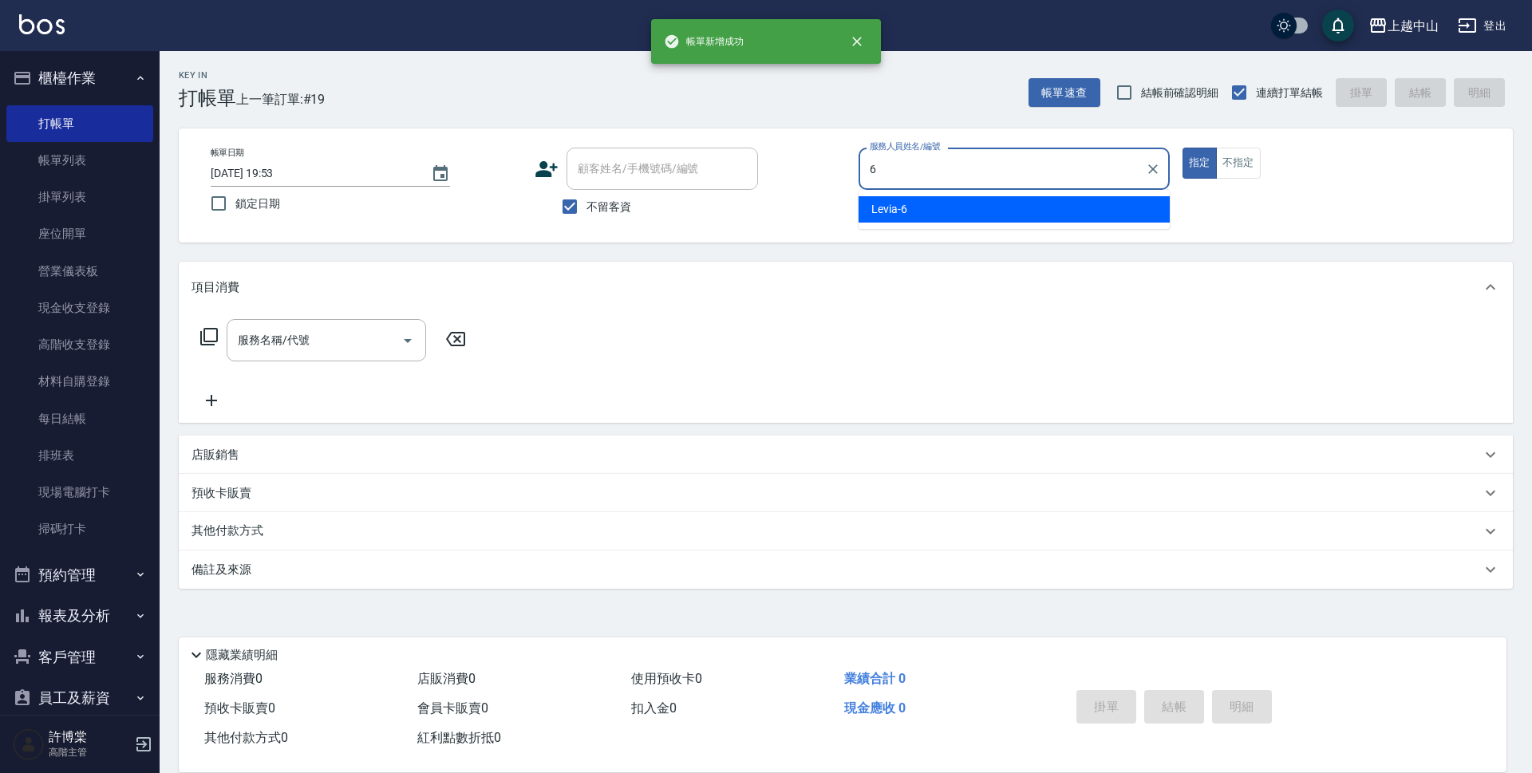
type input "Levia-6"
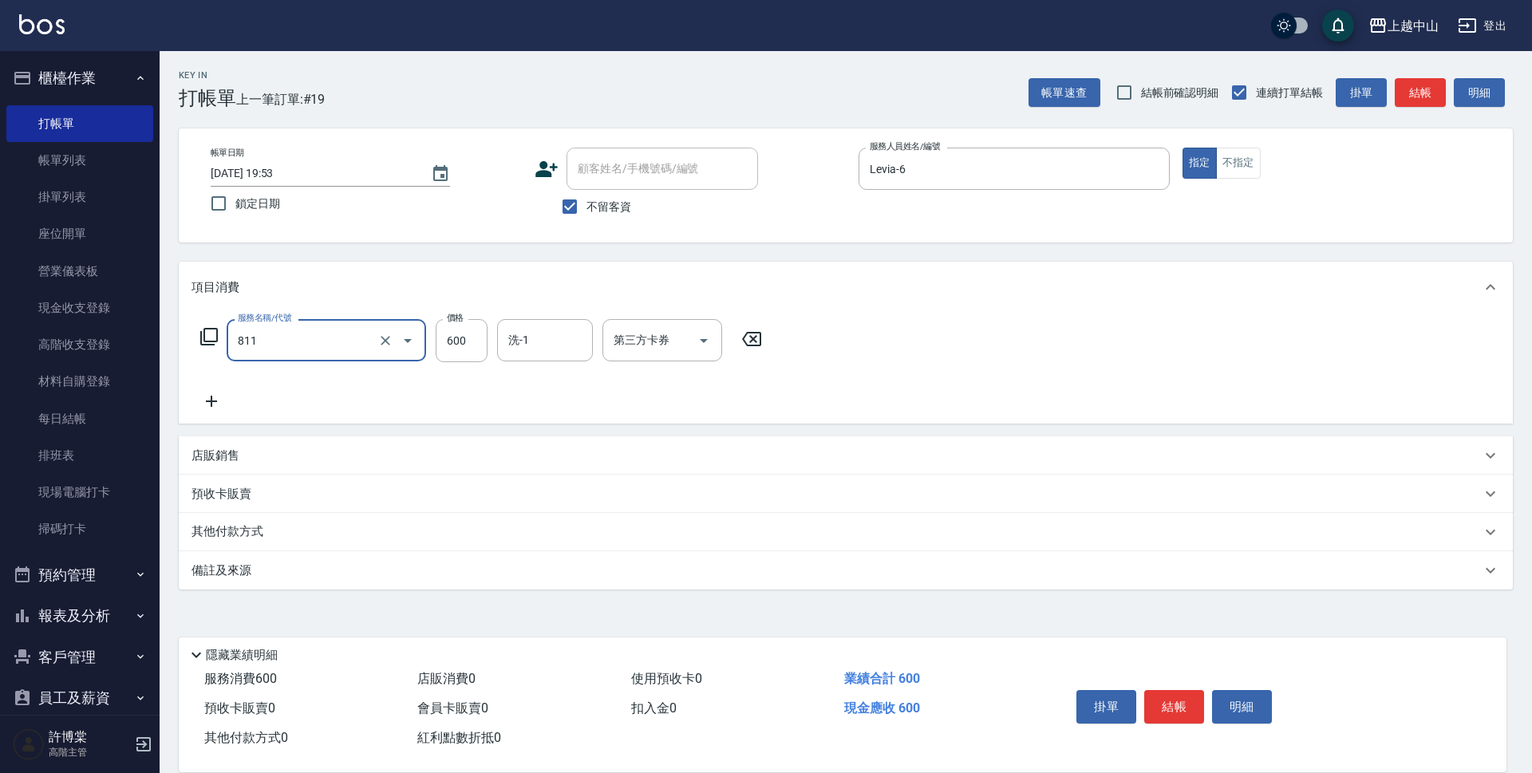
type input "洗+剪(811)"
type input "399"
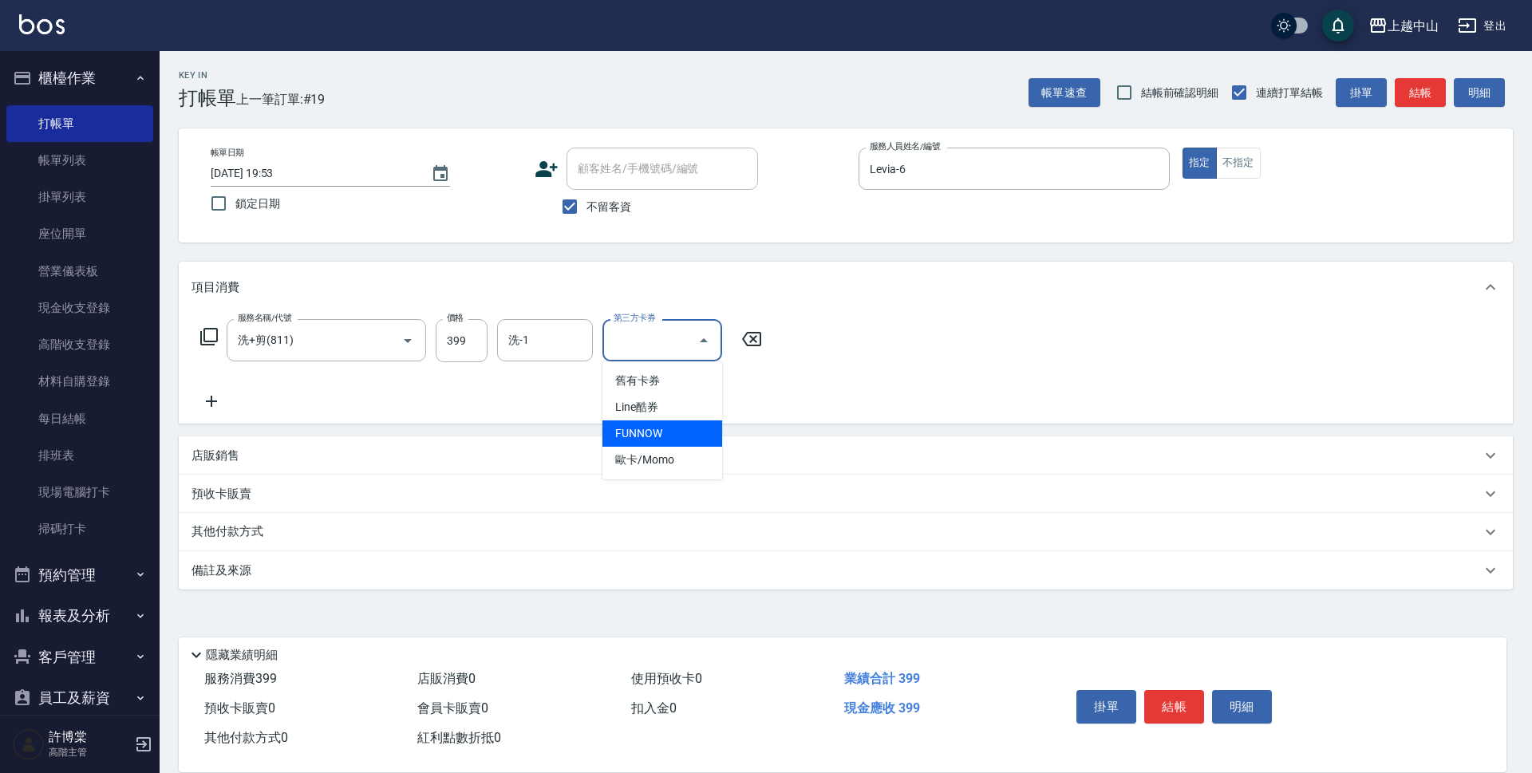
type input "FUNNOW"
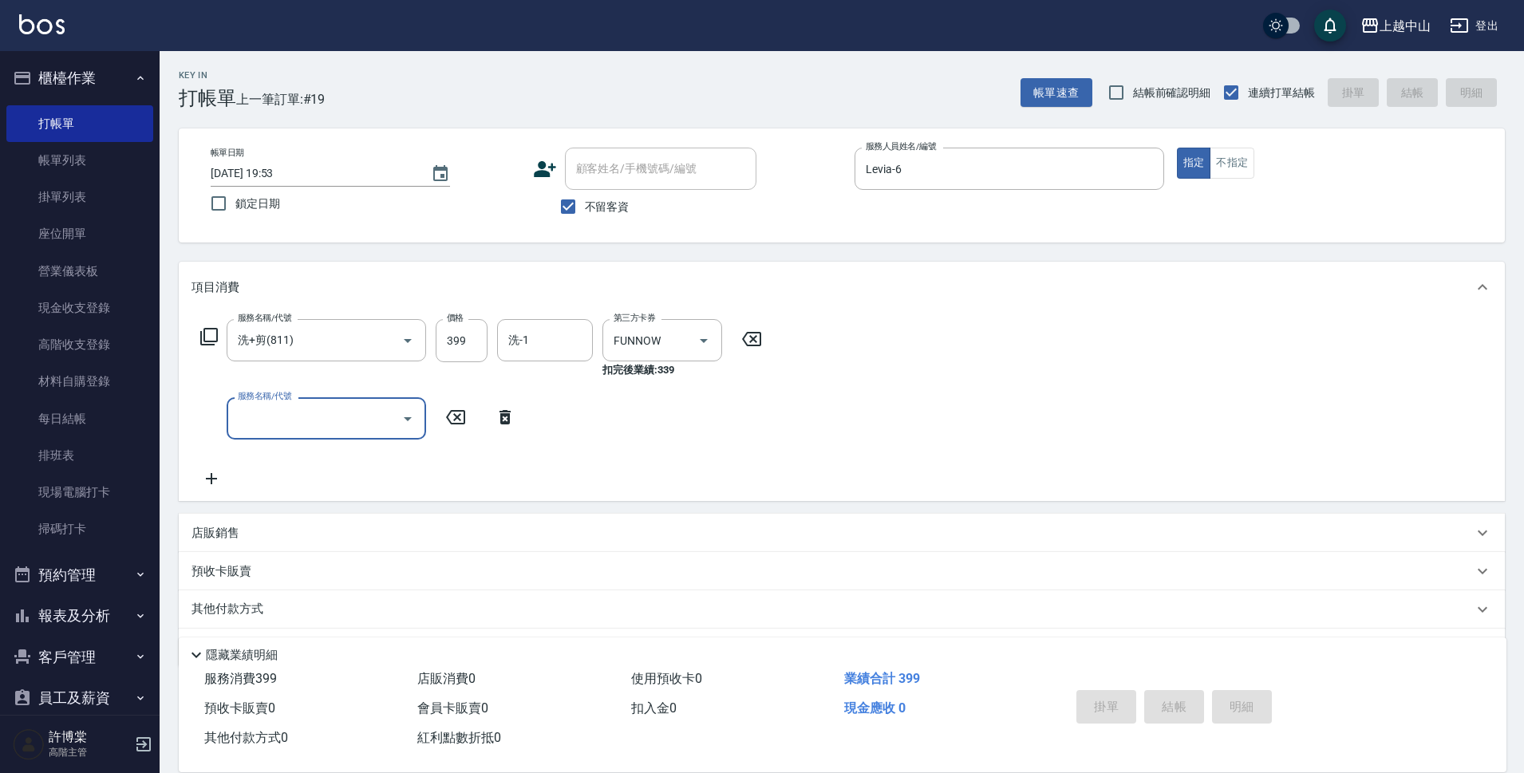
type input "[DATE] 19:54"
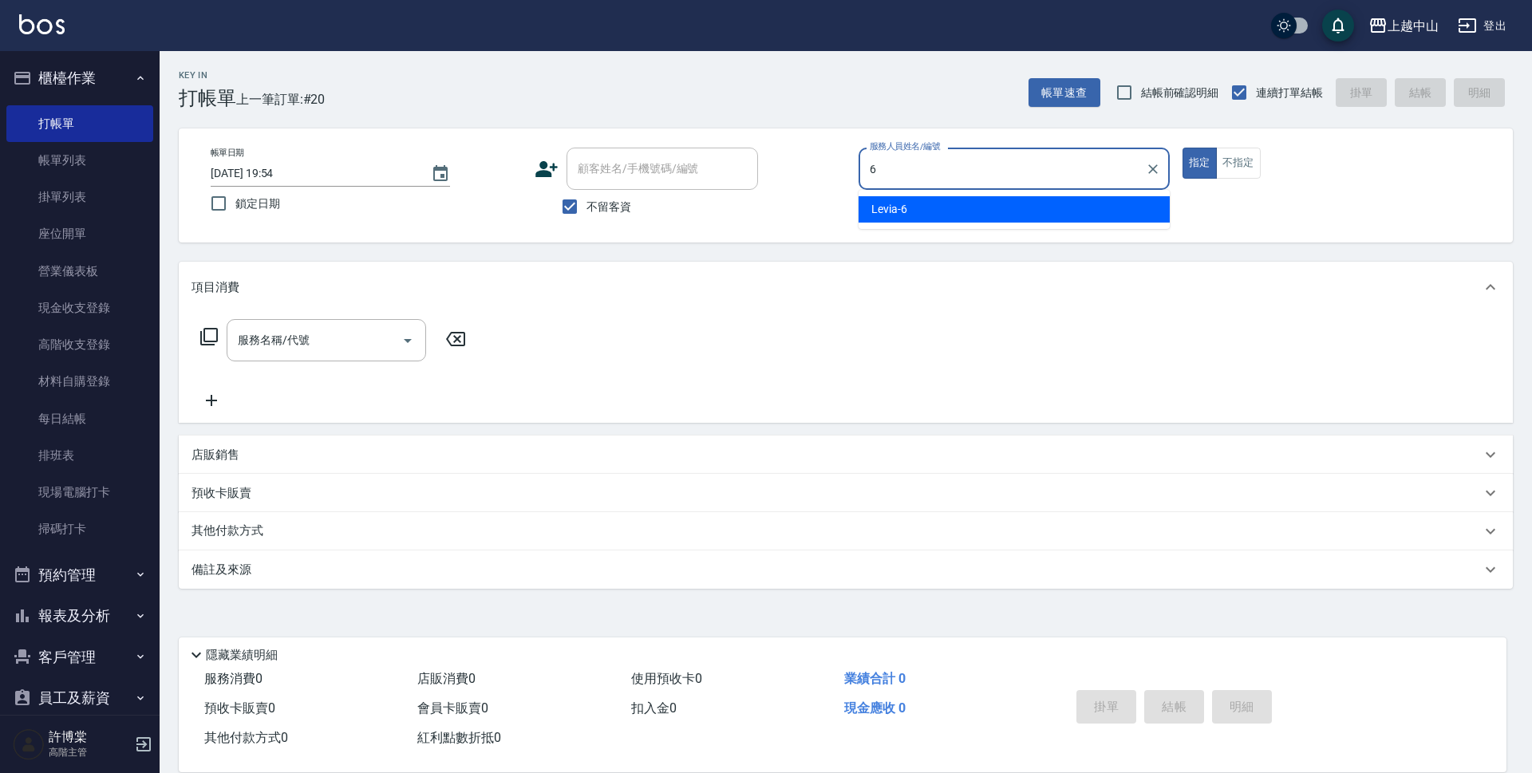
type input "Levia-6"
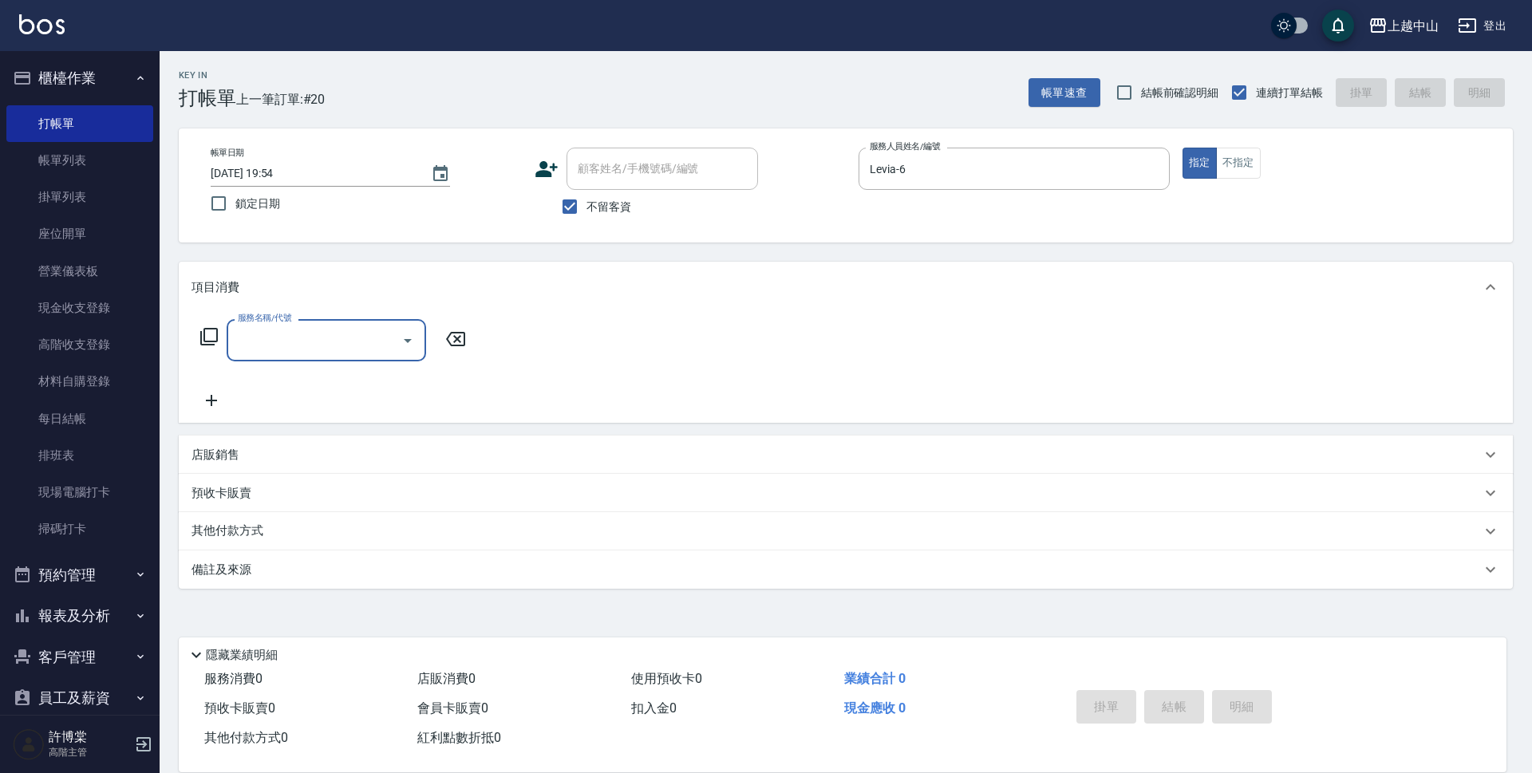
click at [282, 340] on input "服務名稱/代號" at bounding box center [314, 340] width 161 height 28
click at [216, 334] on icon at bounding box center [208, 336] width 19 height 19
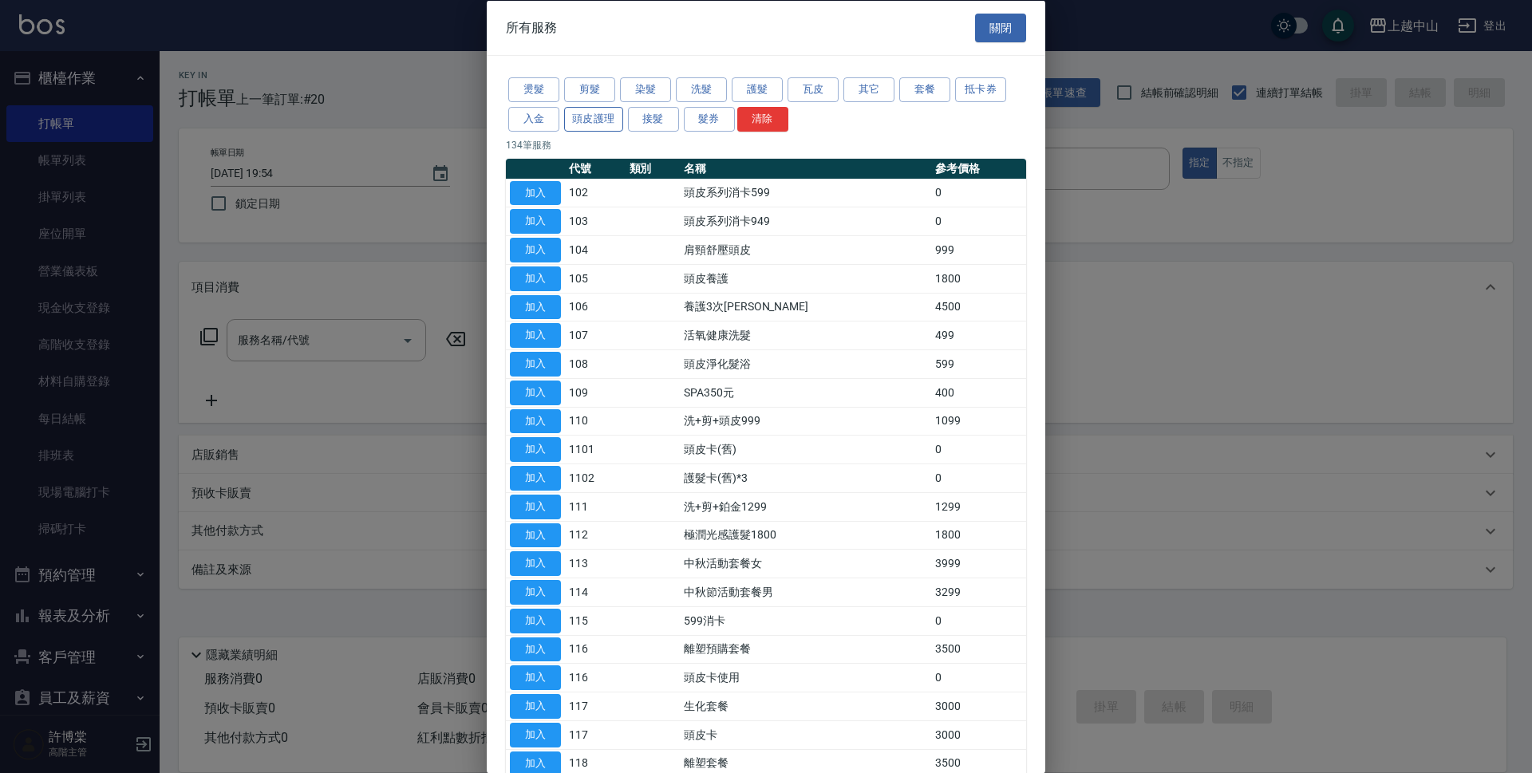
click at [593, 119] on button "頭皮護理" at bounding box center [593, 118] width 59 height 25
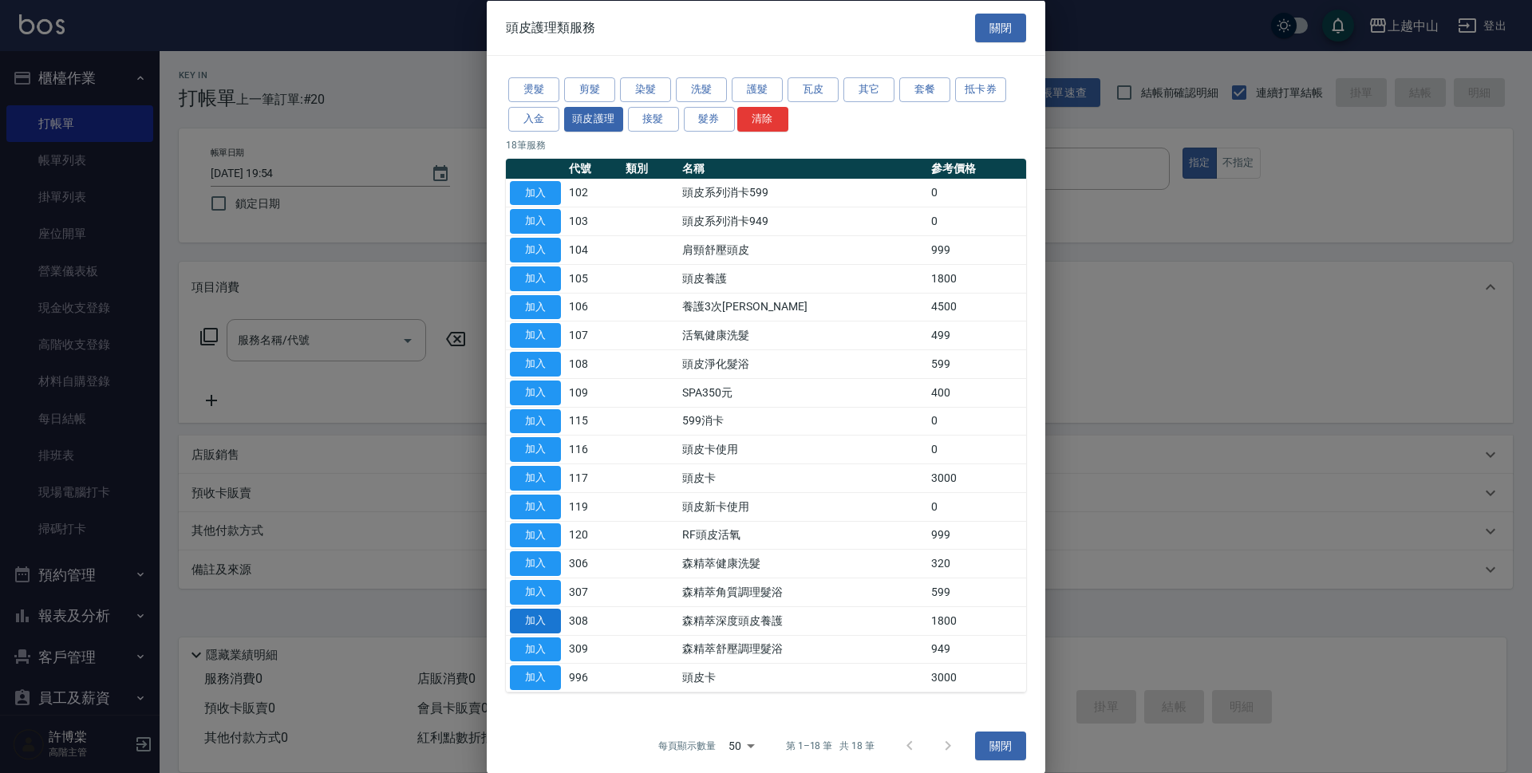
click at [538, 614] on button "加入" at bounding box center [535, 620] width 51 height 25
type input "森精萃深度頭皮養護(308)"
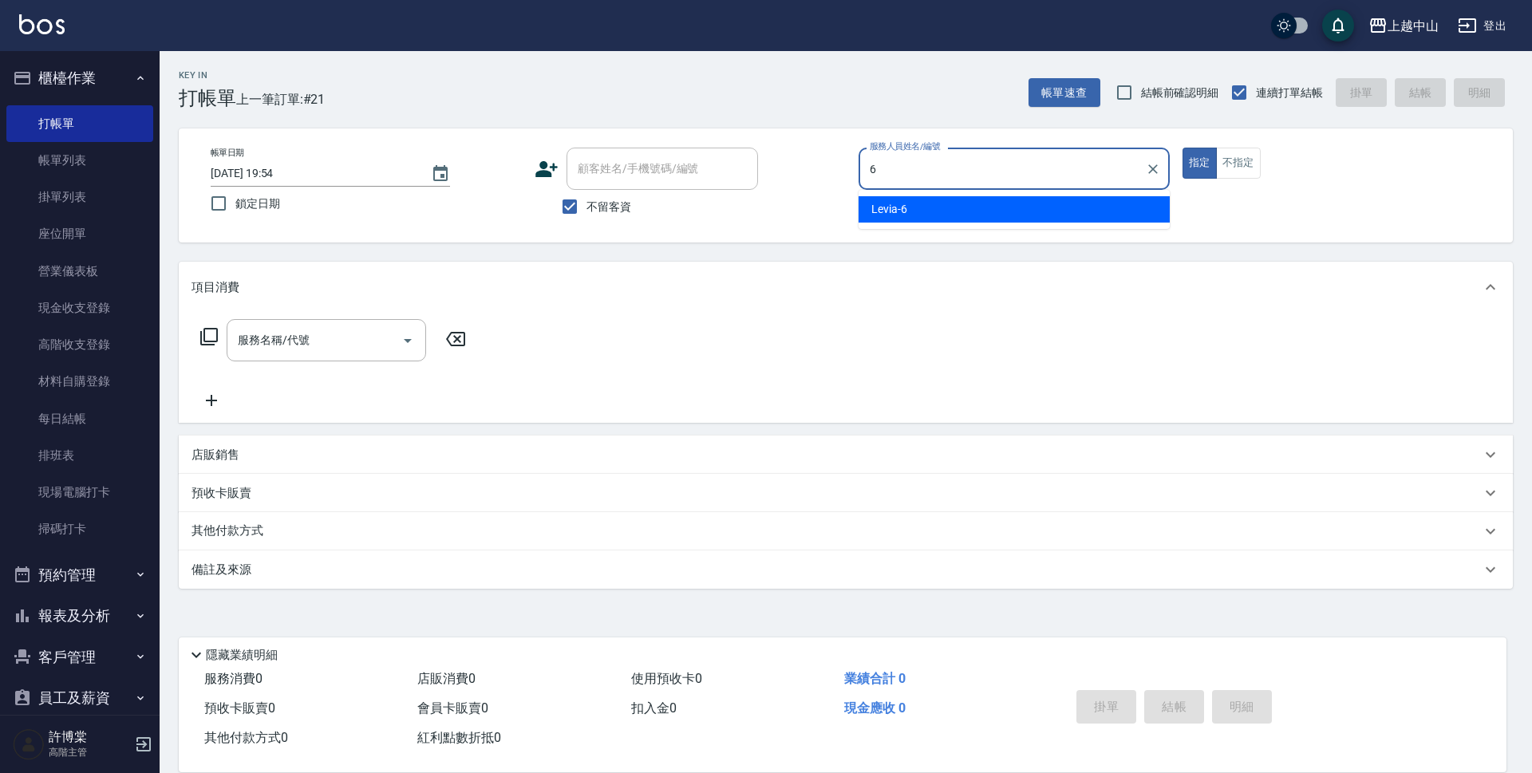
type input "Levia-6"
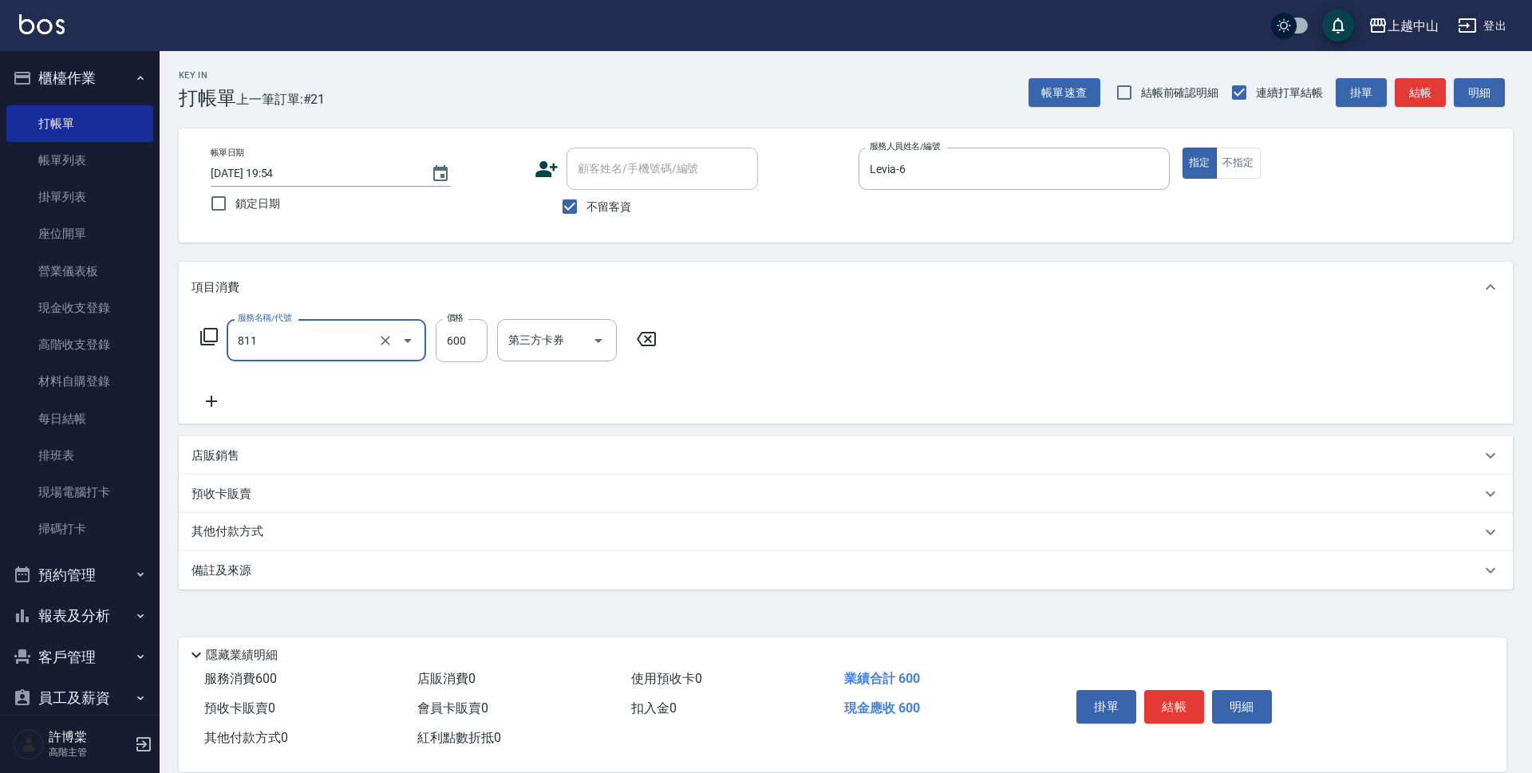
type input "洗+剪(811)"
type input "500"
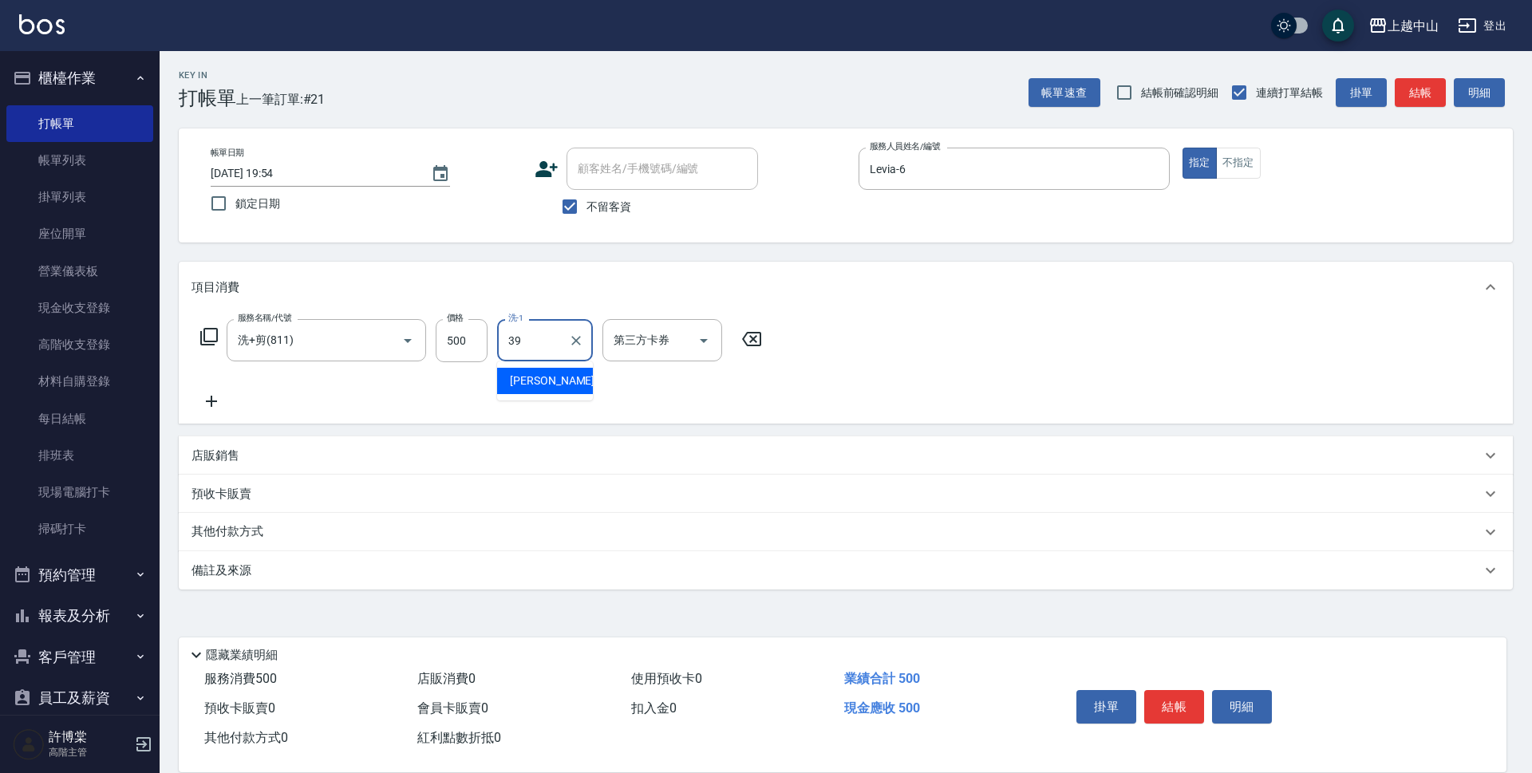
type input "[PERSON_NAME]-39"
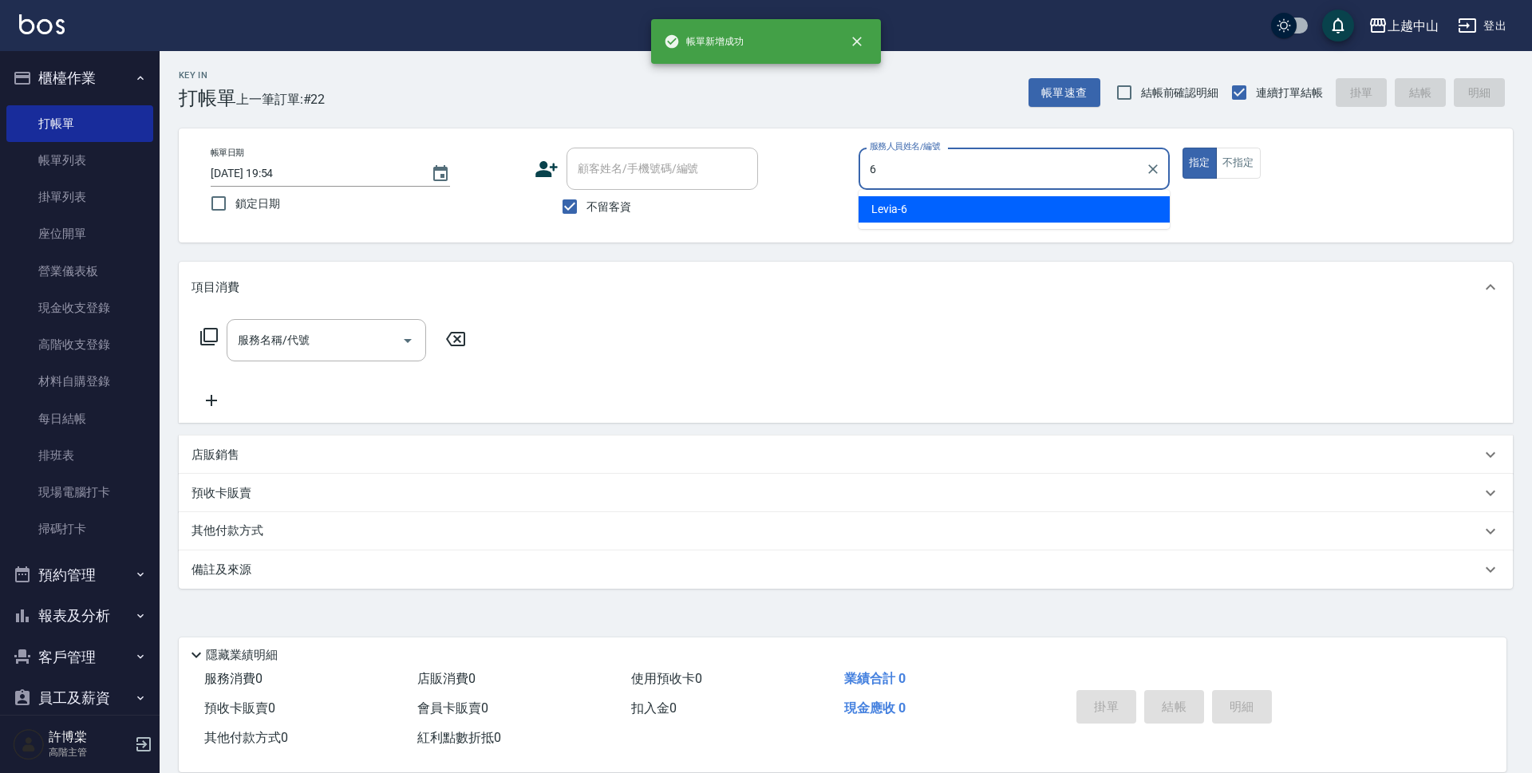
type input "Levia-6"
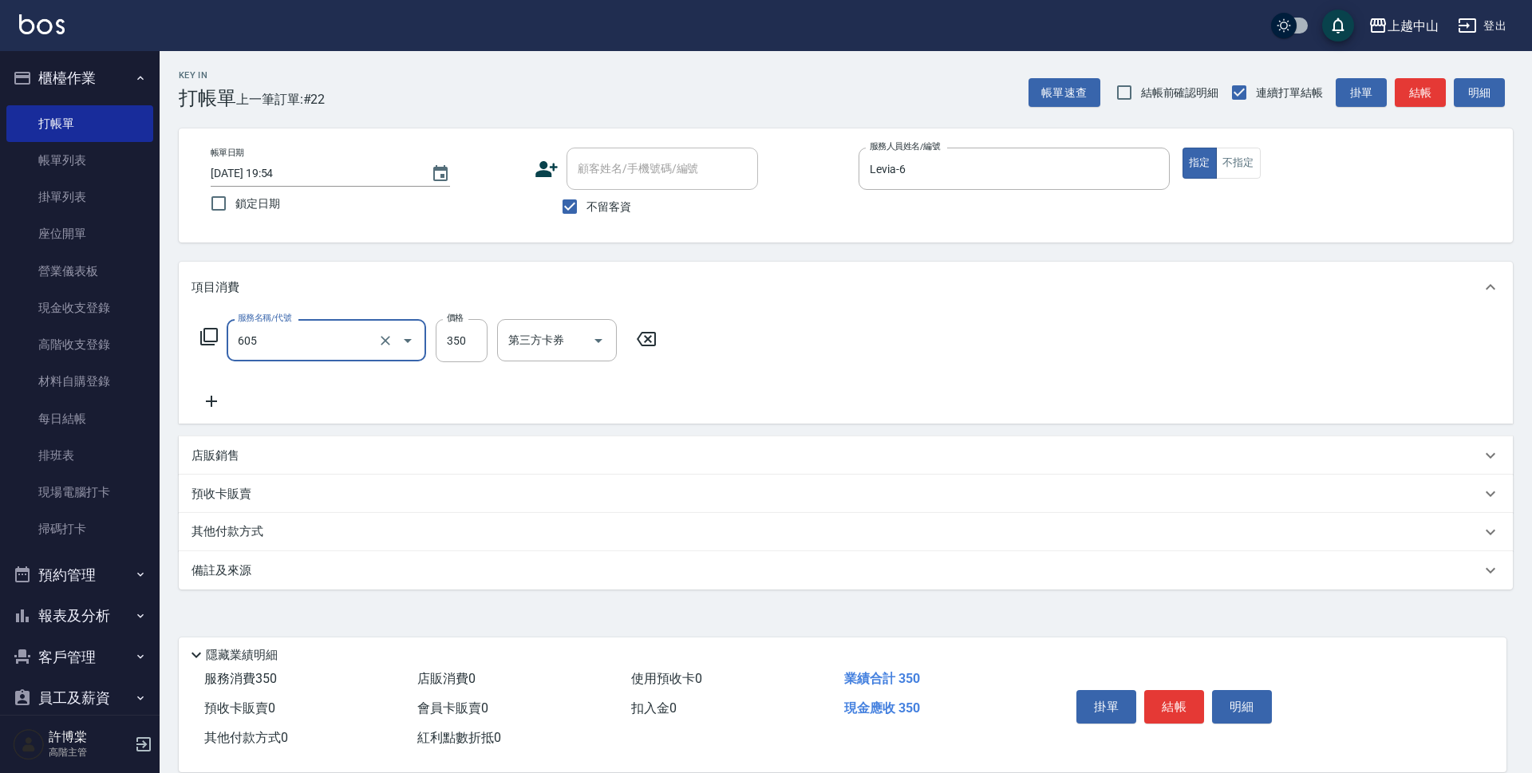
type input "洗髮 (女)(605)"
type input "400"
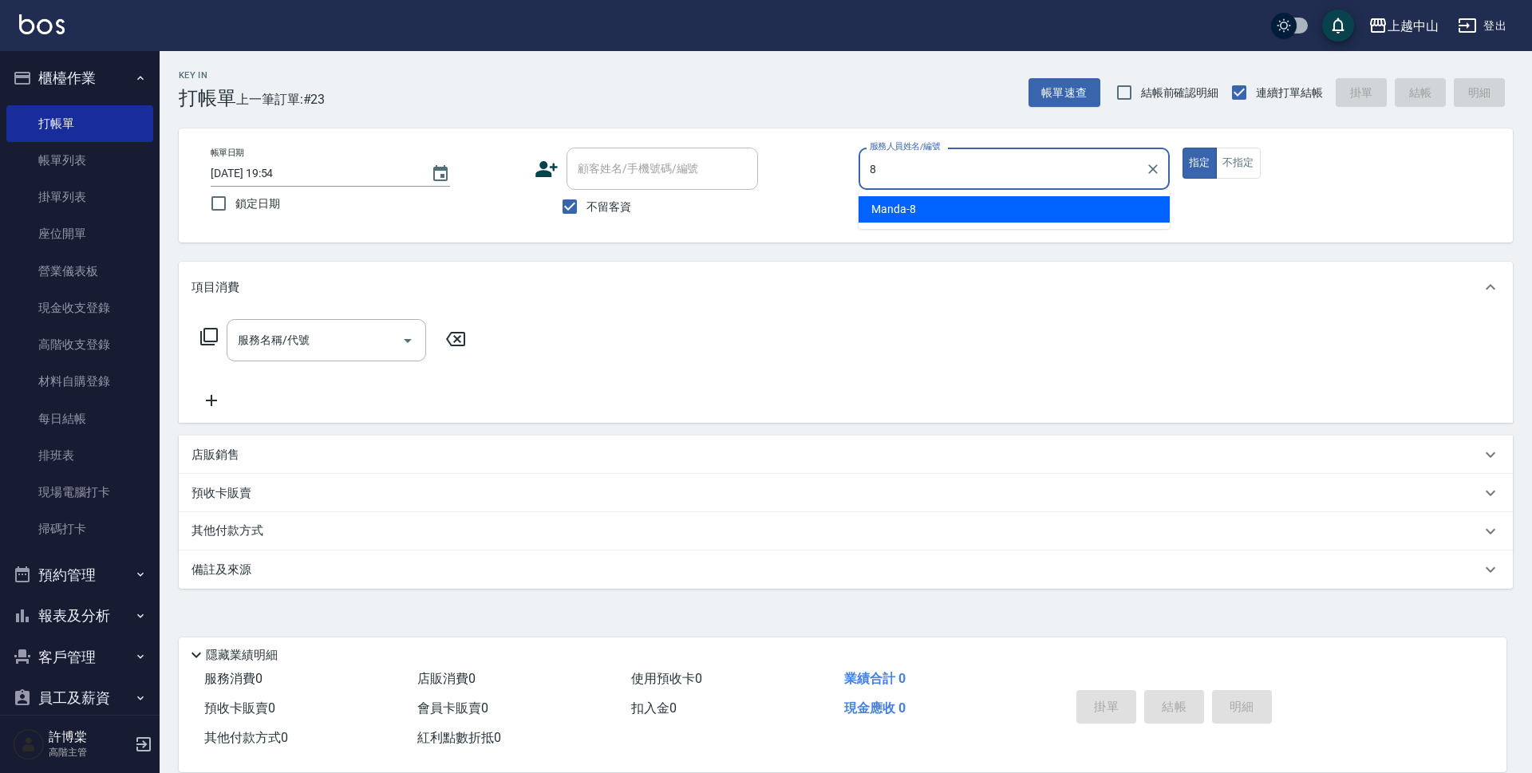
type input "Manda-8"
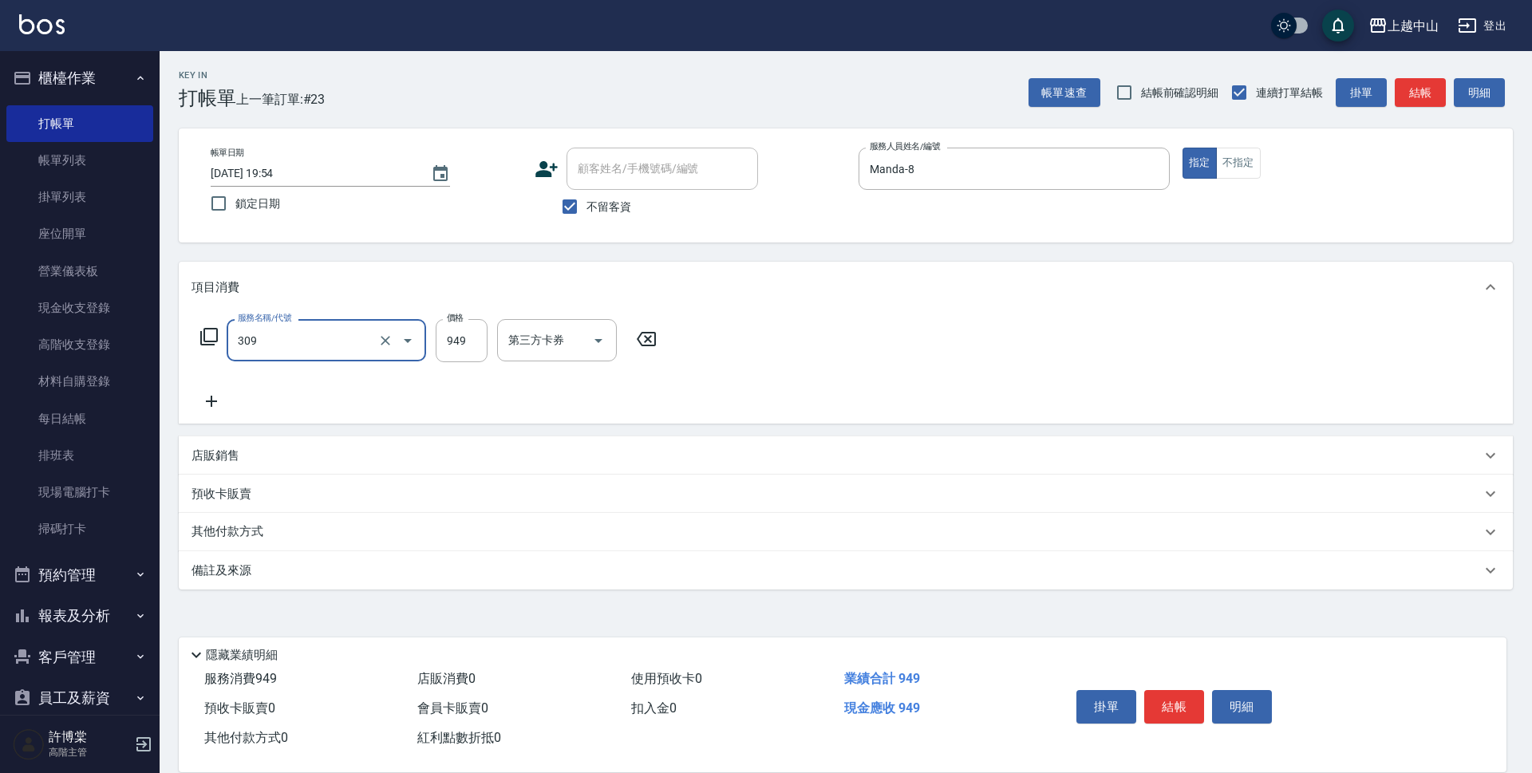
type input "森精萃舒壓調理髮浴(309)"
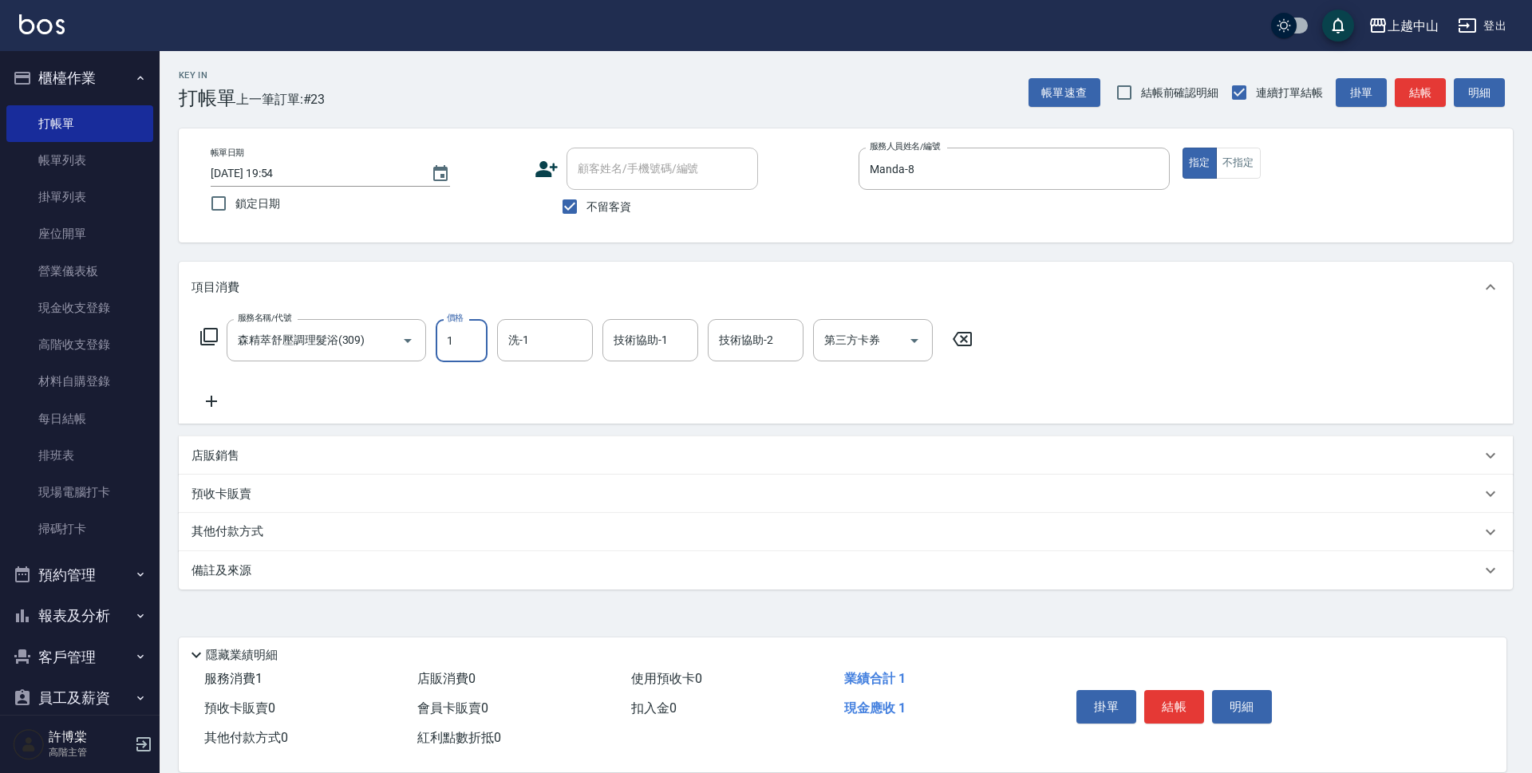
type input "1"
click at [983, 331] on div "服務名稱/代號 森精萃舒壓調理髮浴(309) 服務名稱/代號 價格 1 價格 洗-1 洗-1 技術協助-1 技術協助-1 技術協助-2 技術協助-2 第三方卡…" at bounding box center [846, 368] width 1334 height 111
click at [949, 345] on icon at bounding box center [962, 338] width 40 height 19
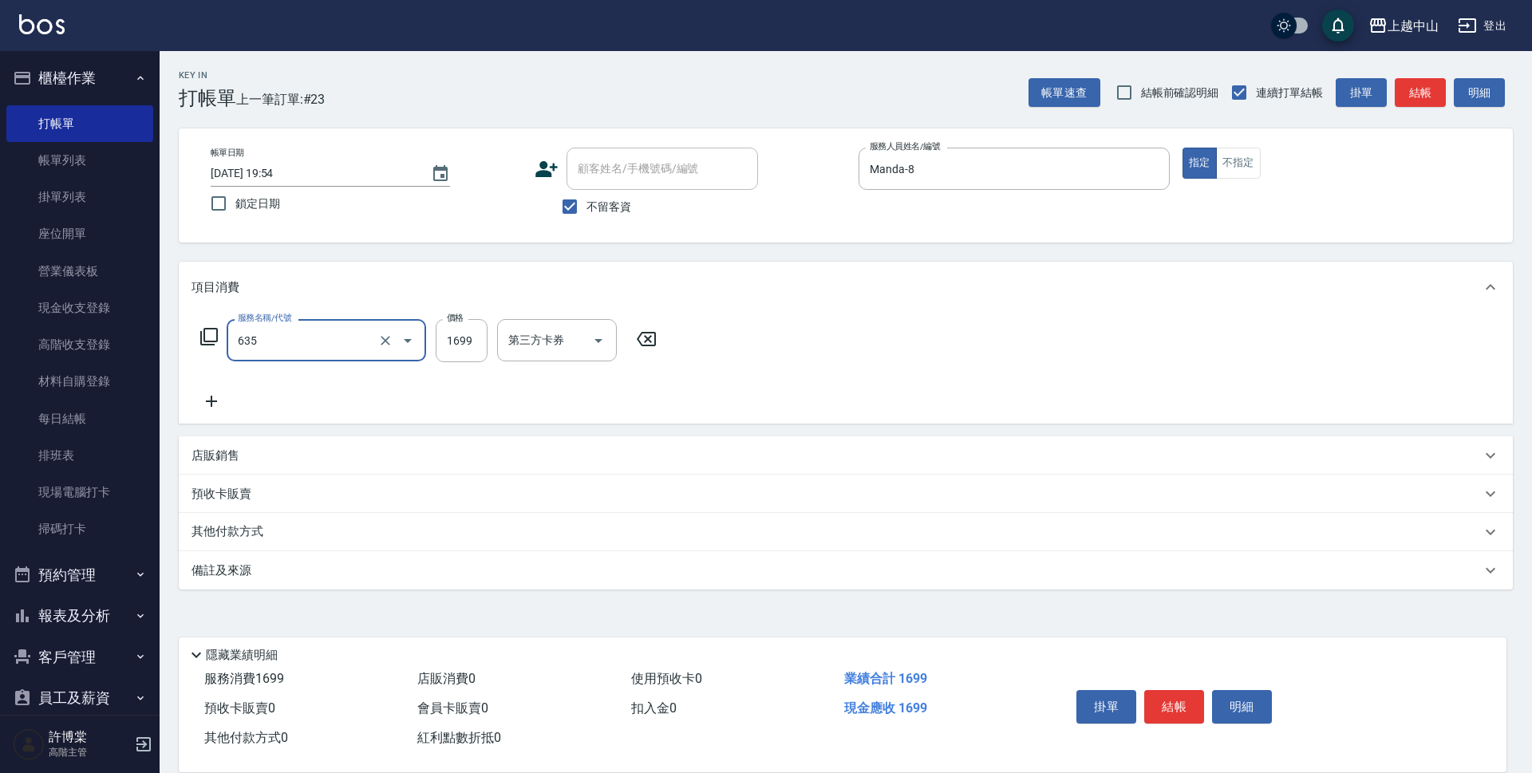
type input "兩段自備單次(635)"
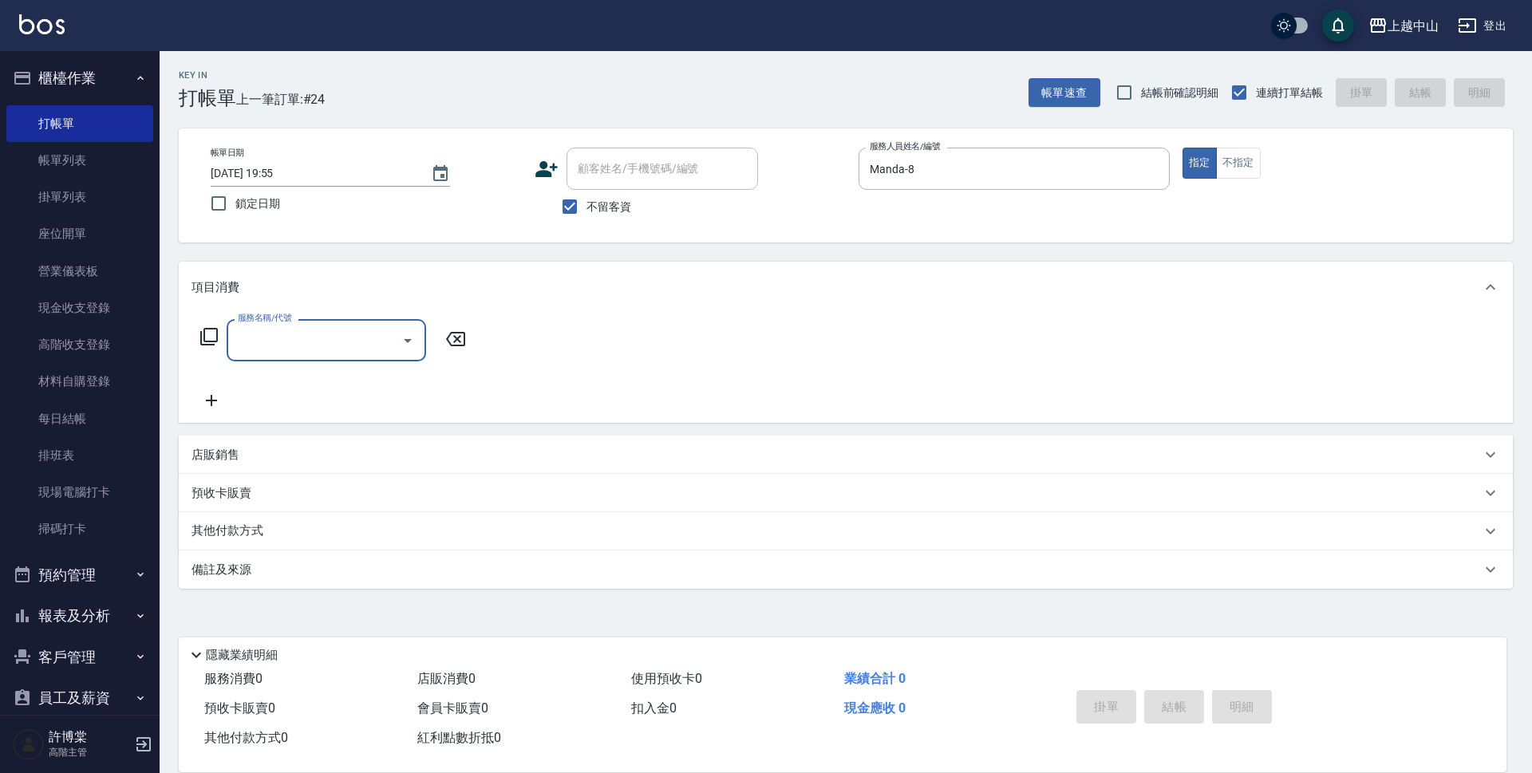
click at [258, 355] on div "服務名稱/代號" at bounding box center [326, 340] width 199 height 42
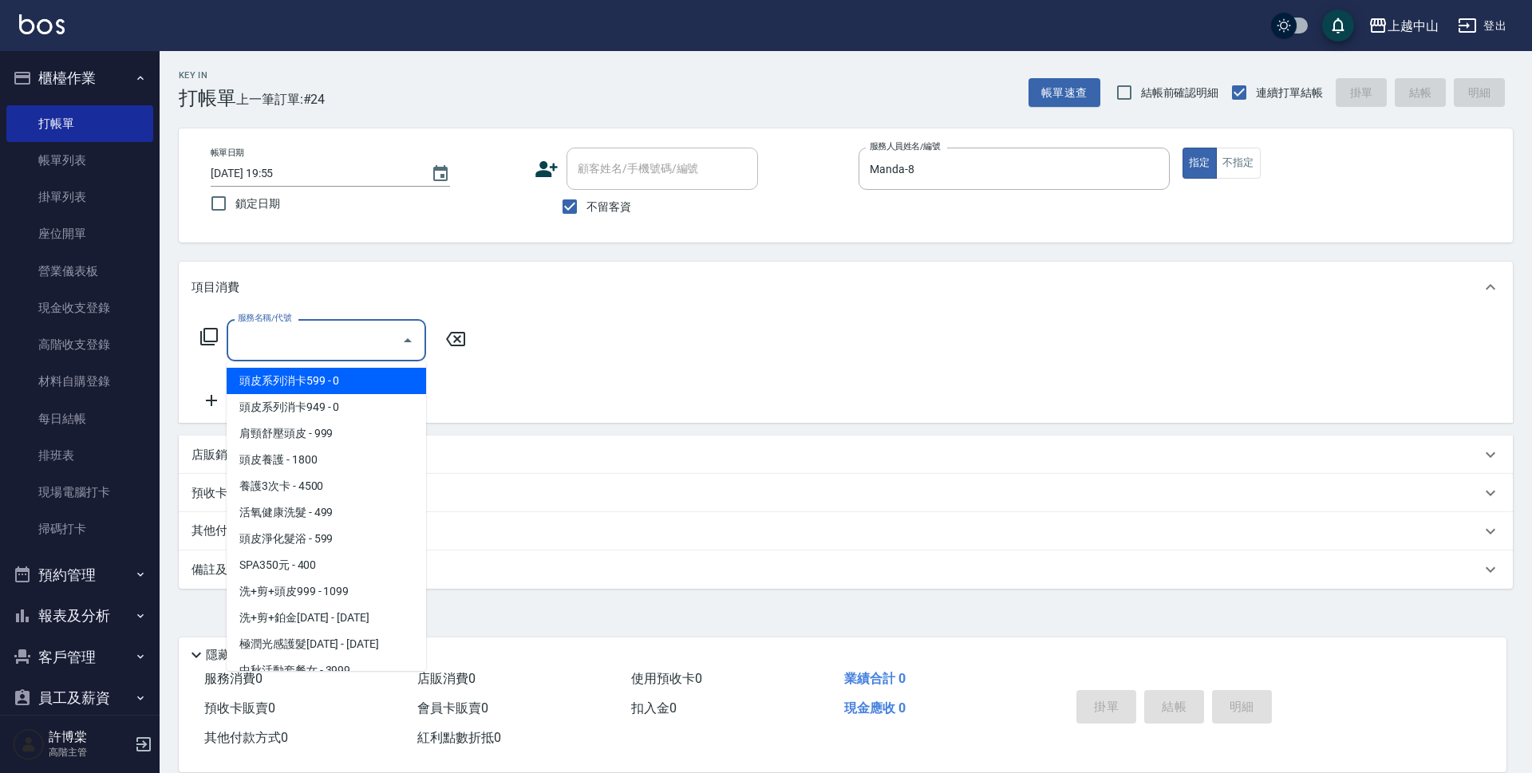
click at [207, 334] on icon at bounding box center [208, 336] width 19 height 19
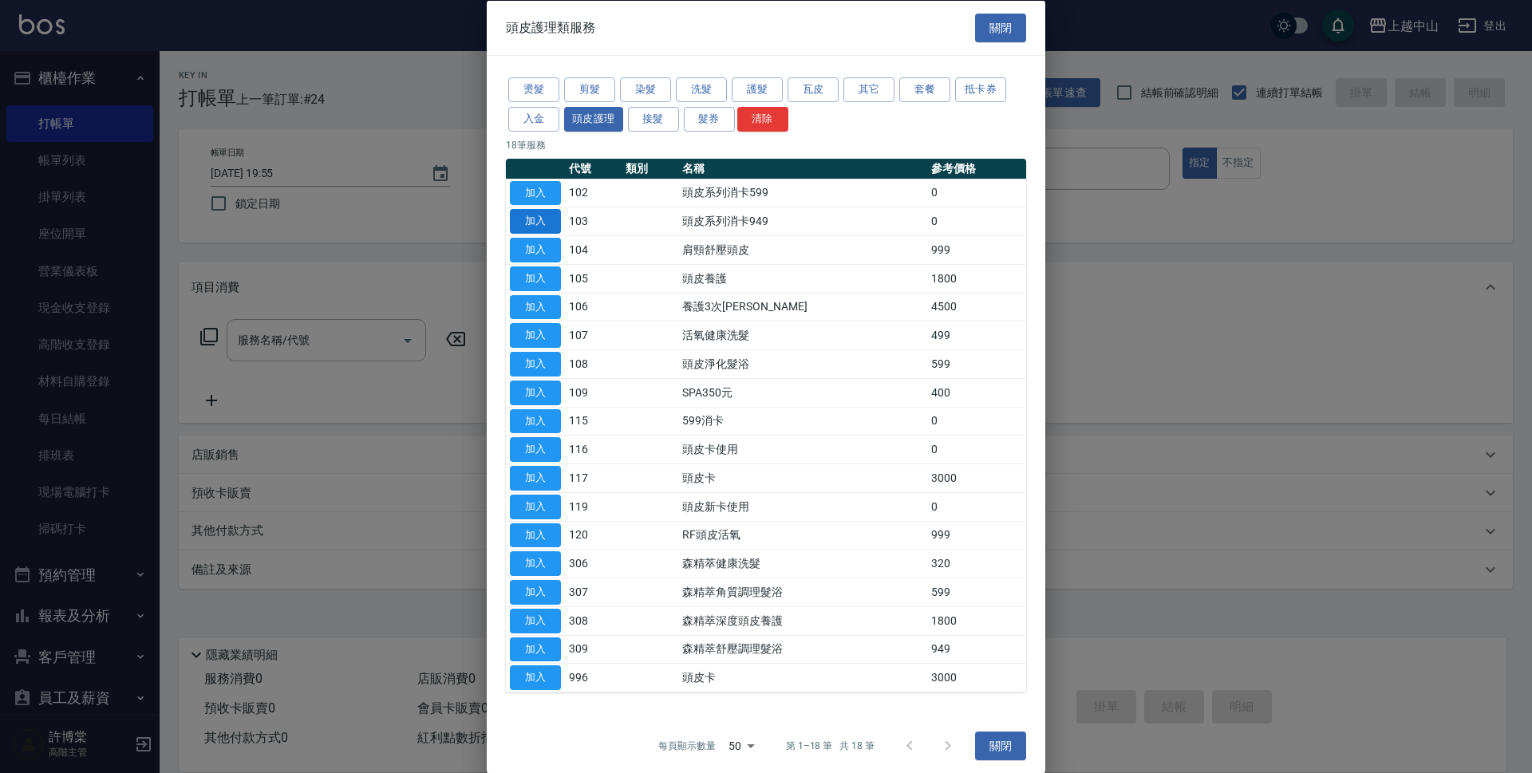
click at [532, 224] on button "加入" at bounding box center [535, 221] width 51 height 25
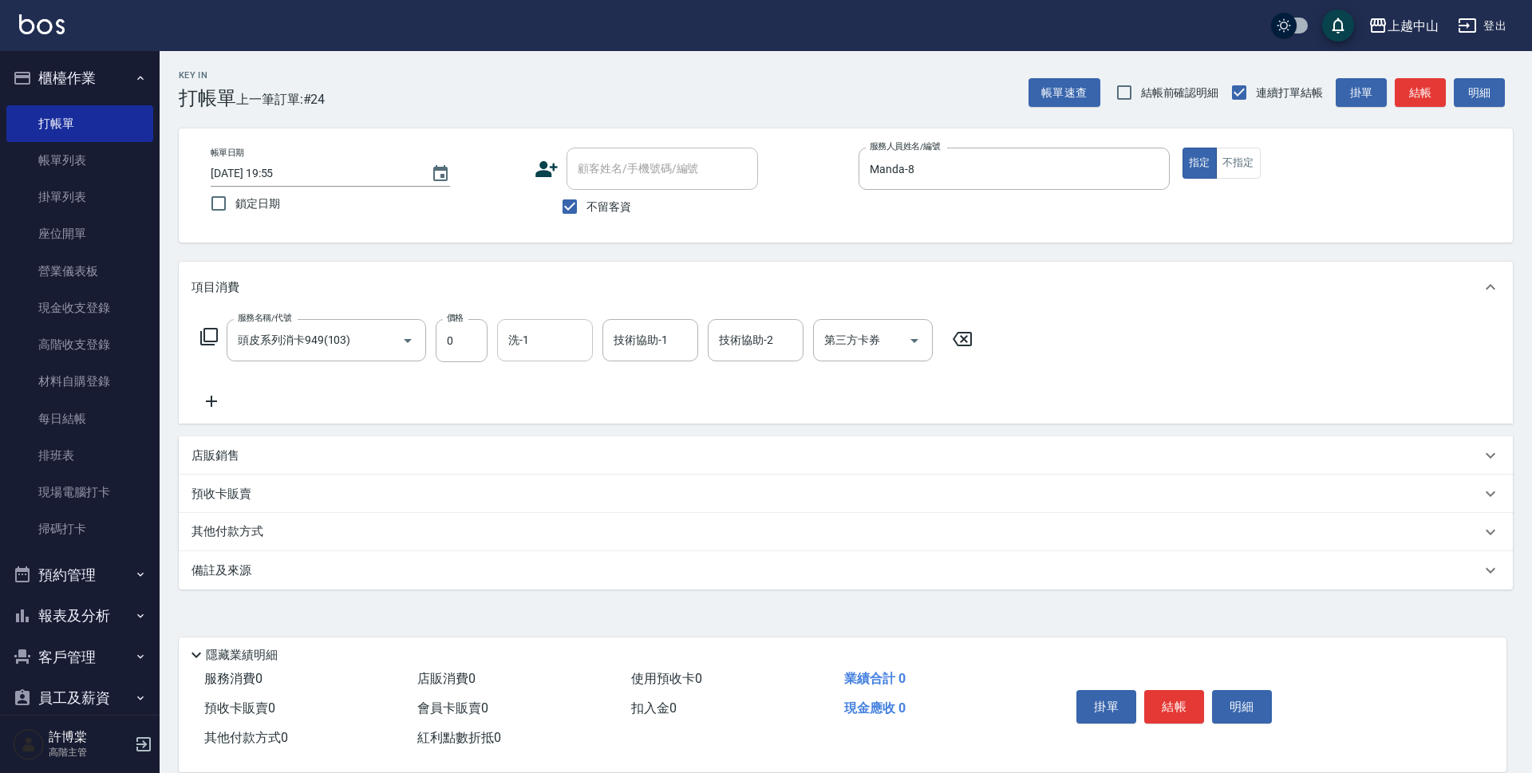
click at [533, 345] on input "洗-1" at bounding box center [544, 340] width 81 height 28
click at [968, 338] on icon at bounding box center [962, 338] width 40 height 19
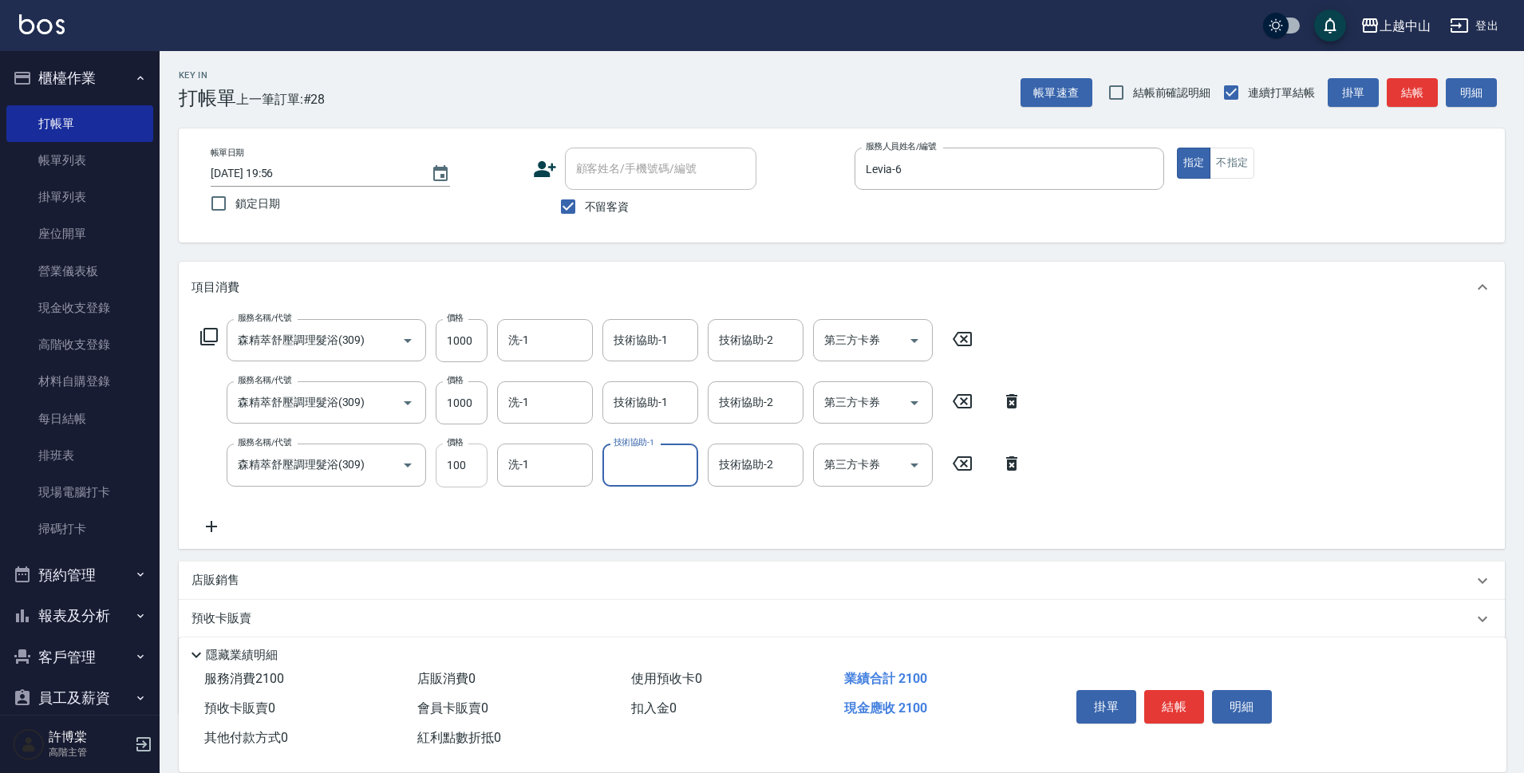
click at [455, 462] on input "100" at bounding box center [462, 465] width 52 height 43
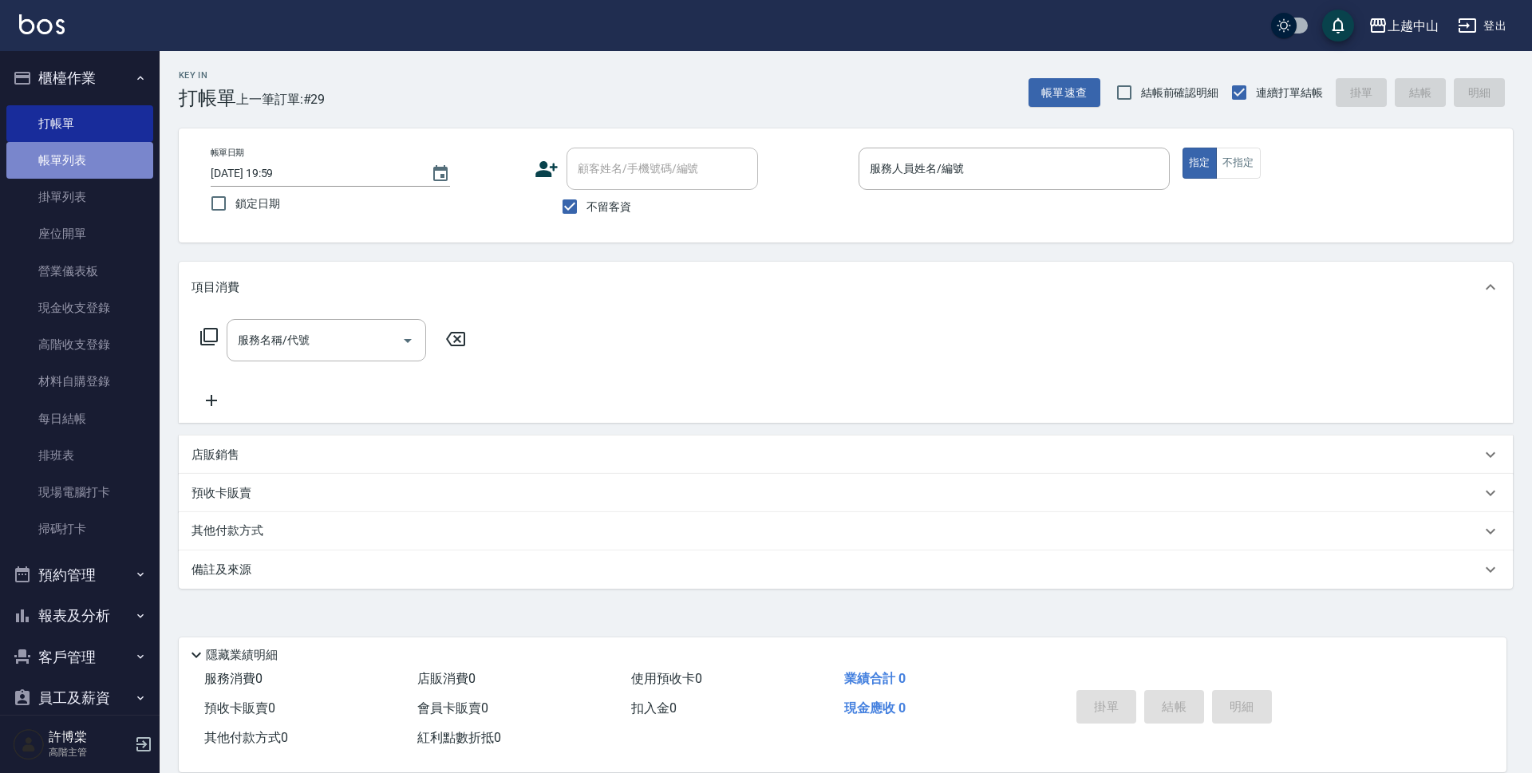
click at [101, 162] on link "帳單列表" at bounding box center [79, 160] width 147 height 37
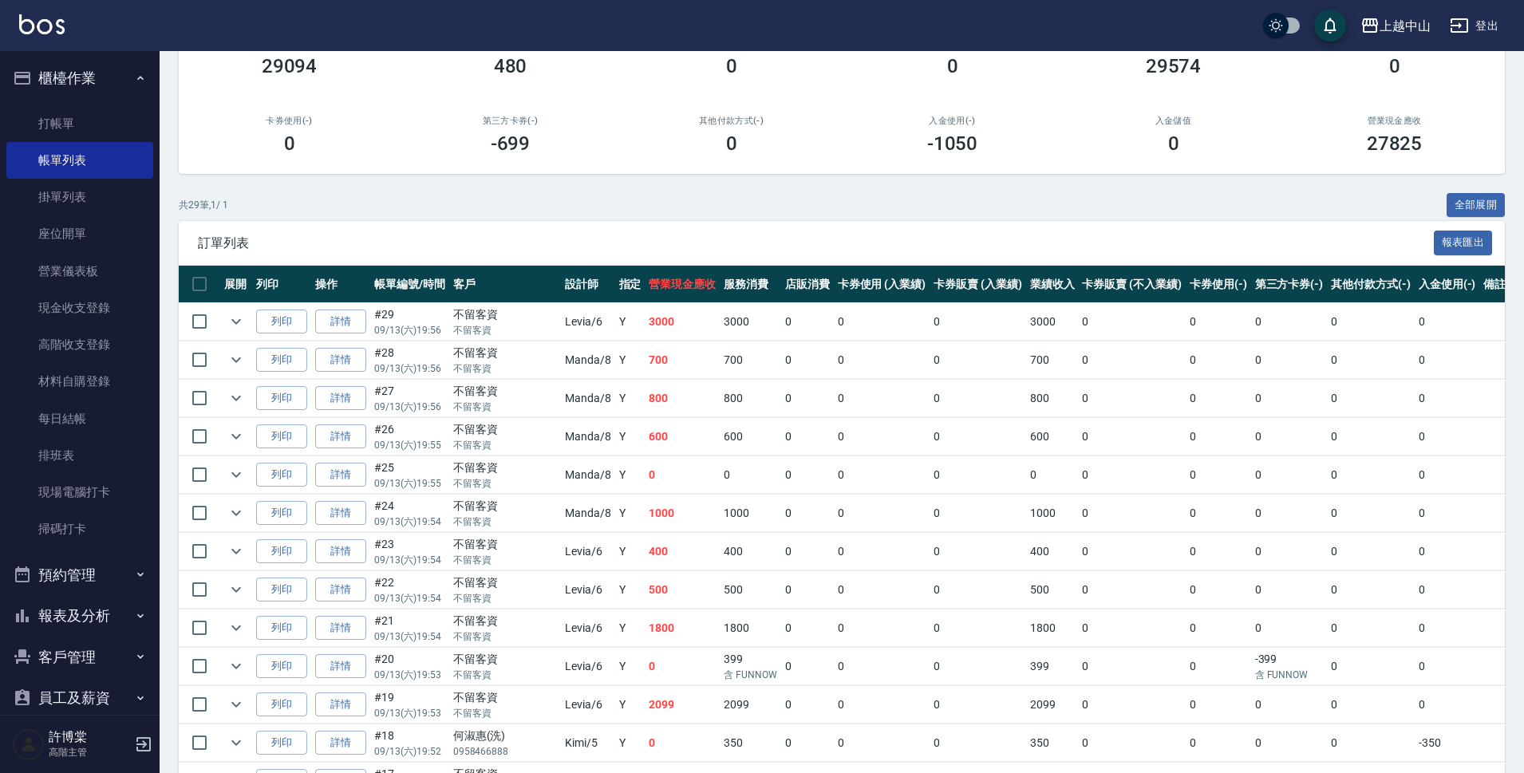
scroll to position [278, 0]
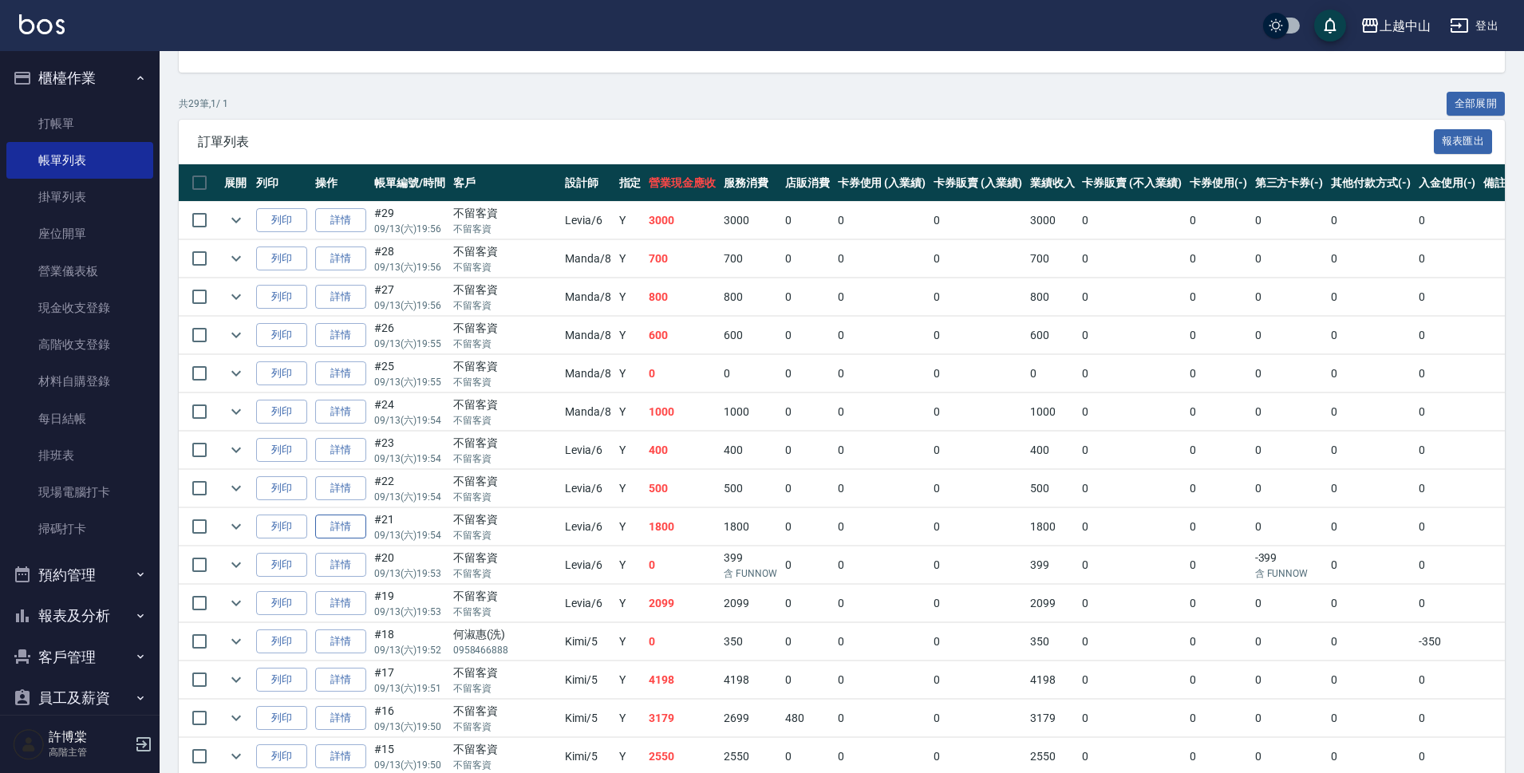
click at [346, 529] on link "詳情" at bounding box center [340, 527] width 51 height 25
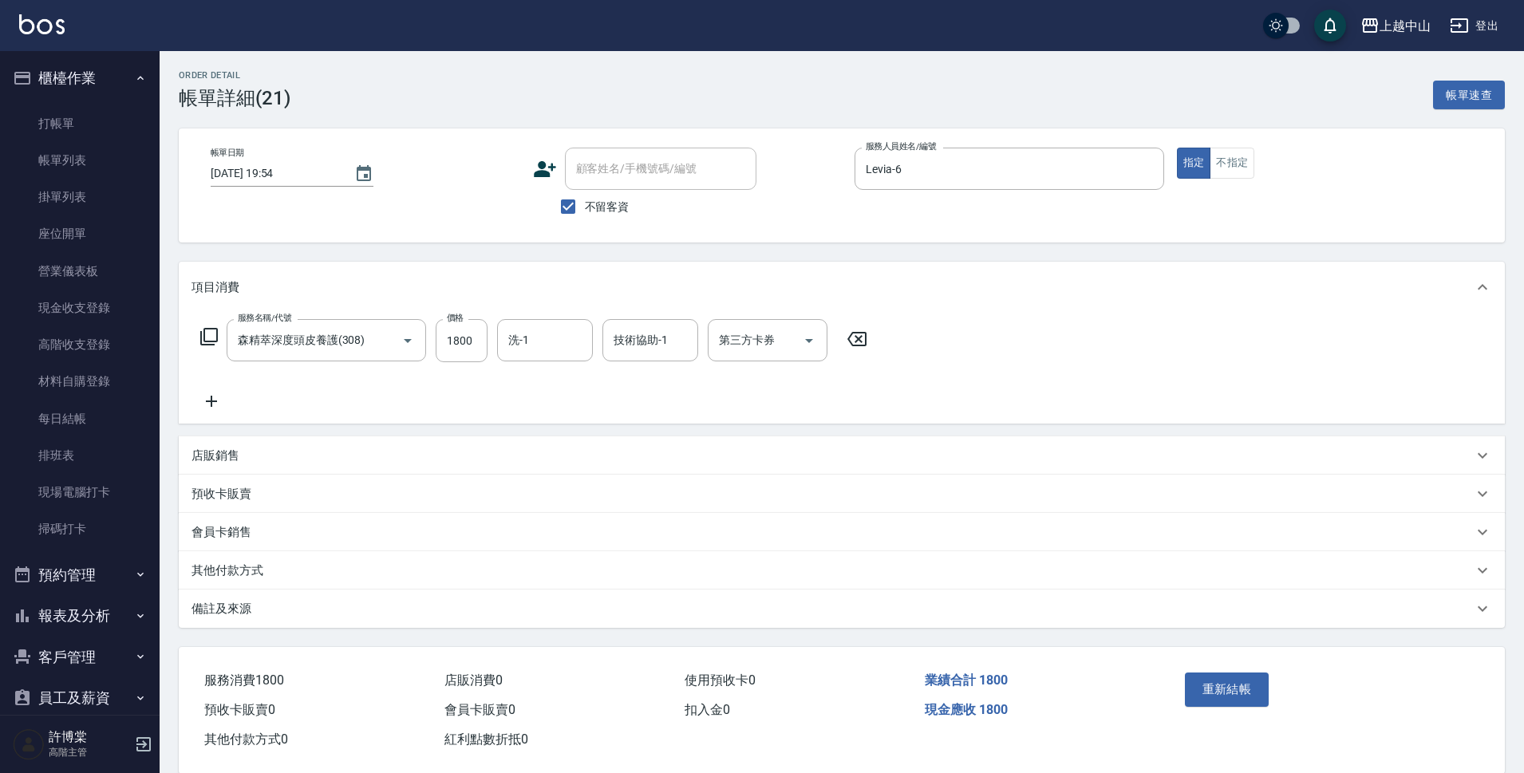
drag, startPoint x: 846, startPoint y: 333, endPoint x: 853, endPoint y: 337, distance: 8.2
click at [848, 333] on icon at bounding box center [857, 338] width 40 height 19
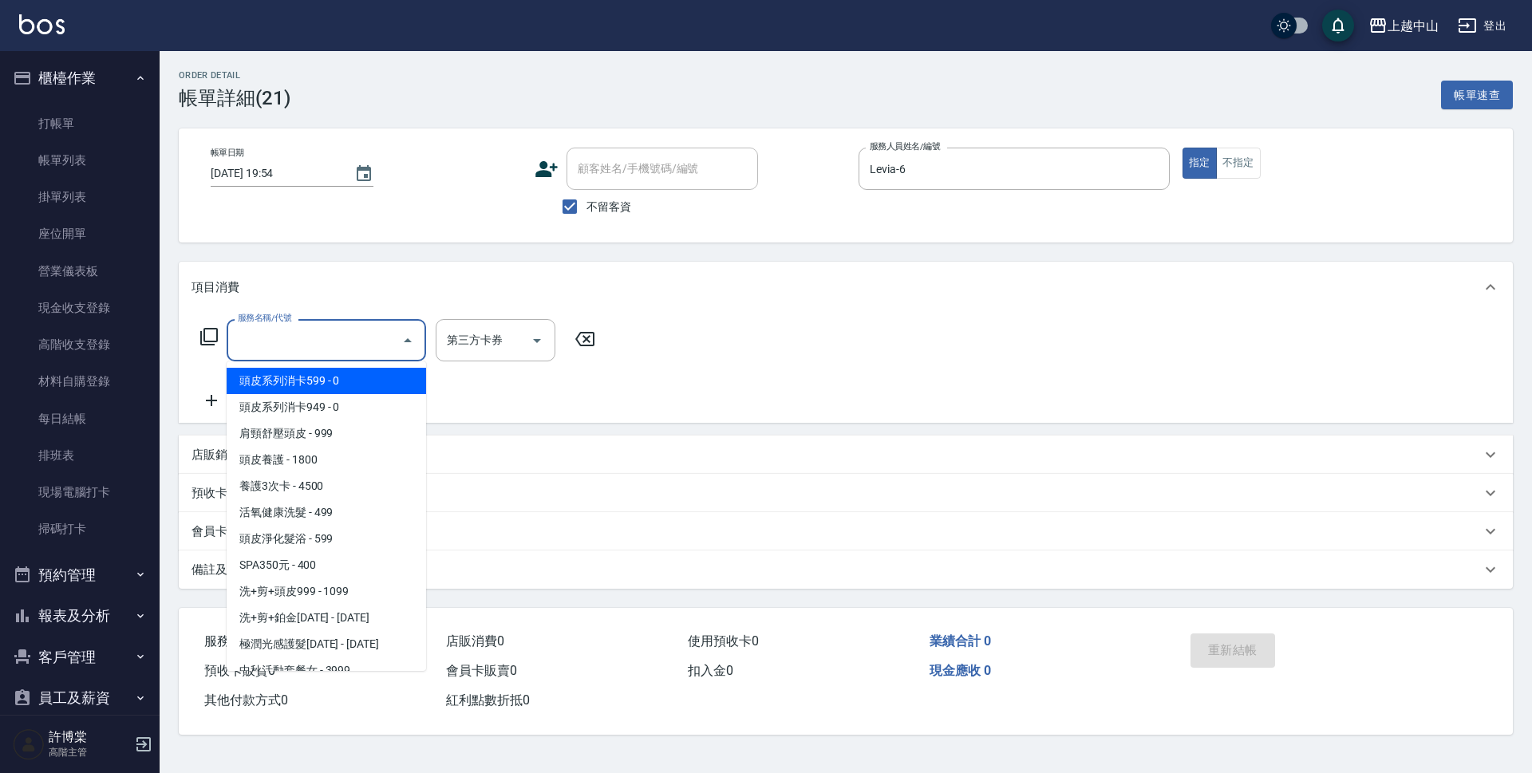
click at [327, 336] on input "服務名稱/代號" at bounding box center [314, 340] width 161 height 28
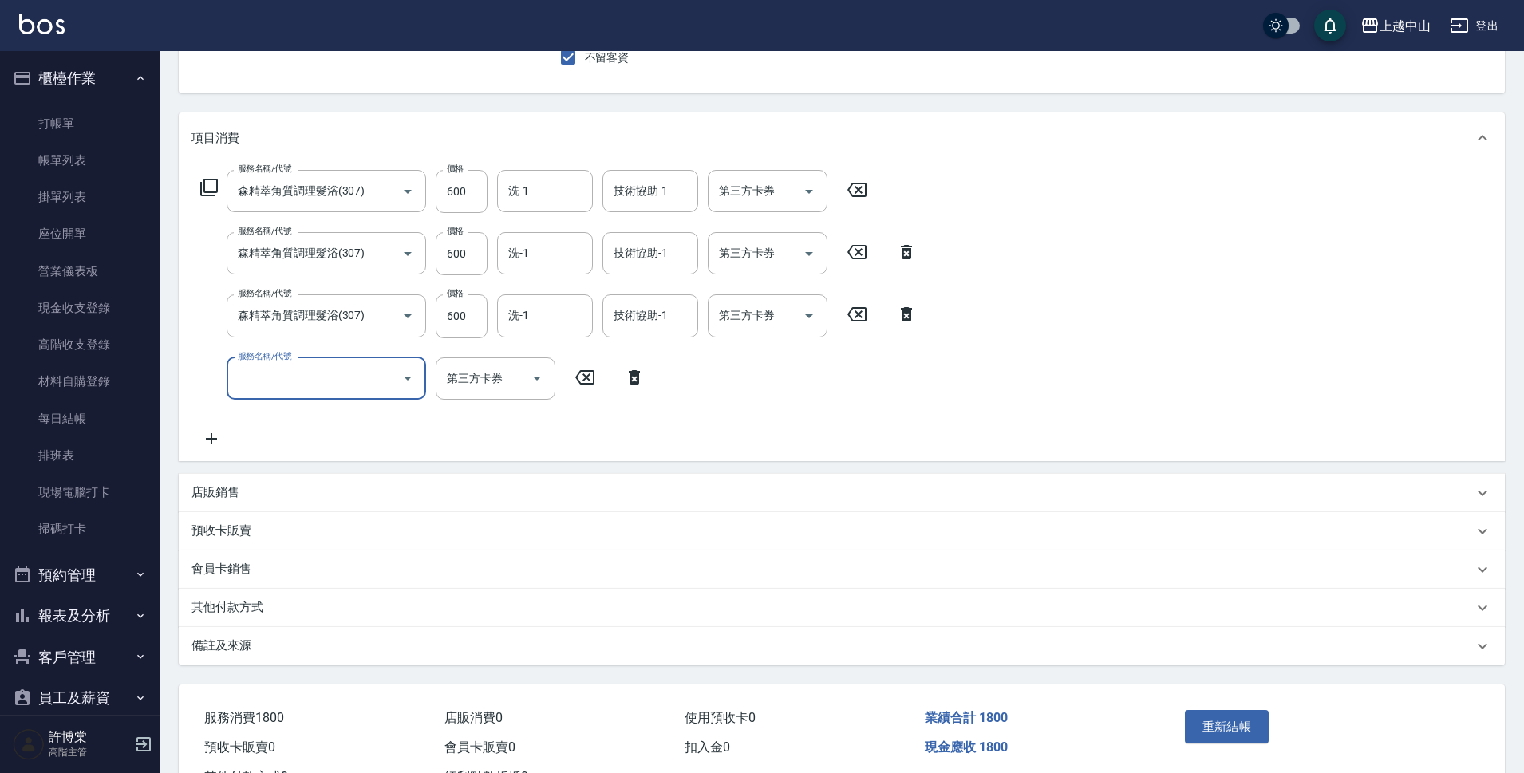
scroll to position [158, 0]
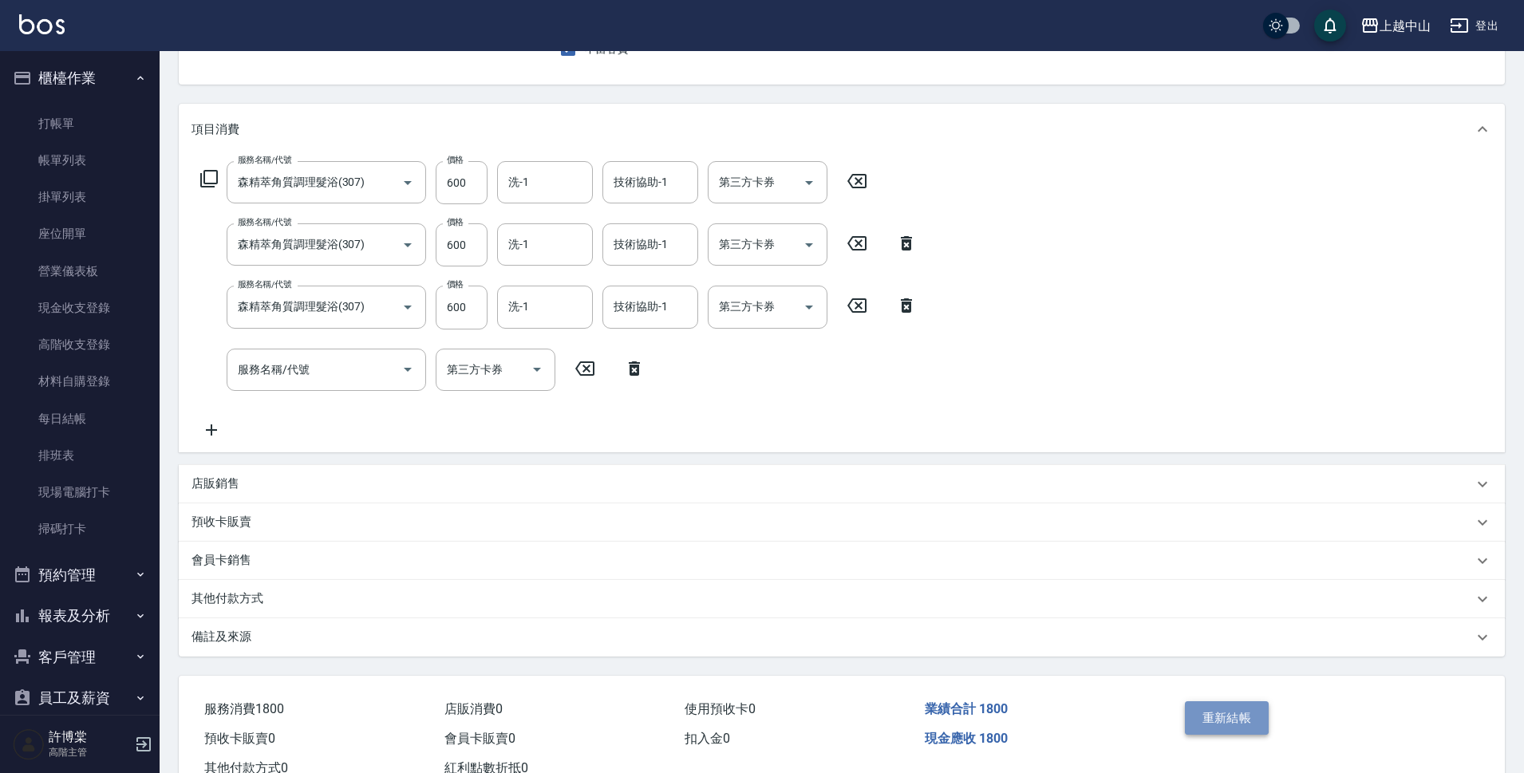
click at [1248, 719] on button "重新結帳" at bounding box center [1227, 718] width 85 height 34
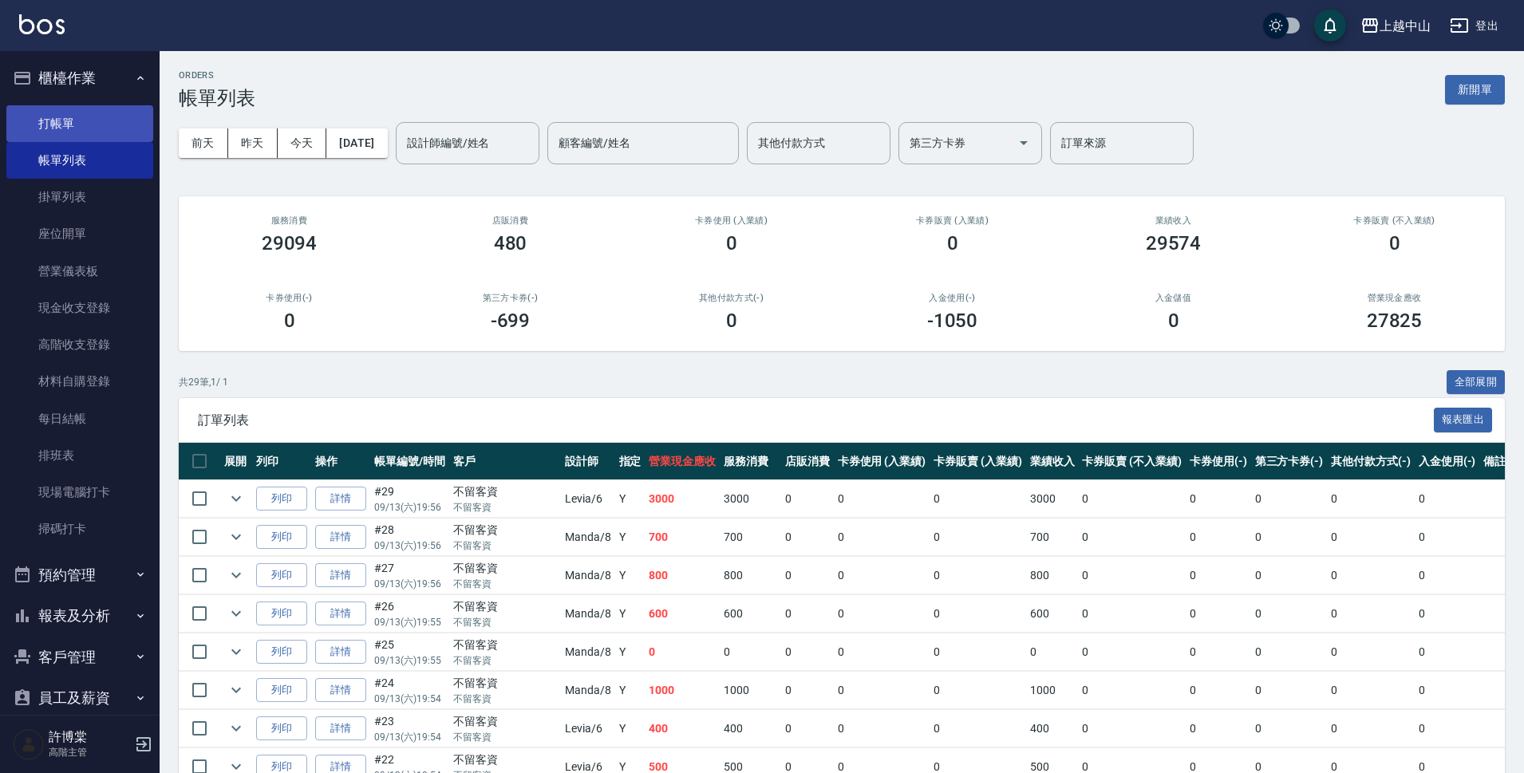
click at [112, 120] on link "打帳單" at bounding box center [79, 123] width 147 height 37
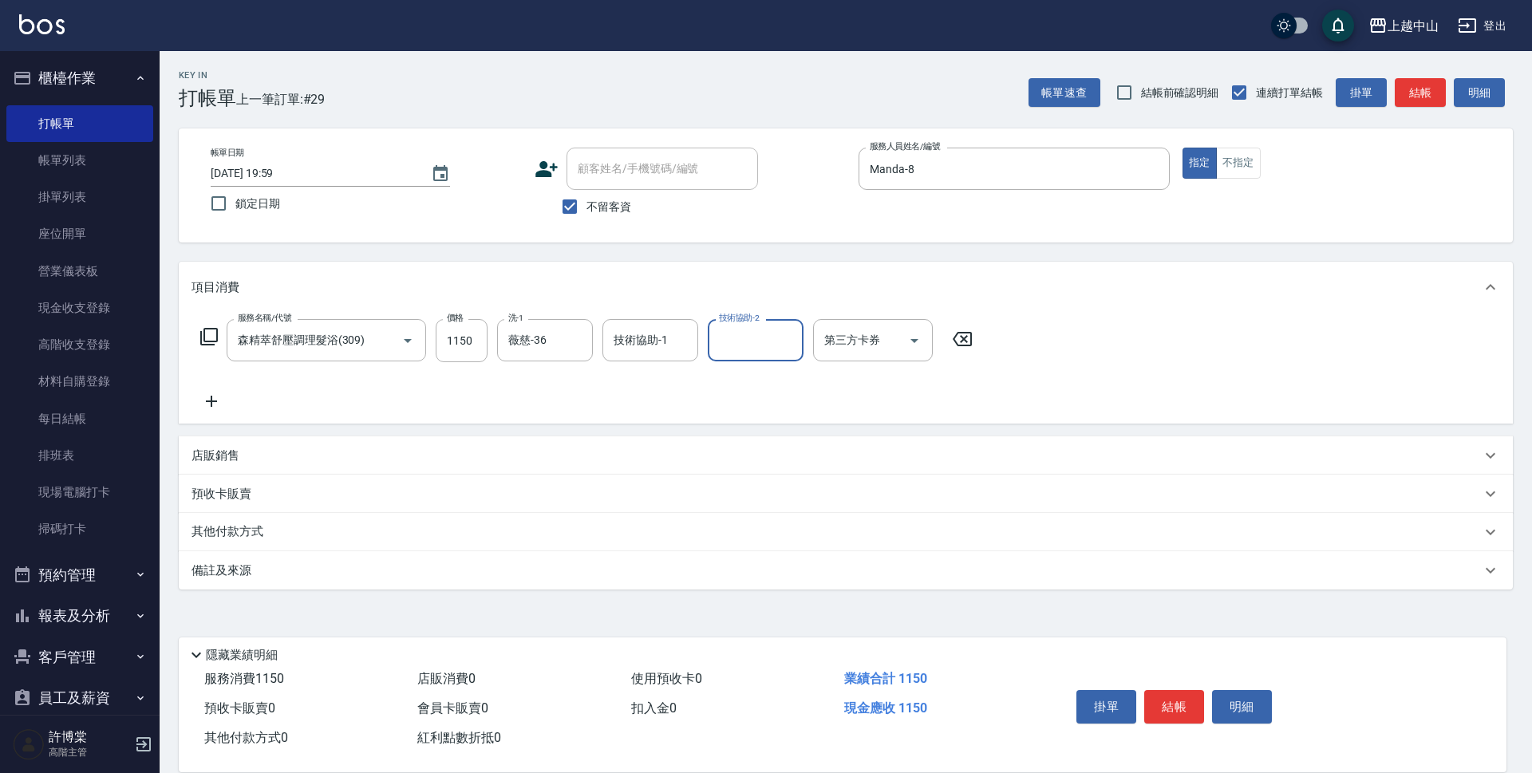
click at [676, 349] on input "技術協助-1" at bounding box center [649, 340] width 81 height 28
click at [966, 335] on icon at bounding box center [962, 338] width 40 height 19
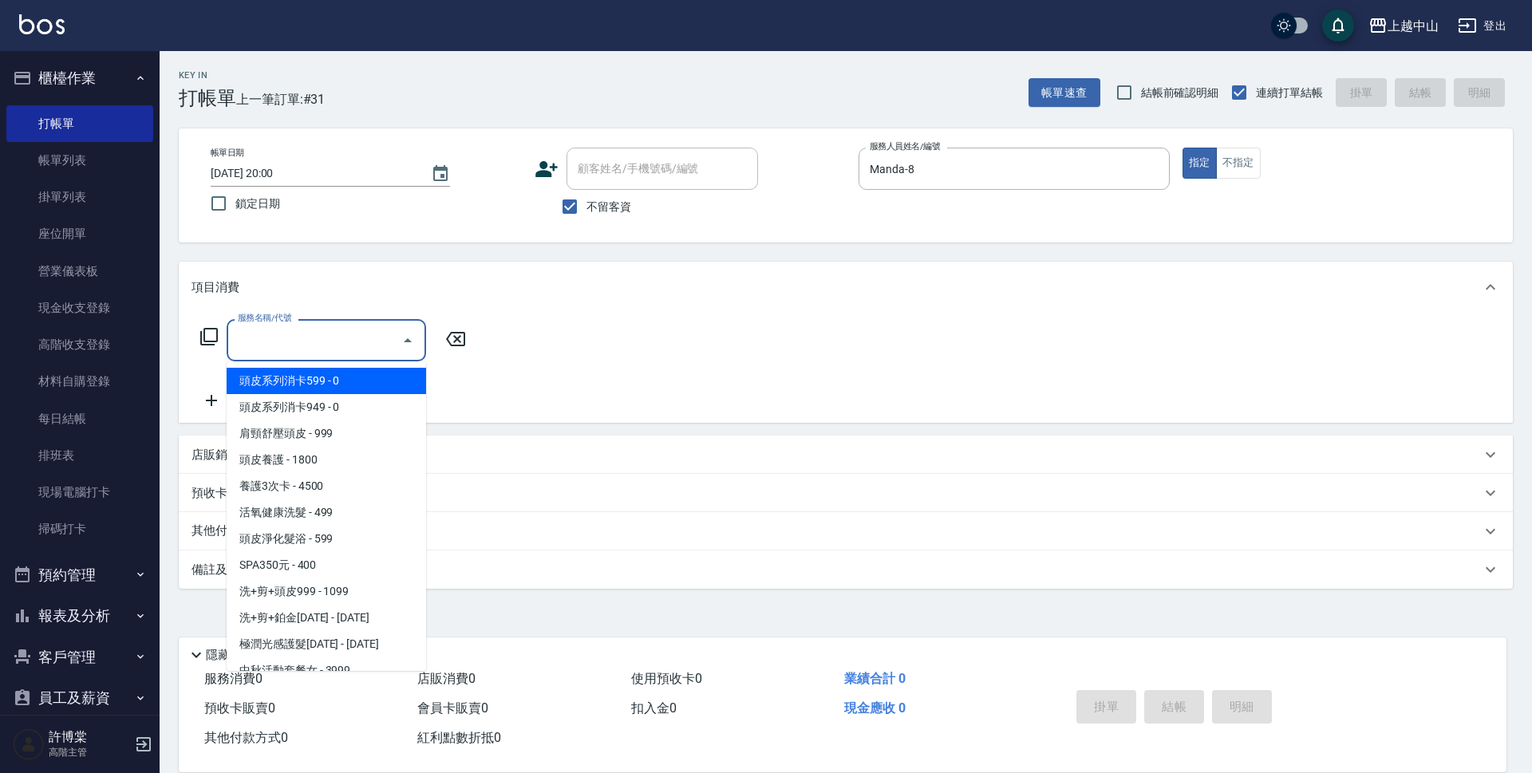
click at [295, 346] on input "服務名稱/代號" at bounding box center [314, 340] width 161 height 28
click at [317, 404] on span "頭皮系列消卡949 - 0" at bounding box center [326, 407] width 199 height 26
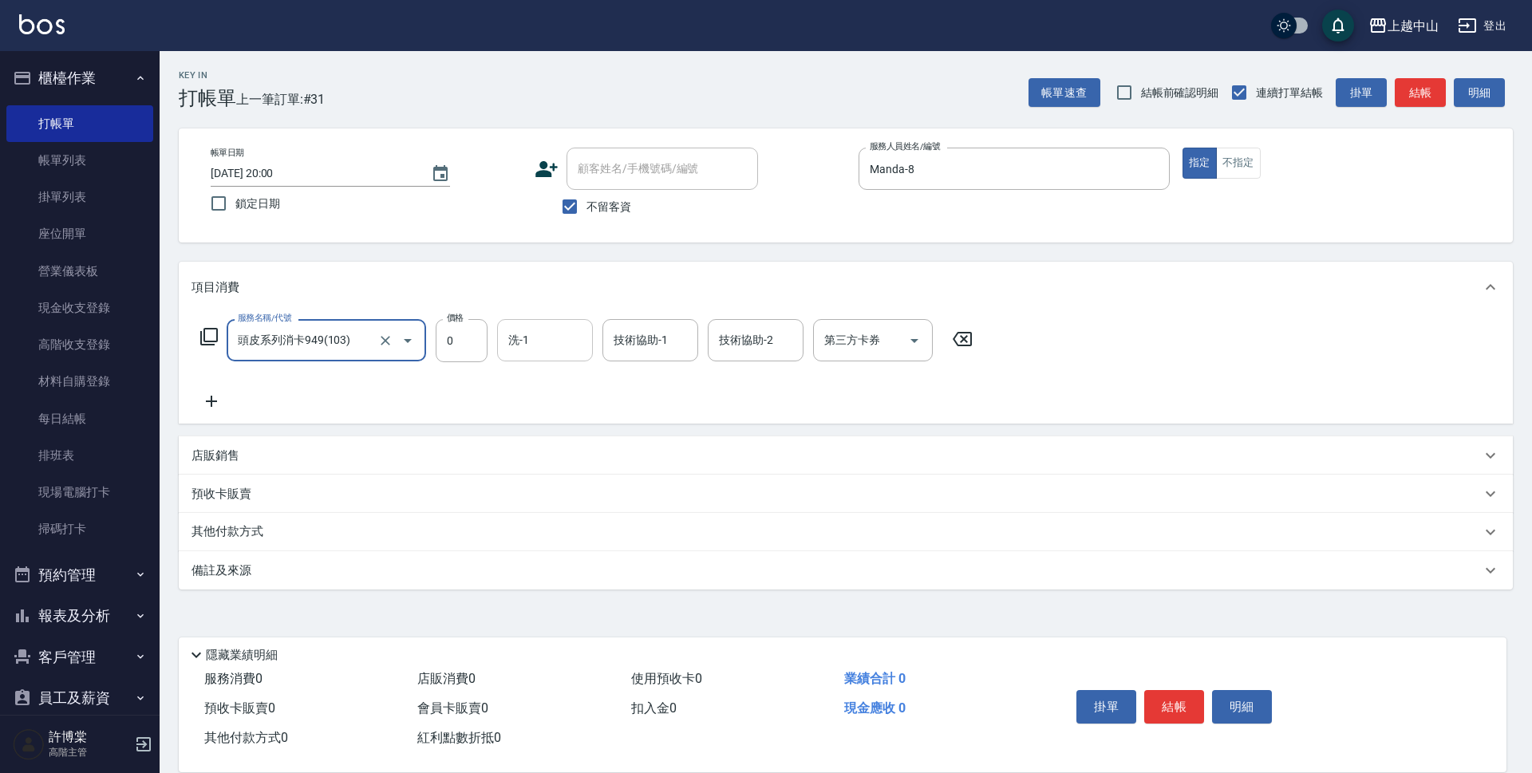
click at [539, 335] on input "洗-1" at bounding box center [544, 340] width 81 height 28
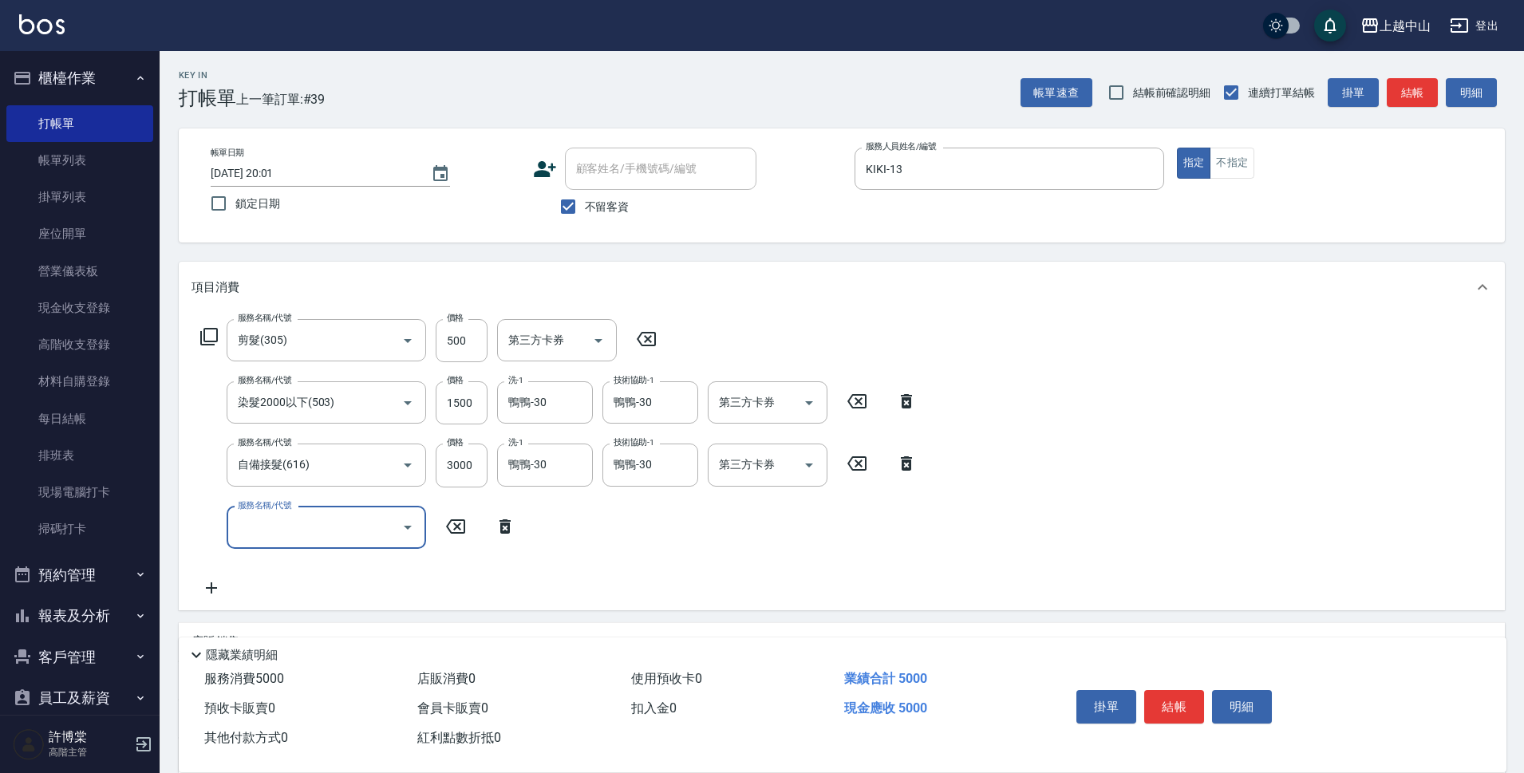
drag, startPoint x: 540, startPoint y: 335, endPoint x: 537, endPoint y: 565, distance: 229.8
click at [537, 565] on div "服務名稱/代號 剪髮(305) 服務名稱/代號 價格 500 價格 第三方卡券 第三方卡券 服務名稱/代號 染髮2000以下(503) 服務名稱/代號 價格 …" at bounding box center [558, 458] width 735 height 278
click at [286, 519] on div "服務名稱/代號 服務名稱/代號" at bounding box center [326, 528] width 199 height 42
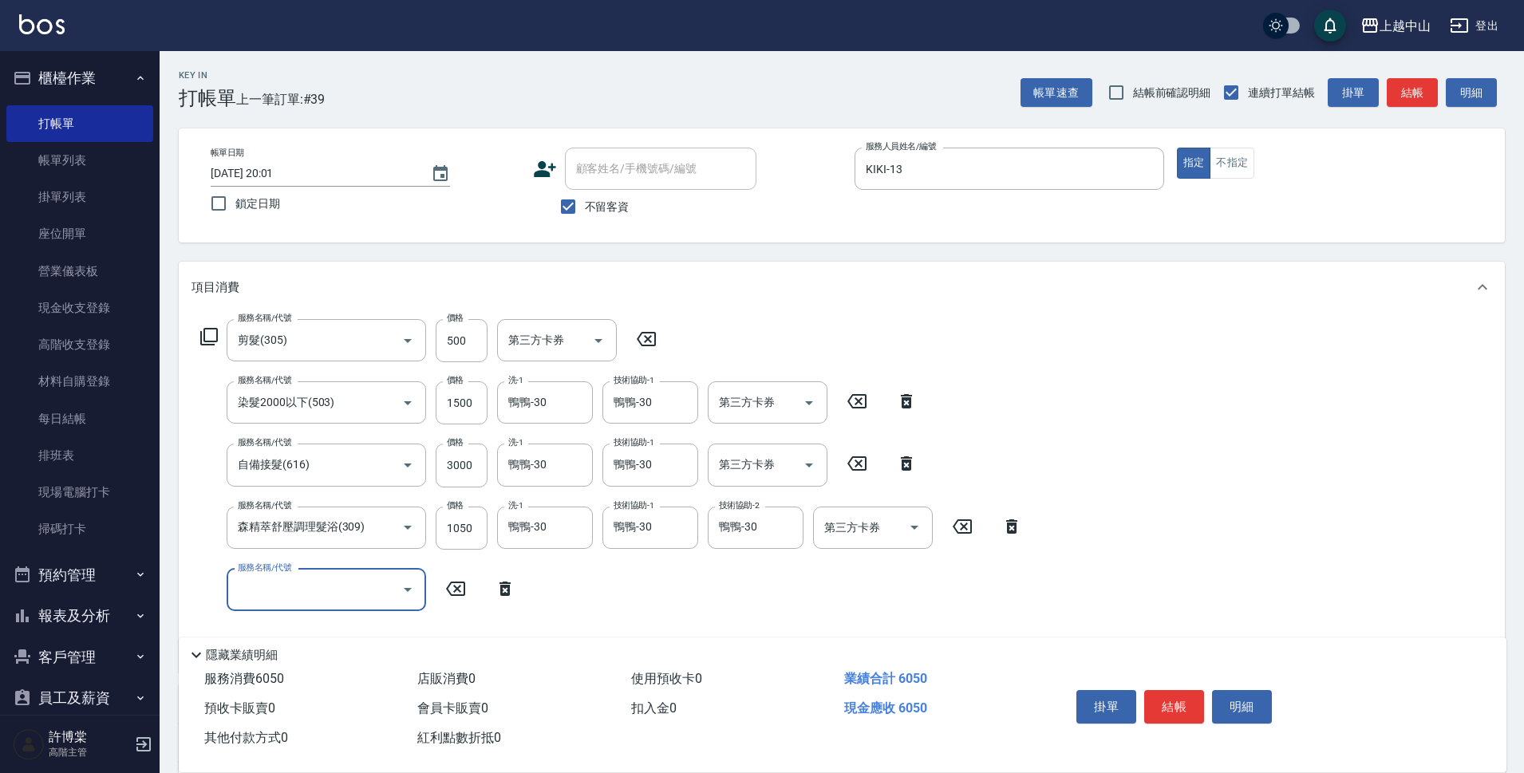
scroll to position [219, 0]
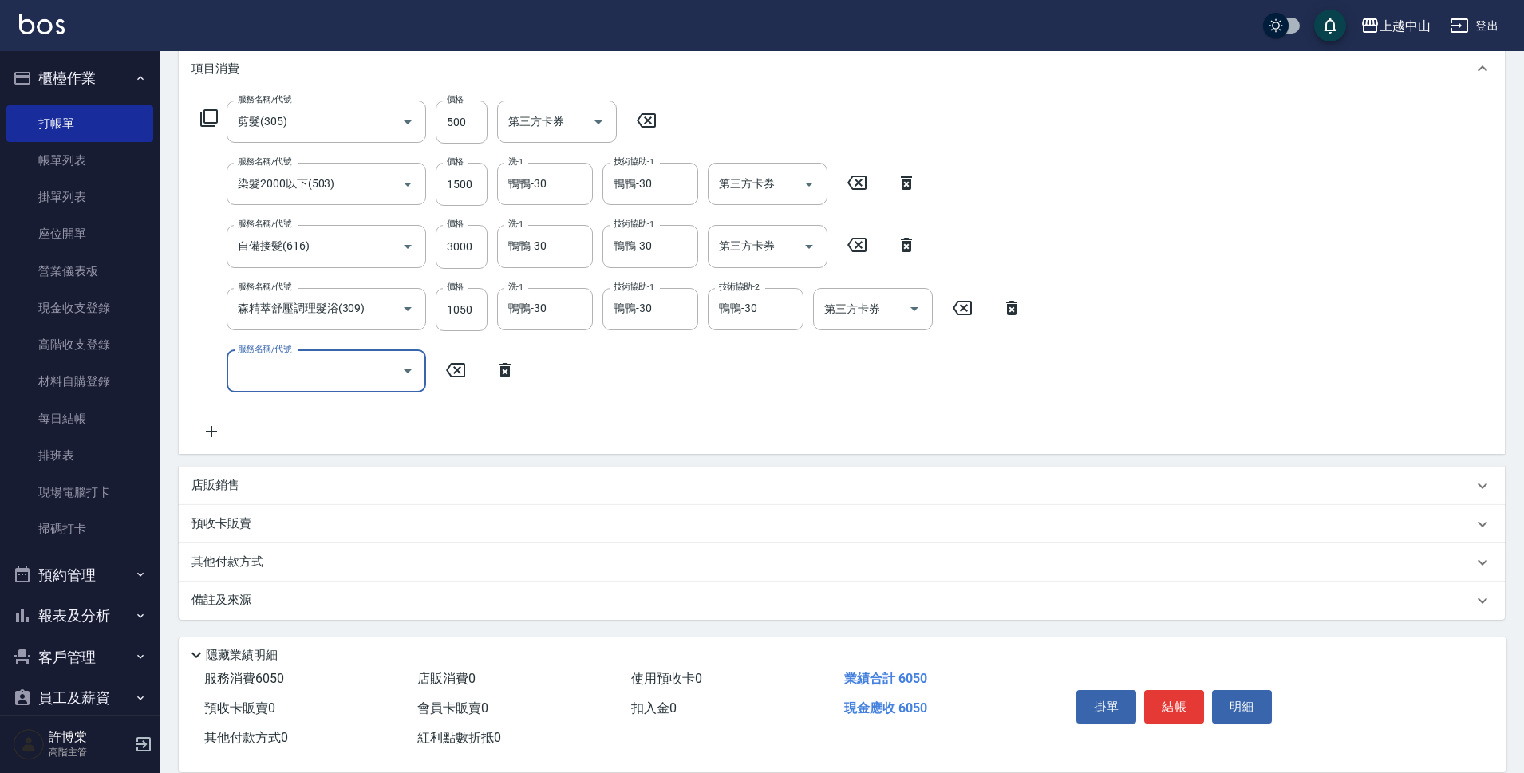
click at [302, 563] on div "其他付款方式" at bounding box center [831, 563] width 1281 height 18
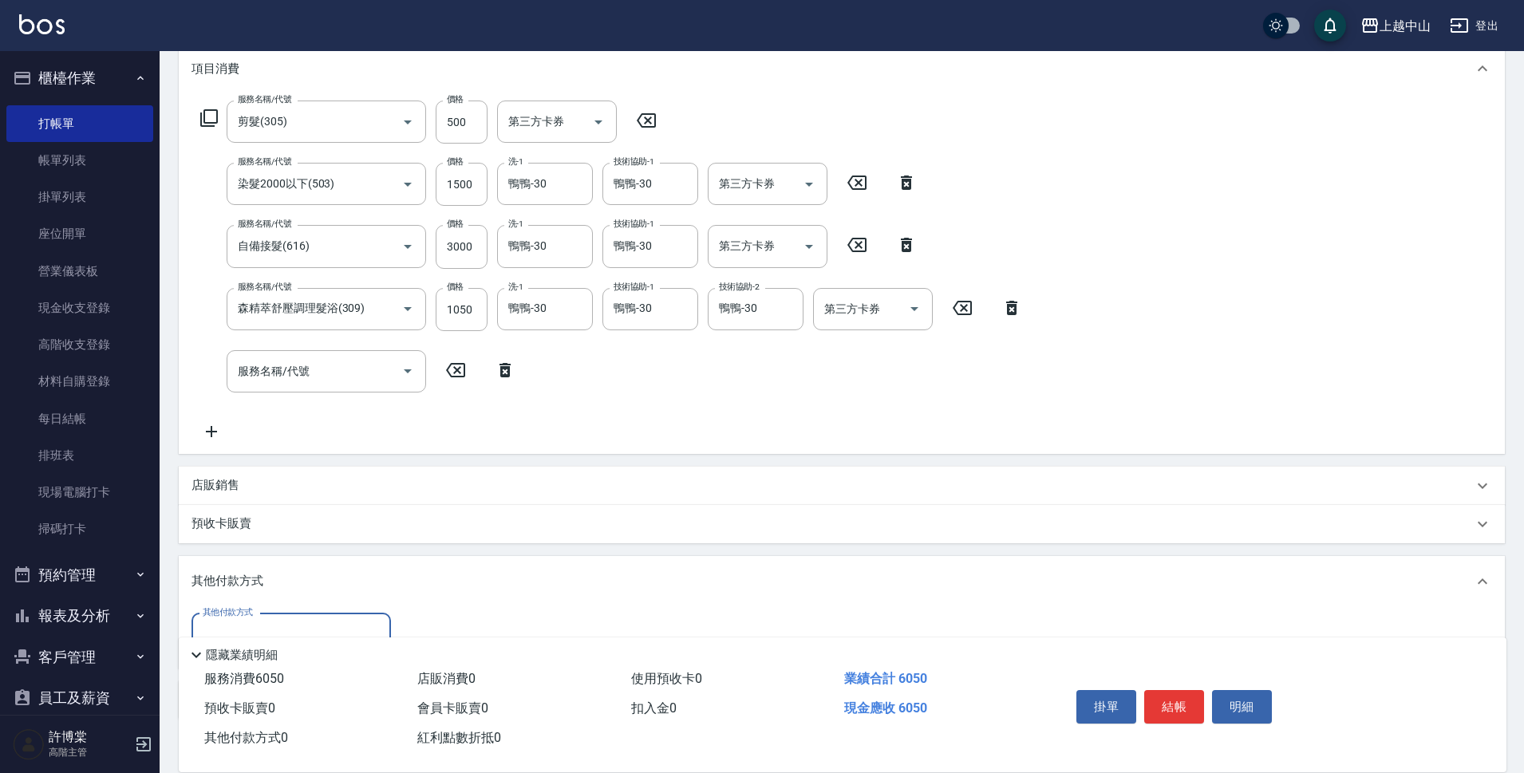
scroll to position [318, 0]
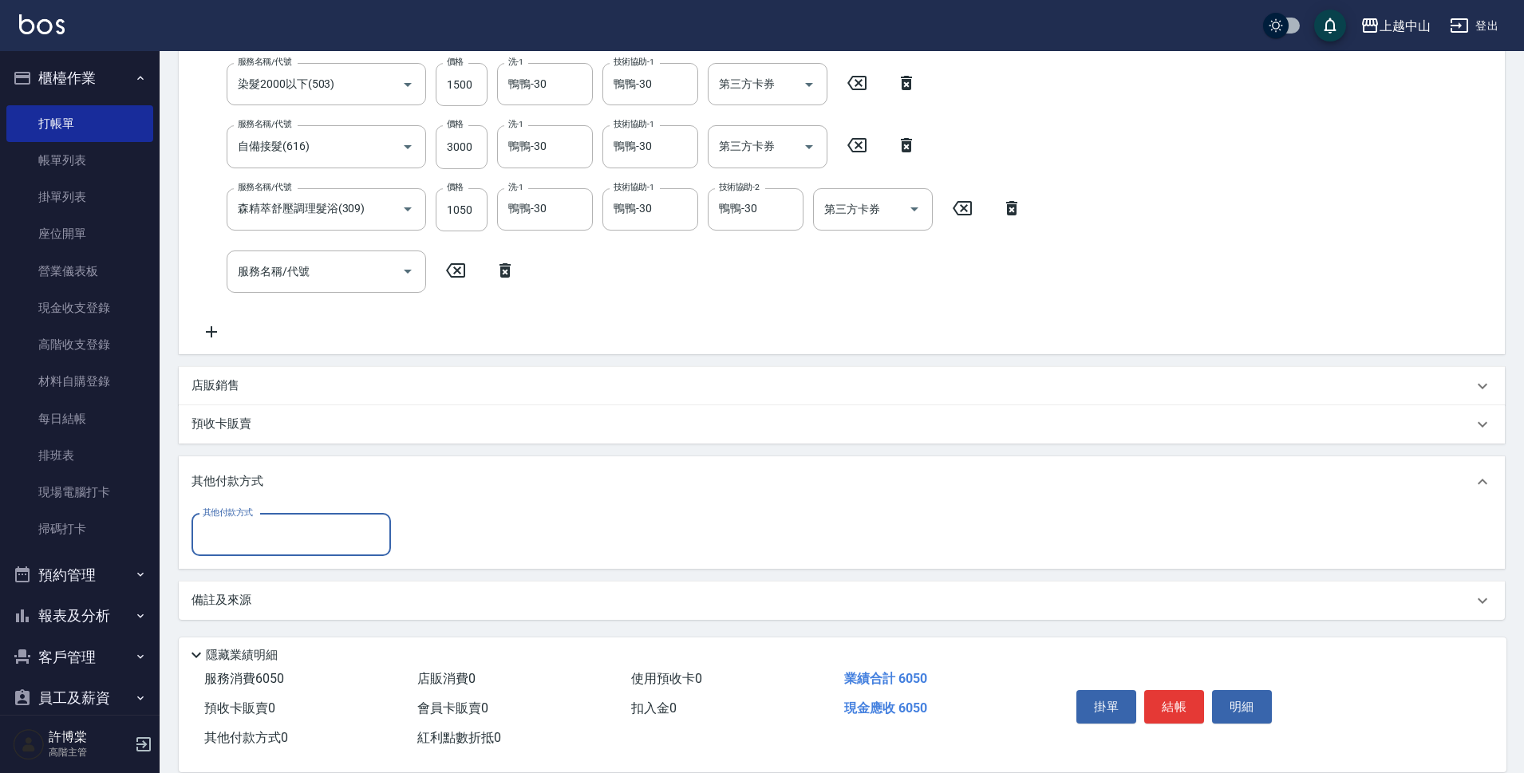
click at [324, 536] on input "其他付款方式" at bounding box center [291, 535] width 185 height 28
click at [302, 658] on span "信用卡" at bounding box center [290, 654] width 199 height 26
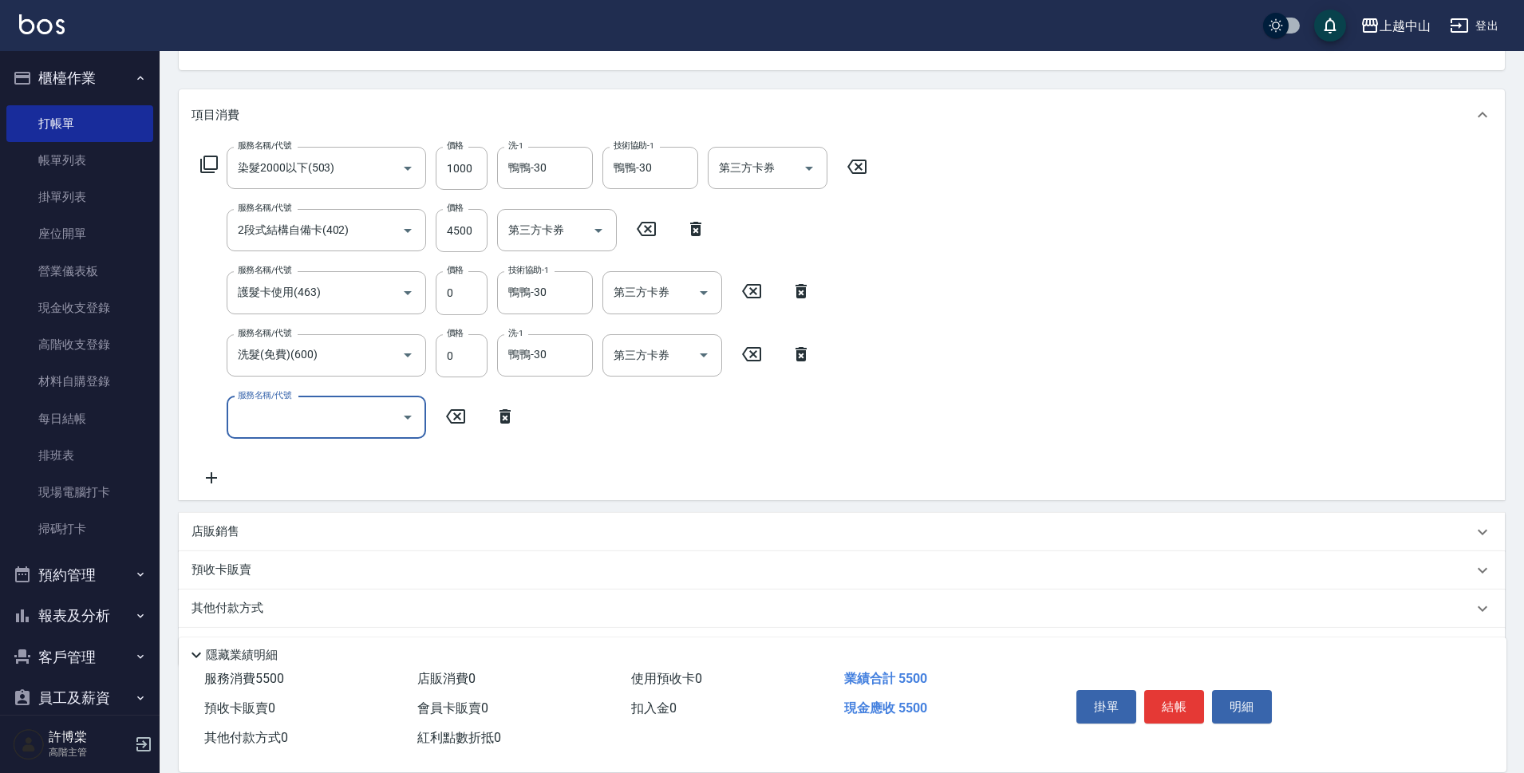
scroll to position [219, 0]
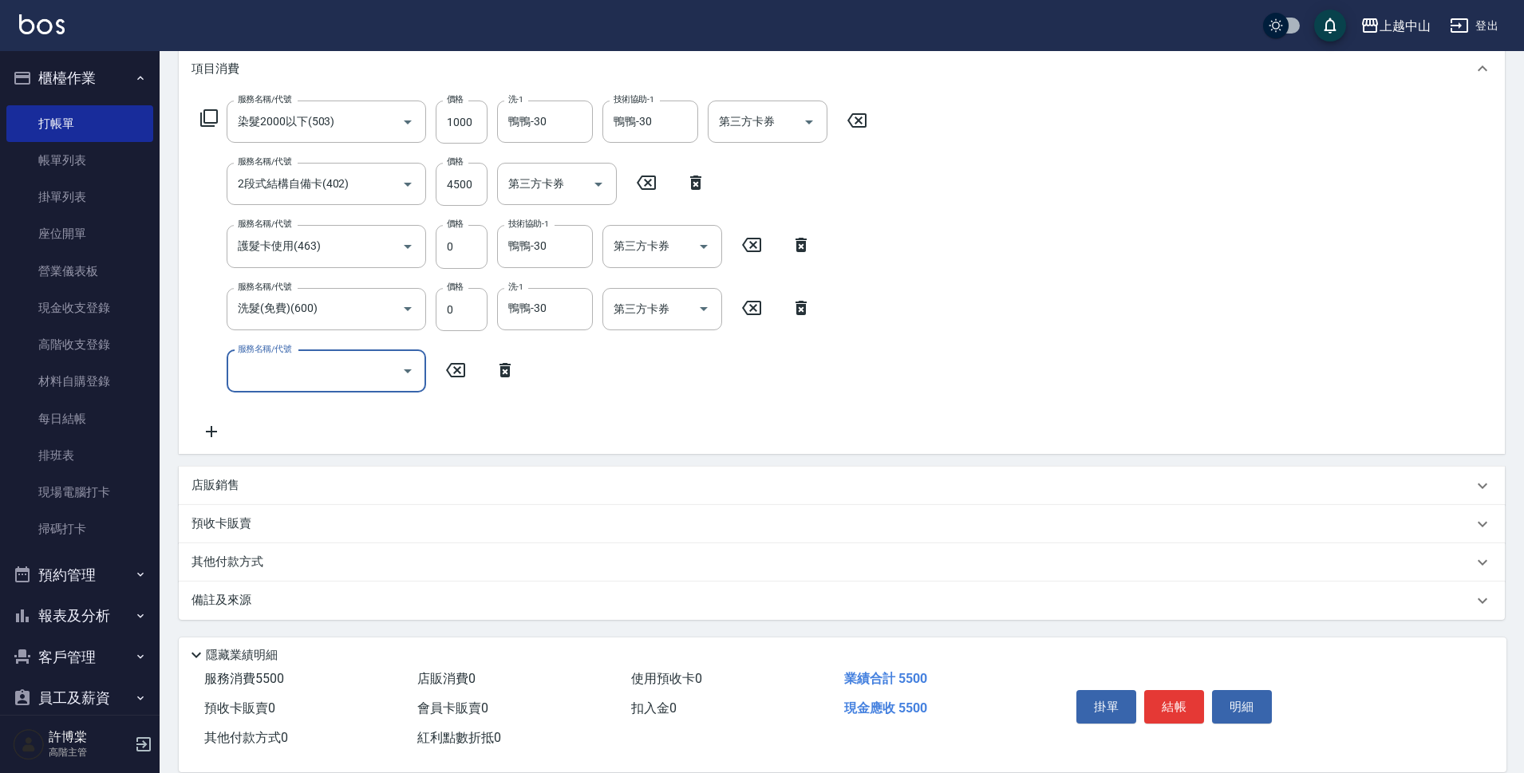
click at [363, 571] on div "其他付款方式" at bounding box center [842, 562] width 1326 height 38
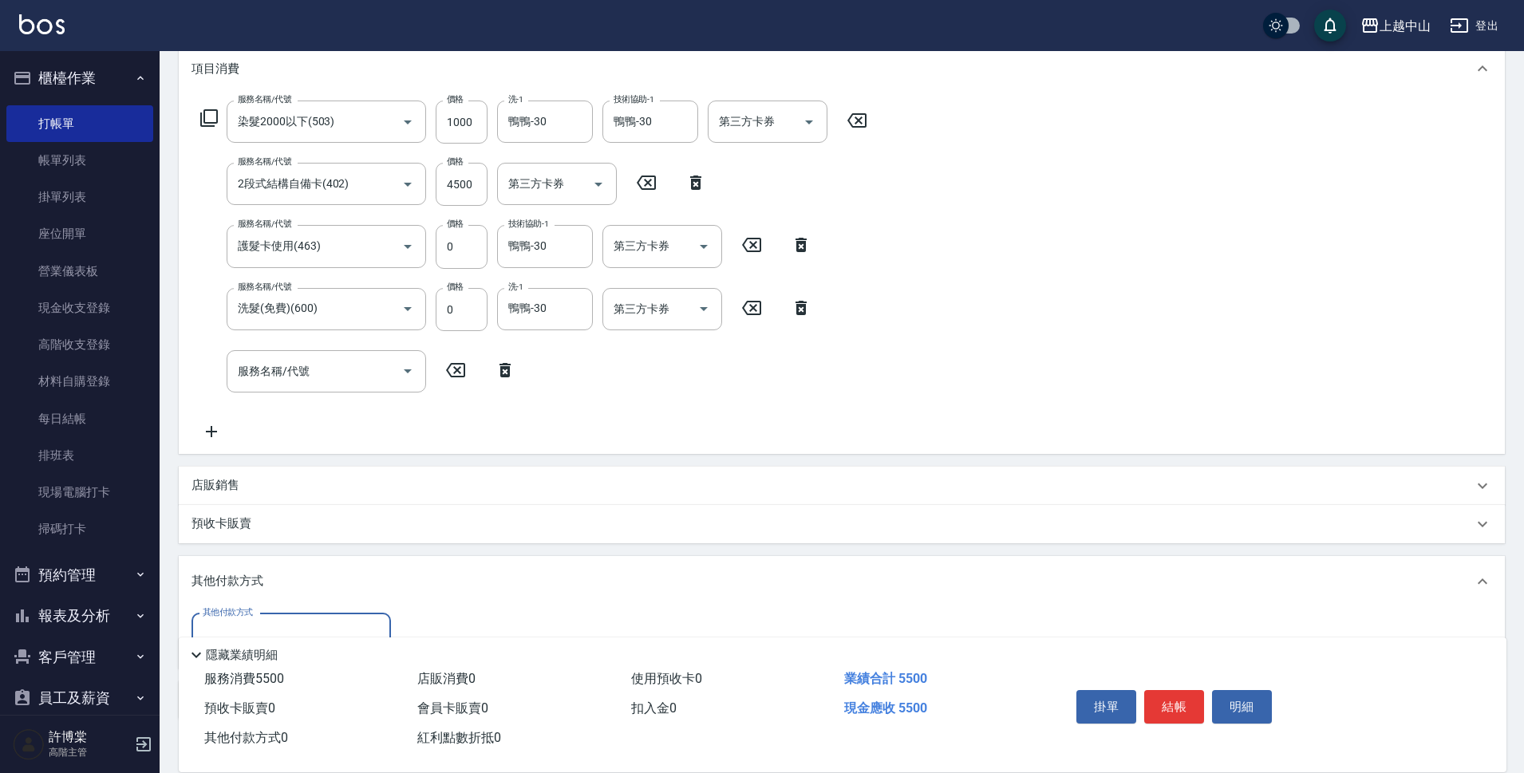
scroll to position [318, 0]
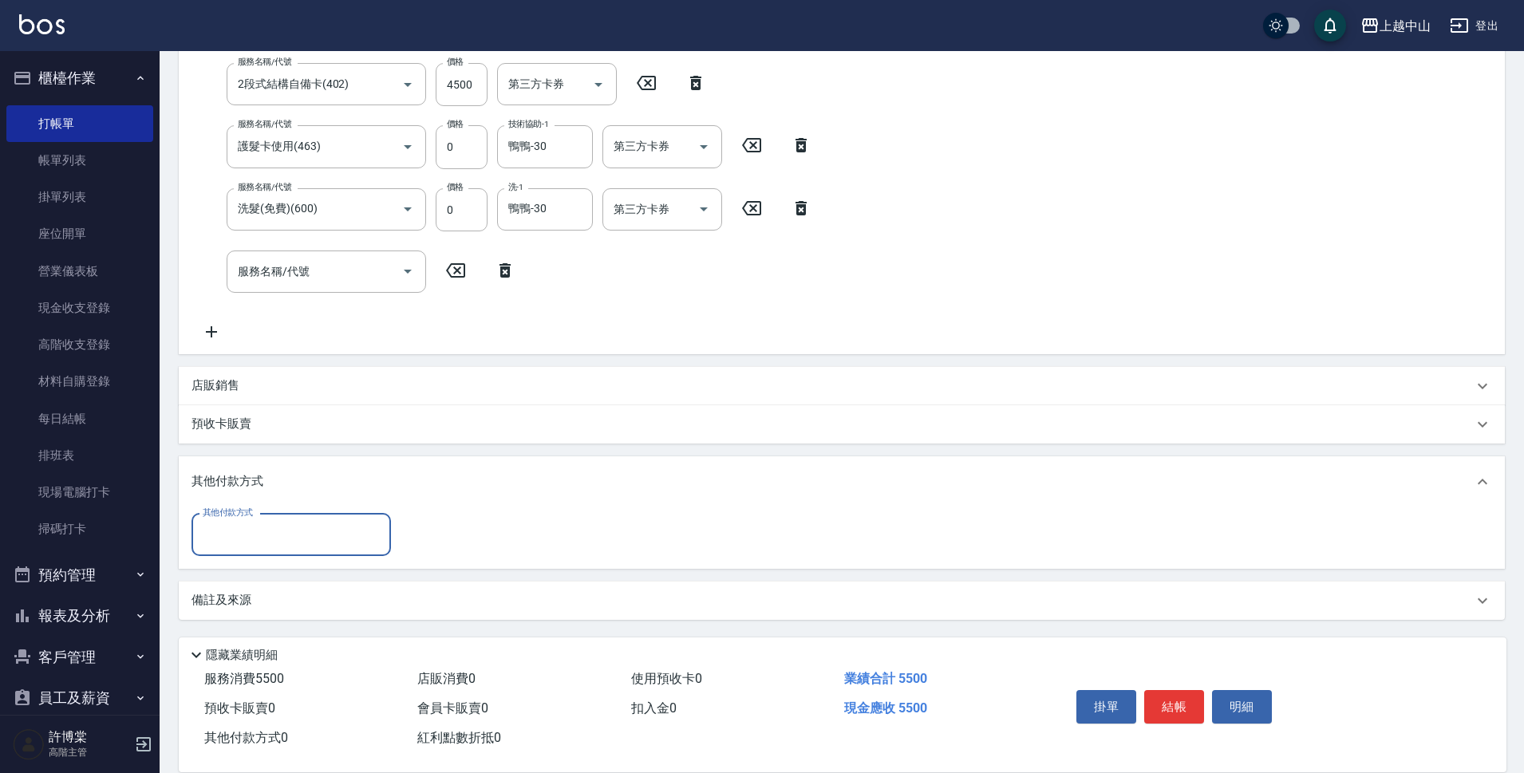
drag, startPoint x: 238, startPoint y: 543, endPoint x: 246, endPoint y: 554, distance: 13.7
click at [238, 542] on input "其他付款方式" at bounding box center [291, 535] width 185 height 28
click at [268, 648] on span "信用卡" at bounding box center [290, 654] width 199 height 26
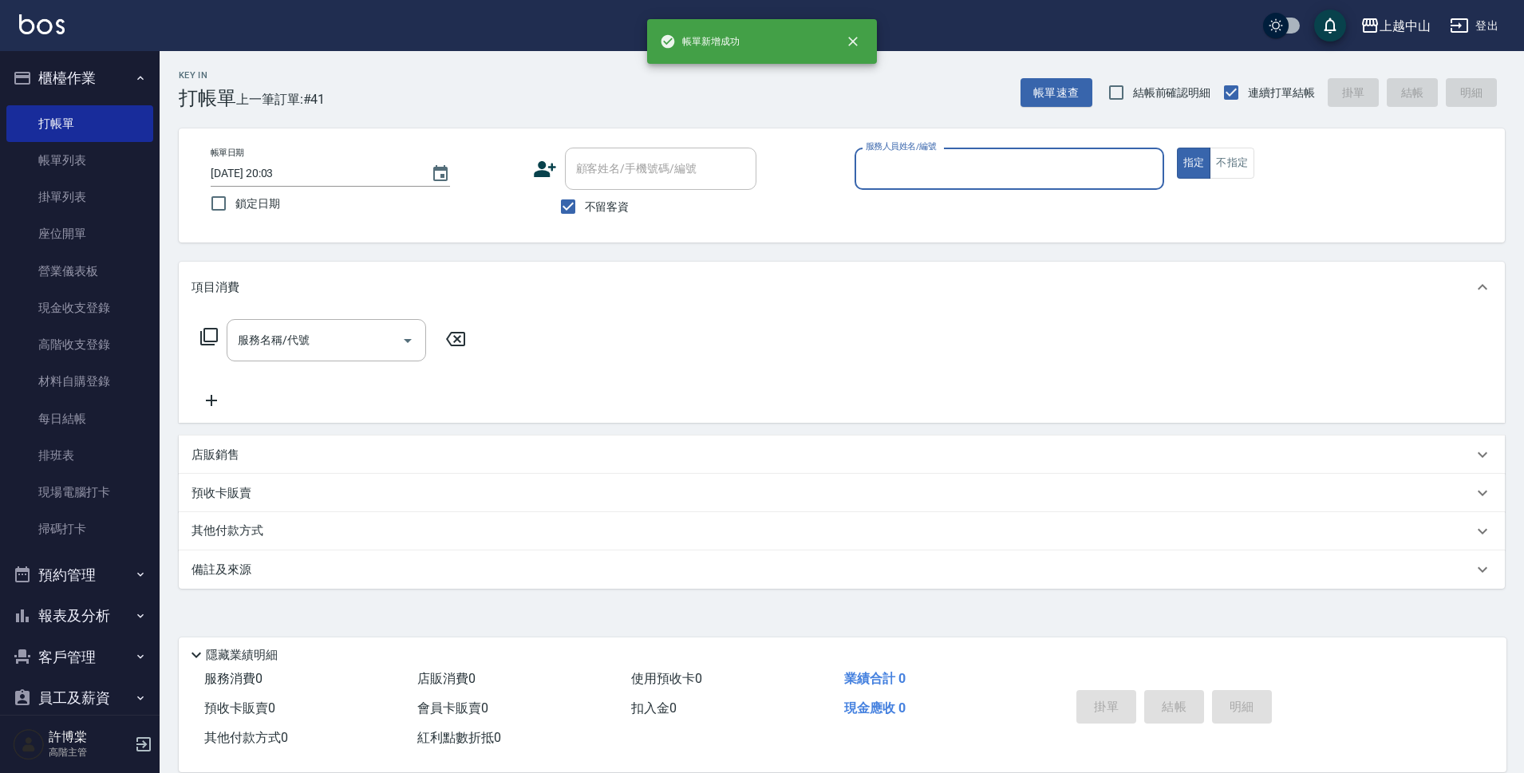
scroll to position [0, 0]
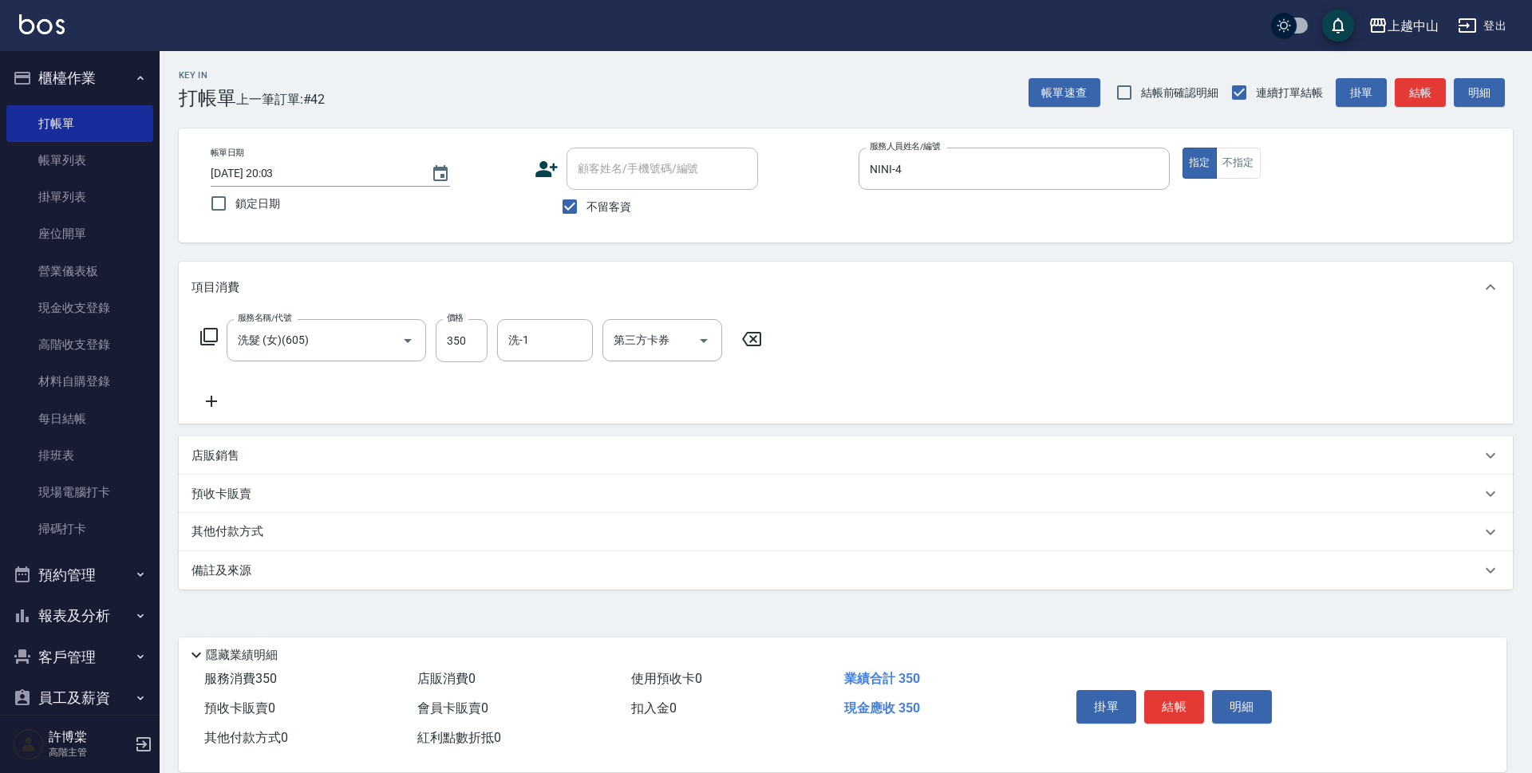
click at [752, 341] on icon at bounding box center [751, 339] width 19 height 14
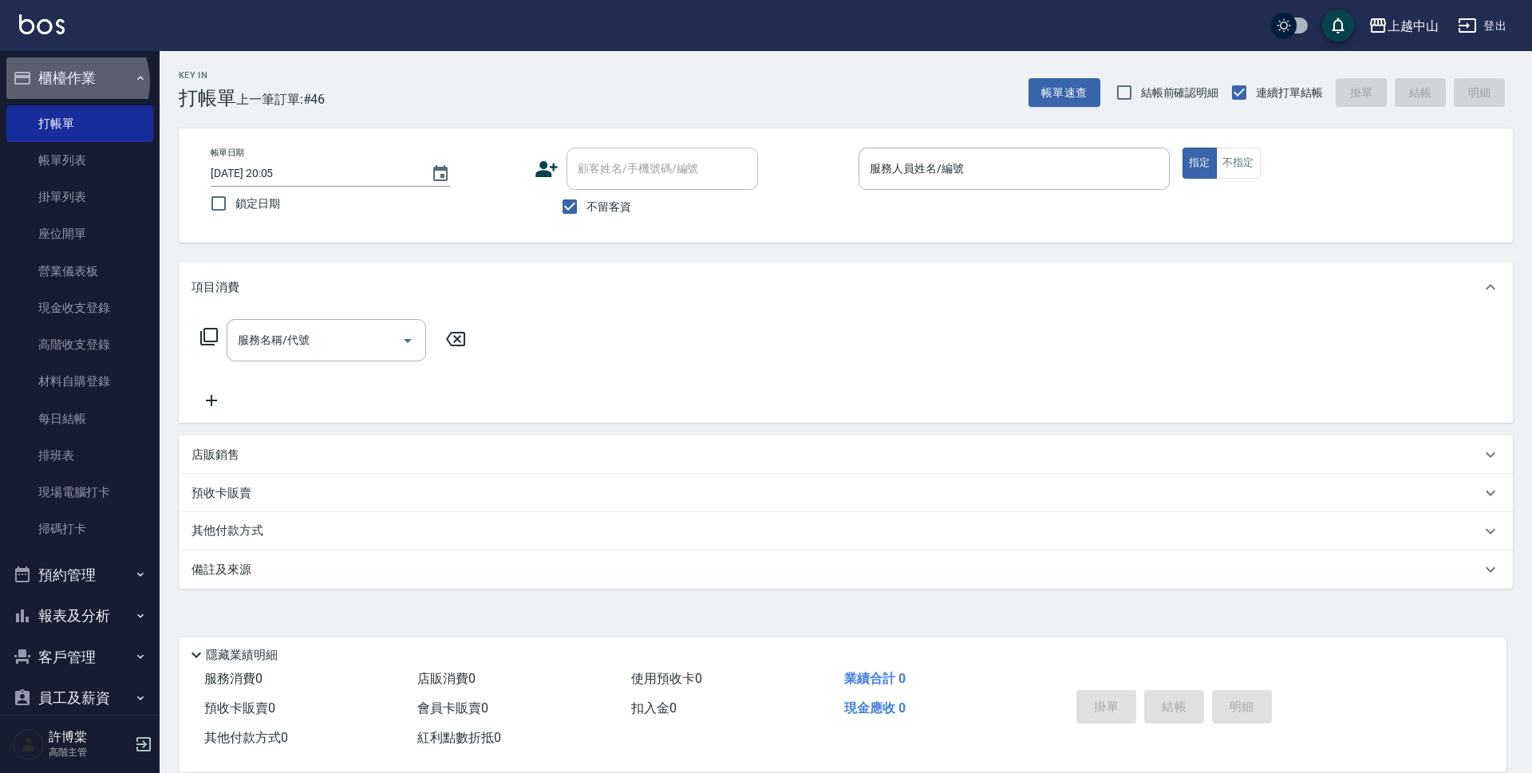
click at [73, 81] on button "櫃檯作業" at bounding box center [79, 77] width 147 height 41
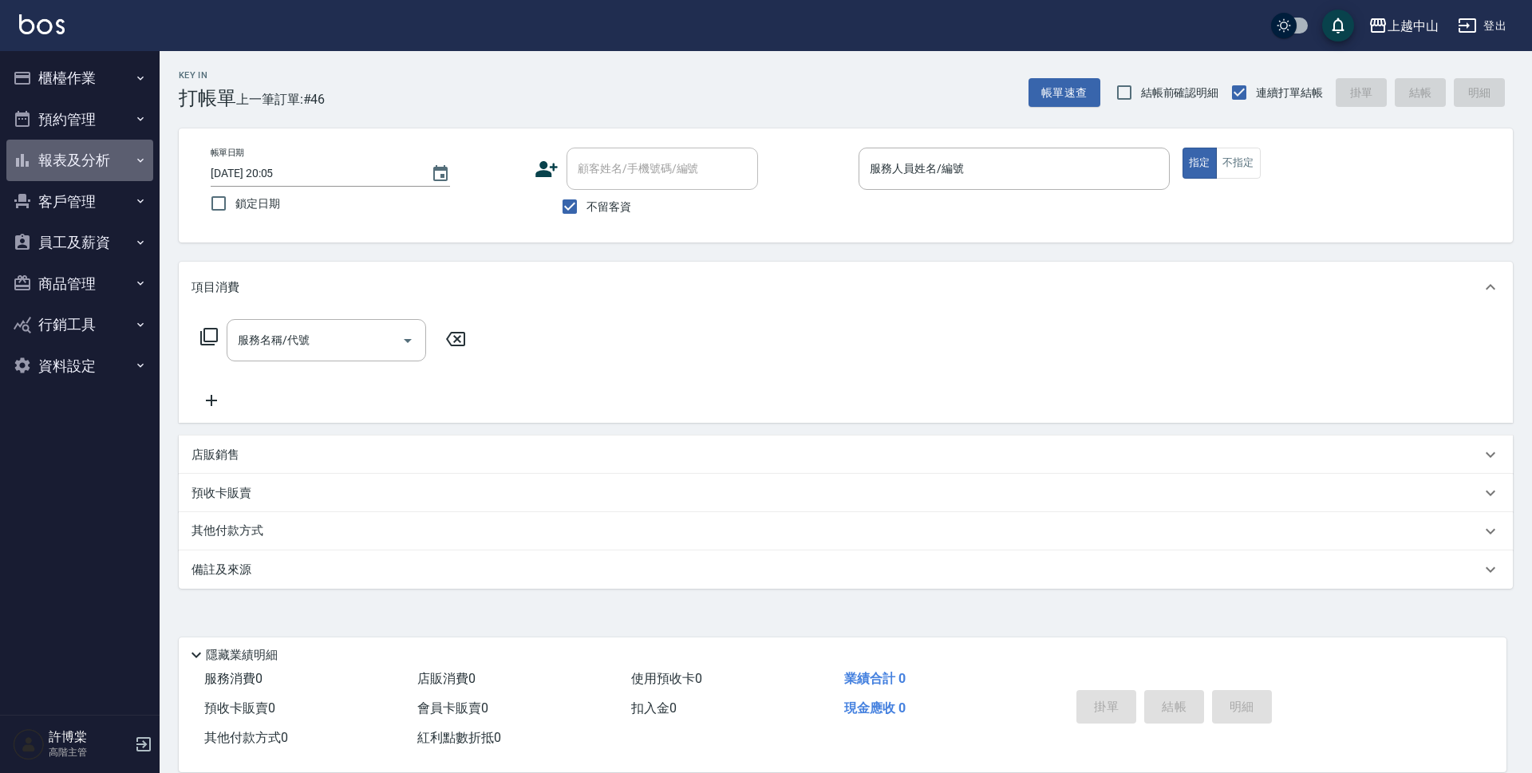
click at [88, 163] on button "報表及分析" at bounding box center [79, 160] width 147 height 41
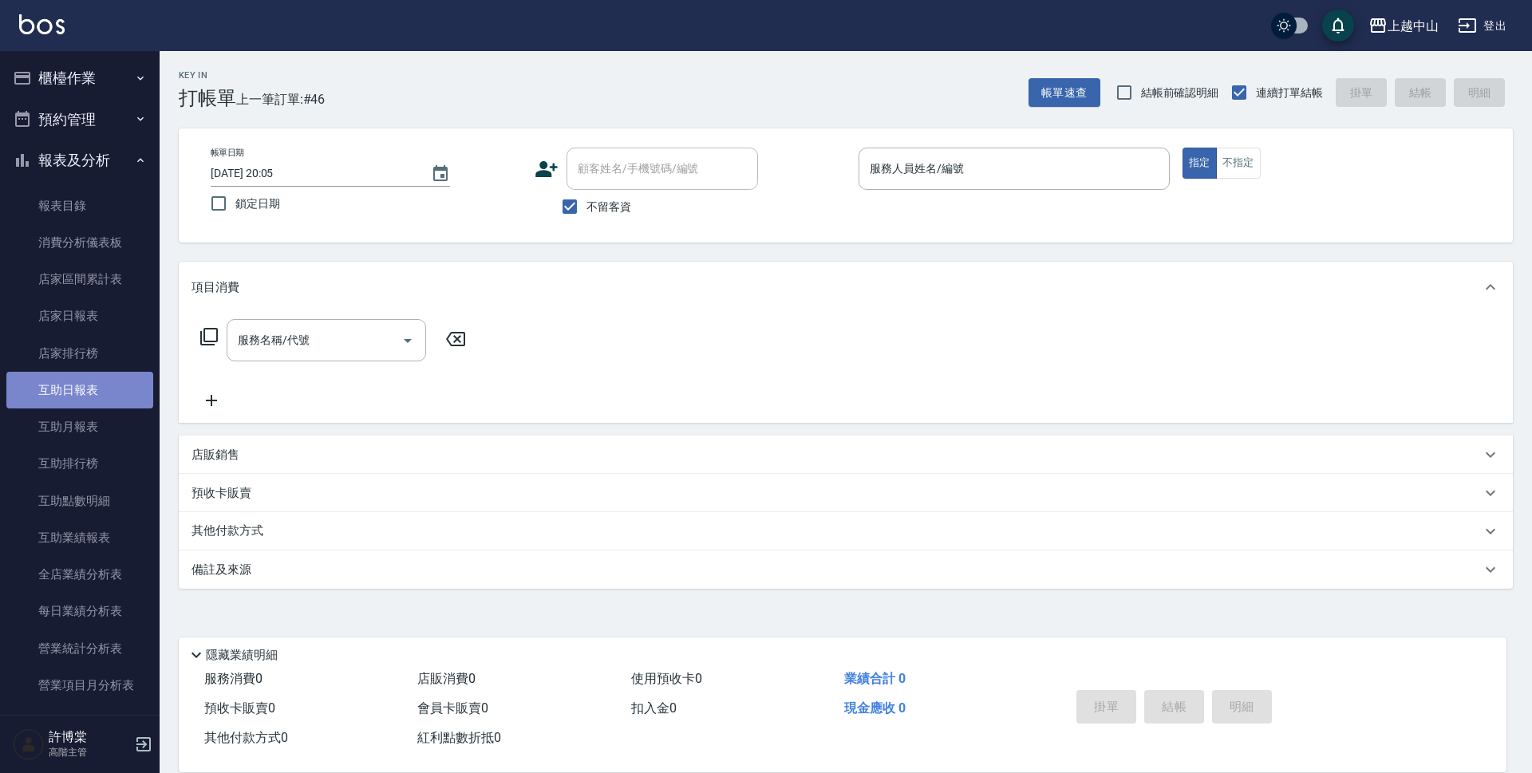
click at [89, 387] on link "互助日報表" at bounding box center [79, 390] width 147 height 37
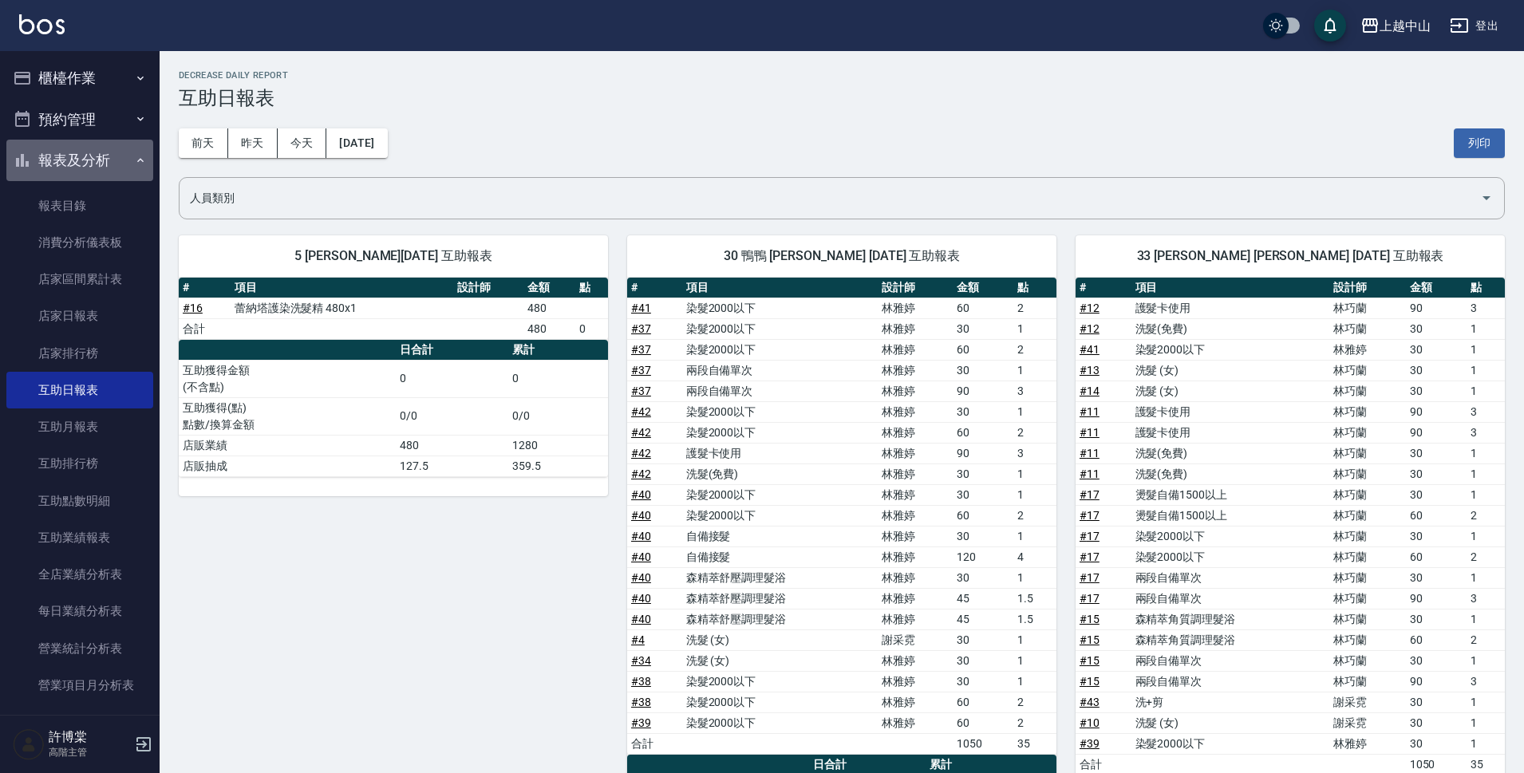
click at [94, 156] on button "報表及分析" at bounding box center [79, 160] width 147 height 41
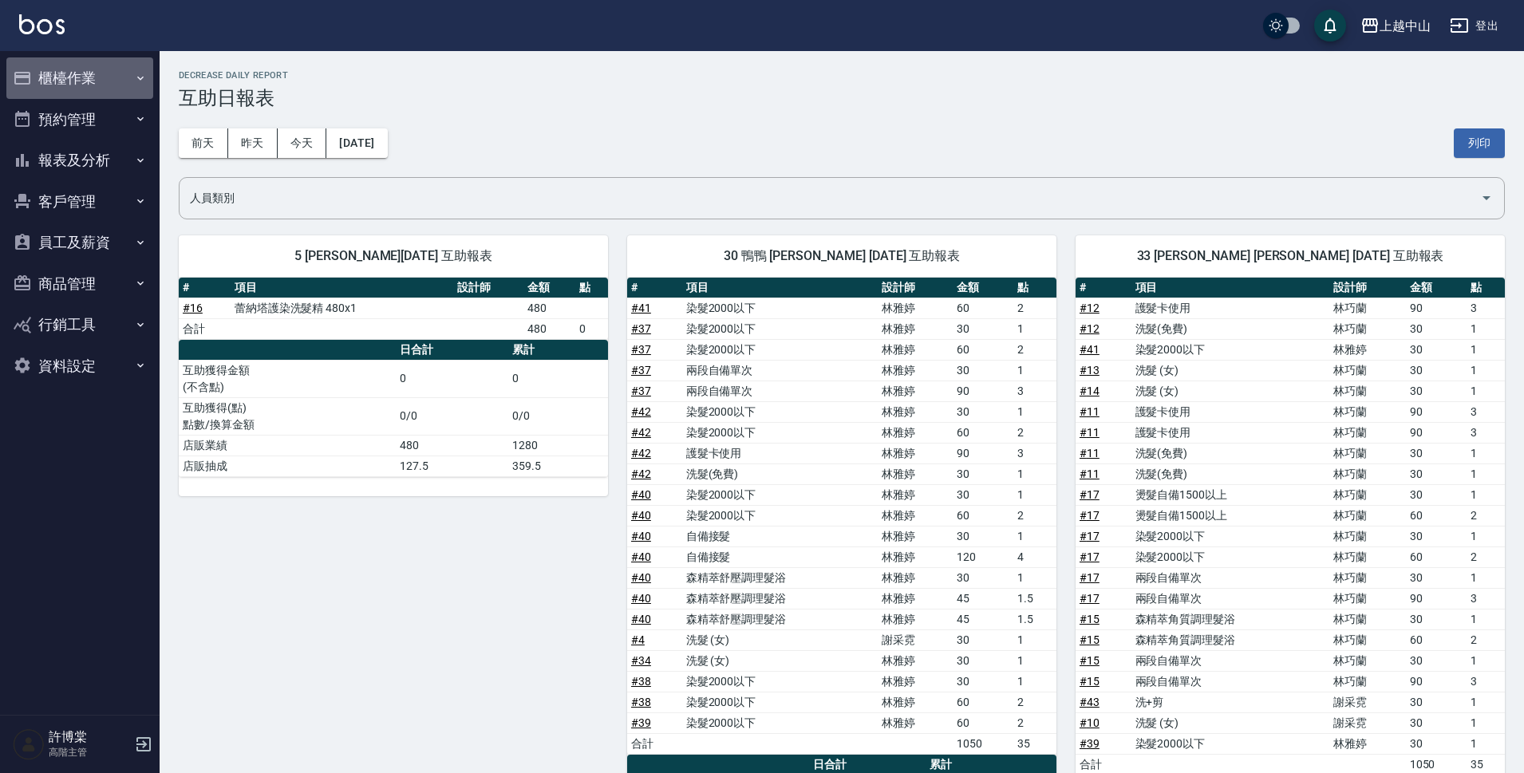
click at [84, 84] on button "櫃檯作業" at bounding box center [79, 77] width 147 height 41
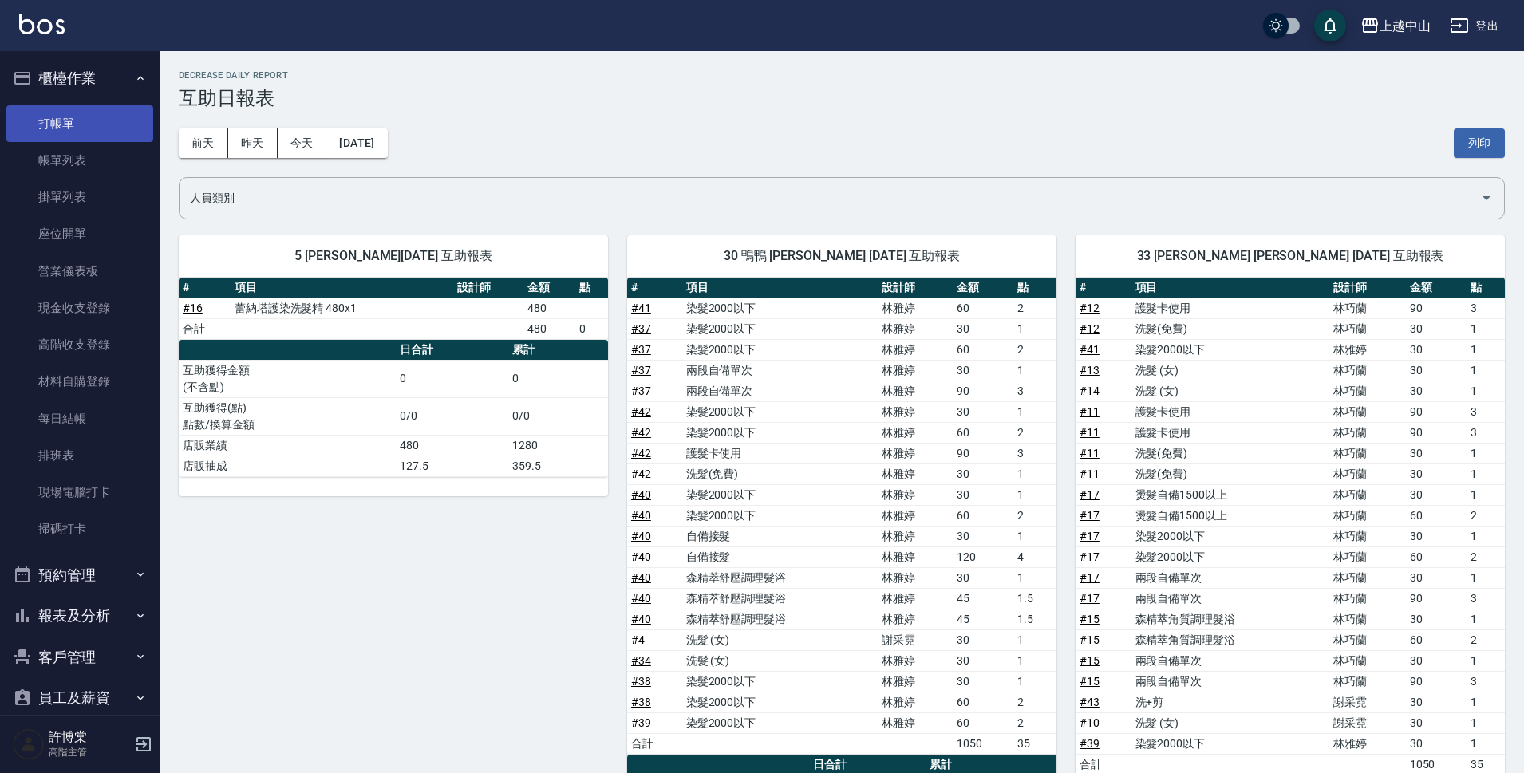
click at [85, 123] on link "打帳單" at bounding box center [79, 123] width 147 height 37
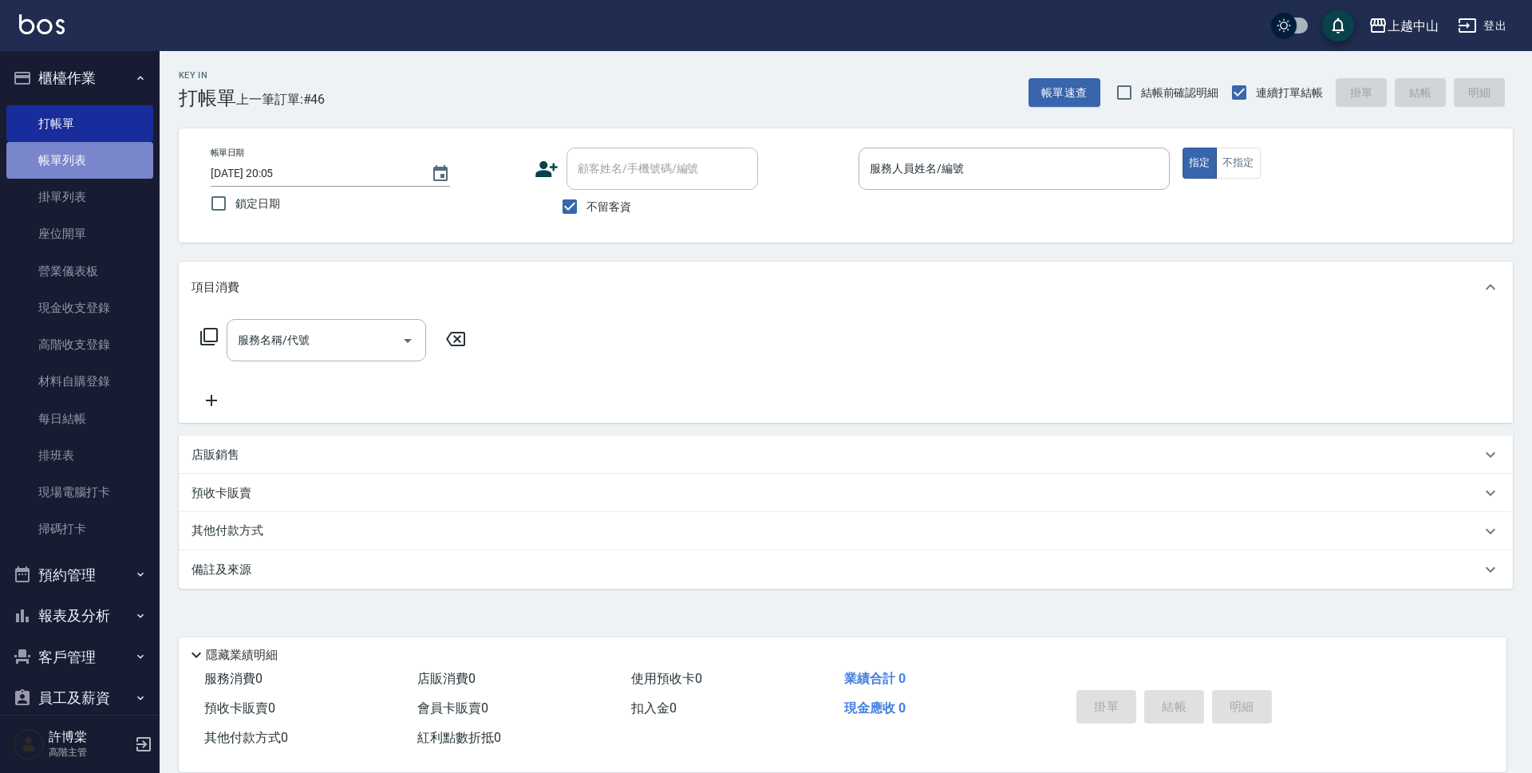
click at [89, 156] on link "帳單列表" at bounding box center [79, 160] width 147 height 37
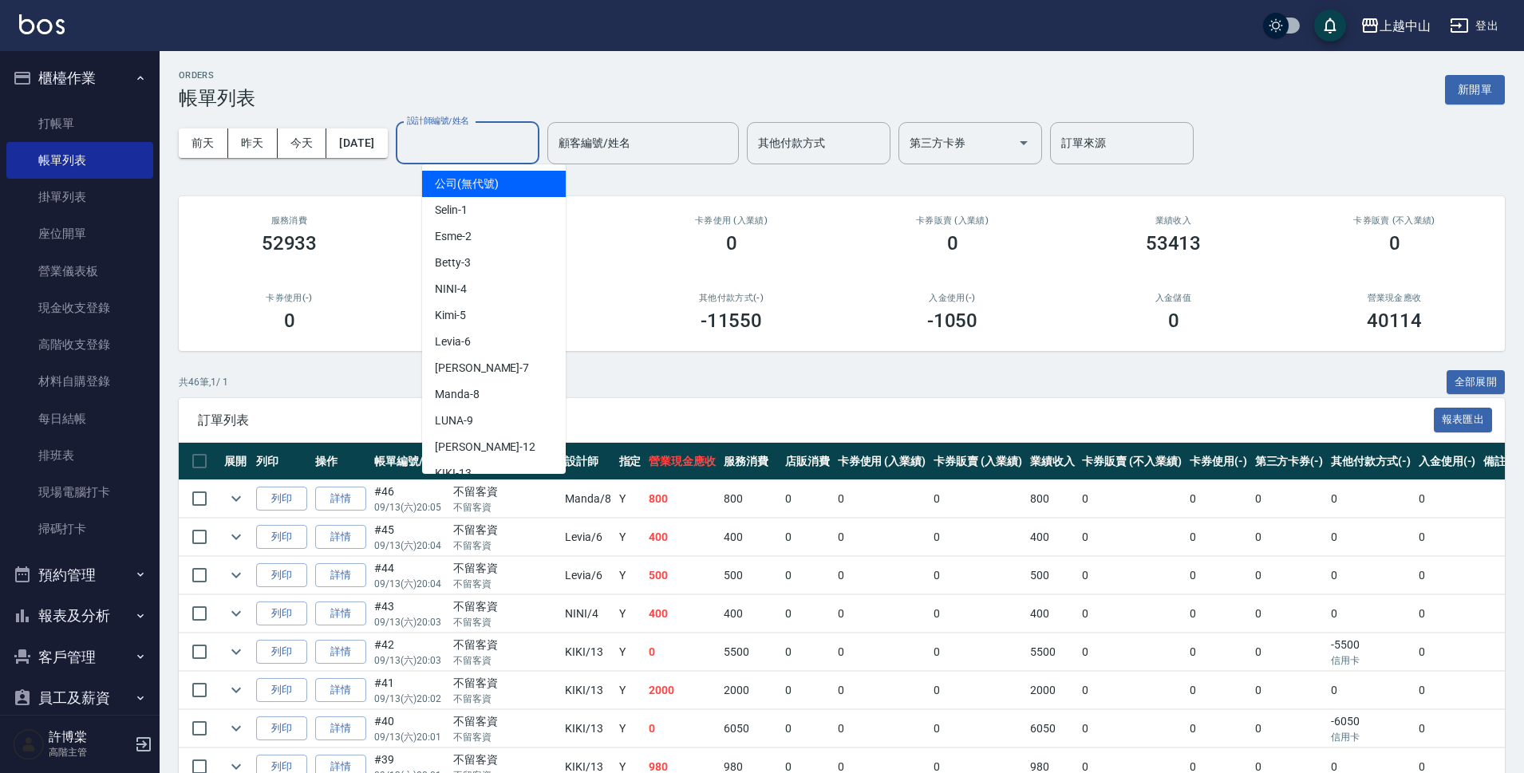
click at [494, 146] on input "設計師編號/姓名" at bounding box center [467, 143] width 129 height 28
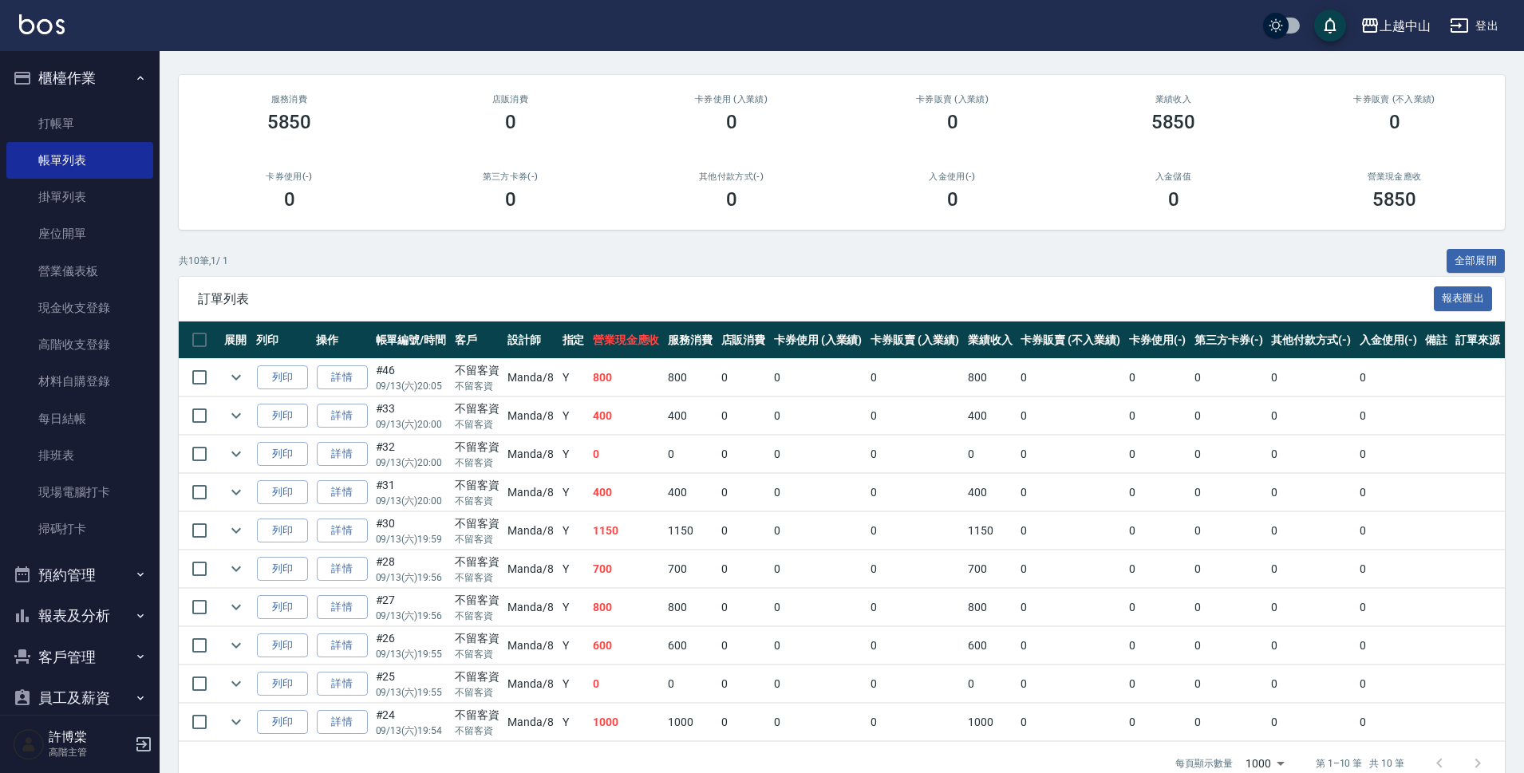
scroll to position [152, 0]
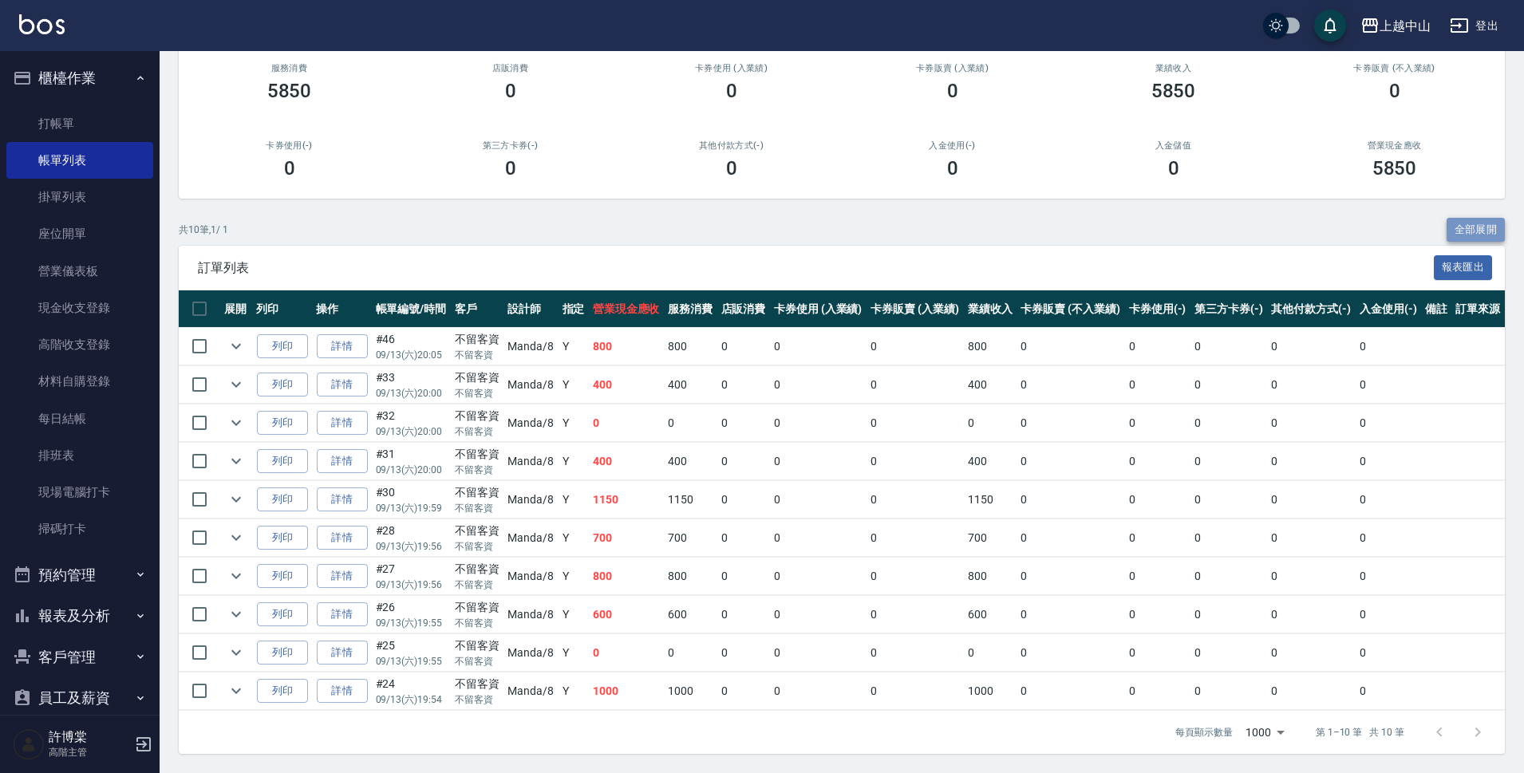
click at [1489, 224] on button "全部展開" at bounding box center [1475, 230] width 59 height 25
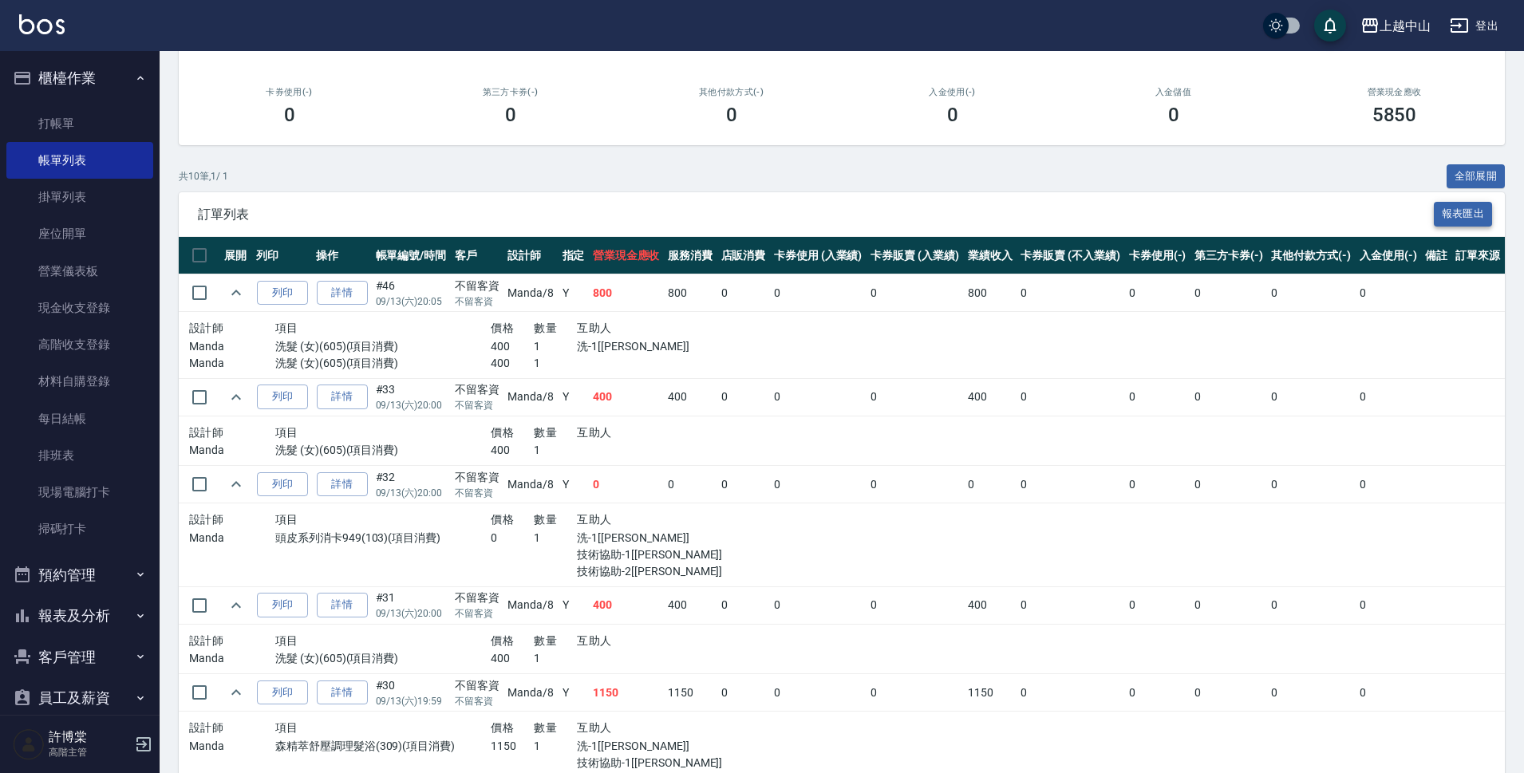
scroll to position [167, 0]
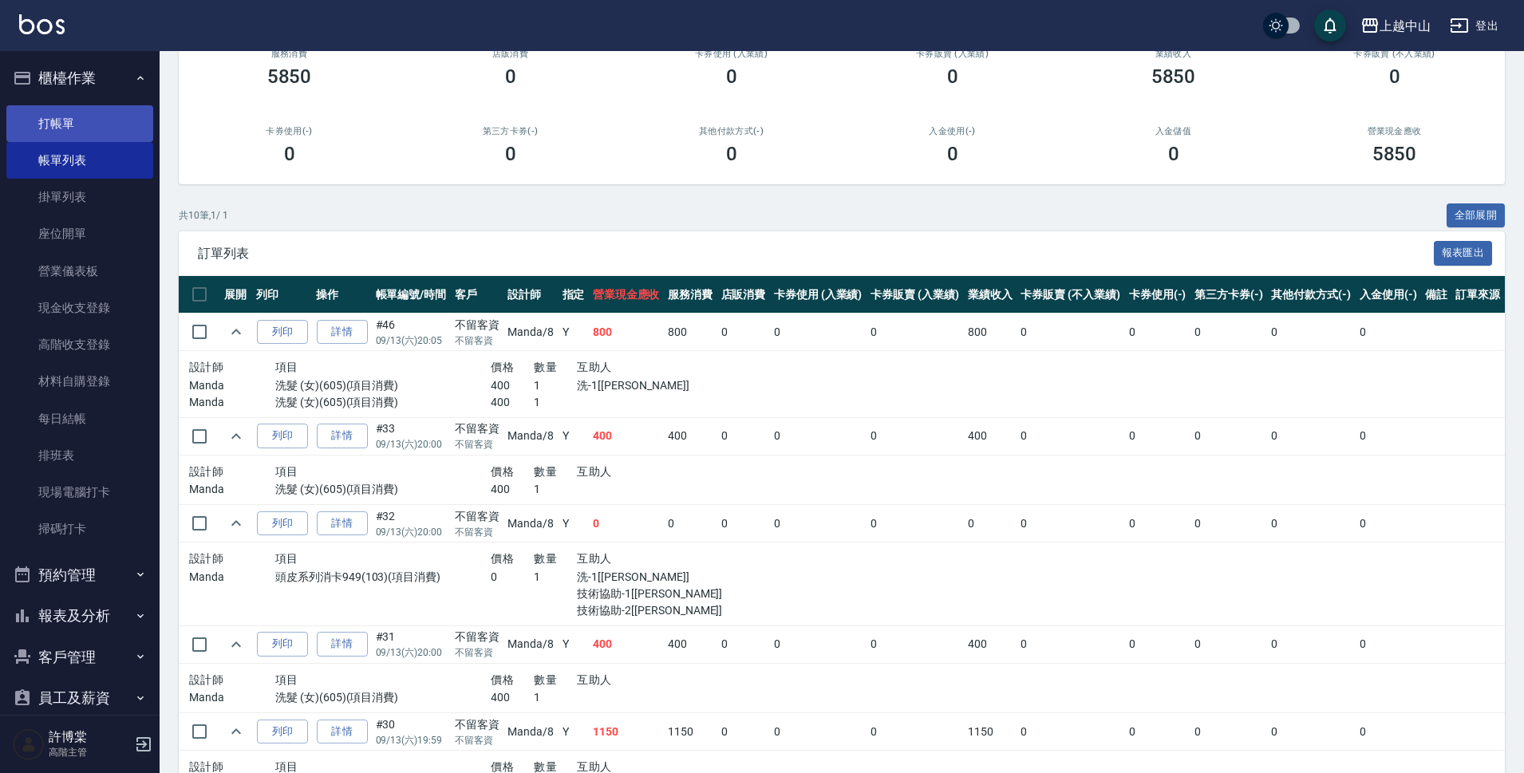
click at [57, 128] on link "打帳單" at bounding box center [79, 123] width 147 height 37
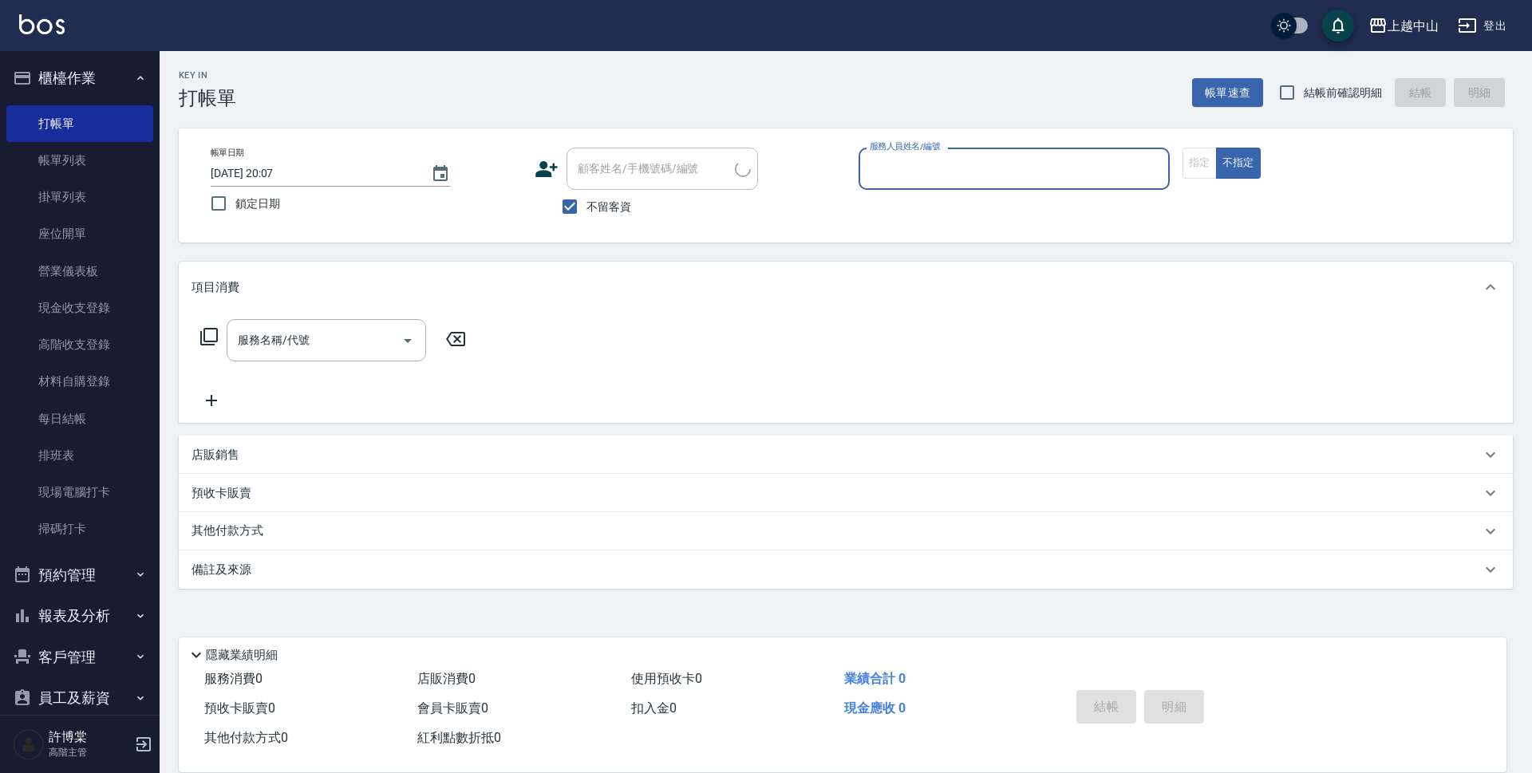
click at [83, 81] on button "櫃檯作業" at bounding box center [79, 77] width 147 height 41
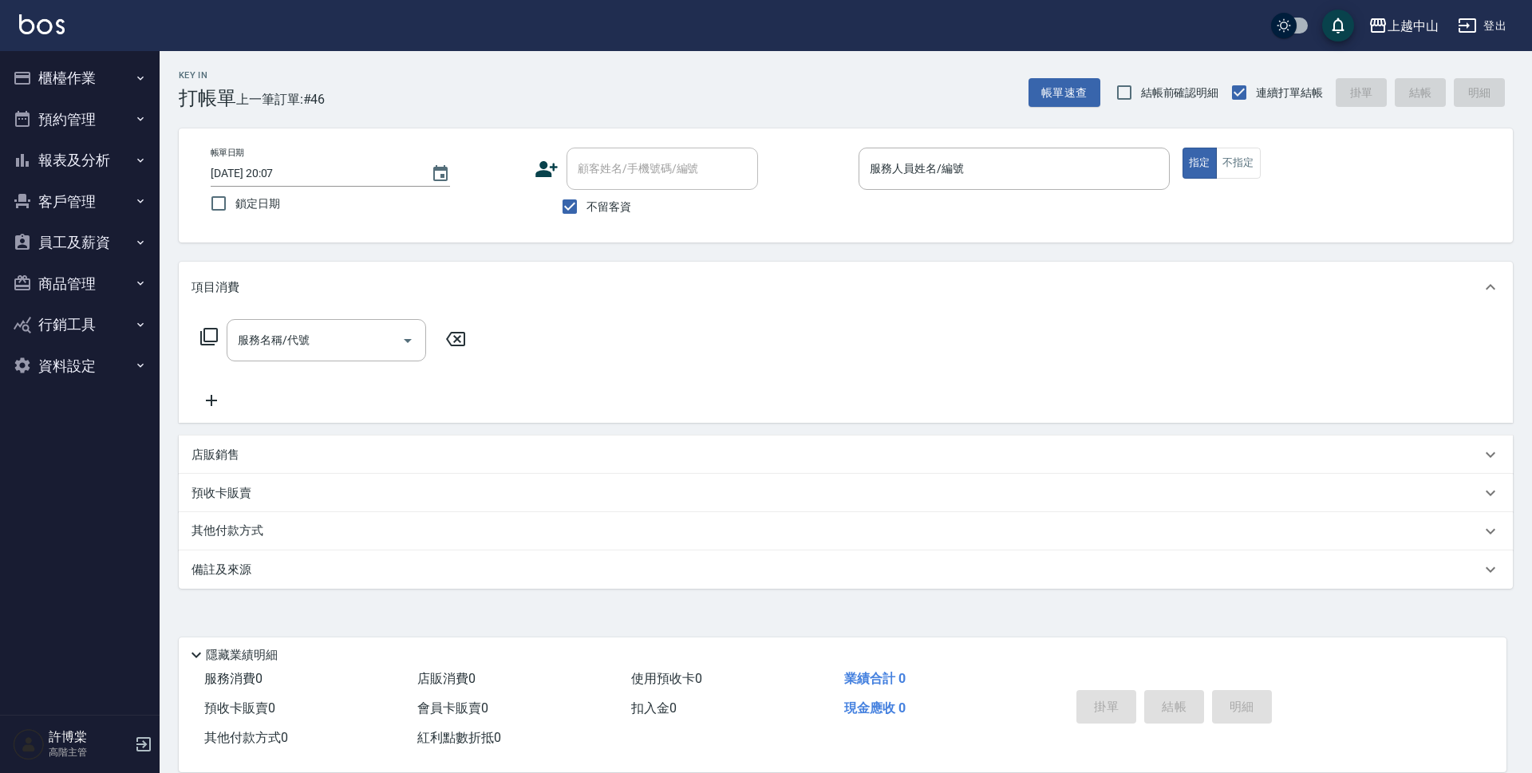
click at [77, 172] on button "報表及分析" at bounding box center [79, 160] width 147 height 41
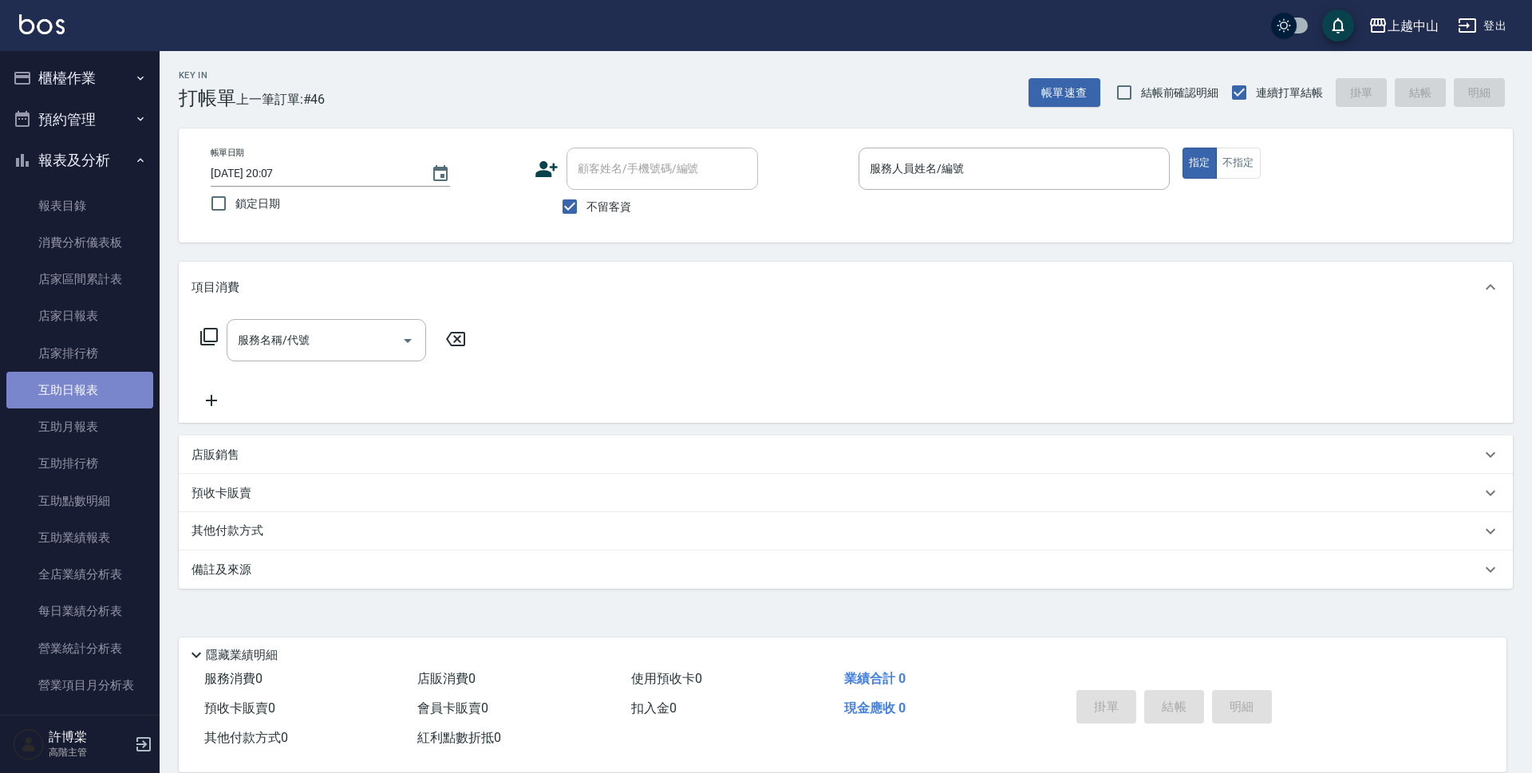
click at [83, 384] on link "互助日報表" at bounding box center [79, 390] width 147 height 37
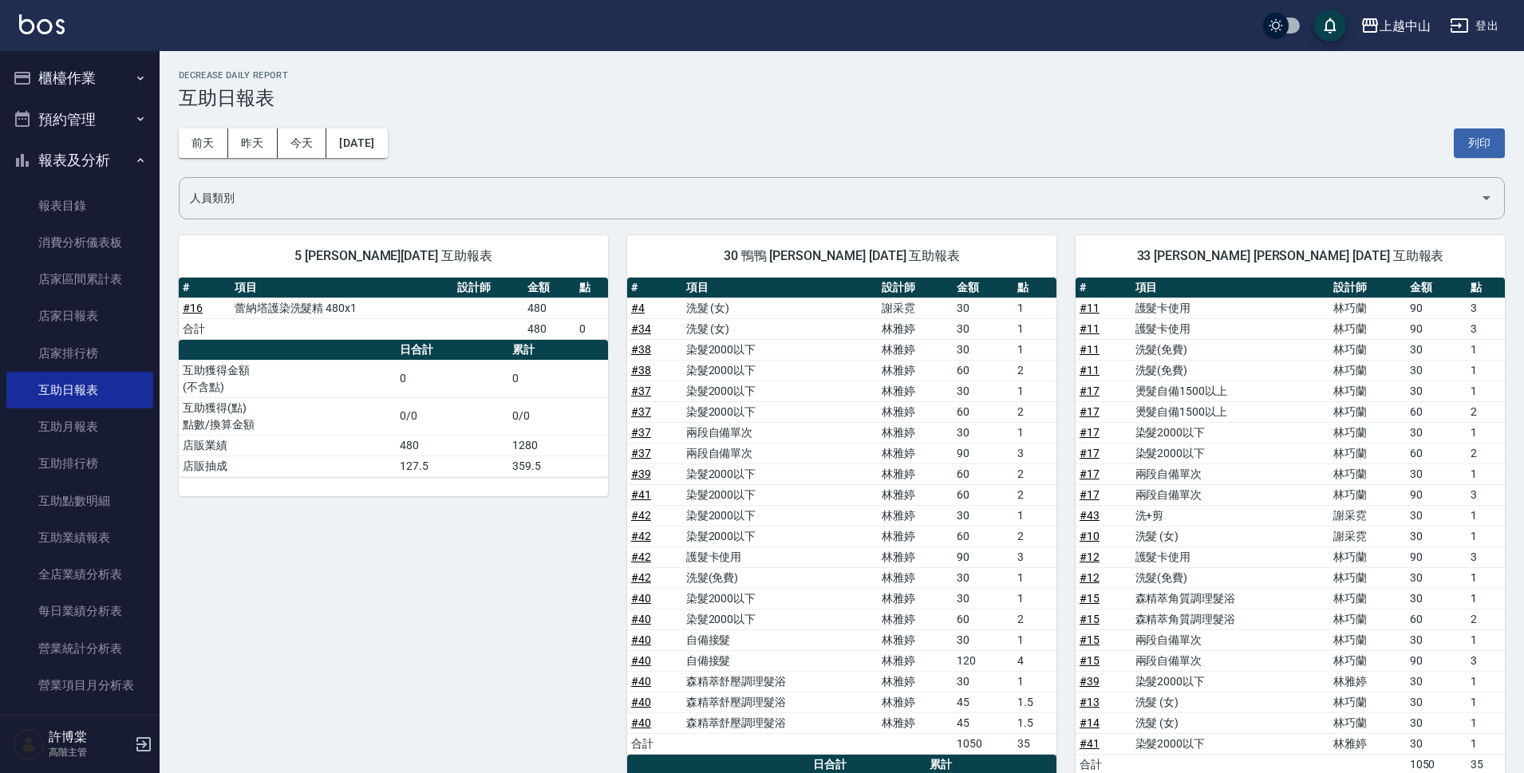
click at [86, 156] on button "報表及分析" at bounding box center [79, 160] width 147 height 41
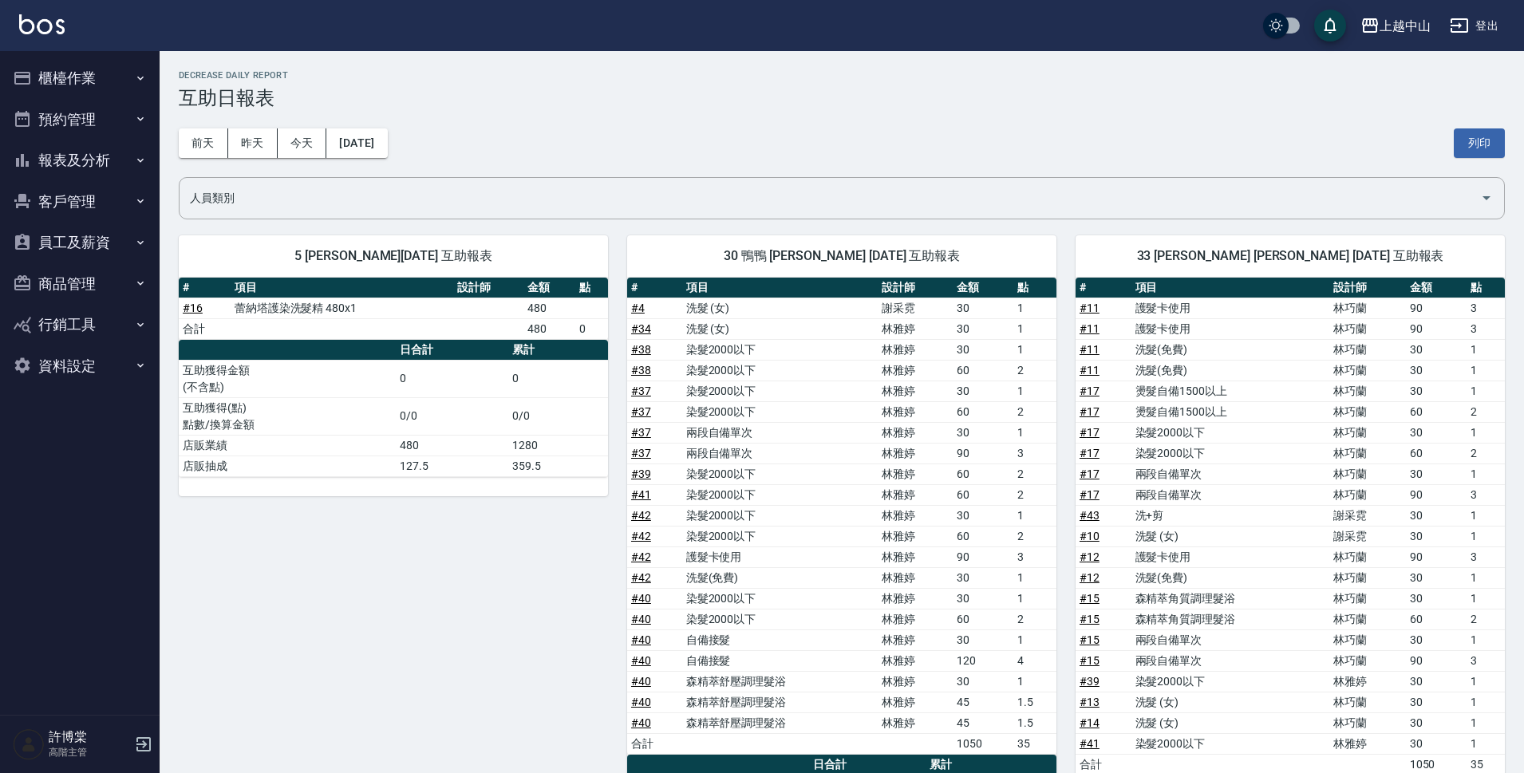
click at [69, 77] on button "櫃檯作業" at bounding box center [79, 77] width 147 height 41
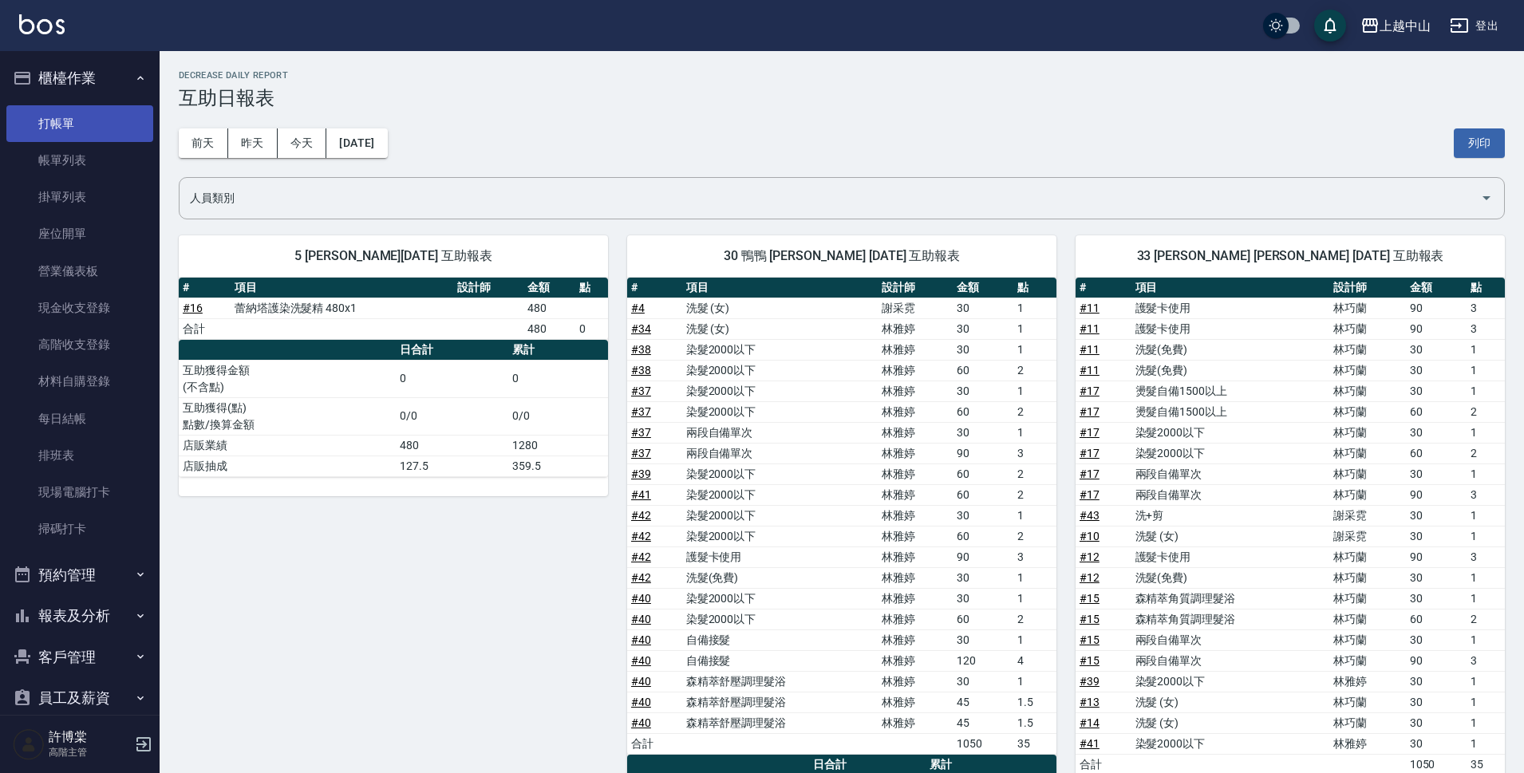
click at [80, 123] on link "打帳單" at bounding box center [79, 123] width 147 height 37
